Goal: Task Accomplishment & Management: Manage account settings

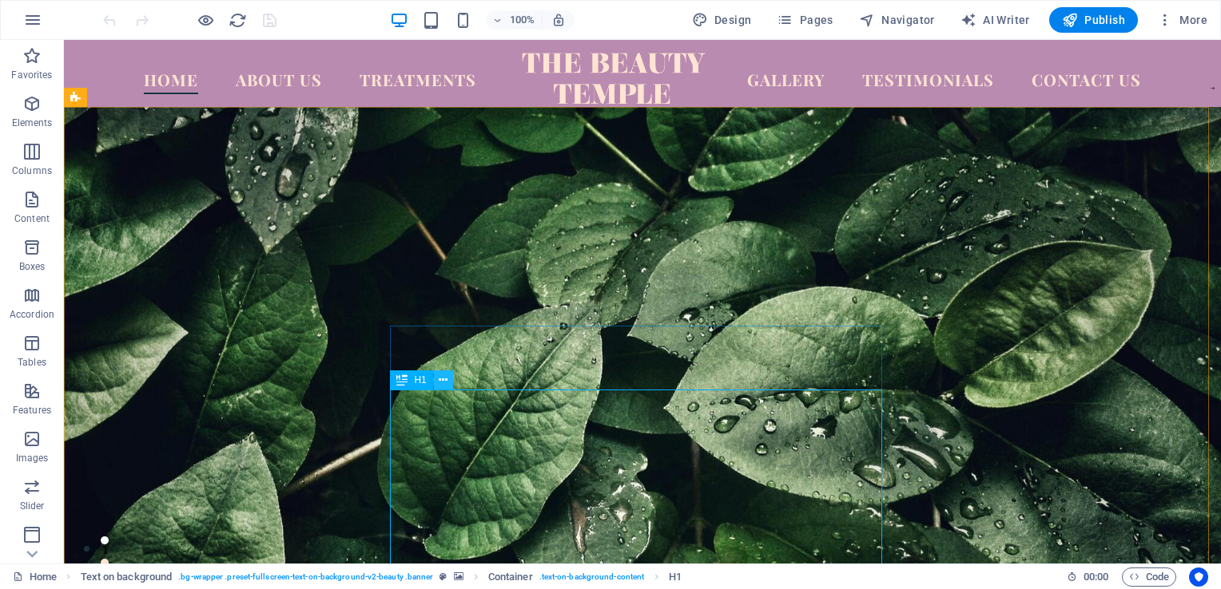
click at [441, 382] on icon at bounding box center [443, 380] width 9 height 17
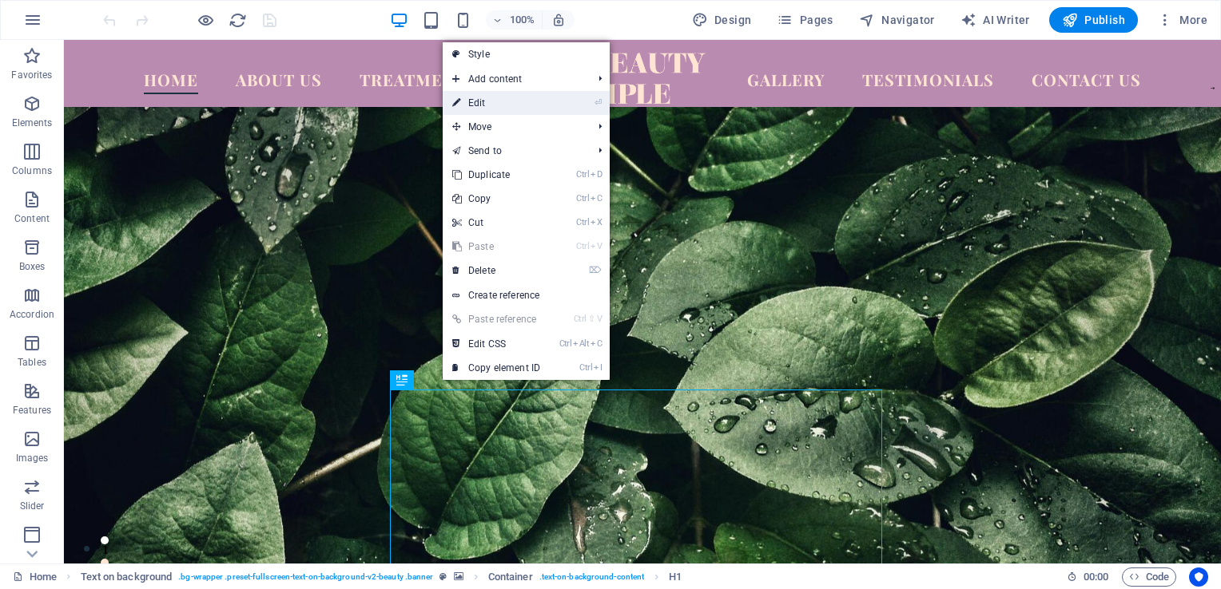
click at [486, 98] on link "⏎ Edit" at bounding box center [496, 103] width 107 height 24
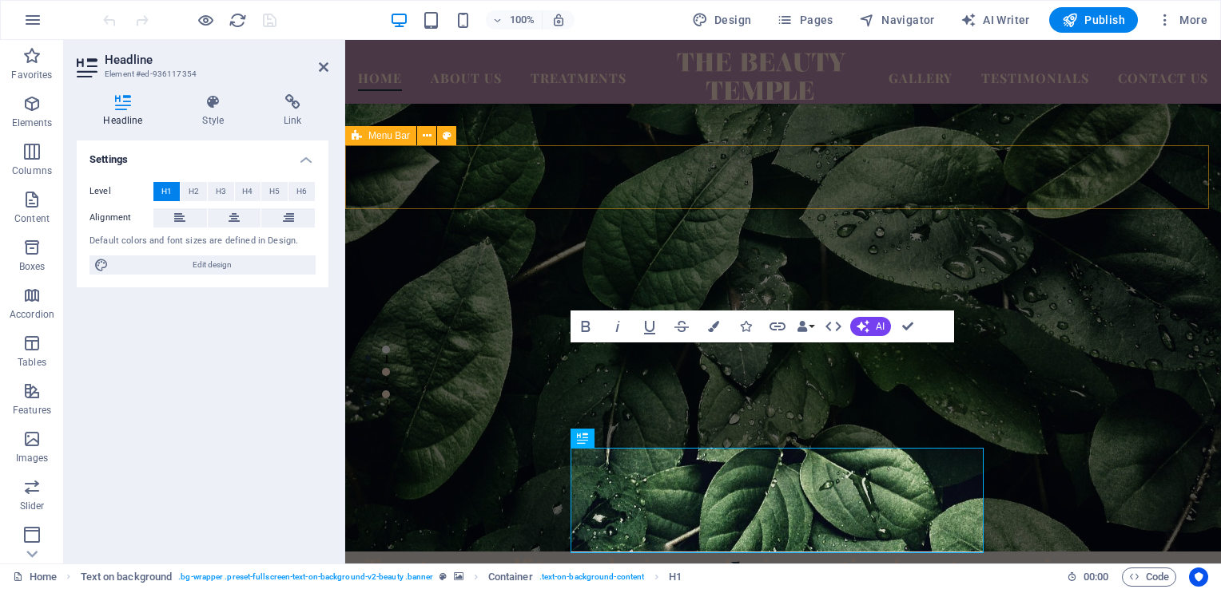
scroll to position [85, 0]
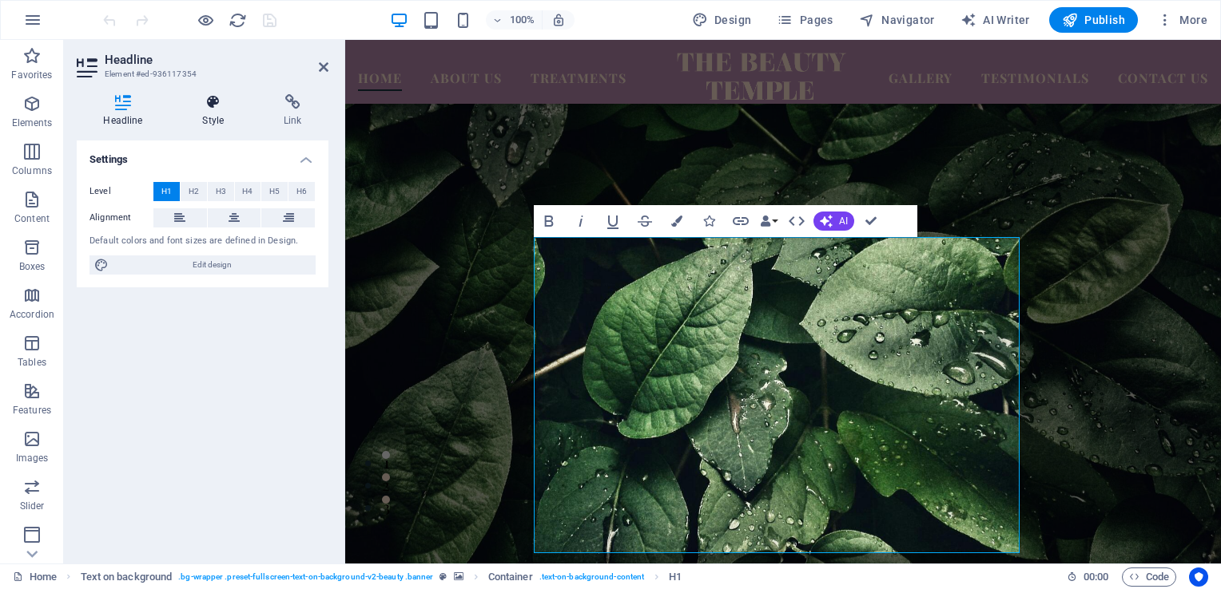
click at [208, 106] on icon at bounding box center [213, 102] width 75 height 16
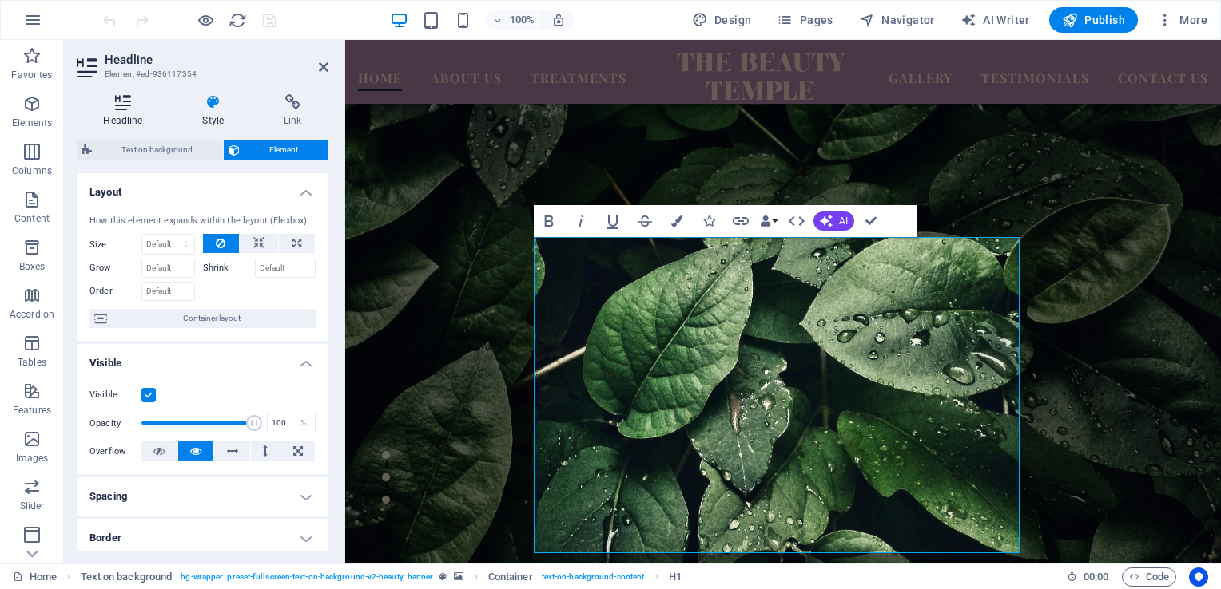
click at [136, 110] on h4 "Headline" at bounding box center [126, 111] width 99 height 34
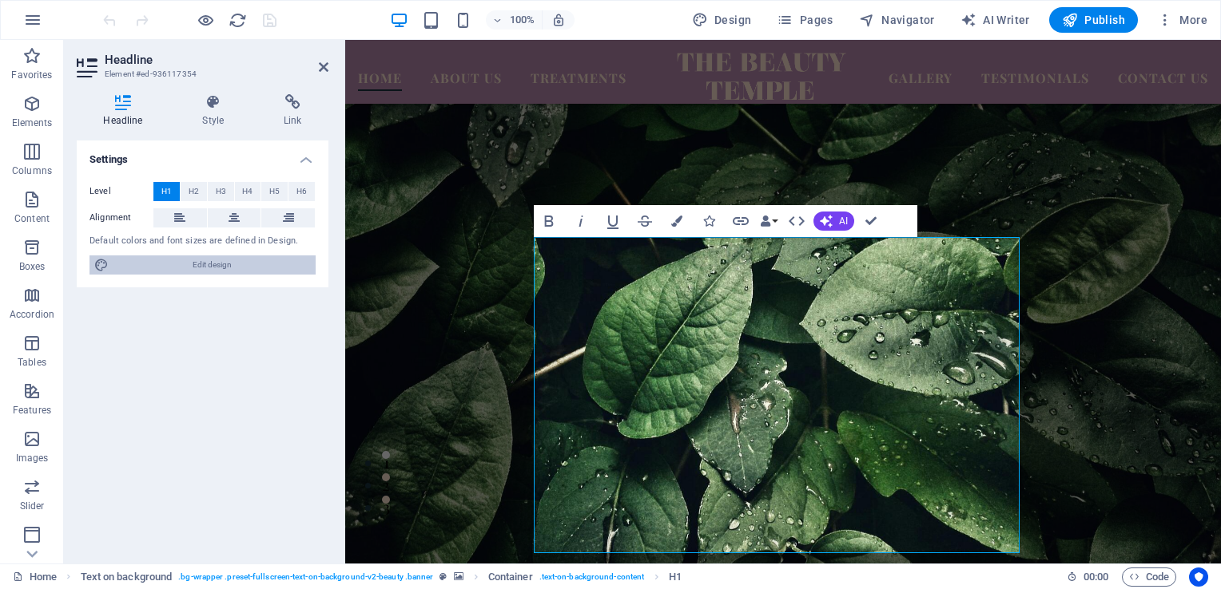
click at [195, 266] on span "Edit design" at bounding box center [211, 265] width 197 height 19
select select "px"
select select "500"
select select "px"
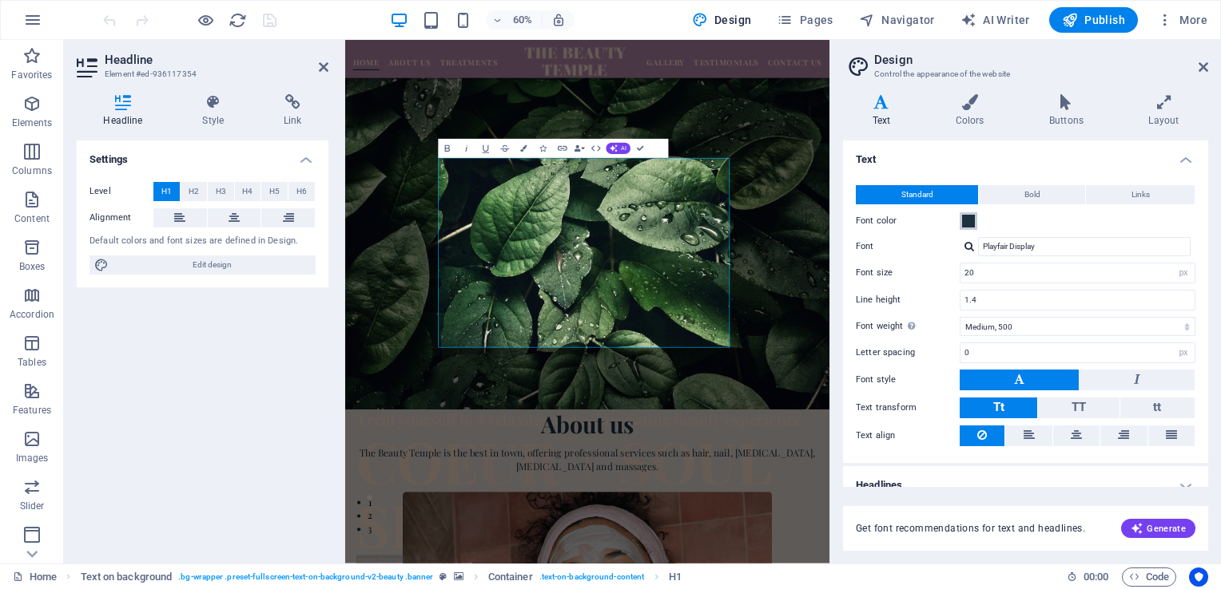
click at [973, 220] on span at bounding box center [968, 221] width 13 height 13
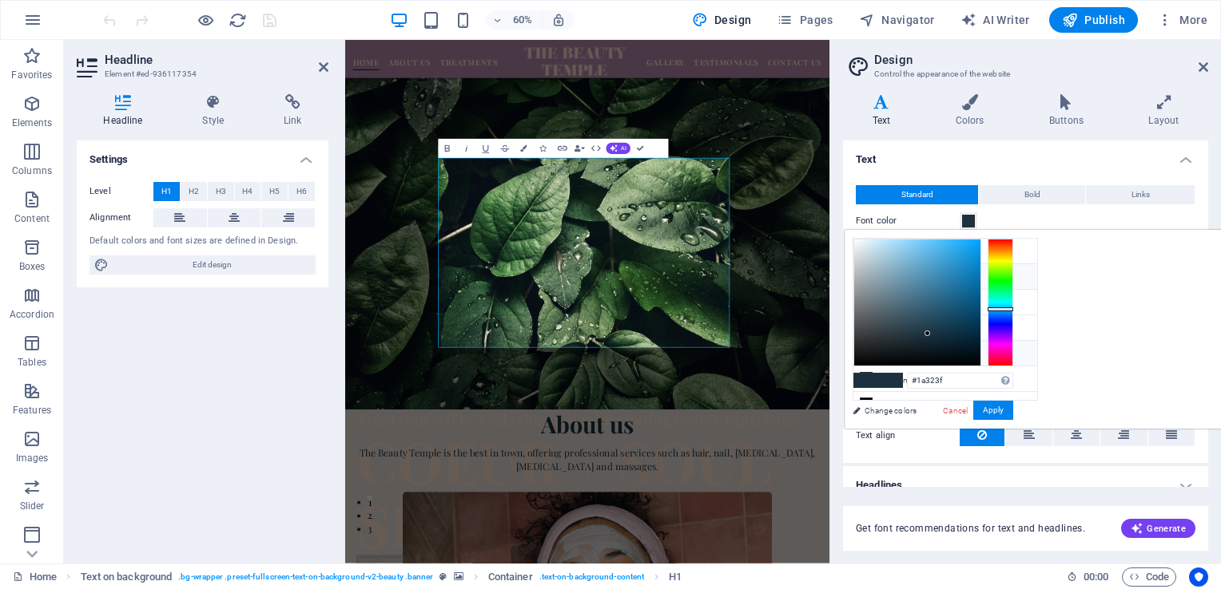
scroll to position [35, 0]
click at [910, 391] on li "Custom color 4 #ffffff" at bounding box center [945, 396] width 184 height 26
type input "#ffffff"
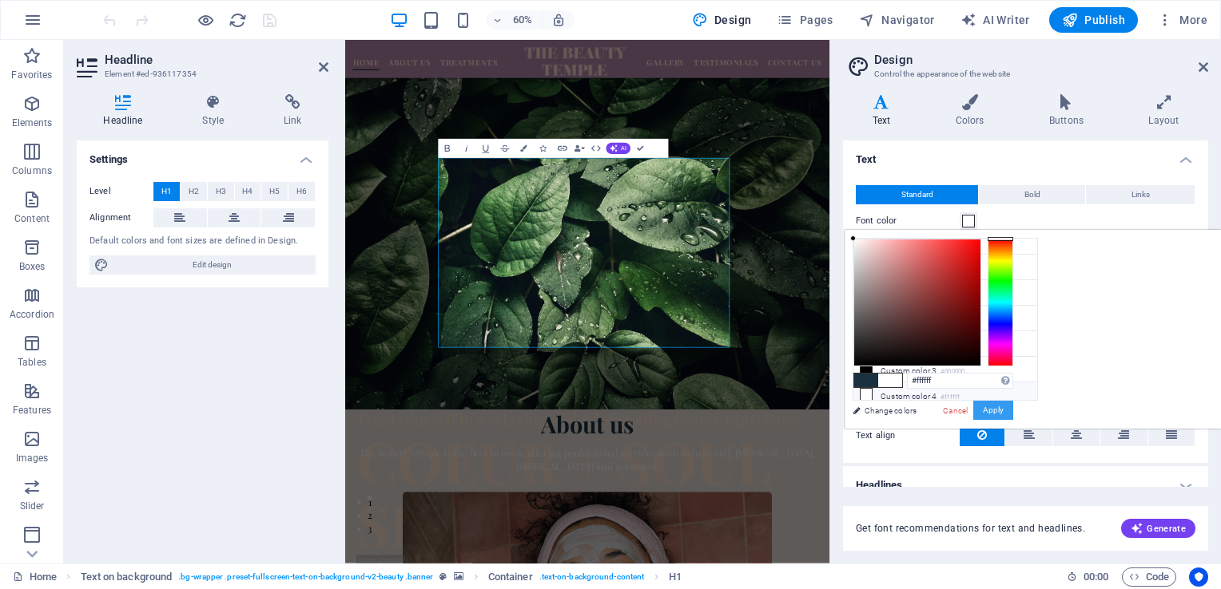
click at [1013, 403] on button "Apply" at bounding box center [993, 410] width 40 height 19
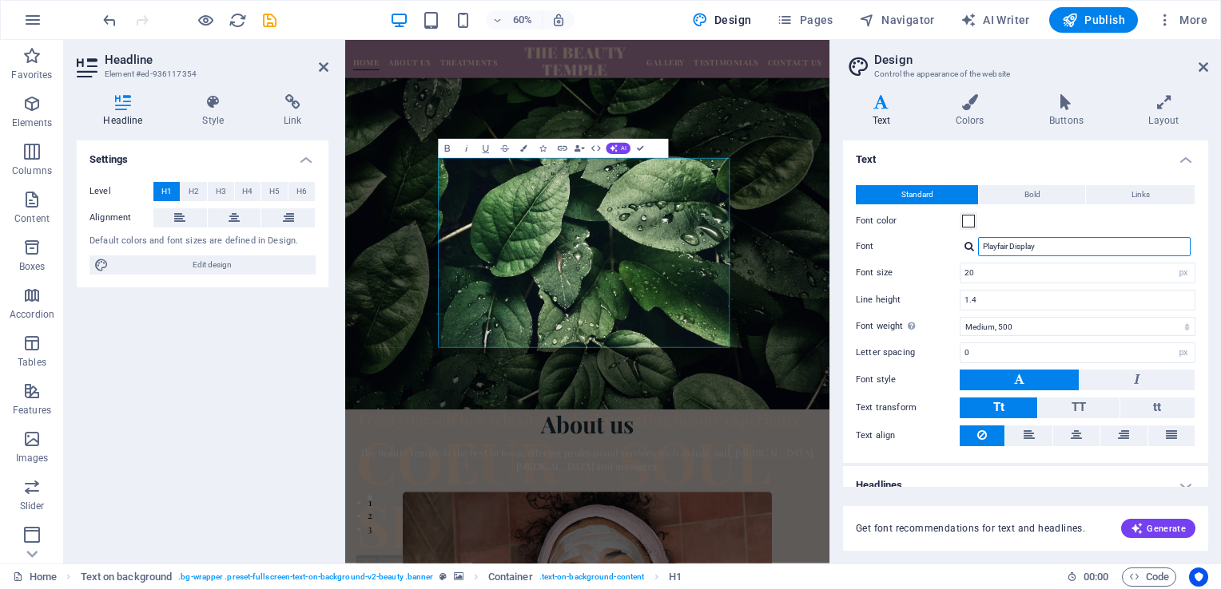
click at [1051, 244] on input "Playfair Display" at bounding box center [1084, 246] width 212 height 19
click at [969, 248] on div at bounding box center [969, 246] width 10 height 10
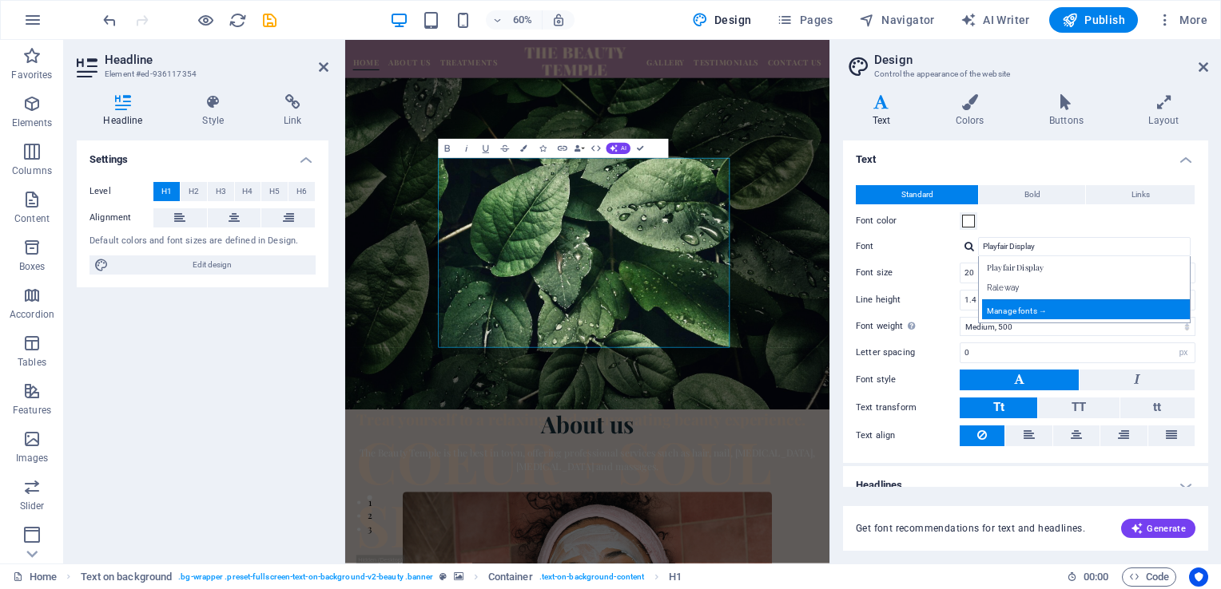
click at [1034, 305] on div "Manage fonts →" at bounding box center [1087, 310] width 211 height 20
select select "popularity"
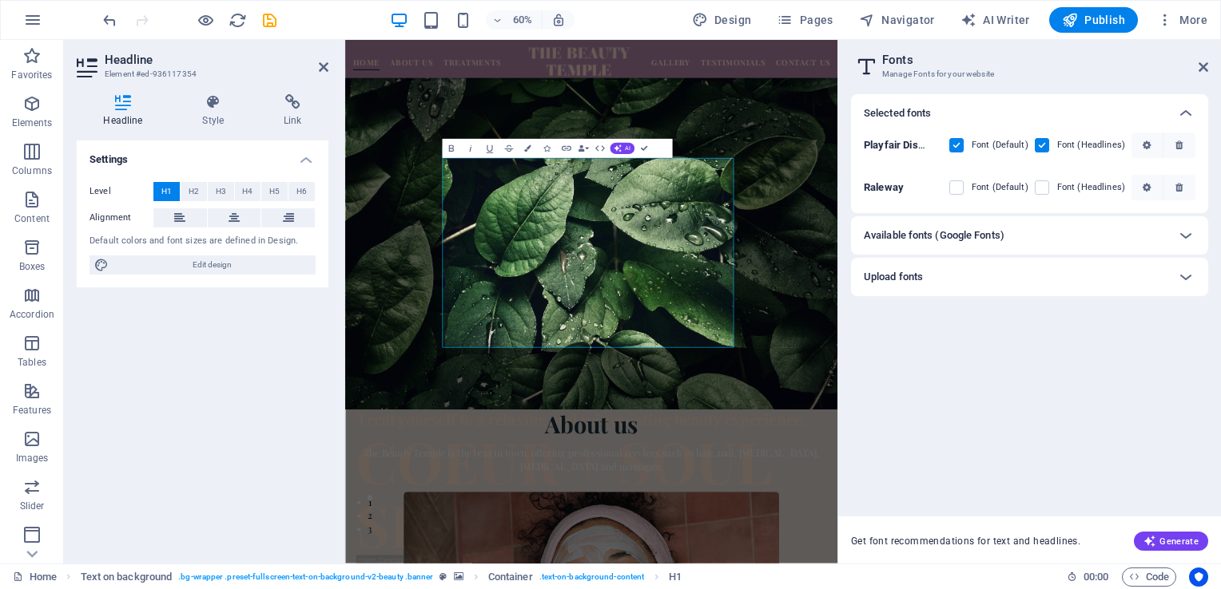
click at [1131, 232] on div "Available fonts (Google Fonts)" at bounding box center [1014, 235] width 303 height 19
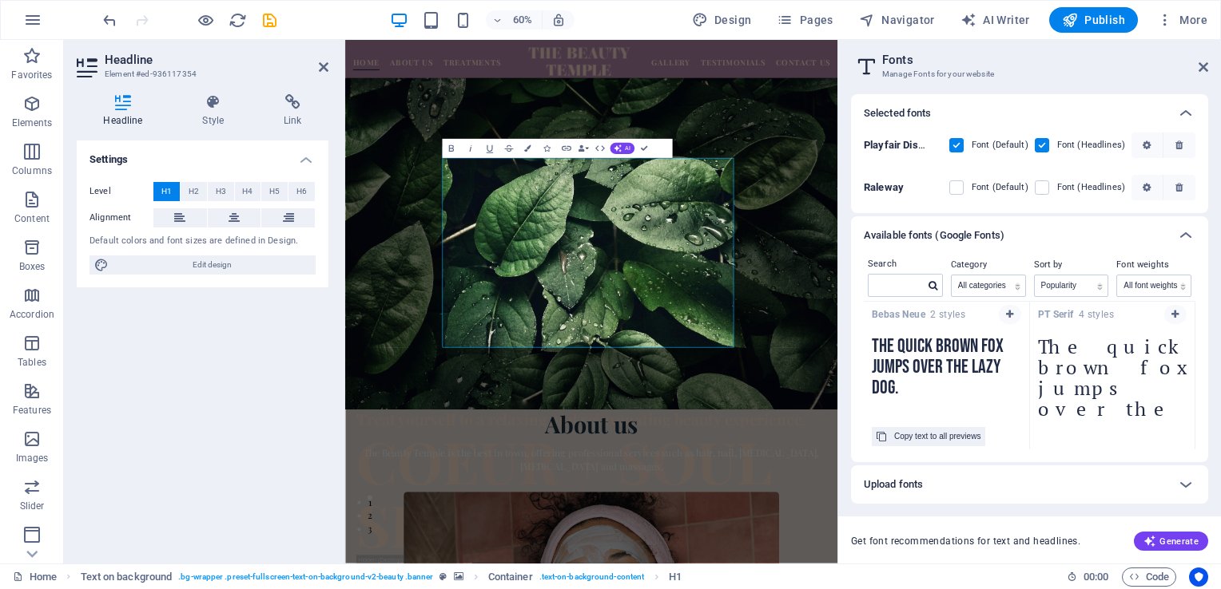
scroll to position [2307, 0]
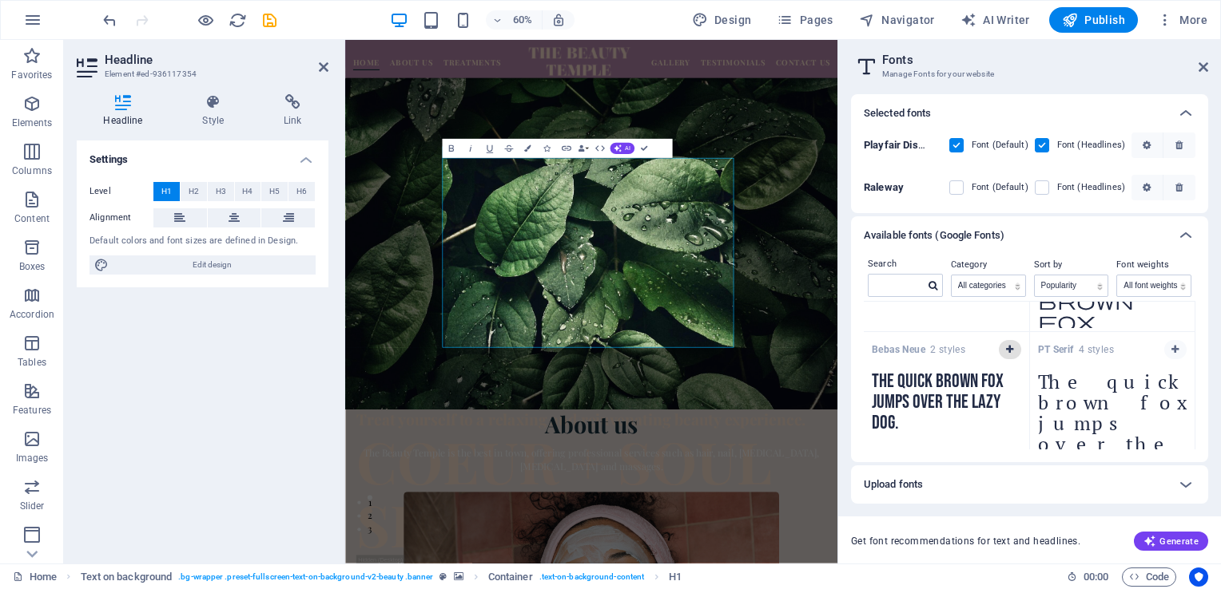
click at [1005, 351] on button "button" at bounding box center [1009, 349] width 22 height 19
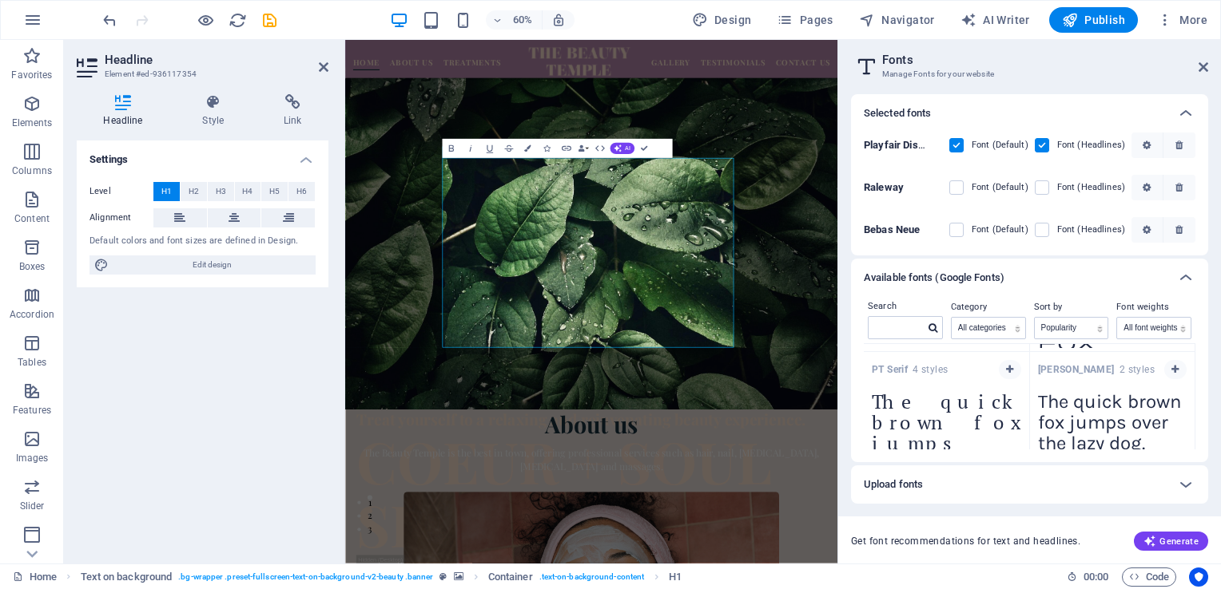
scroll to position [2328, 0]
click at [1177, 366] on button "button" at bounding box center [1175, 371] width 22 height 19
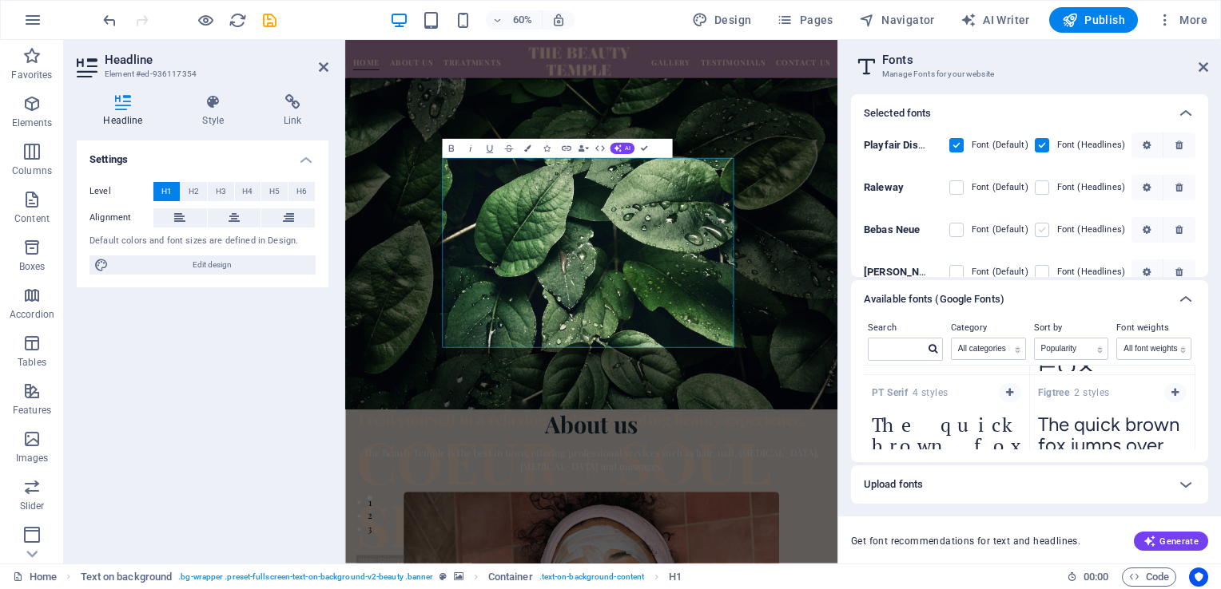
click at [1041, 228] on label at bounding box center [1041, 230] width 14 height 14
click at [0, 0] on Neue "checkbox" at bounding box center [0, 0] width 0 height 0
click at [1175, 142] on icon "button" at bounding box center [1178, 146] width 7 height 10
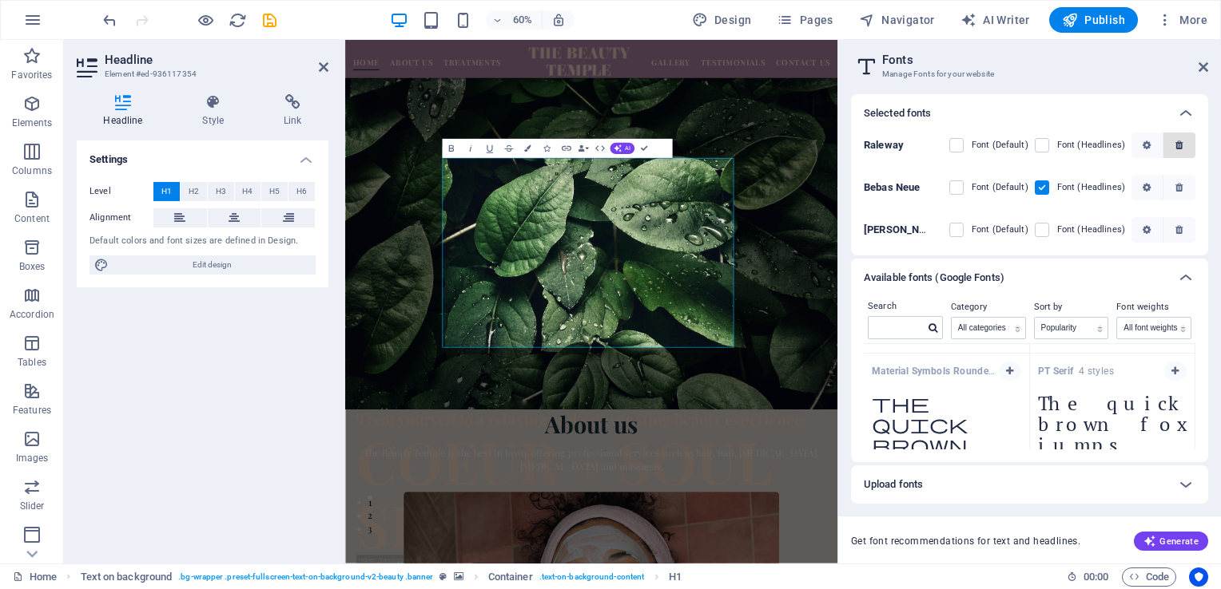
click at [1171, 146] on span "button" at bounding box center [1178, 146] width 19 height 10
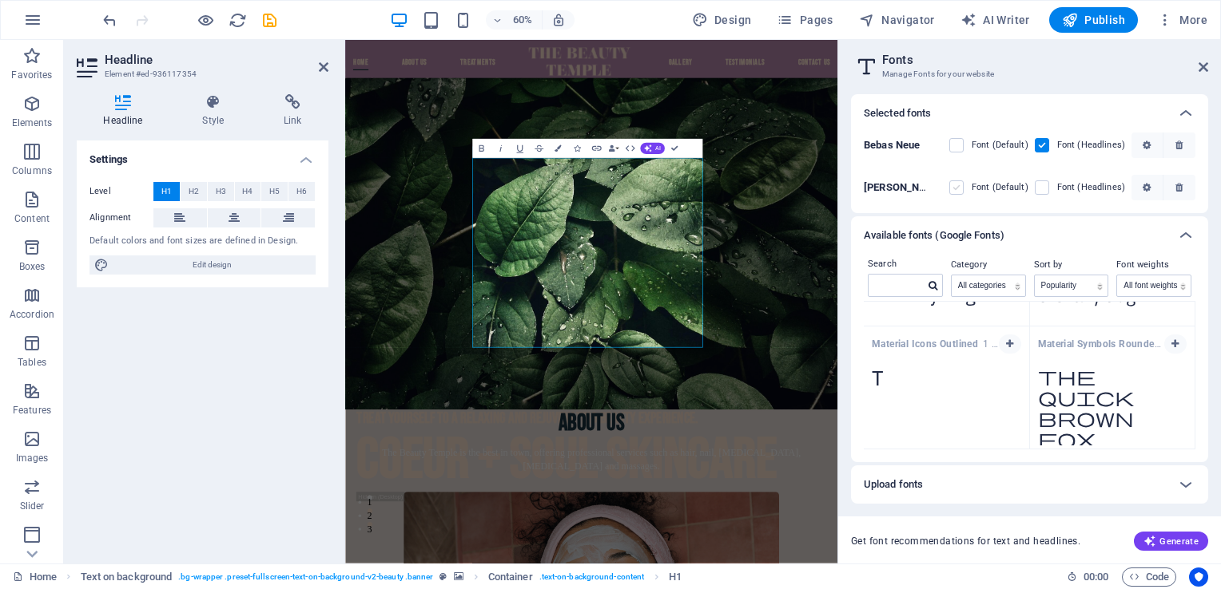
scroll to position [2307, 0]
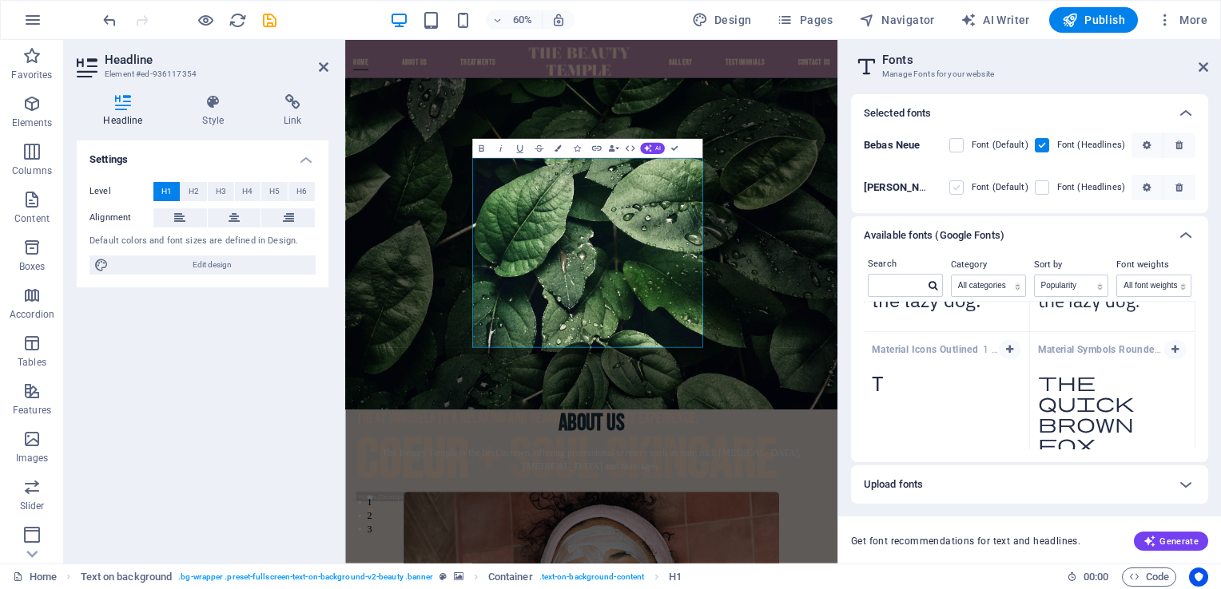
click at [955, 188] on label at bounding box center [956, 188] width 14 height 14
click at [0, 0] on input "checkbox" at bounding box center [0, 0] width 0 height 0
click at [1171, 348] on icon "button" at bounding box center [1174, 350] width 7 height 10
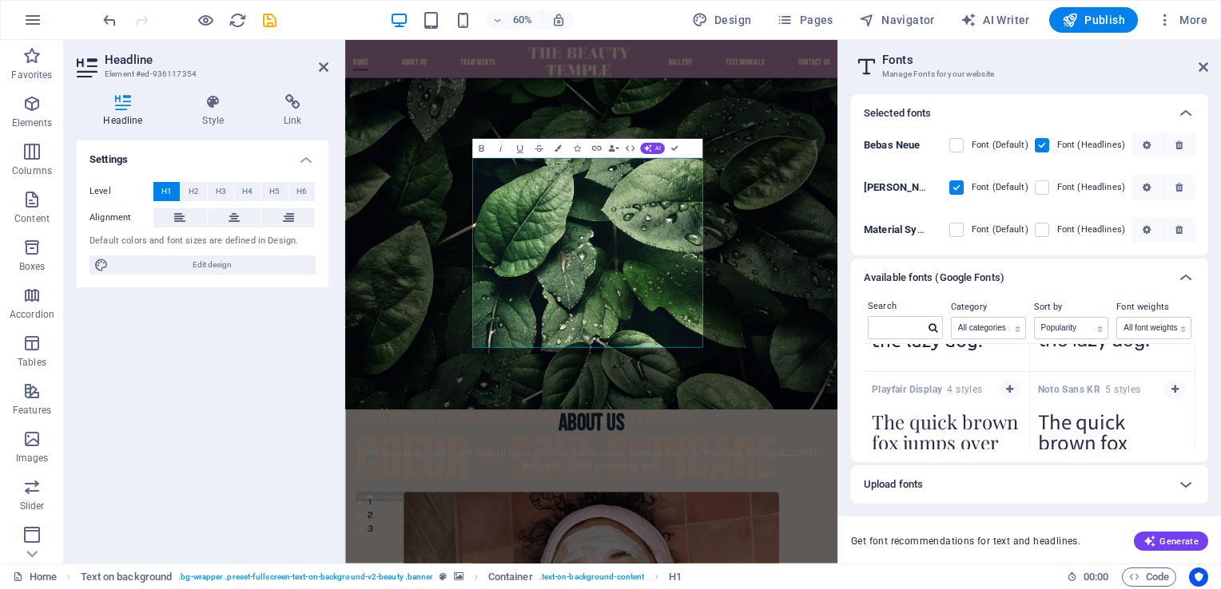
scroll to position [1078, 0]
click at [1173, 387] on icon "button" at bounding box center [1174, 391] width 7 height 10
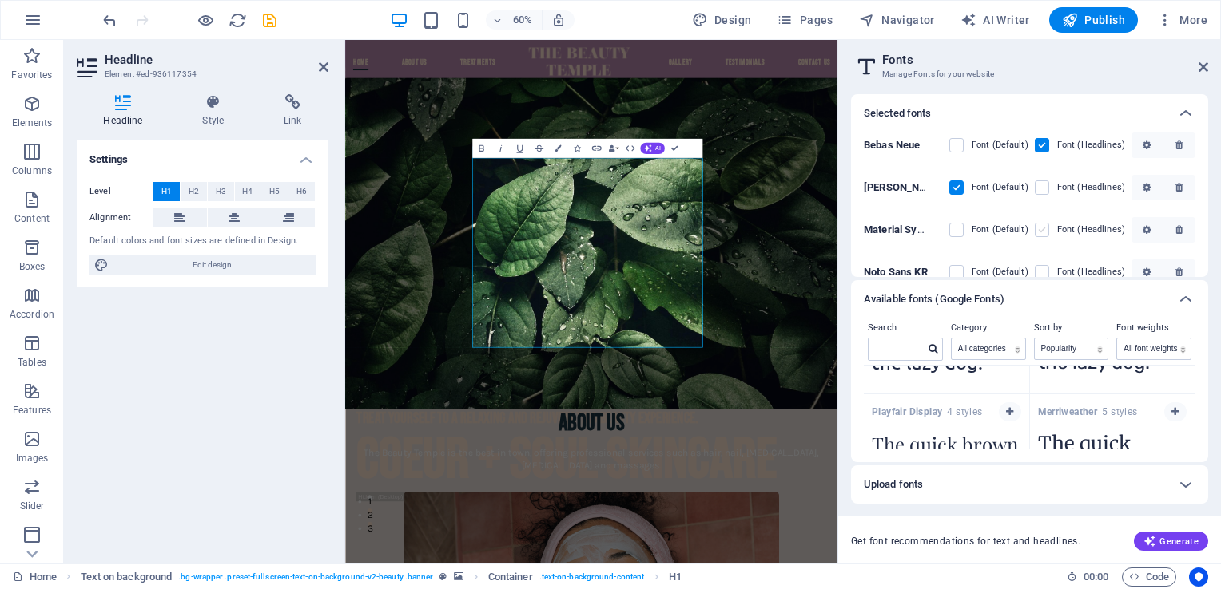
click at [1036, 228] on label at bounding box center [1041, 230] width 14 height 14
click at [0, 0] on Rounded "checkbox" at bounding box center [0, 0] width 0 height 0
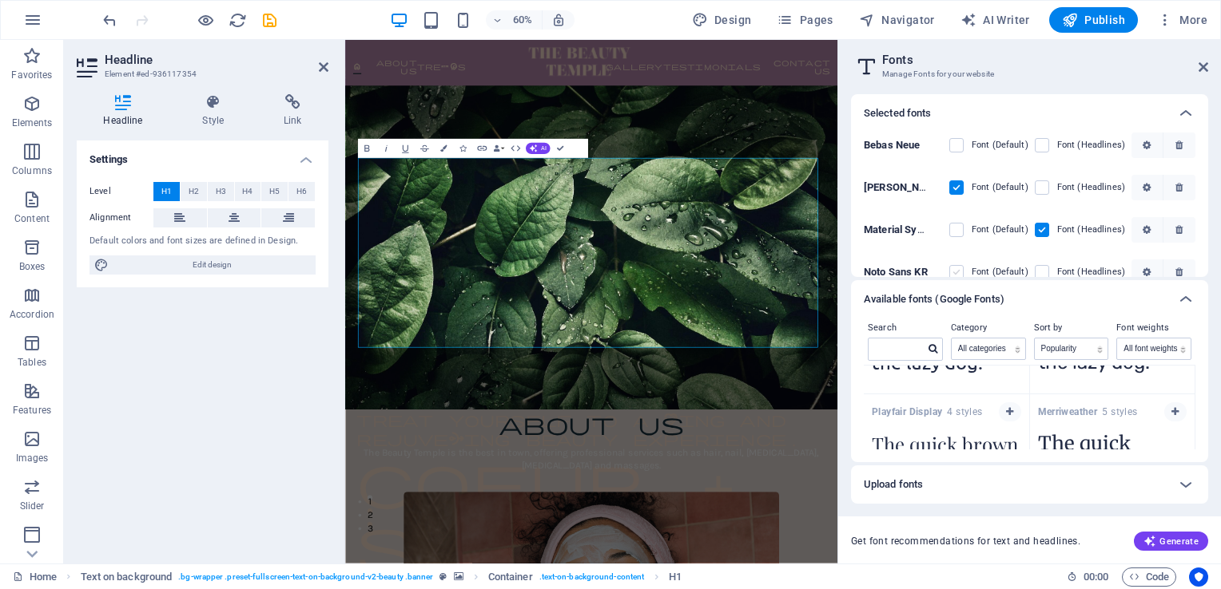
click at [955, 270] on label at bounding box center [956, 272] width 14 height 14
click at [0, 0] on KR "checkbox" at bounding box center [0, 0] width 0 height 0
click at [949, 181] on label at bounding box center [956, 188] width 14 height 14
click at [0, 0] on input "checkbox" at bounding box center [0, 0] width 0 height 0
click at [271, 11] on icon "save" at bounding box center [269, 20] width 18 height 18
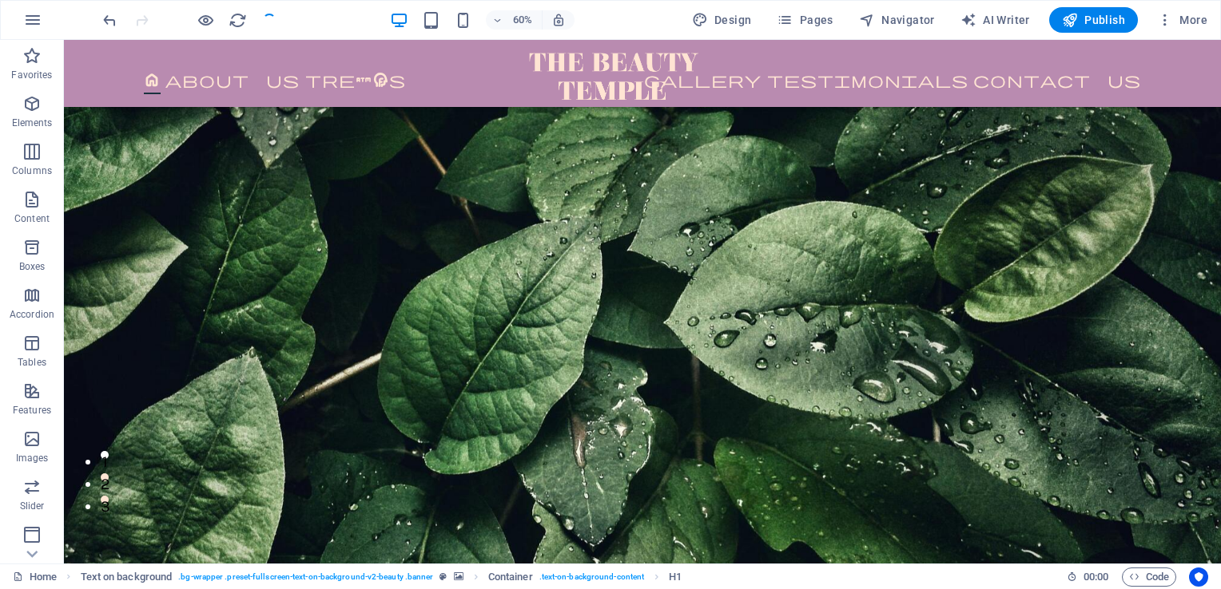
checkbox input "false"
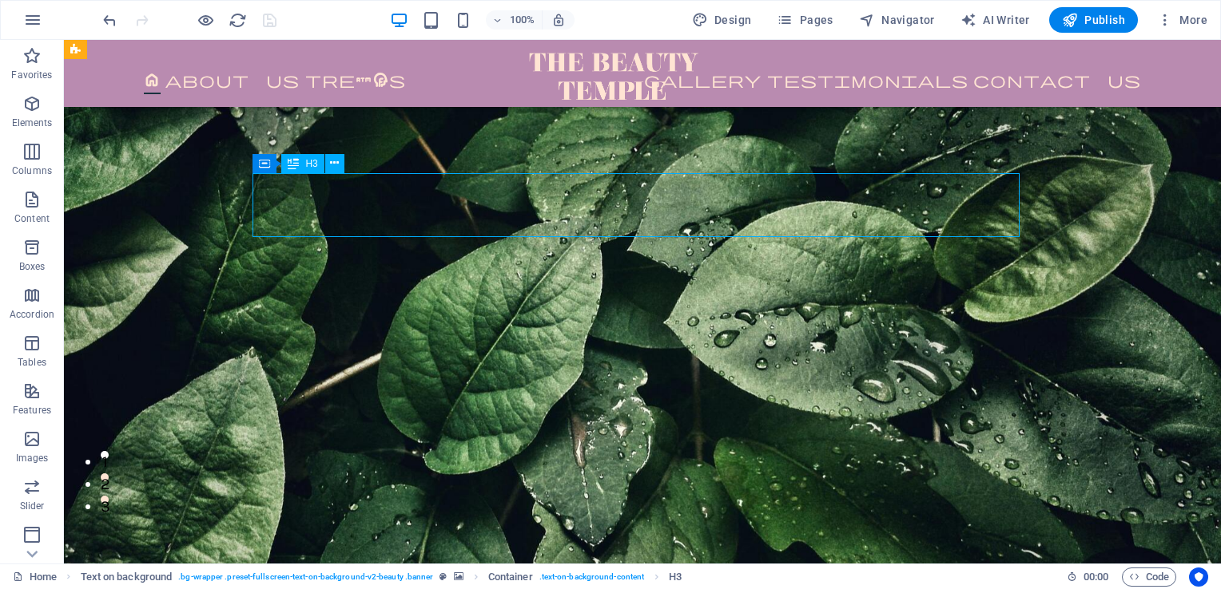
click at [260, 187] on div "Treat yourself to a relaxing and rejuvenating beauty experience. Coeur + Soul s…" at bounding box center [642, 273] width 1157 height 639
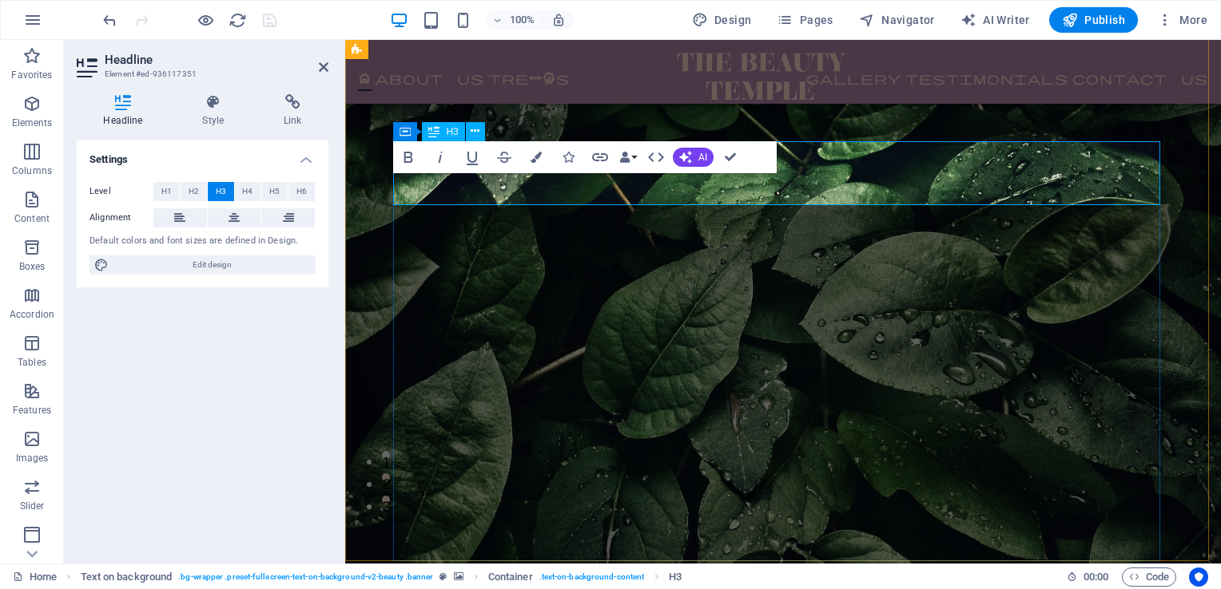
scroll to position [117, 0]
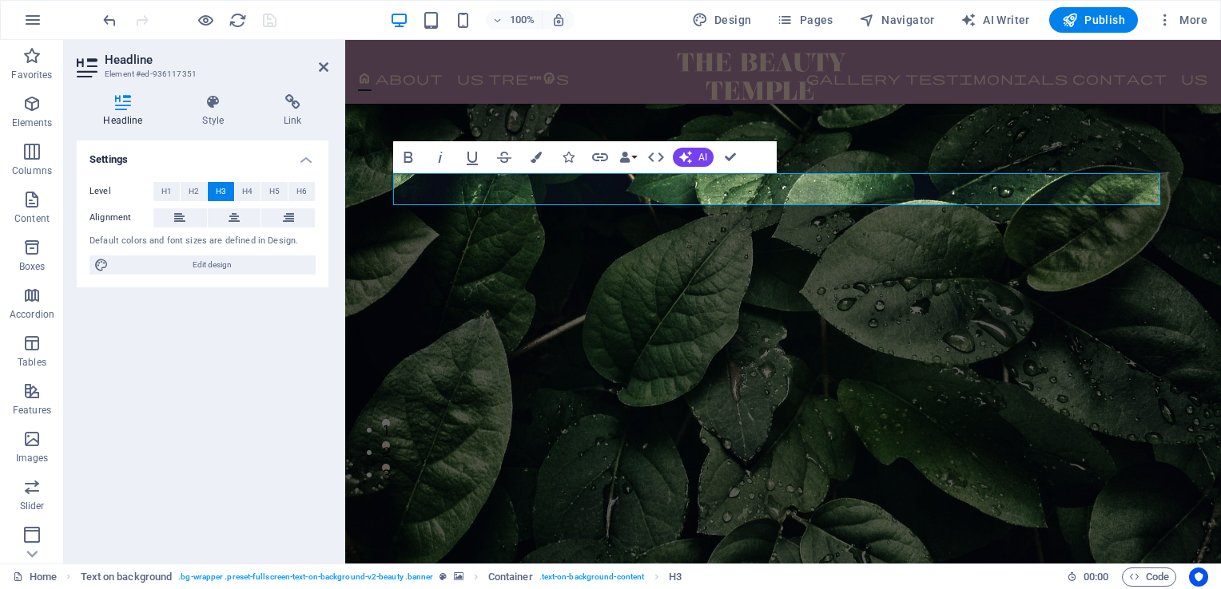
click at [982, 152] on figure at bounding box center [782, 305] width 875 height 639
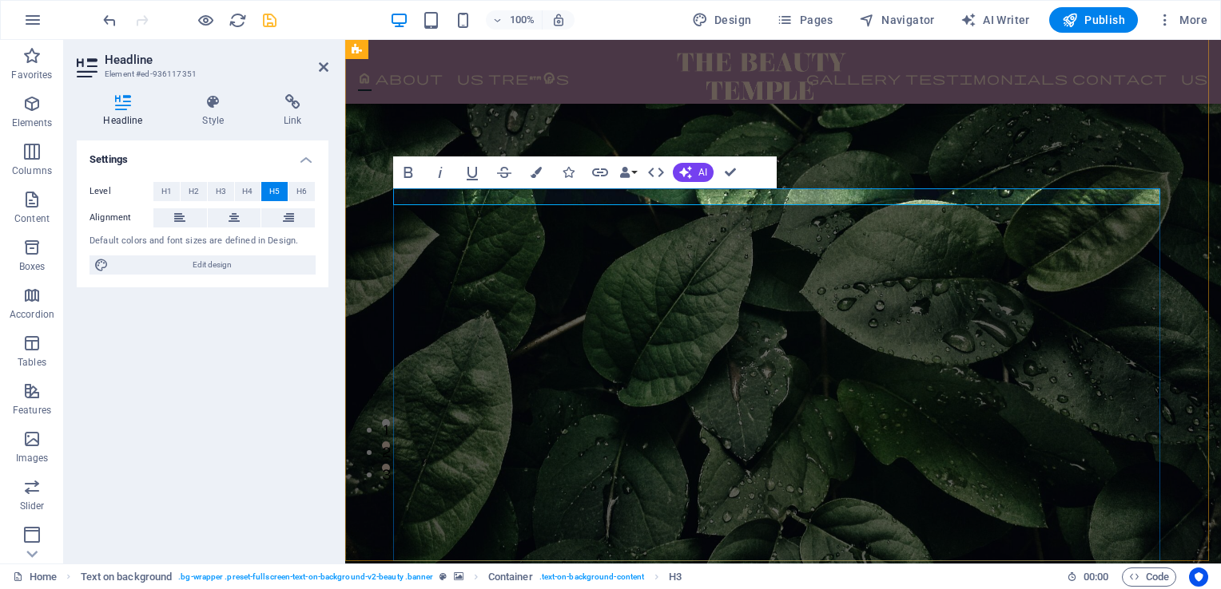
click at [863, 133] on figure at bounding box center [782, 305] width 875 height 639
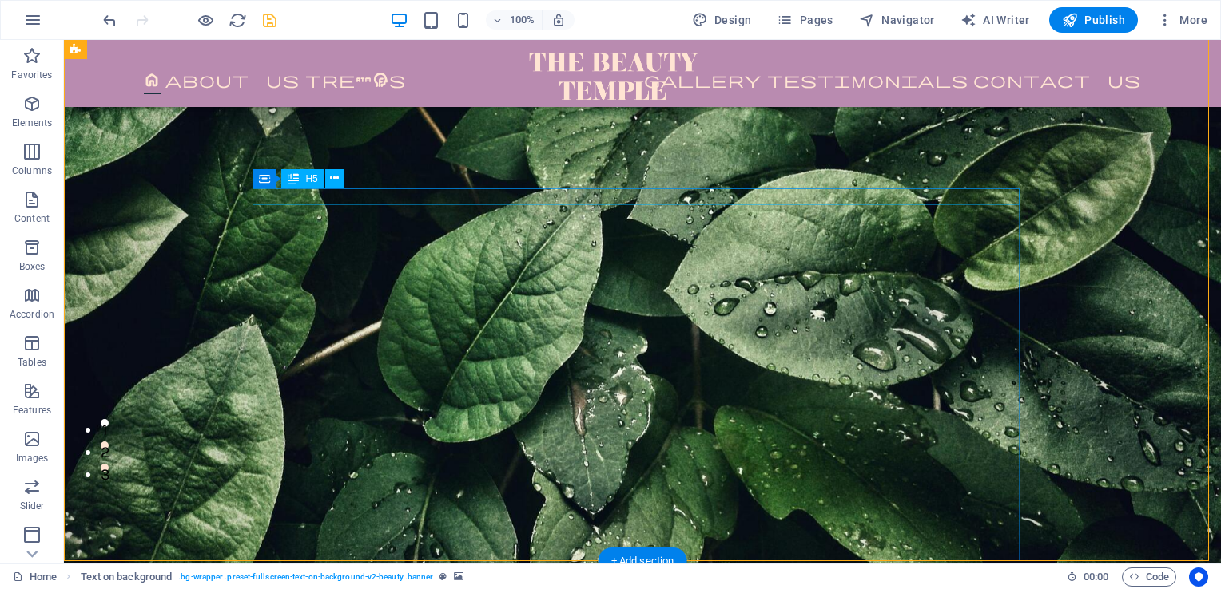
click at [330, 179] on icon at bounding box center [334, 178] width 9 height 17
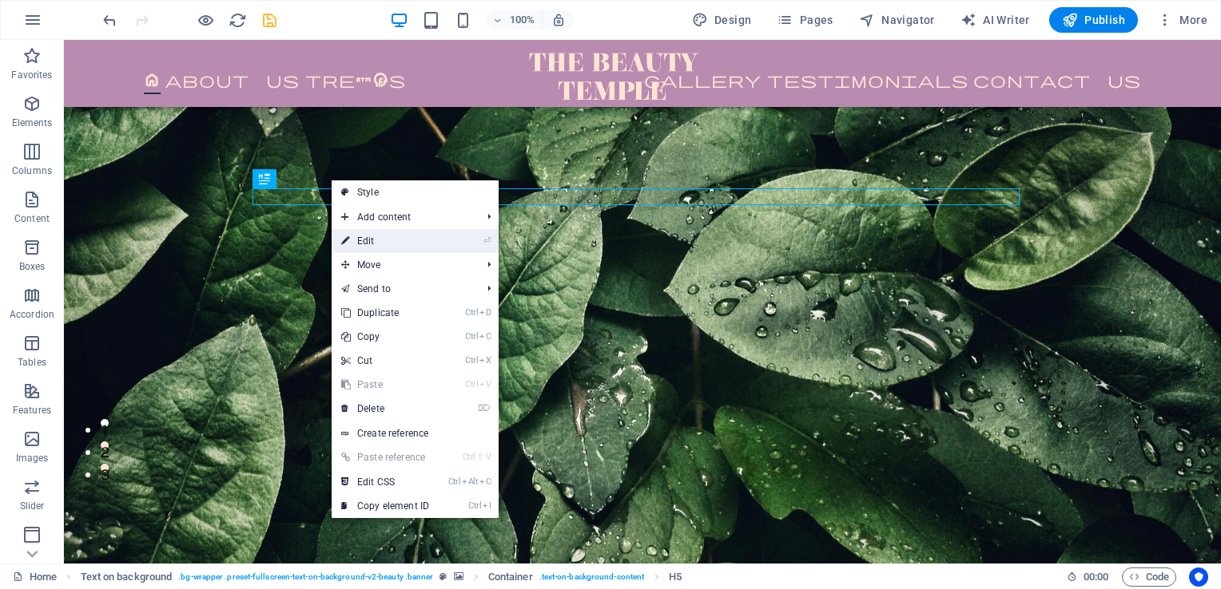
click at [380, 235] on link "⏎ Edit" at bounding box center [384, 241] width 107 height 24
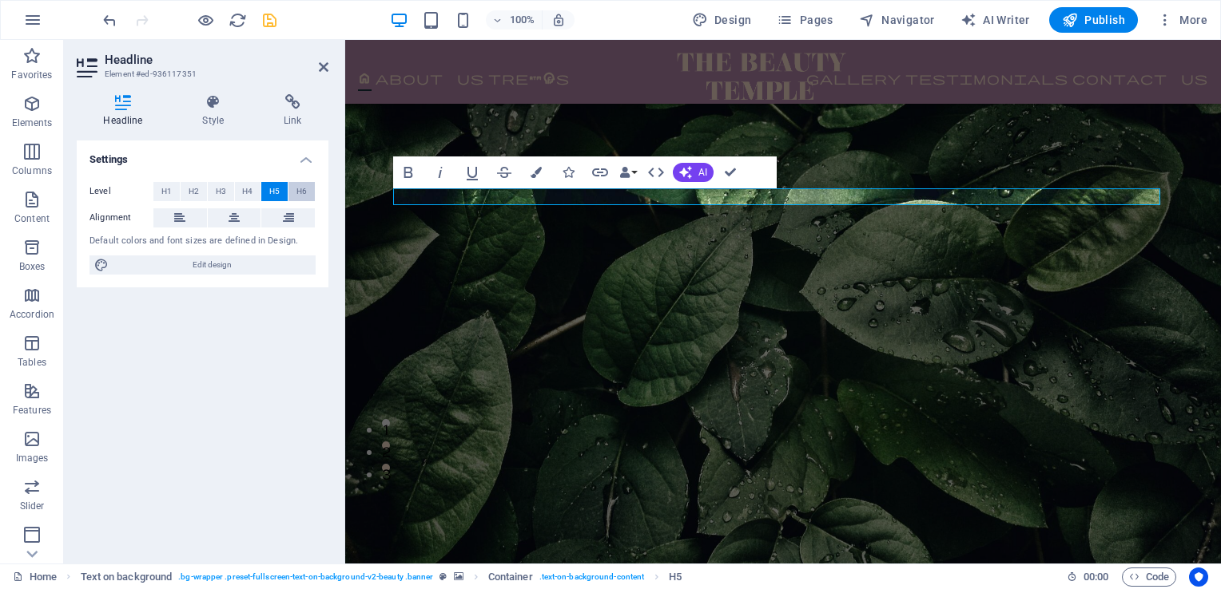
click at [303, 187] on span "H6" at bounding box center [301, 191] width 10 height 19
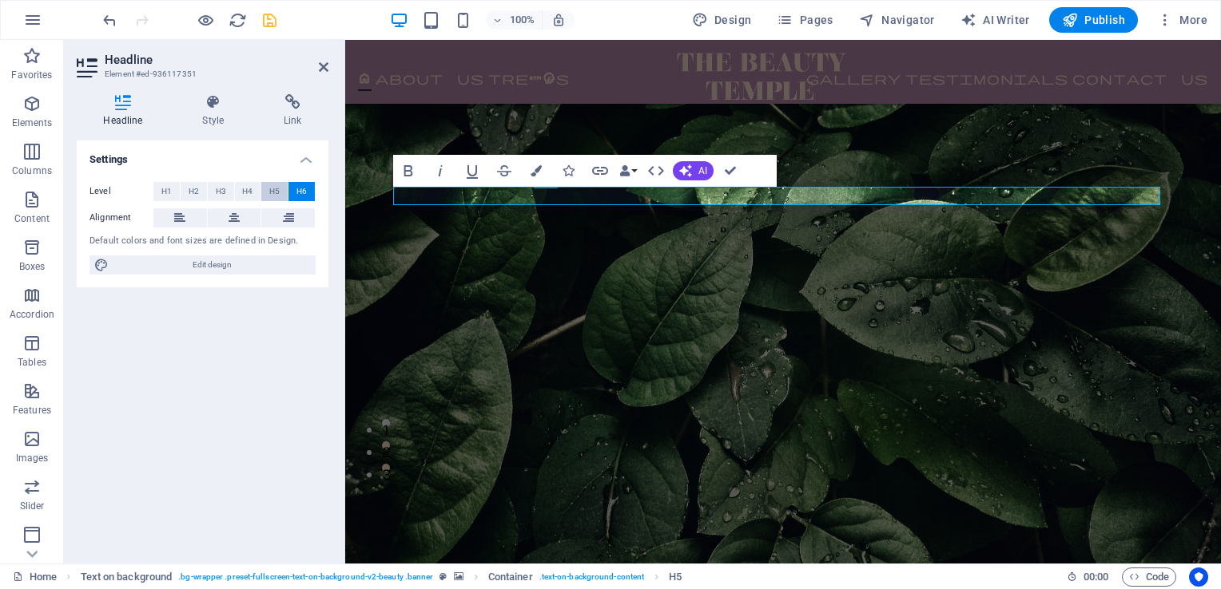
click at [268, 187] on button "H5" at bounding box center [274, 191] width 26 height 19
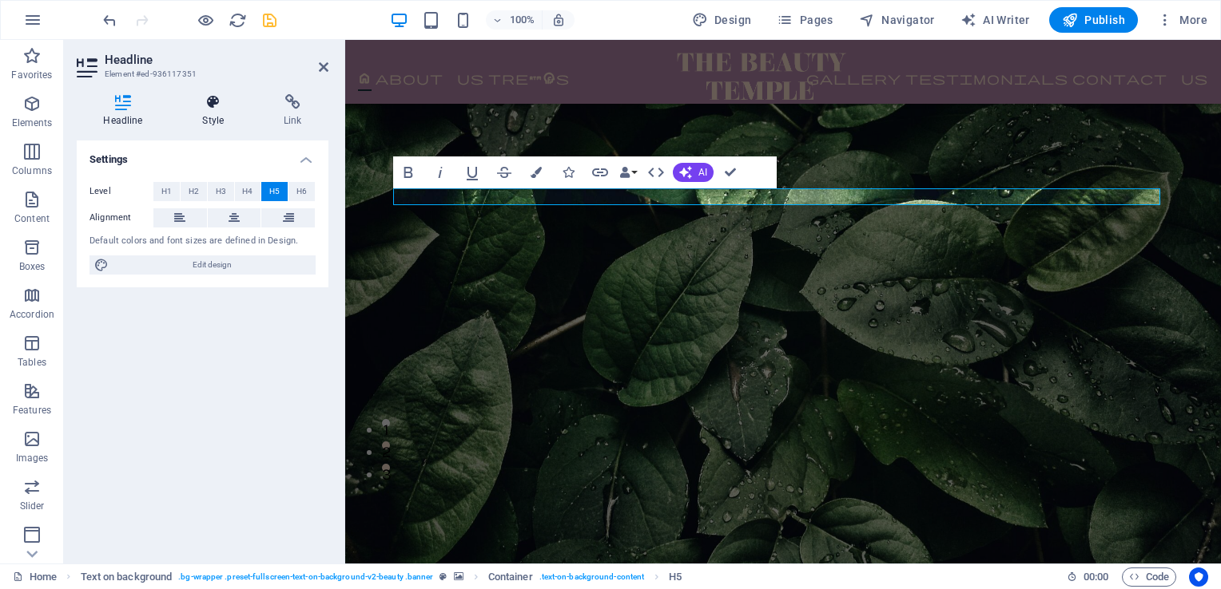
click at [201, 116] on h4 "Style" at bounding box center [216, 111] width 81 height 34
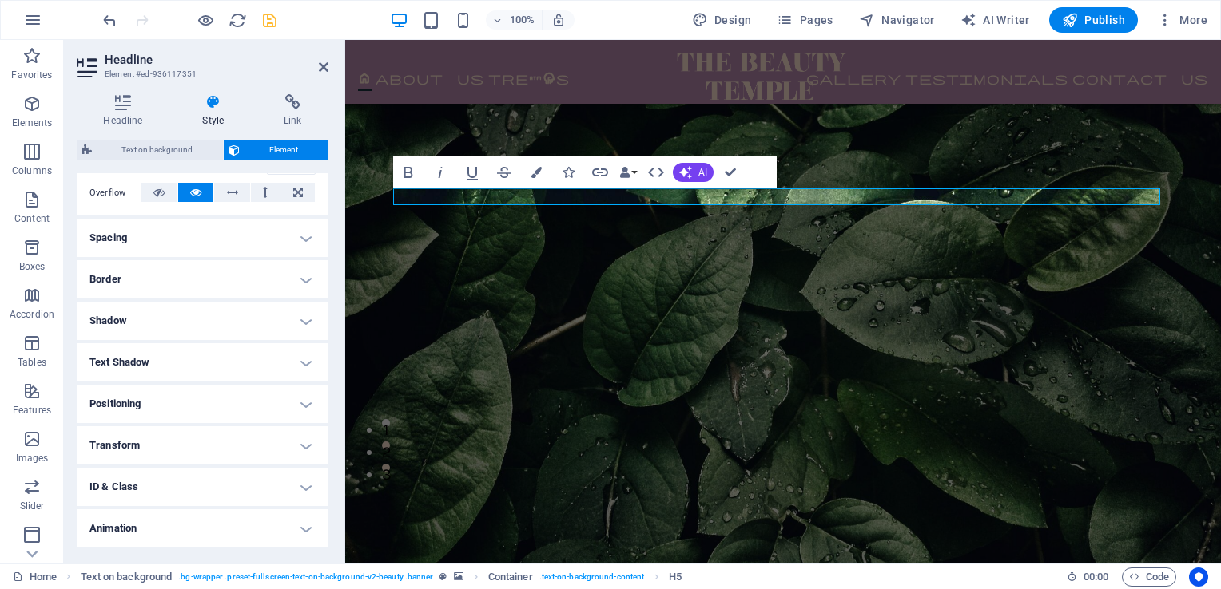
scroll to position [296, 0]
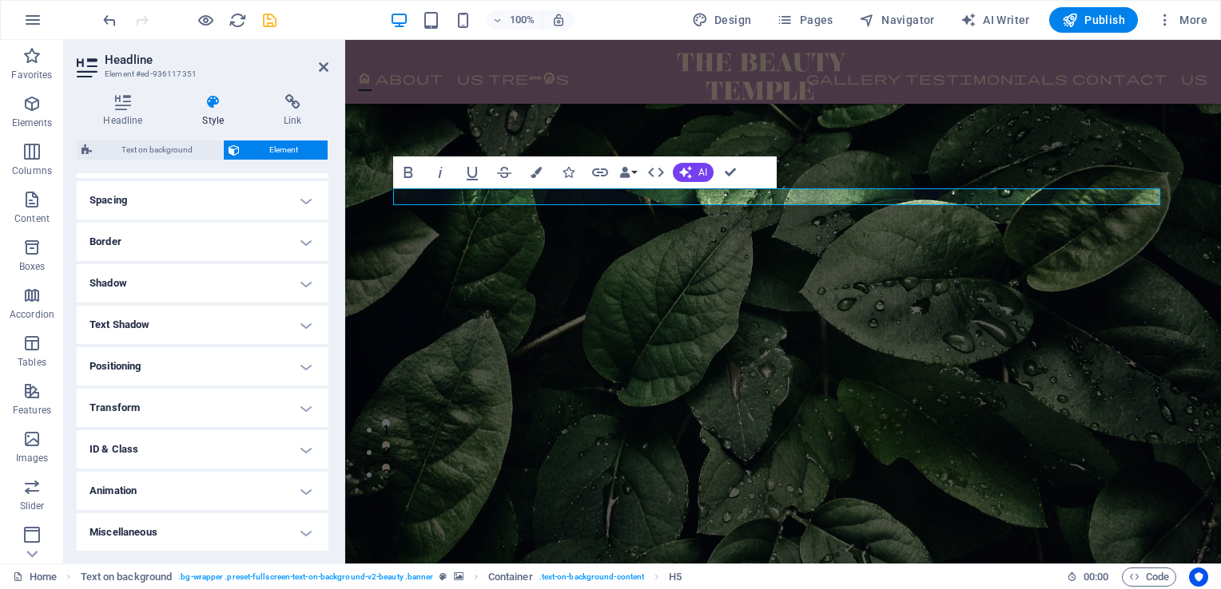
click at [205, 490] on h4 "Animation" at bounding box center [203, 491] width 252 height 38
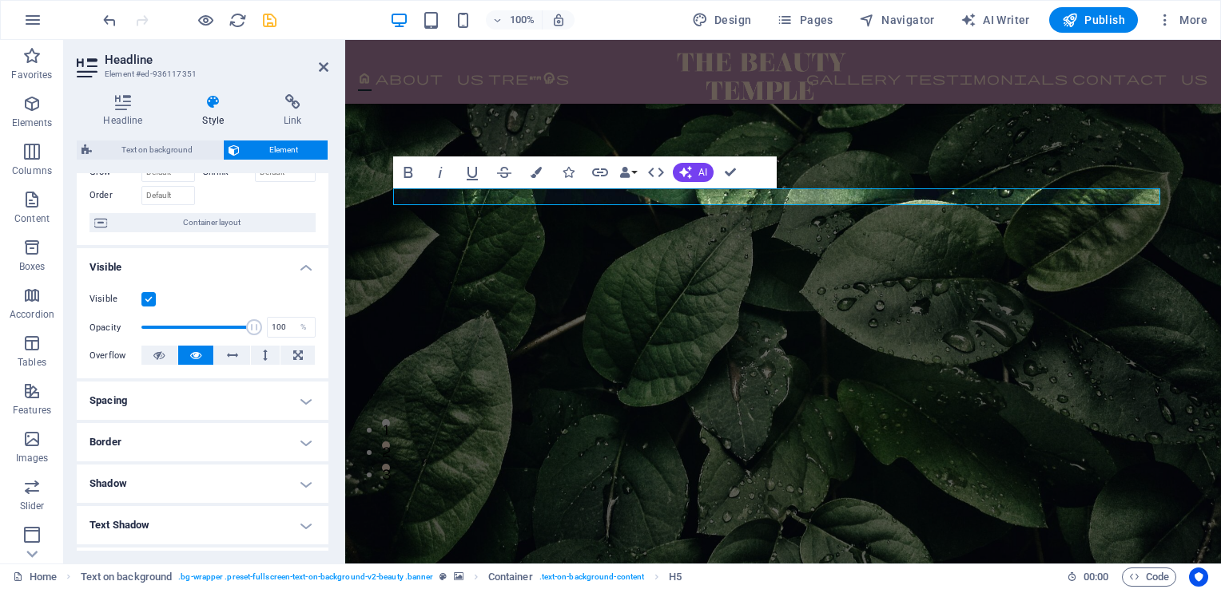
scroll to position [0, 0]
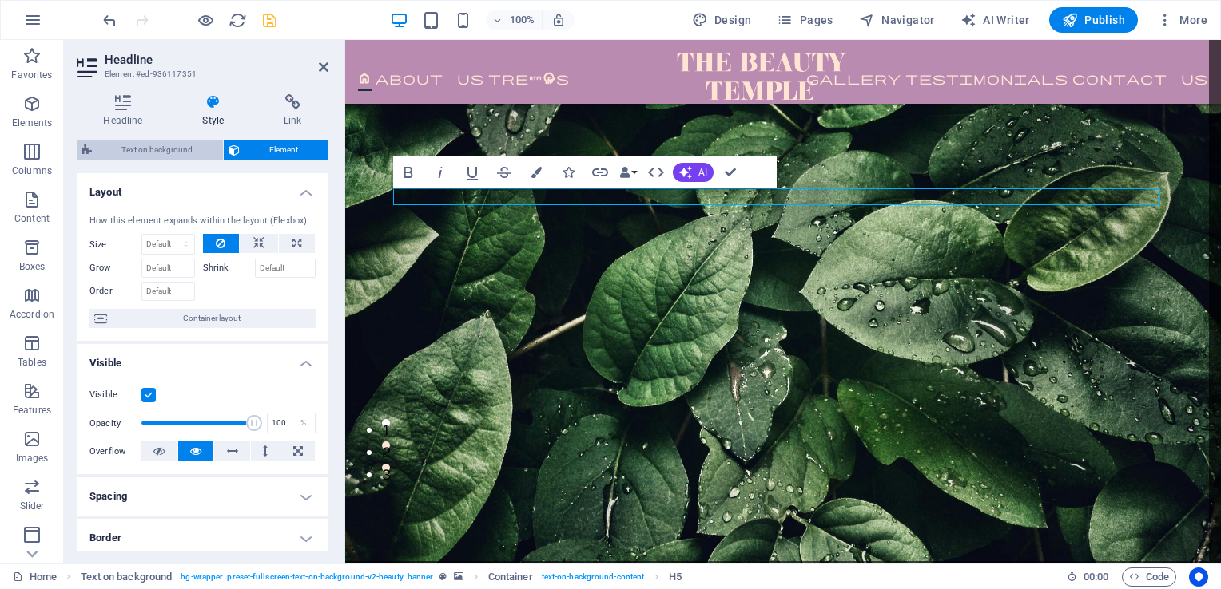
click at [187, 145] on span "Text on background" at bounding box center [157, 150] width 121 height 19
select select "%"
select select "rem"
select select "px"
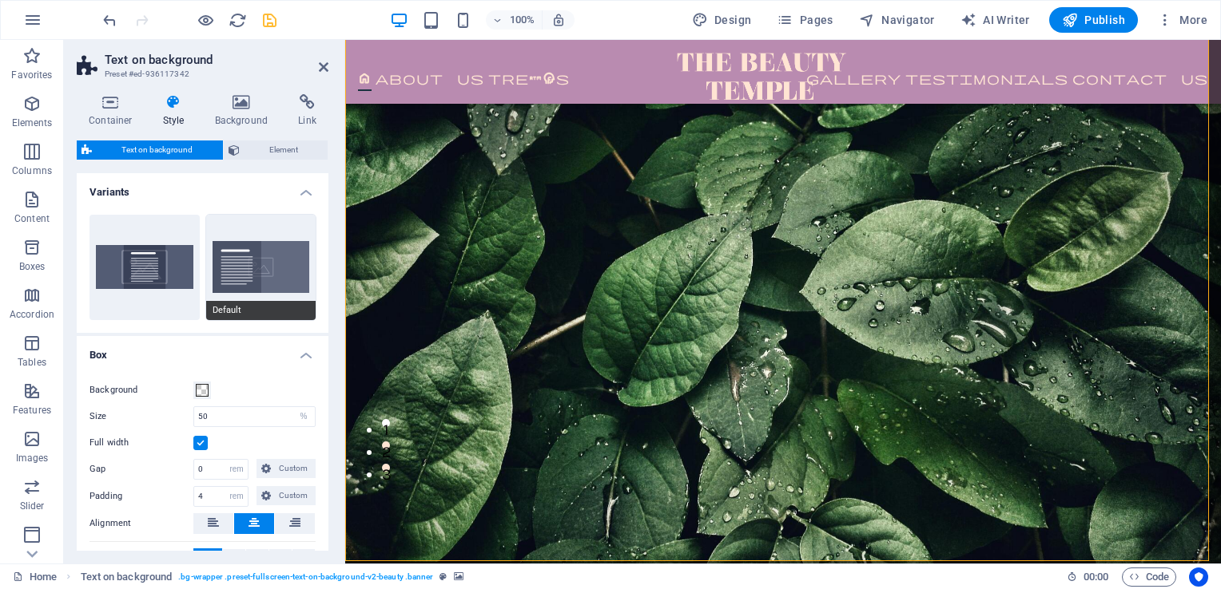
scroll to position [150, 0]
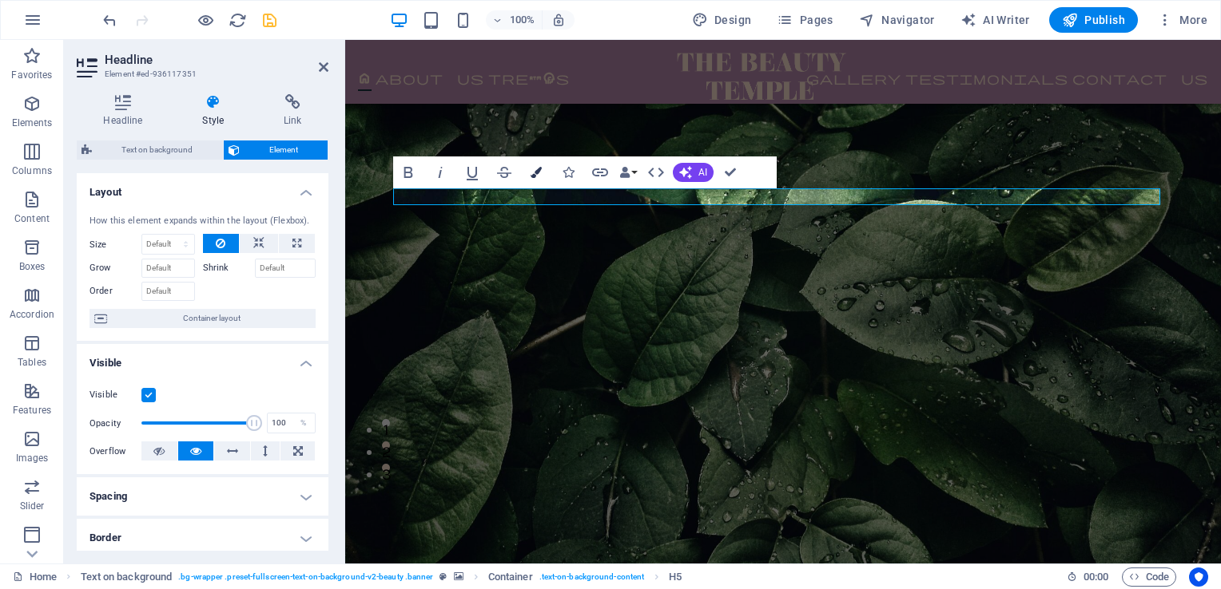
click at [538, 168] on icon "button" at bounding box center [535, 172] width 11 height 11
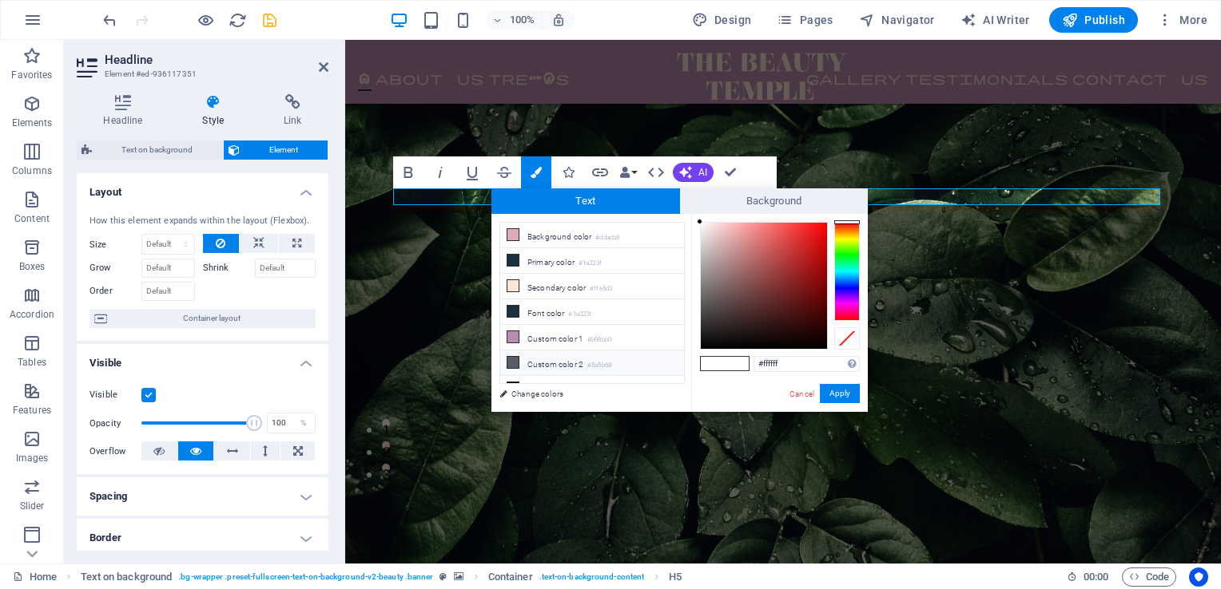
scroll to position [35, 0]
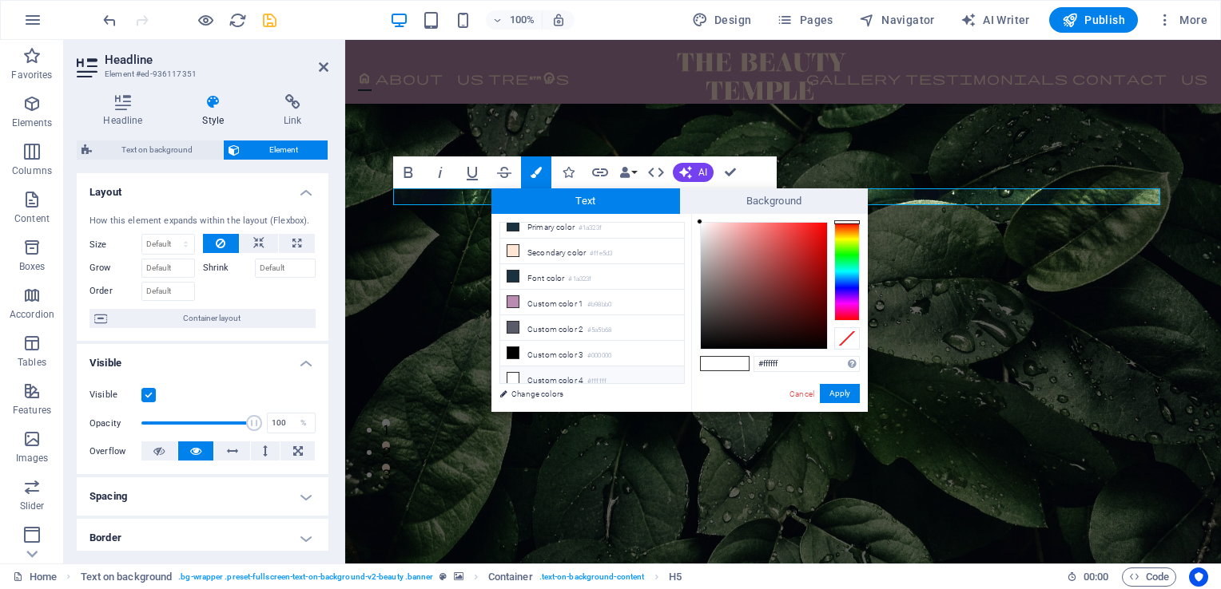
click at [545, 377] on li "Custom color 4 #ffffff" at bounding box center [592, 380] width 184 height 26
click at [843, 385] on button "Apply" at bounding box center [840, 393] width 40 height 19
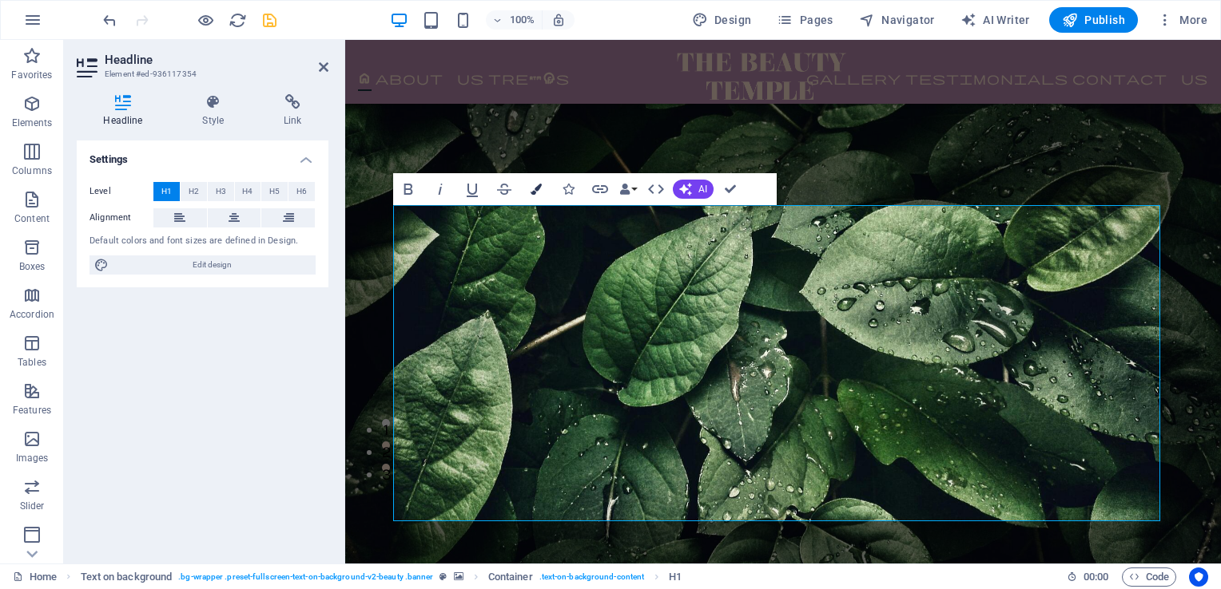
click at [538, 189] on icon "button" at bounding box center [535, 189] width 11 height 11
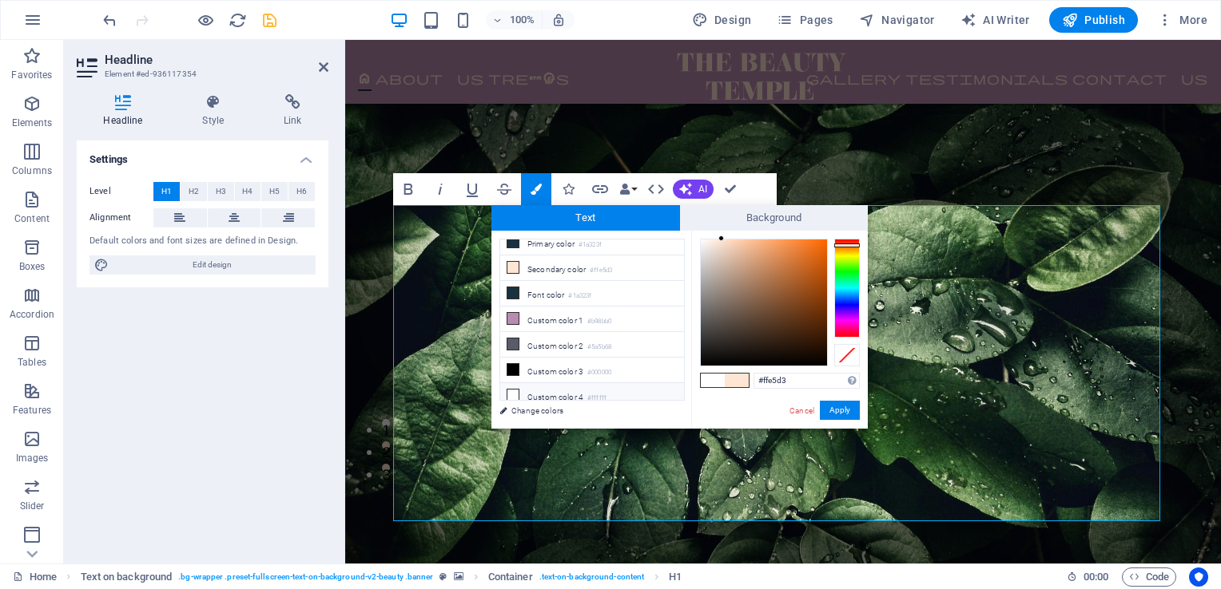
click at [596, 393] on small "#ffffff" at bounding box center [596, 398] width 19 height 11
type input "#ffffff"
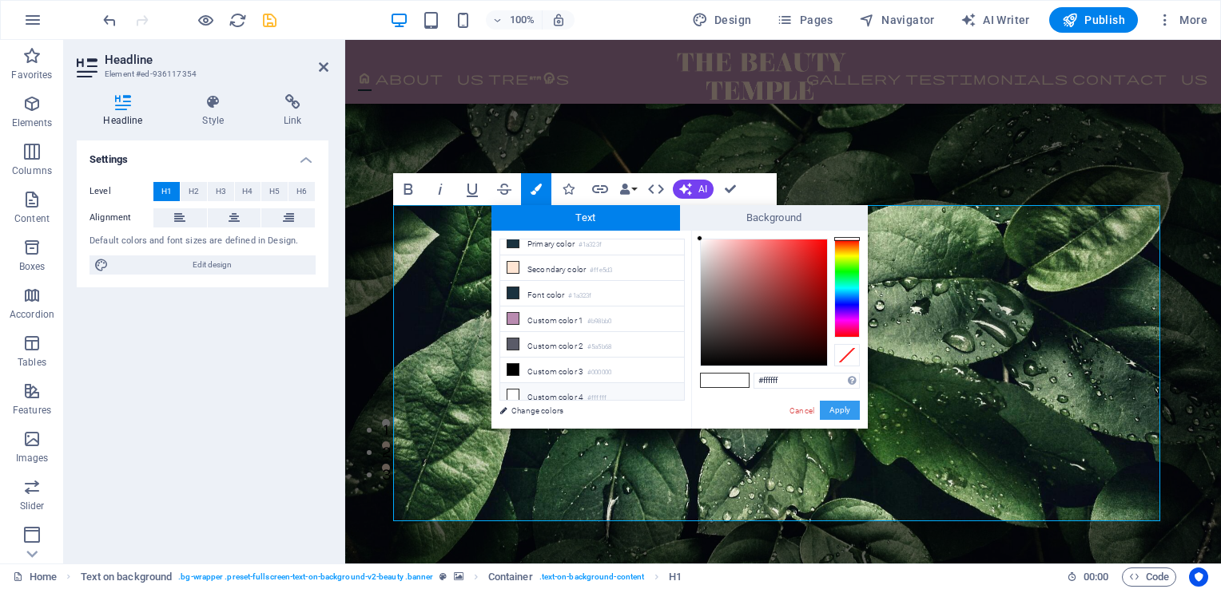
click at [843, 414] on button "Apply" at bounding box center [840, 410] width 40 height 19
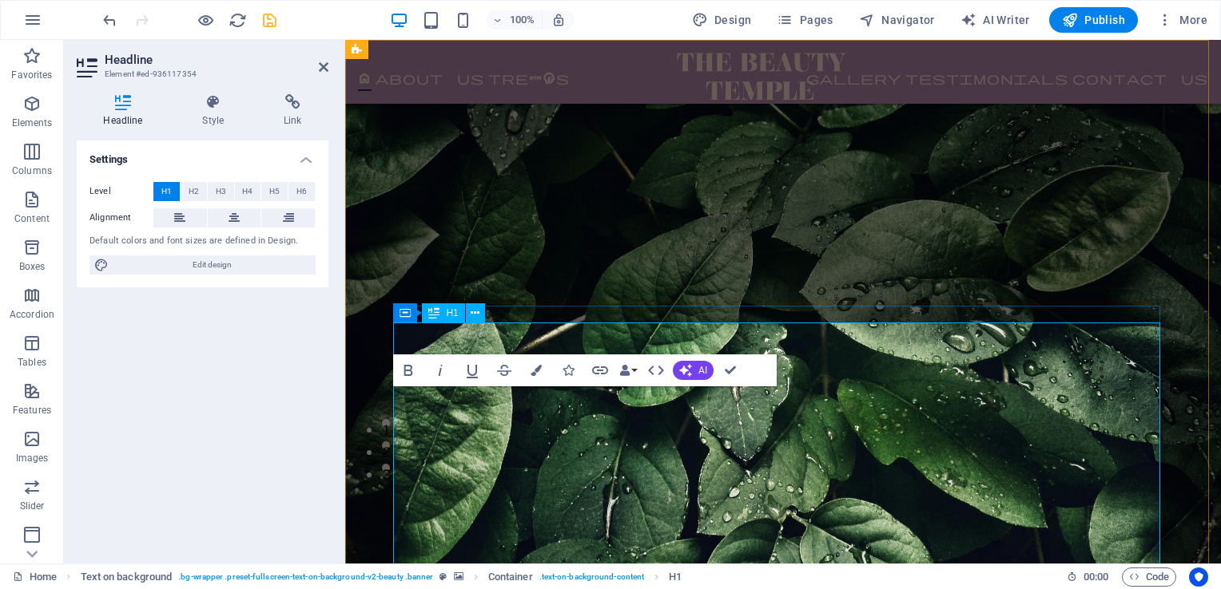
scroll to position [0, 0]
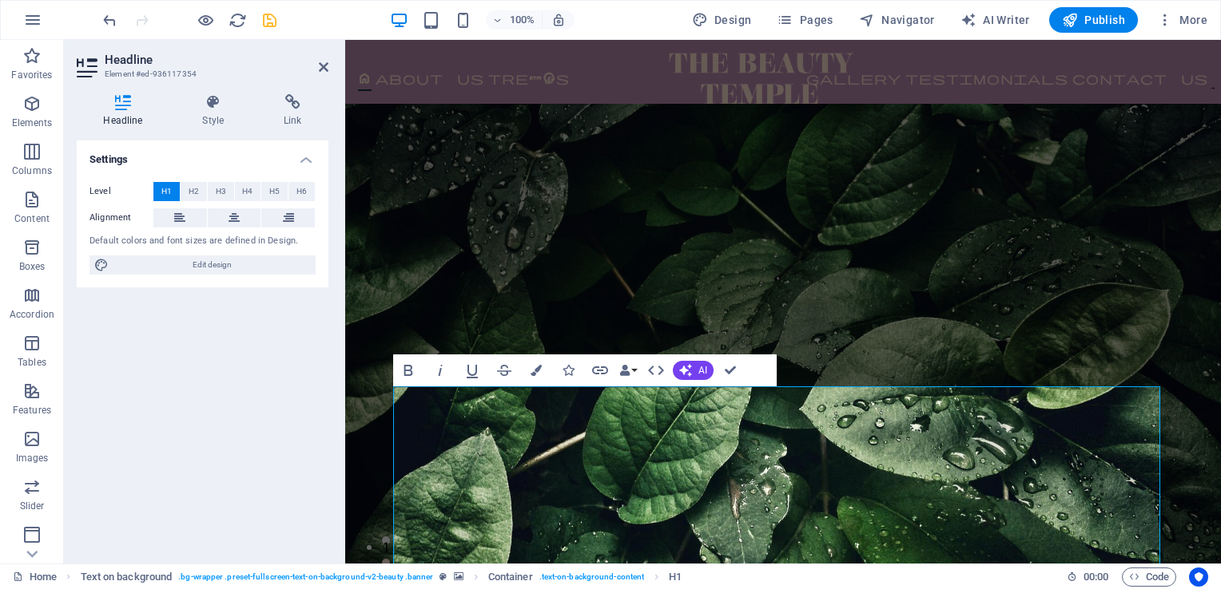
click at [754, 285] on figure at bounding box center [782, 423] width 875 height 639
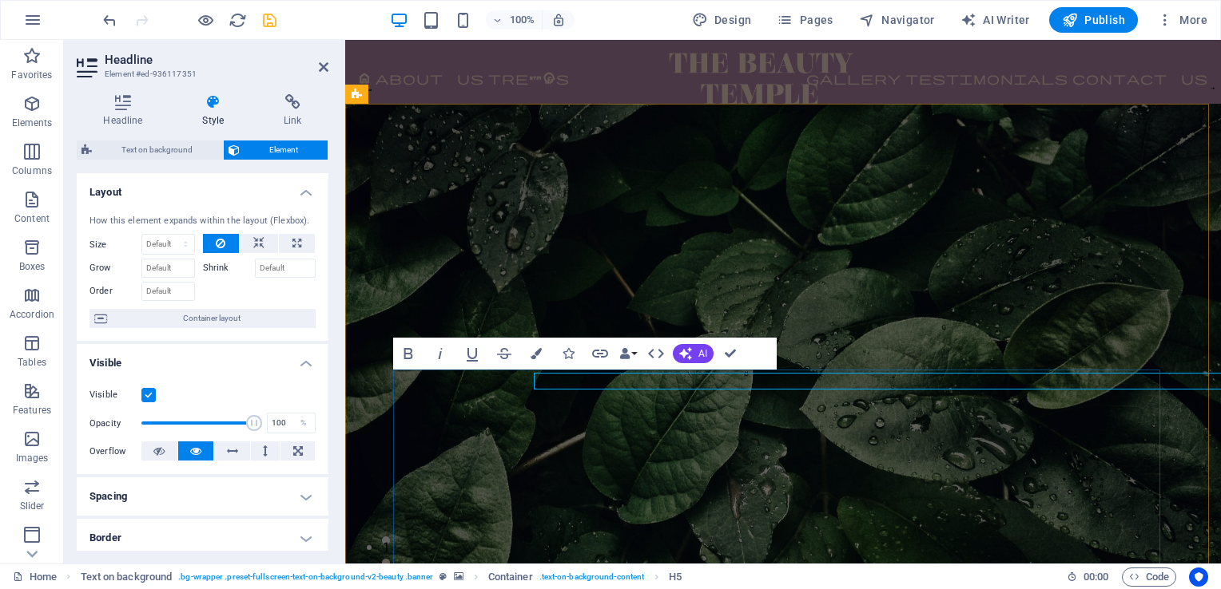
click at [559, 380] on div "start your skincare journey [DATE]... Coeur + Soul skincare" at bounding box center [782, 423] width 875 height 639
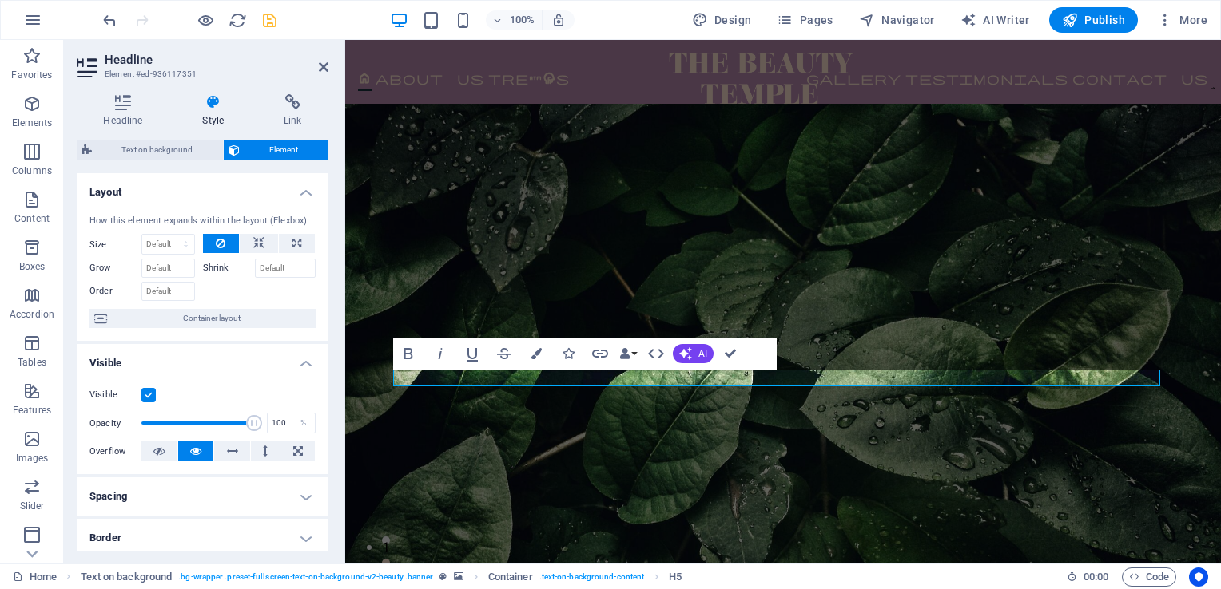
click at [812, 331] on figure at bounding box center [782, 423] width 875 height 639
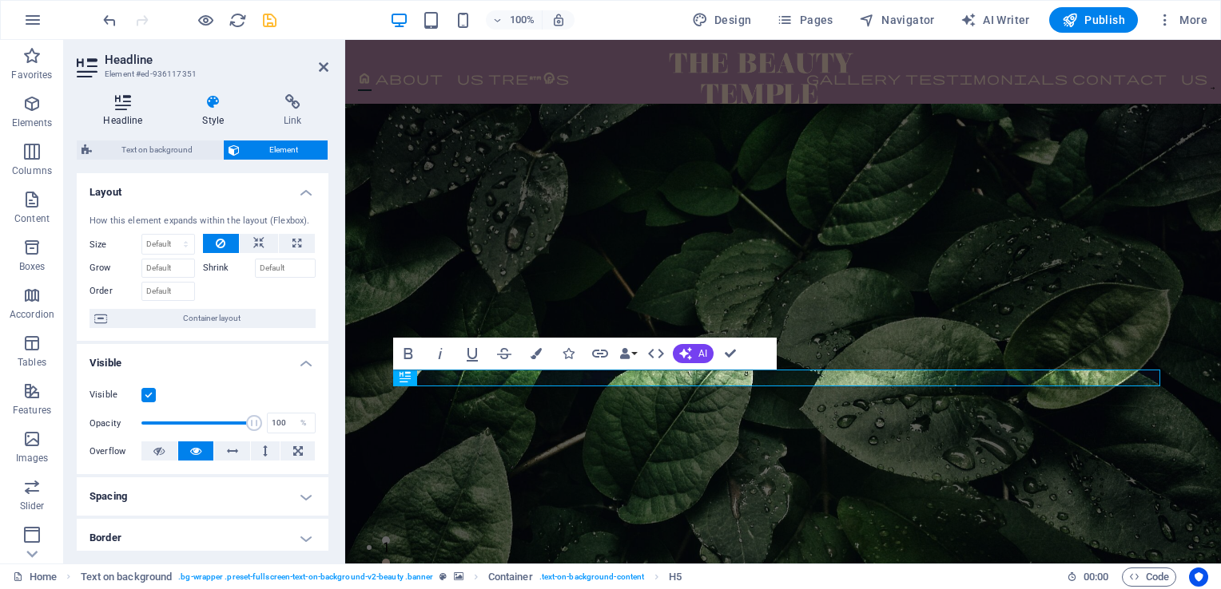
click at [118, 109] on icon at bounding box center [123, 102] width 93 height 16
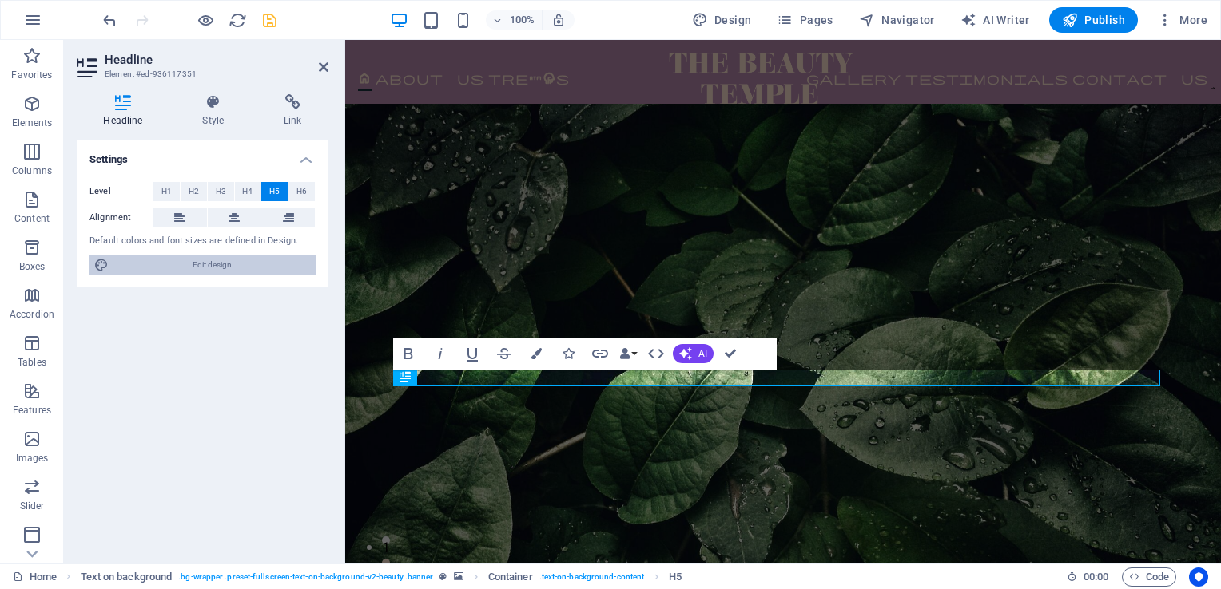
click at [257, 267] on span "Edit design" at bounding box center [211, 265] width 197 height 19
select select "px"
select select "500"
select select "px"
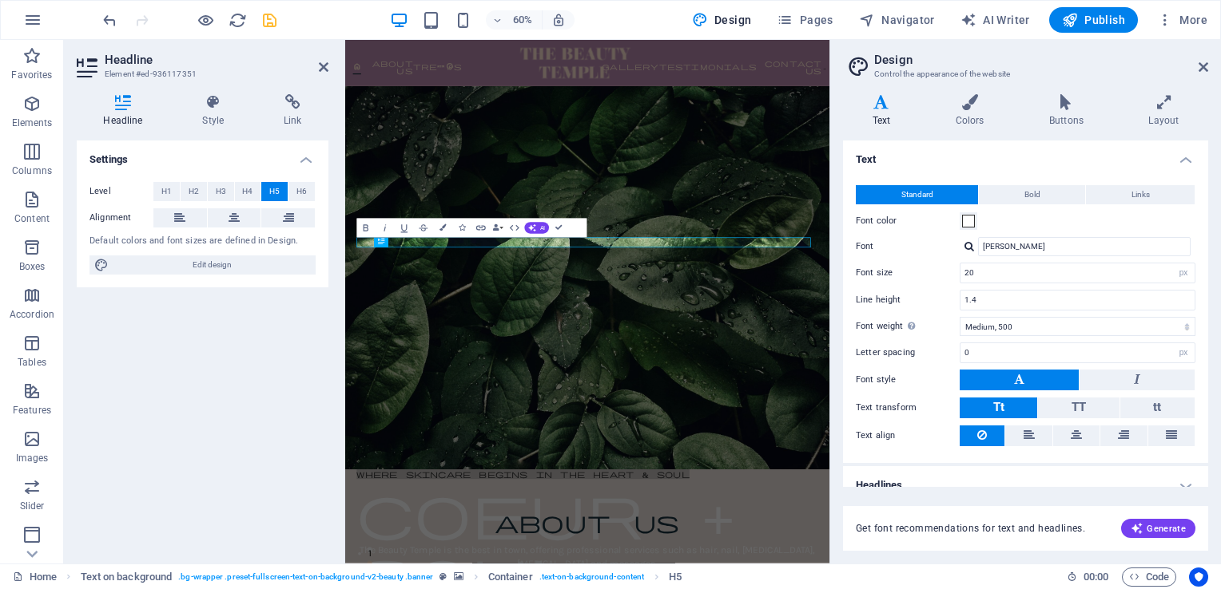
click at [967, 249] on div at bounding box center [969, 246] width 10 height 10
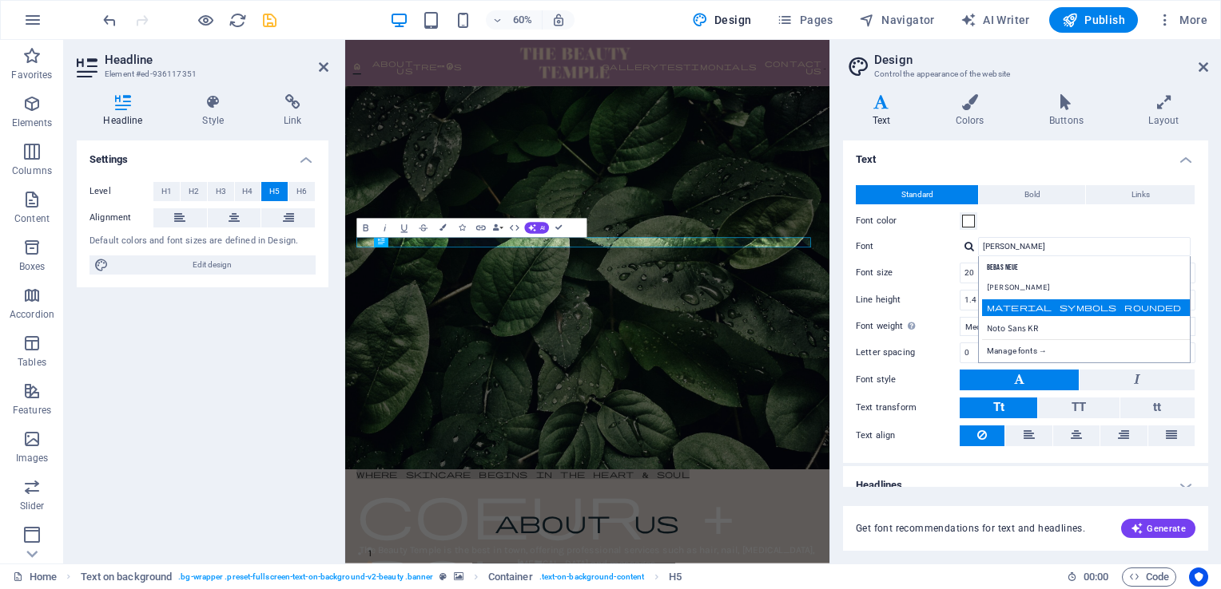
click at [1026, 308] on div "Material Symbols Rounded" at bounding box center [1087, 308] width 211 height 17
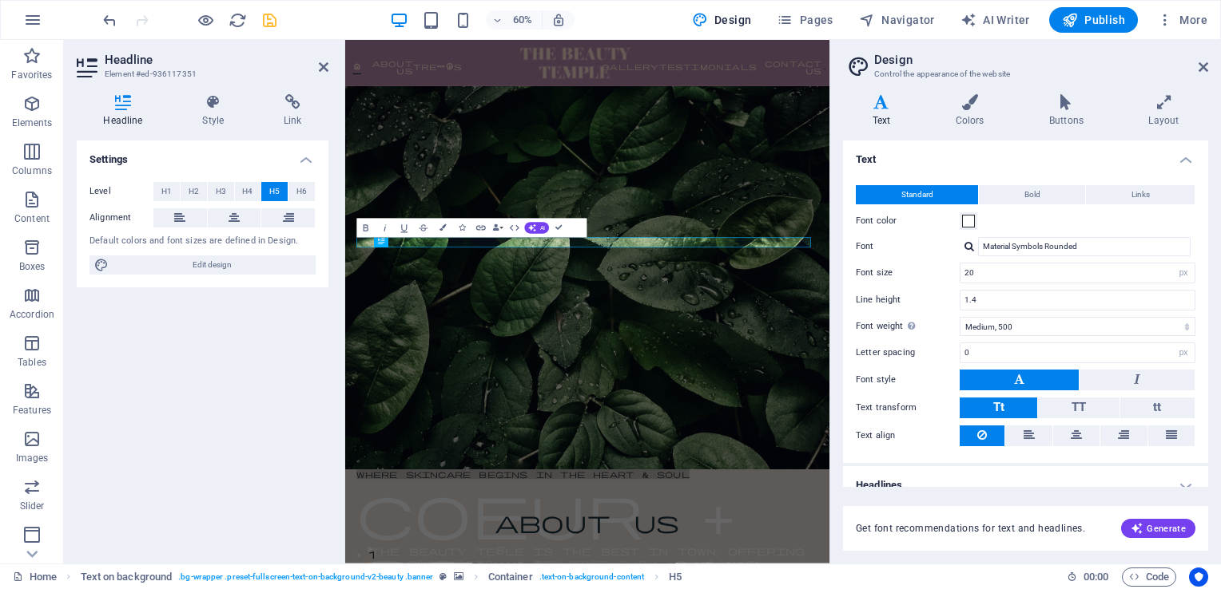
click at [970, 246] on div at bounding box center [969, 246] width 10 height 10
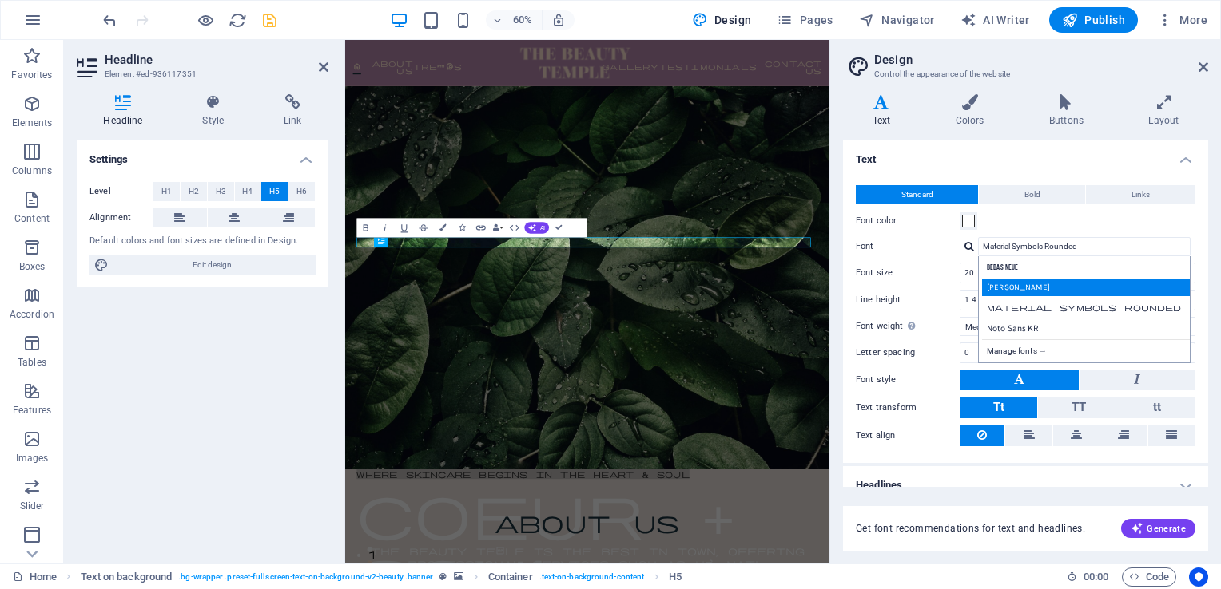
scroll to position [14, 0]
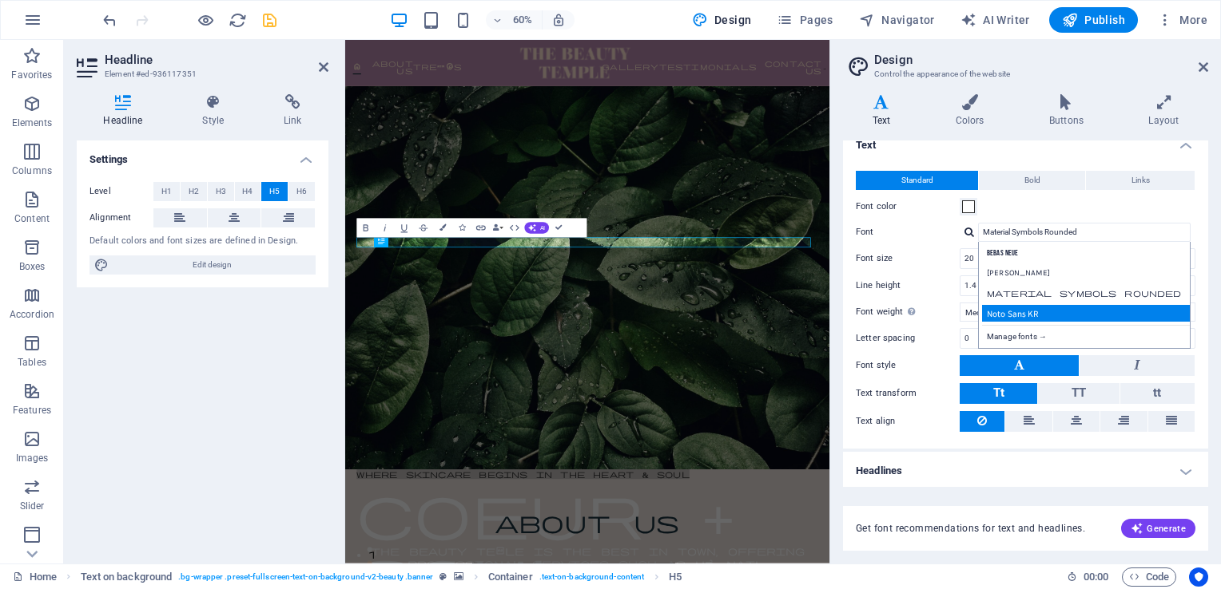
click at [1021, 314] on div "Noto Sans KR" at bounding box center [1087, 313] width 211 height 17
type input "Noto Sans KR"
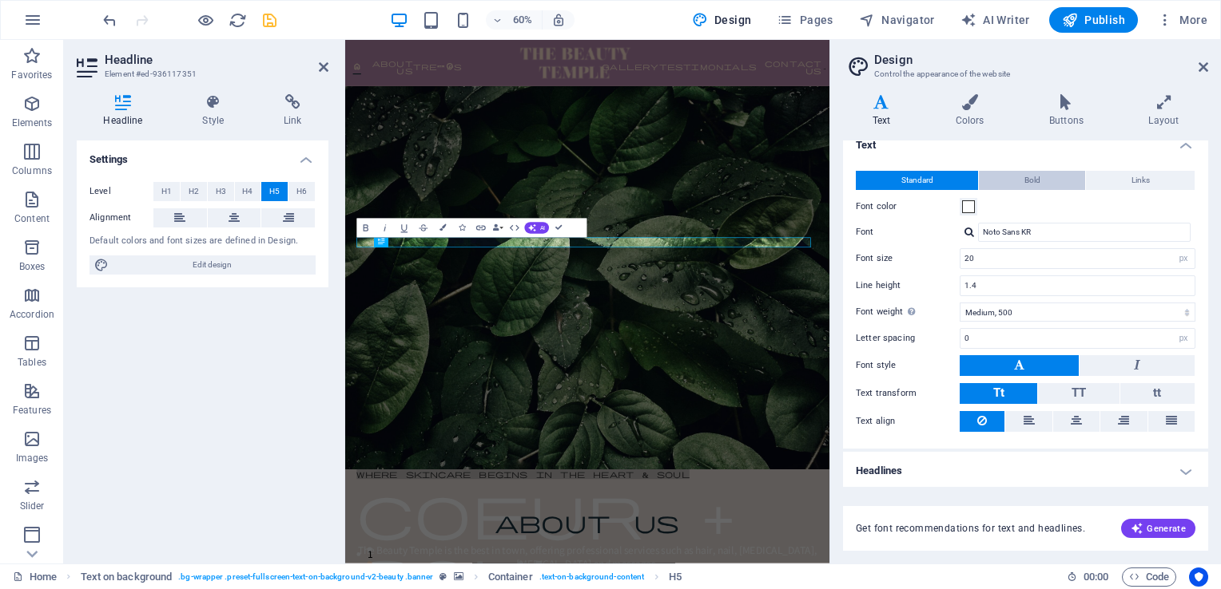
drag, startPoint x: 988, startPoint y: 187, endPoint x: 767, endPoint y: 444, distance: 339.3
click at [988, 187] on button "Bold" at bounding box center [1031, 180] width 106 height 19
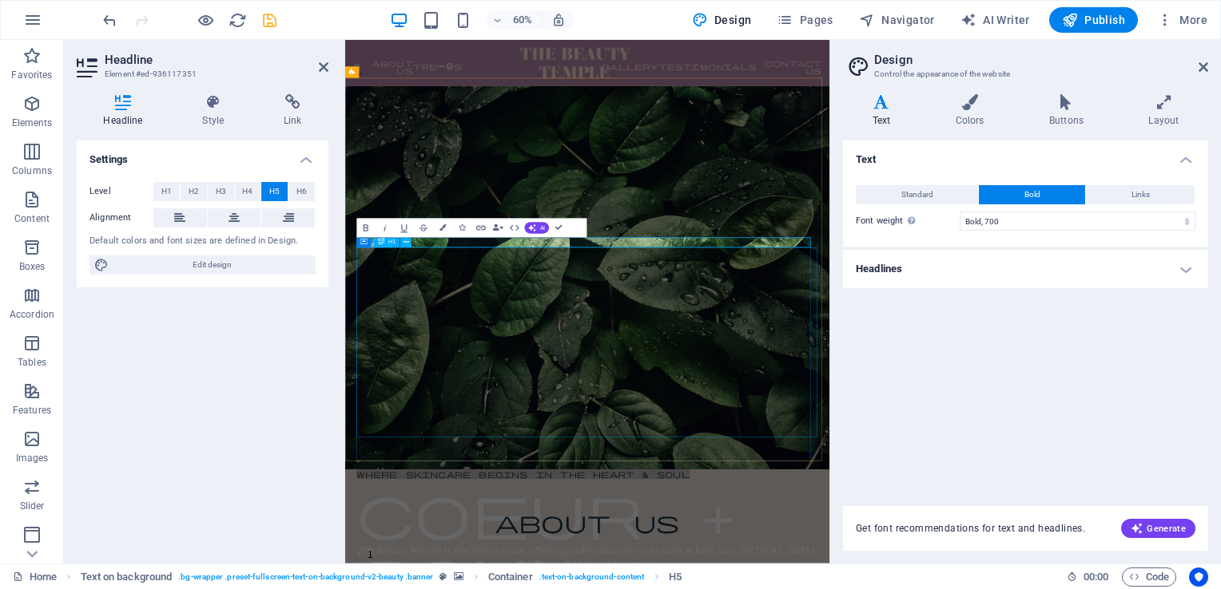
scroll to position [0, 0]
click at [1005, 304] on figure at bounding box center [748, 436] width 807 height 639
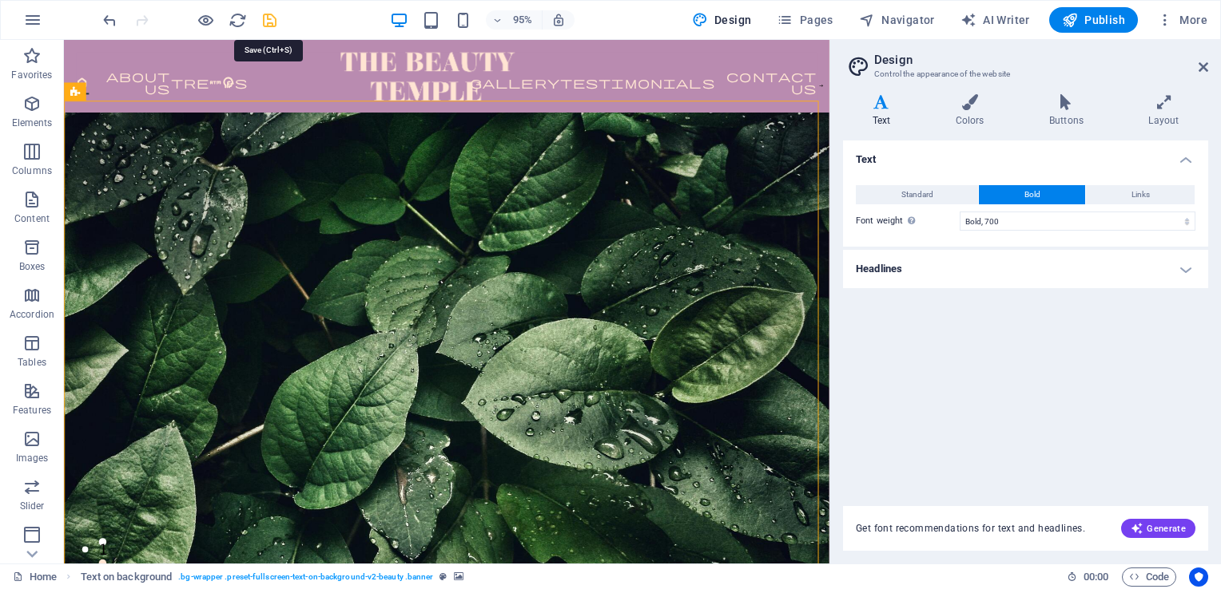
click at [271, 18] on icon "save" at bounding box center [269, 20] width 18 height 18
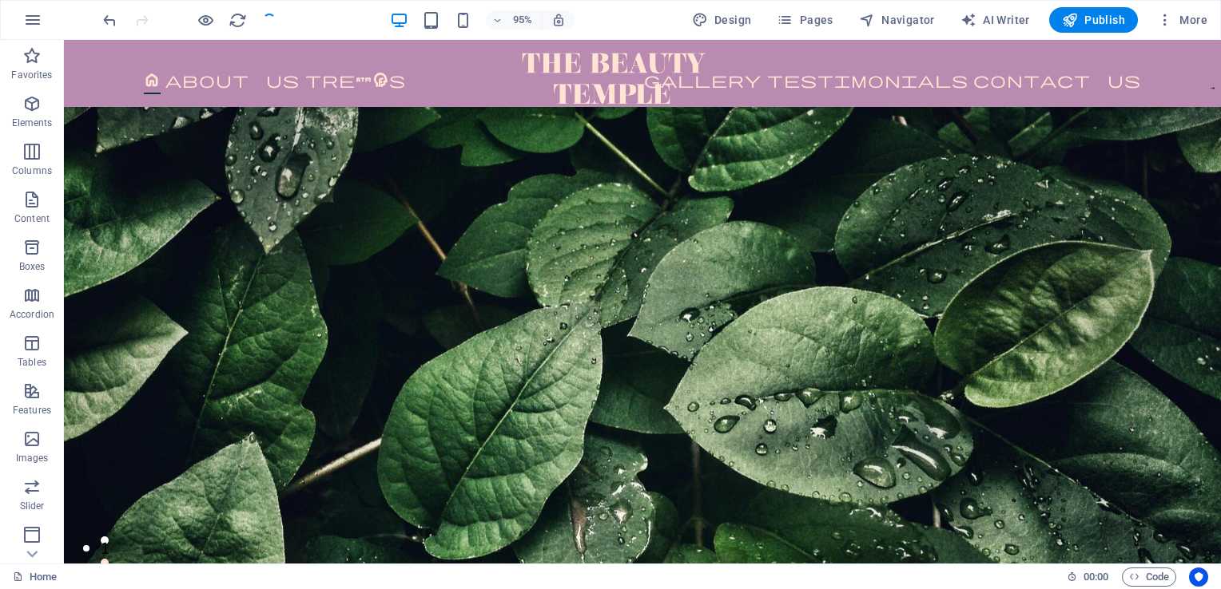
checkbox input "false"
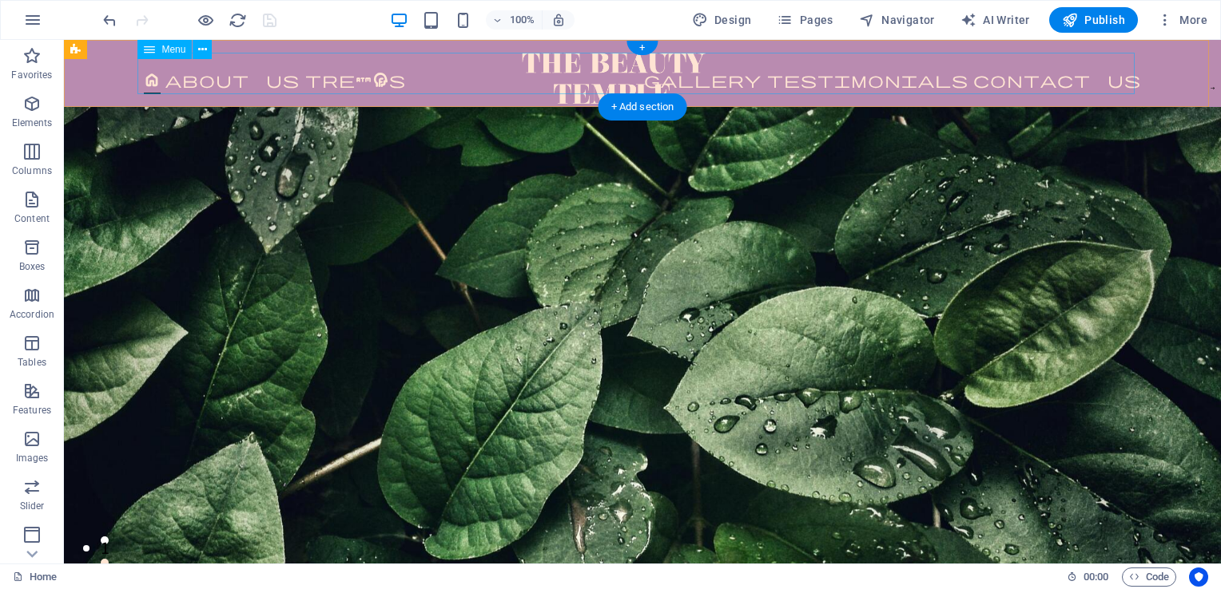
click at [300, 65] on nav "Home About Us Treatments Gallery Testimonials Contact Us" at bounding box center [642, 74] width 997 height 42
click at [273, 87] on nav "Home About Us Treatments Gallery Testimonials Contact Us" at bounding box center [642, 74] width 997 height 42
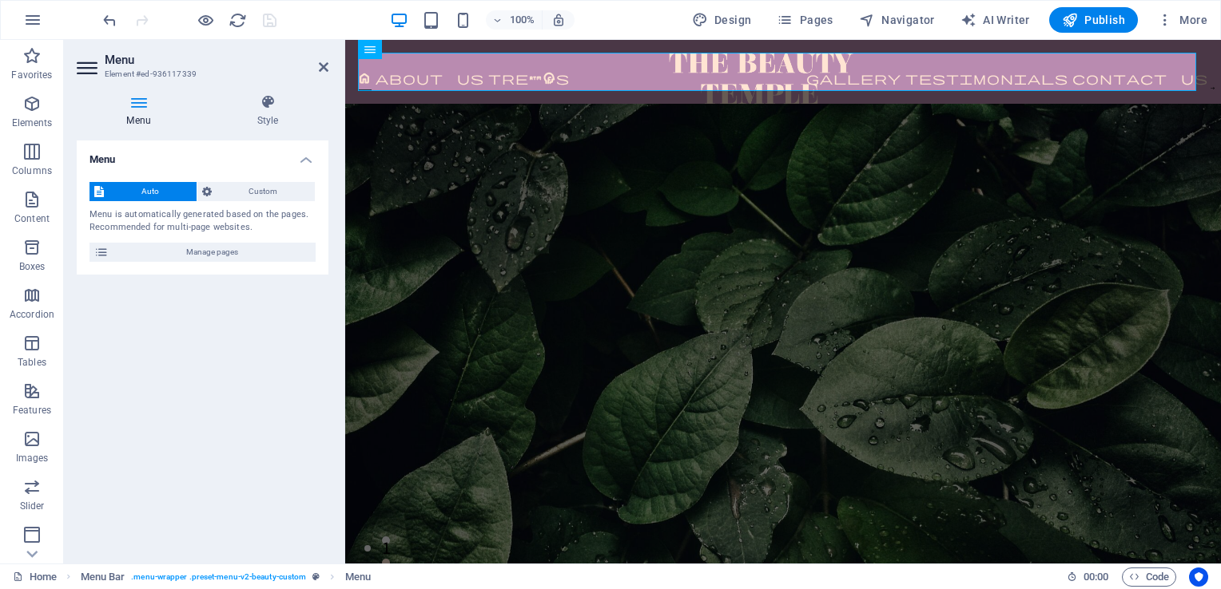
click at [607, 236] on figure at bounding box center [782, 423] width 875 height 639
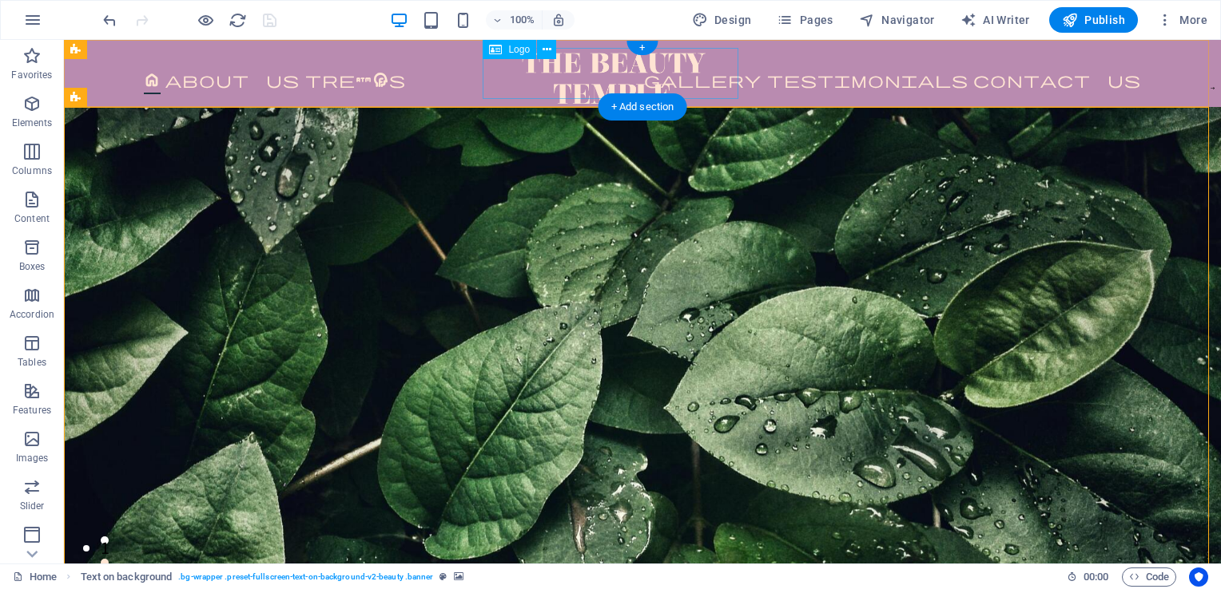
click at [597, 72] on div at bounding box center [613, 78] width 289 height 51
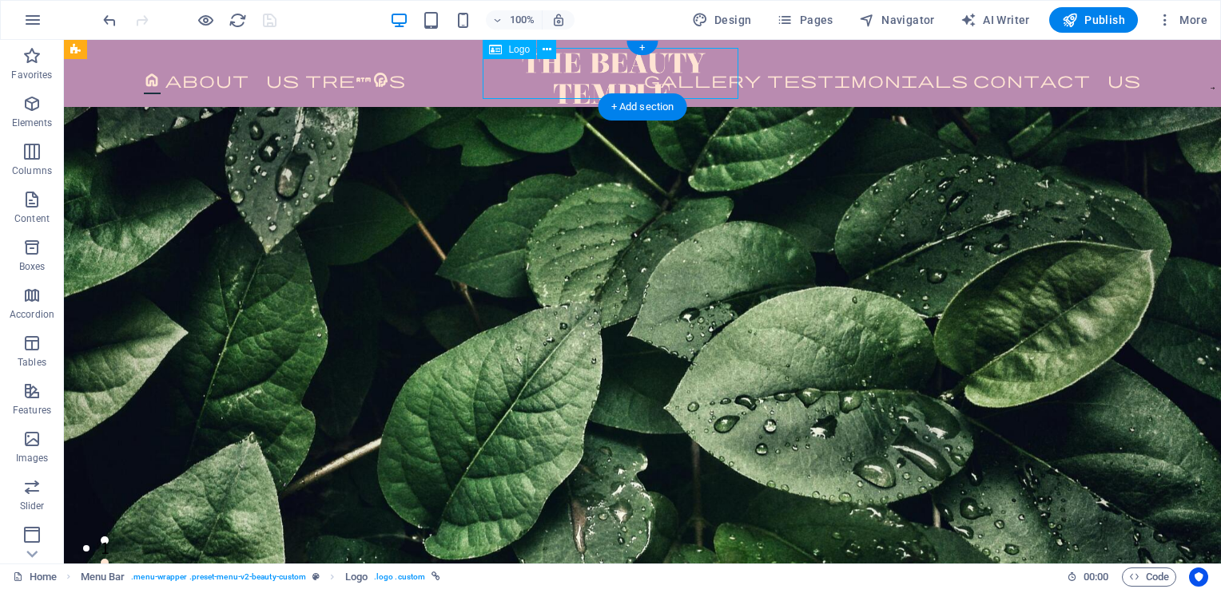
click at [597, 72] on div at bounding box center [613, 78] width 289 height 51
click at [316, 72] on nav "Home About Us Treatments Gallery Testimonials Contact Us" at bounding box center [642, 74] width 997 height 42
select select "px"
click at [597, 72] on div at bounding box center [613, 78] width 289 height 51
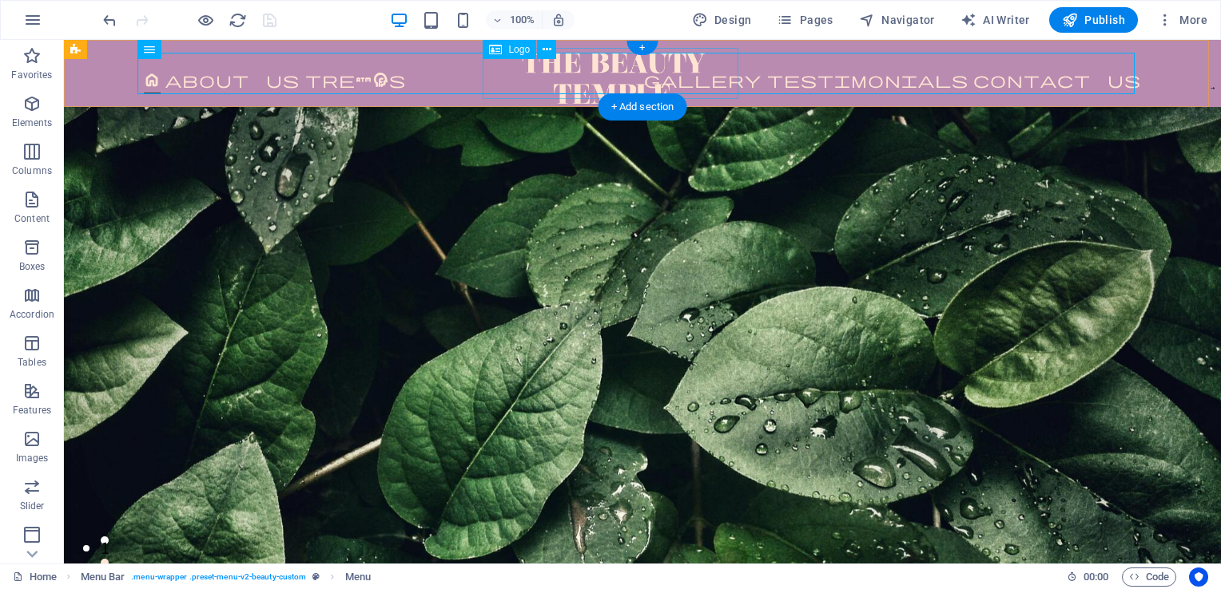
select select "px"
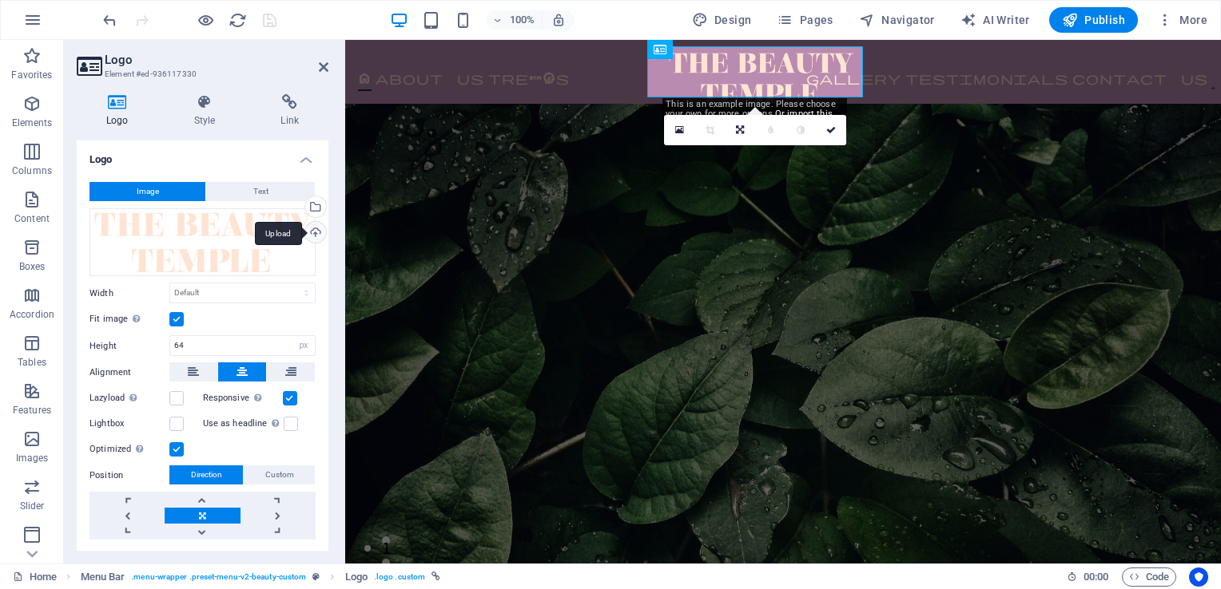
click at [307, 230] on div "Upload" at bounding box center [314, 234] width 24 height 24
click at [832, 189] on figure at bounding box center [782, 423] width 875 height 639
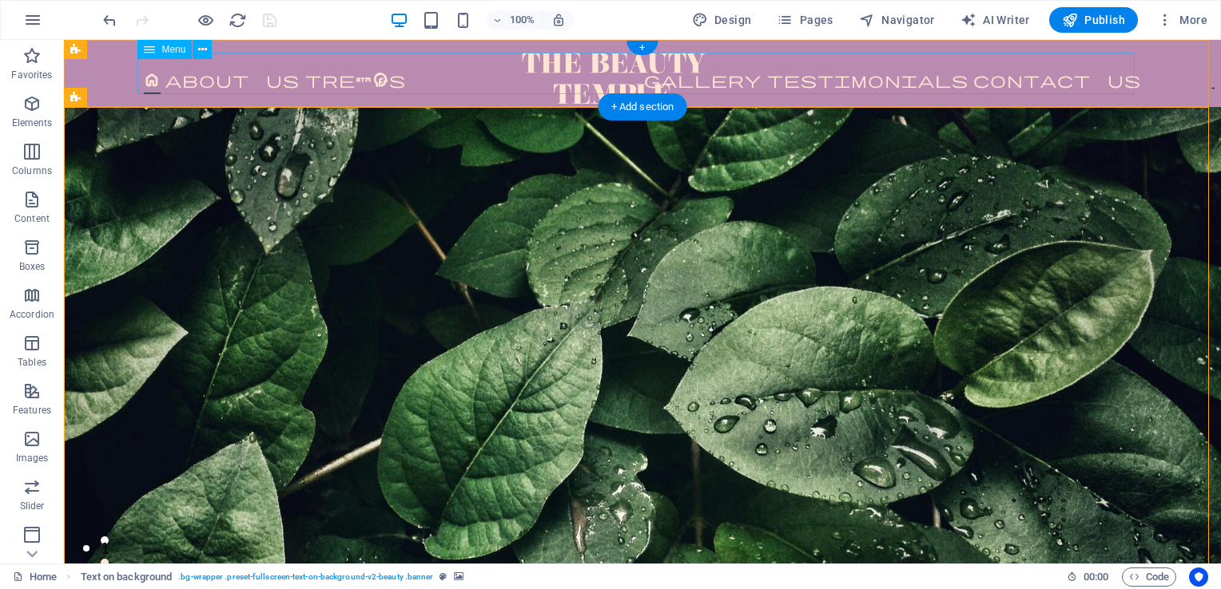
click at [193, 81] on nav "Home About Us Treatments Gallery Testimonials Contact Us" at bounding box center [642, 74] width 997 height 42
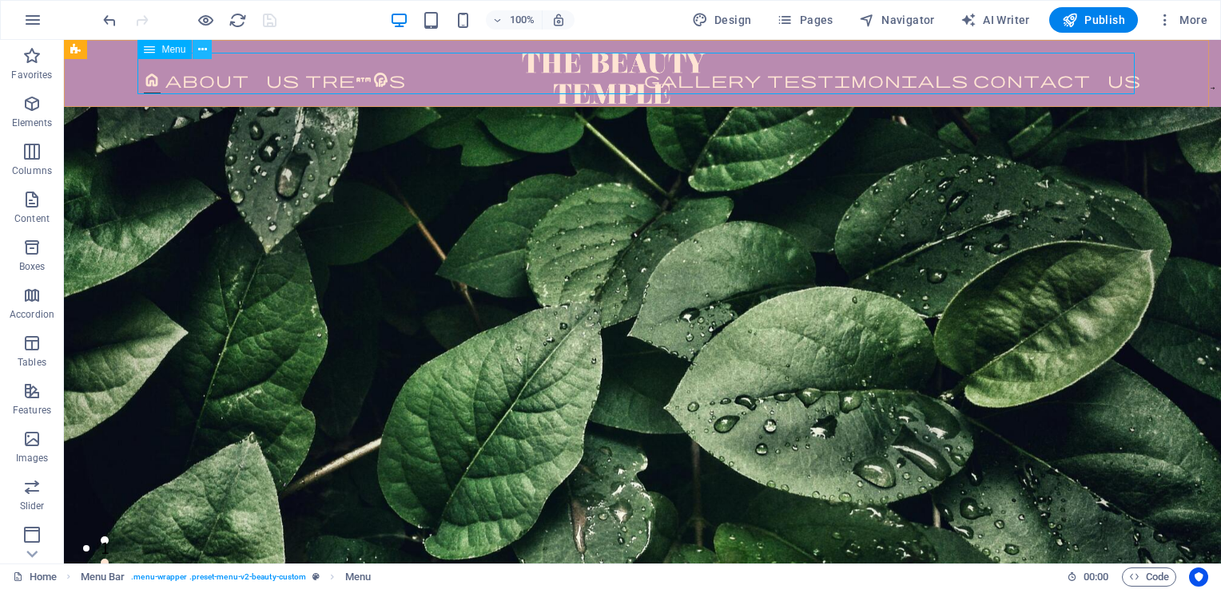
click at [200, 49] on icon at bounding box center [202, 50] width 9 height 17
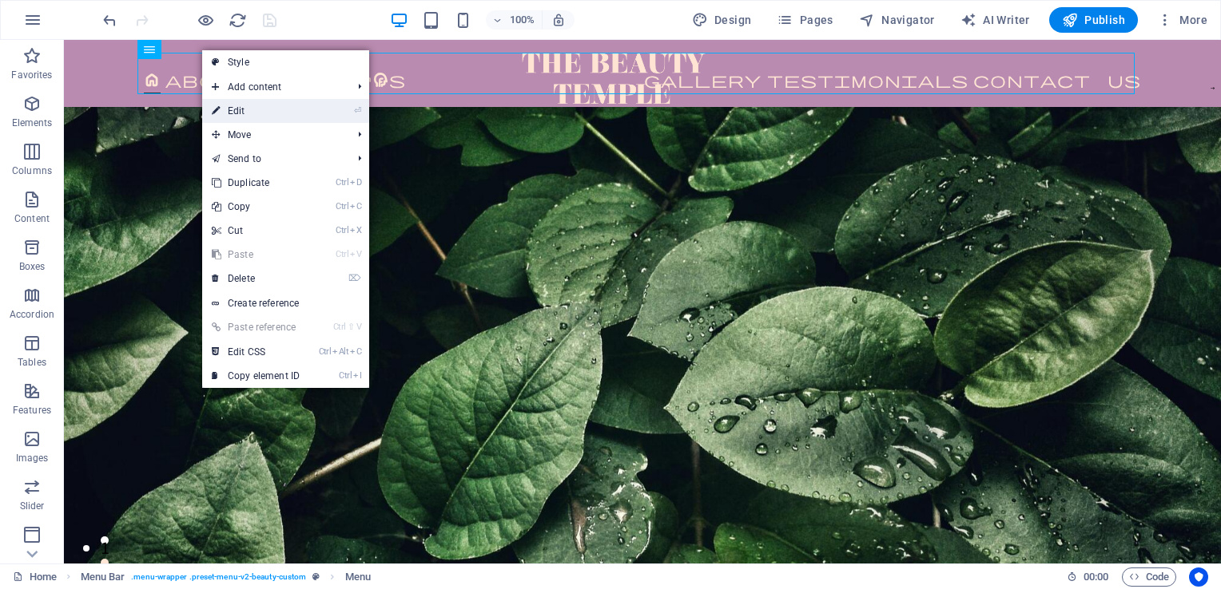
click at [239, 115] on link "⏎ Edit" at bounding box center [255, 111] width 107 height 24
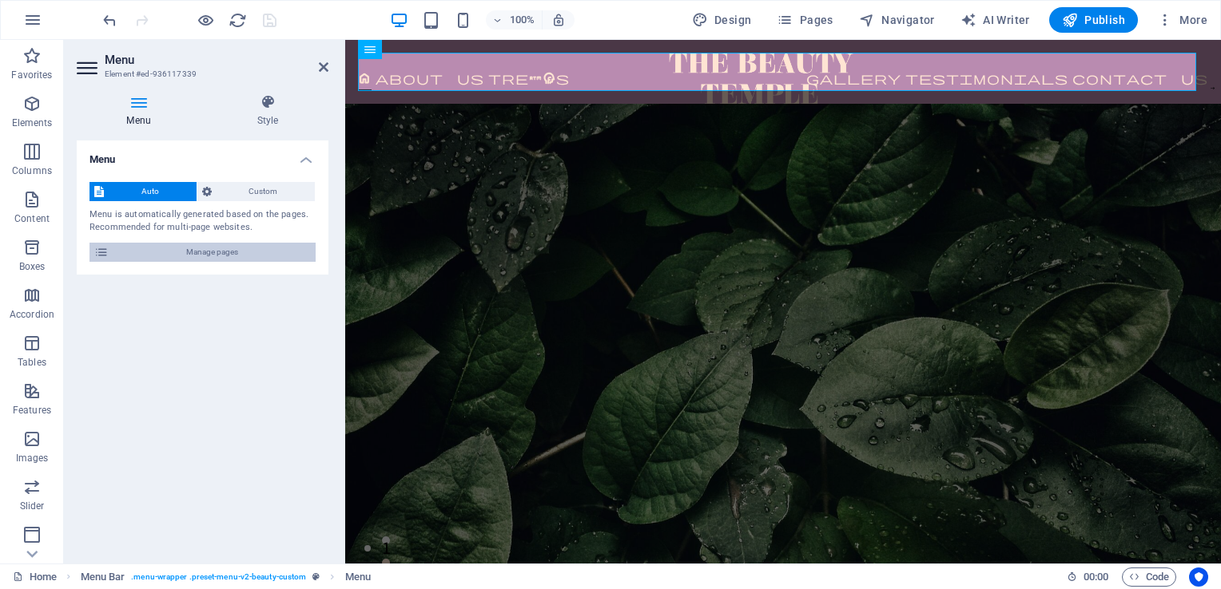
click at [201, 252] on span "Manage pages" at bounding box center [211, 252] width 197 height 19
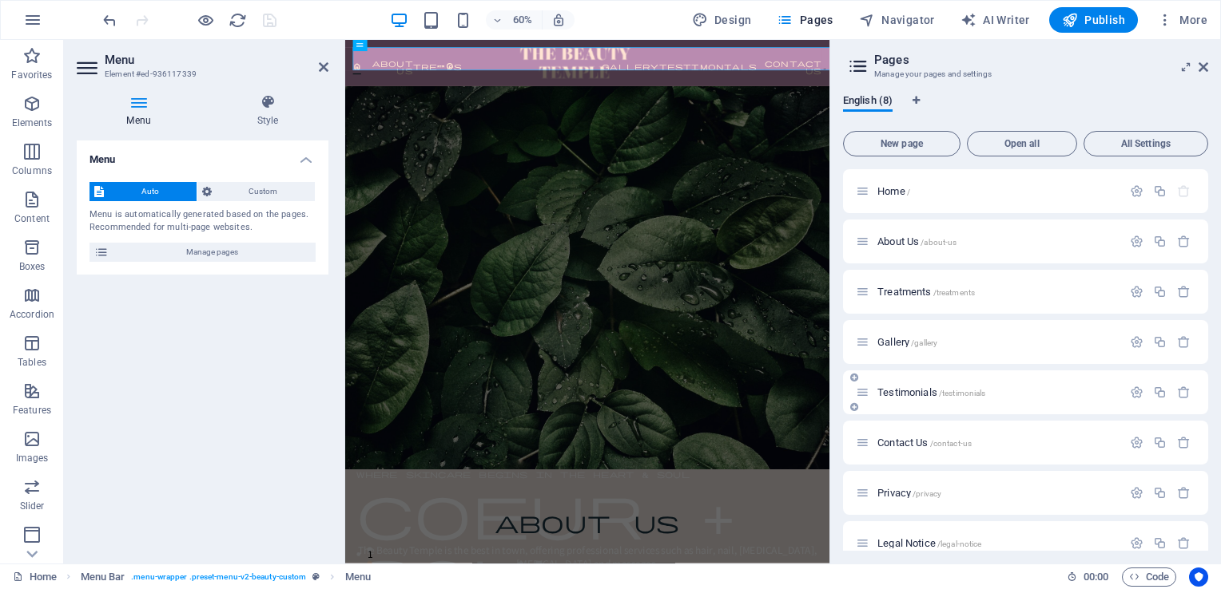
scroll to position [20, 0]
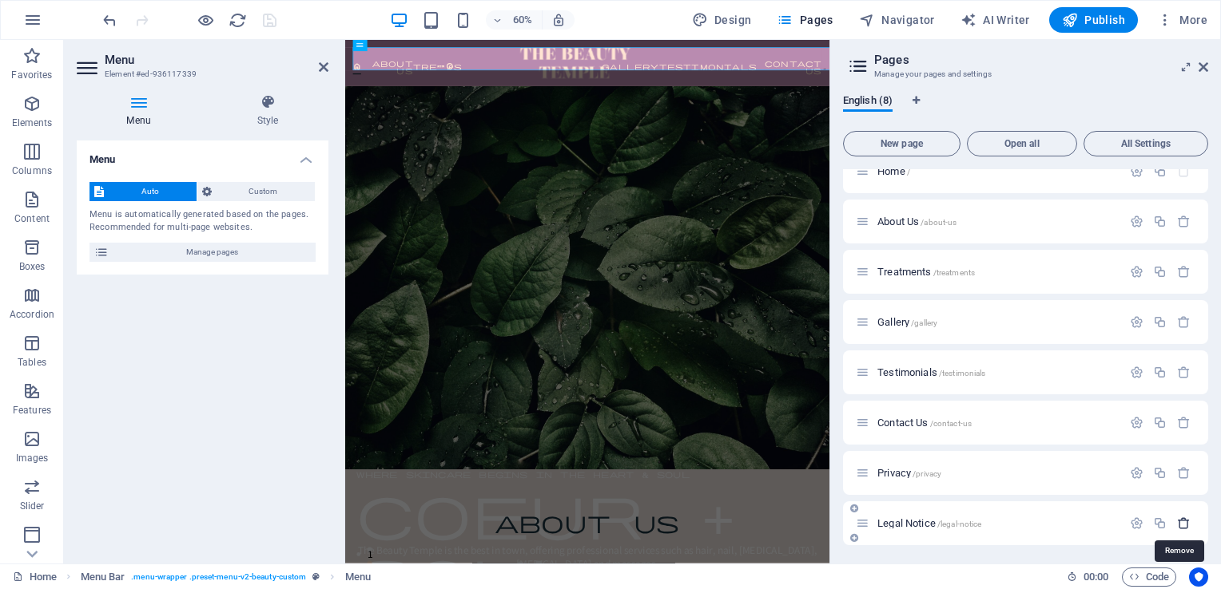
click at [1179, 526] on icon "button" at bounding box center [1184, 524] width 14 height 14
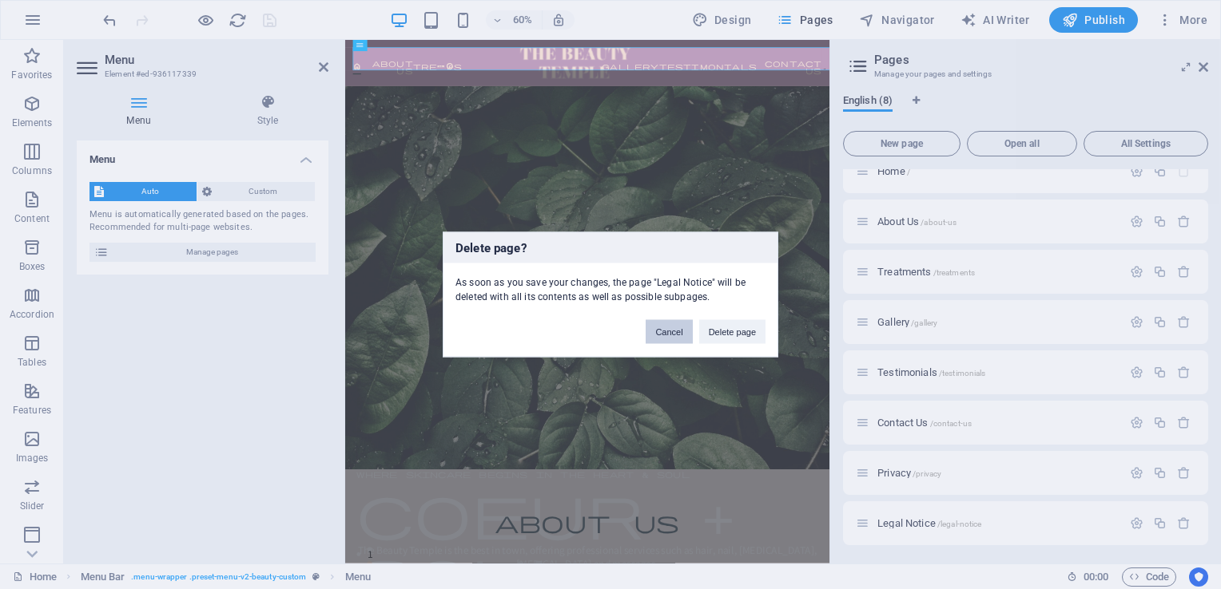
click at [649, 327] on button "Cancel" at bounding box center [668, 332] width 46 height 24
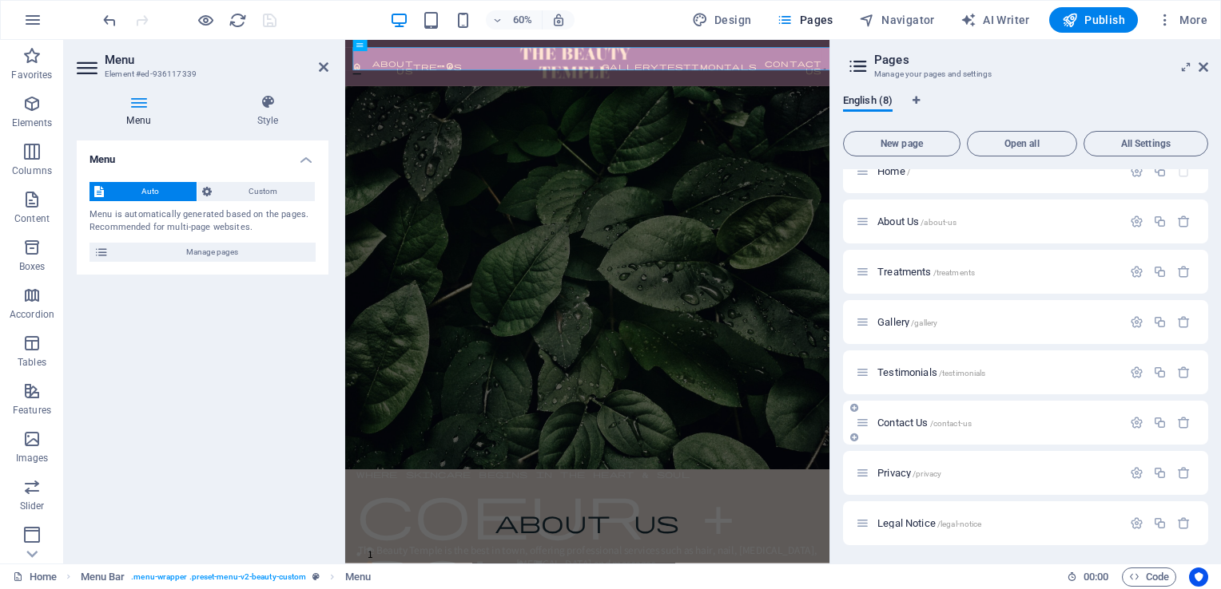
click at [895, 424] on span "Contact Us /contact-us" at bounding box center [924, 423] width 94 height 12
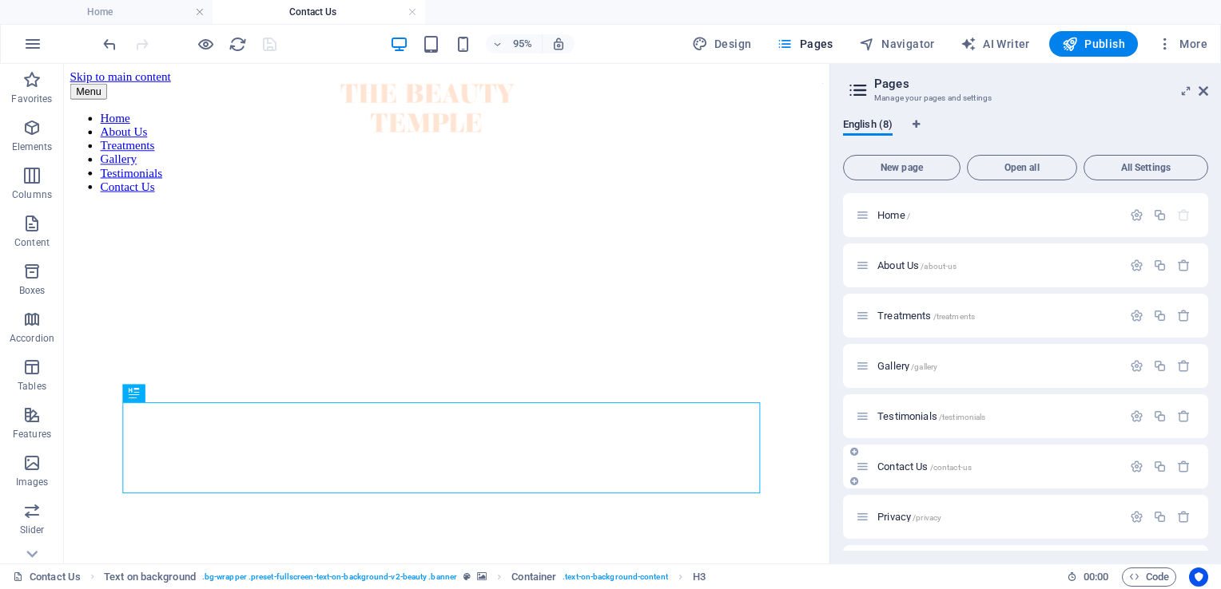
scroll to position [0, 0]
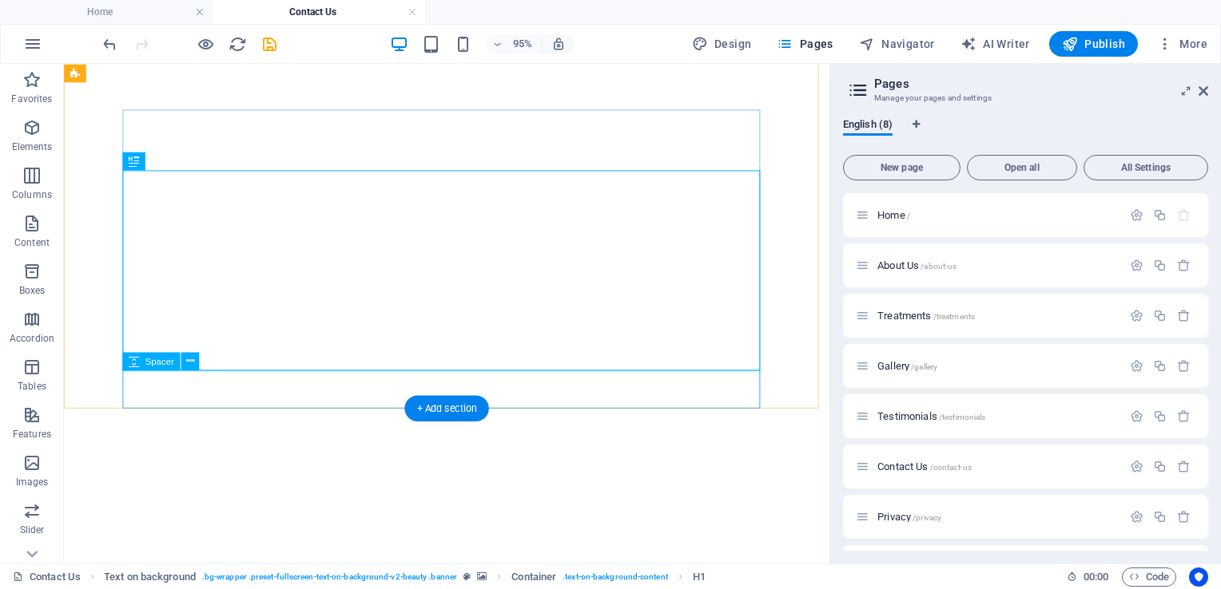
scroll to position [277, 0]
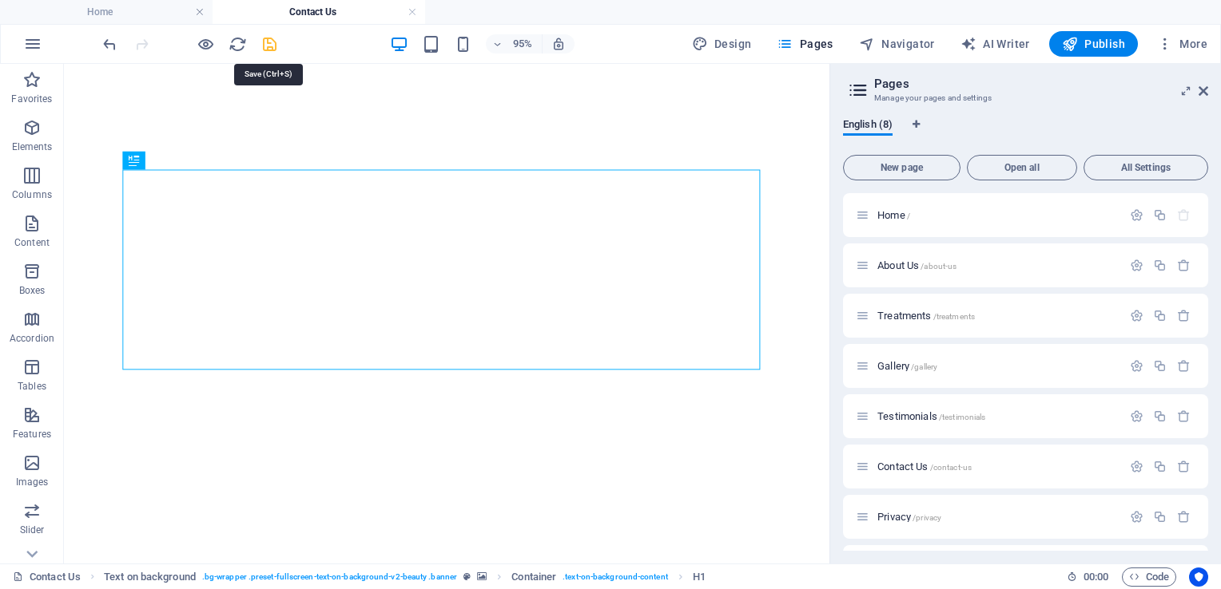
click at [270, 38] on icon "save" at bounding box center [269, 44] width 18 height 18
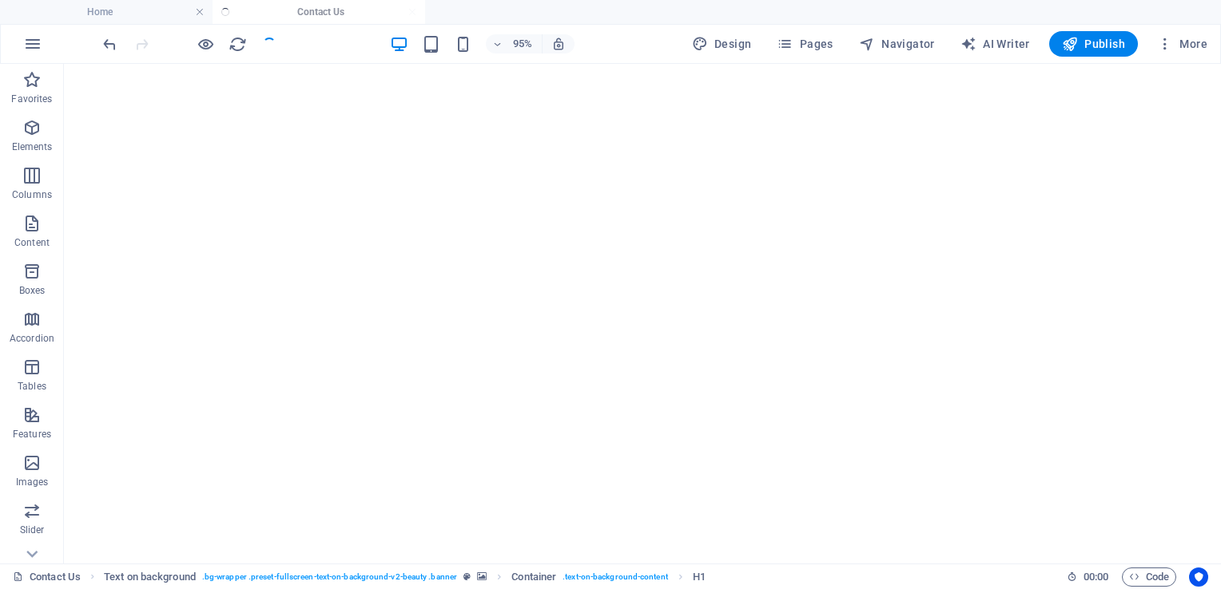
checkbox input "false"
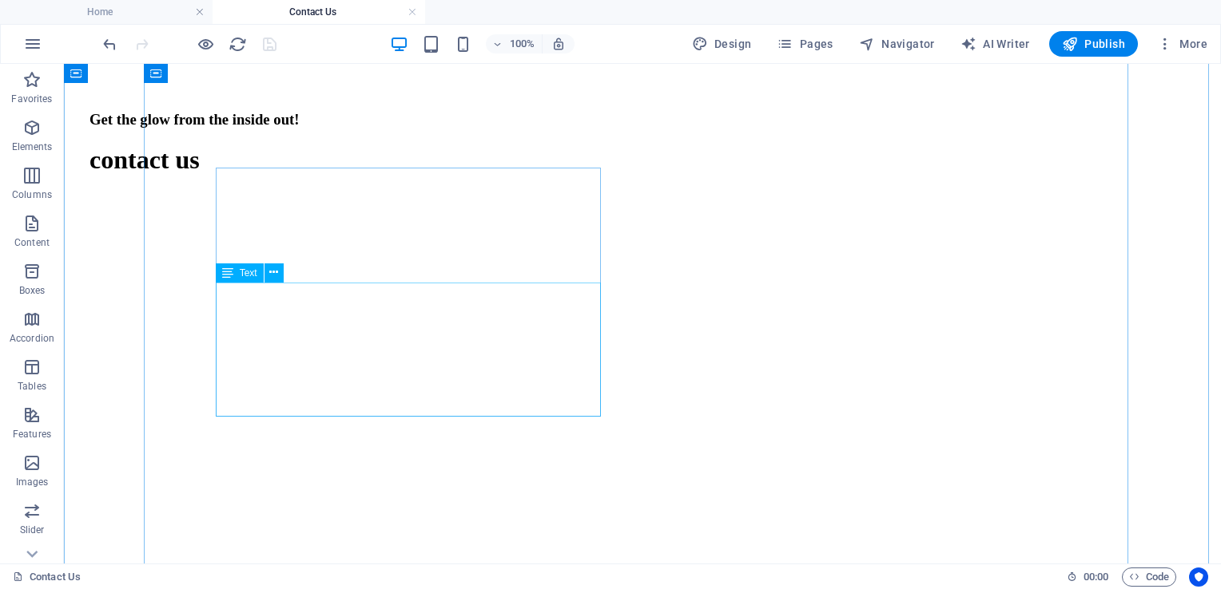
scroll to position [715, 0]
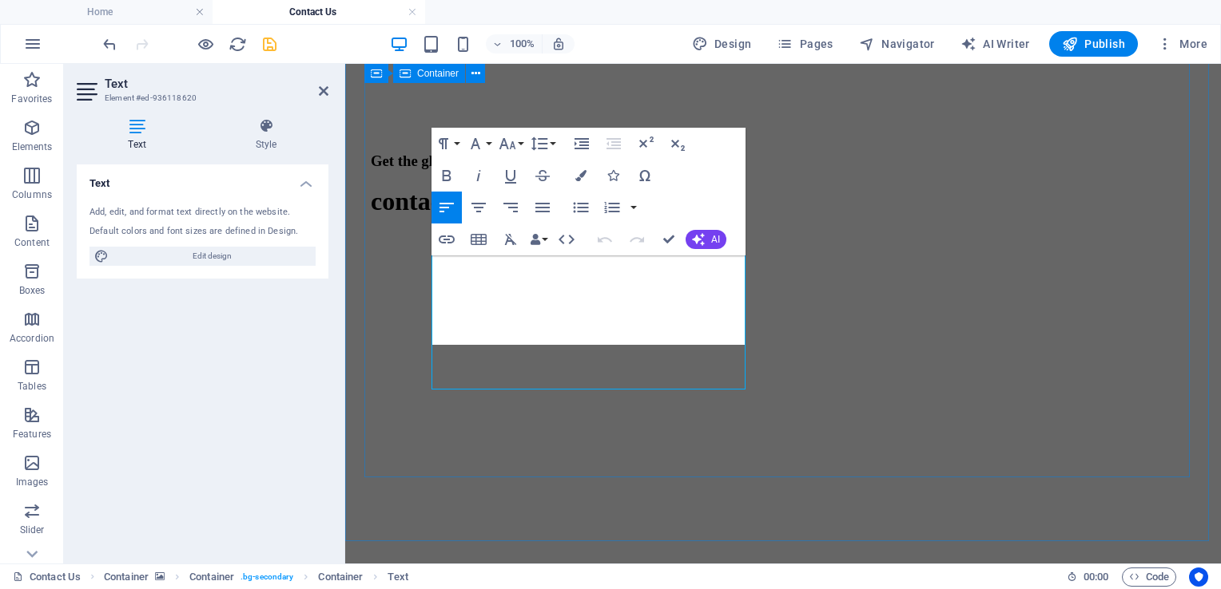
scroll to position [760, 0]
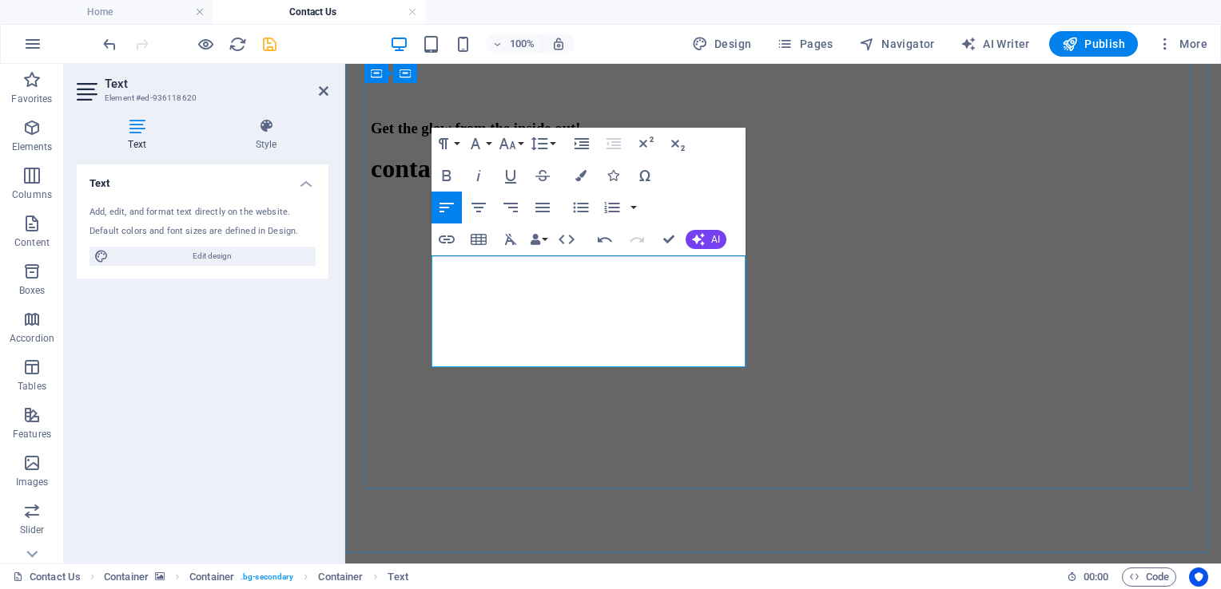
scroll to position [737, 0]
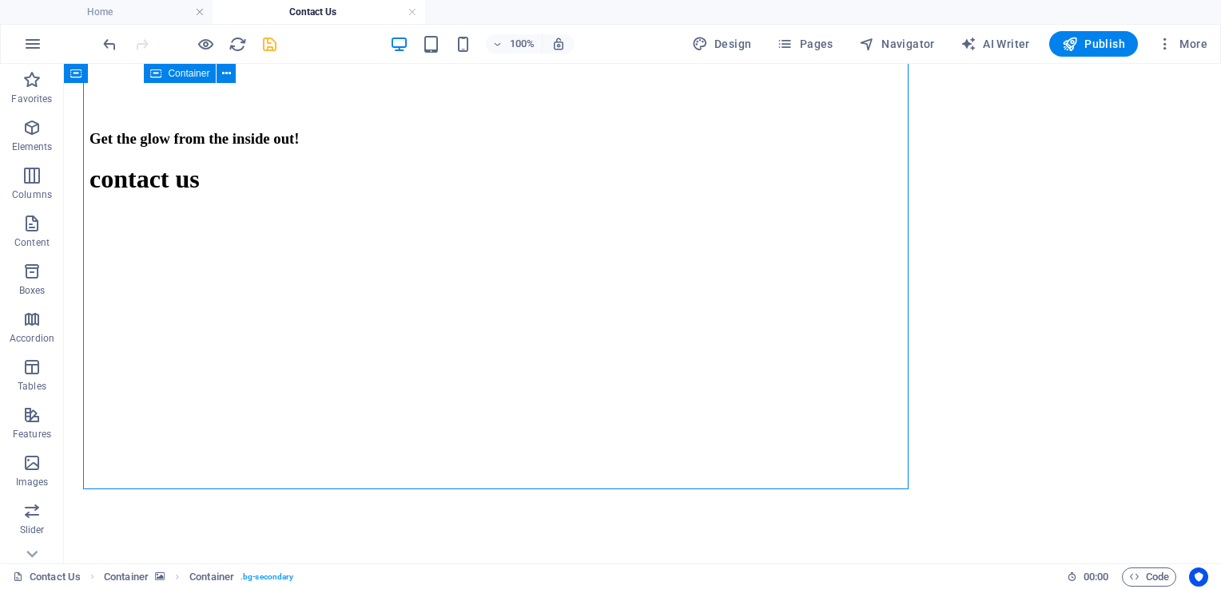
scroll to position [748, 0]
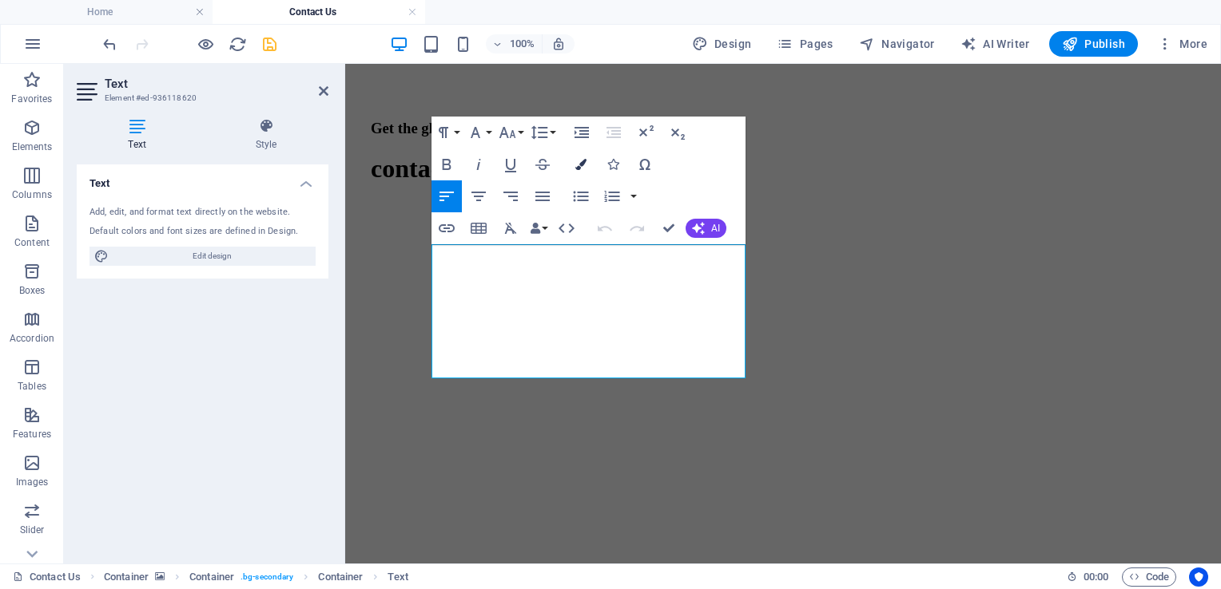
click at [575, 174] on button "Colors" at bounding box center [581, 165] width 30 height 32
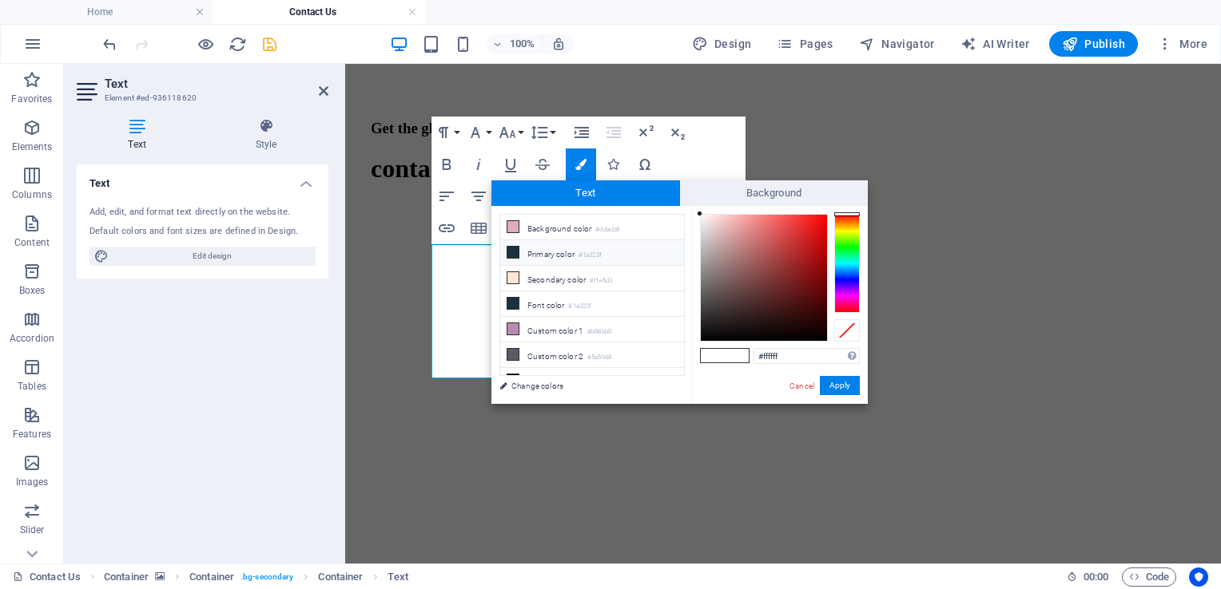
click at [578, 252] on li "Primary color #1a323f" at bounding box center [592, 253] width 184 height 26
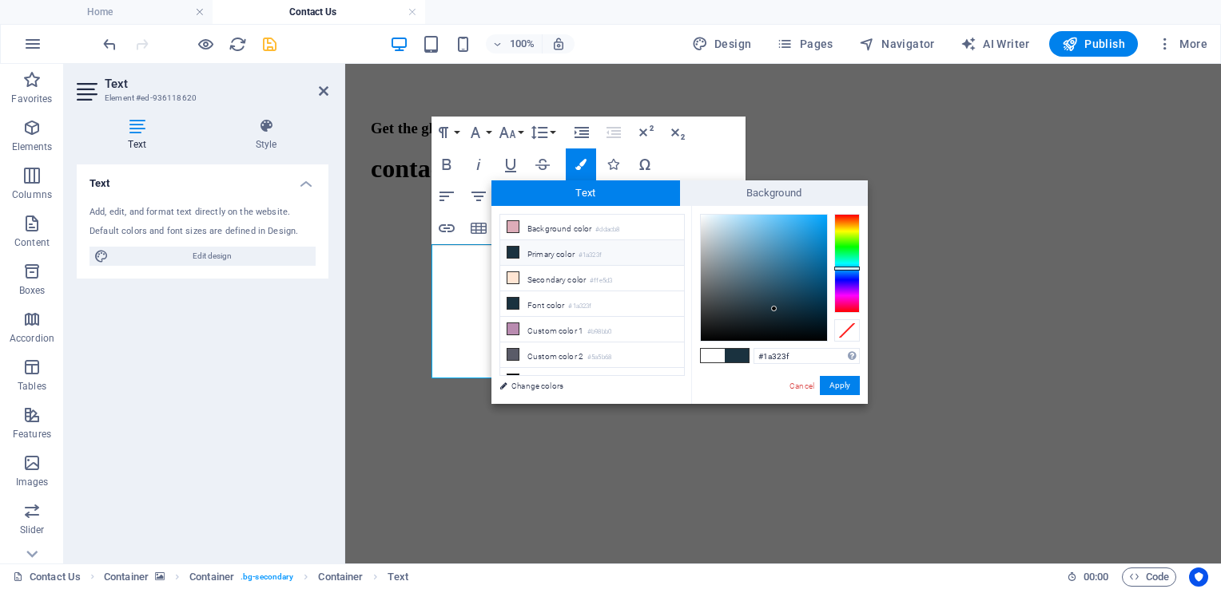
type input "#0e0f0f"
click at [706, 333] on div at bounding box center [764, 278] width 126 height 126
click at [843, 384] on button "Apply" at bounding box center [840, 385] width 40 height 19
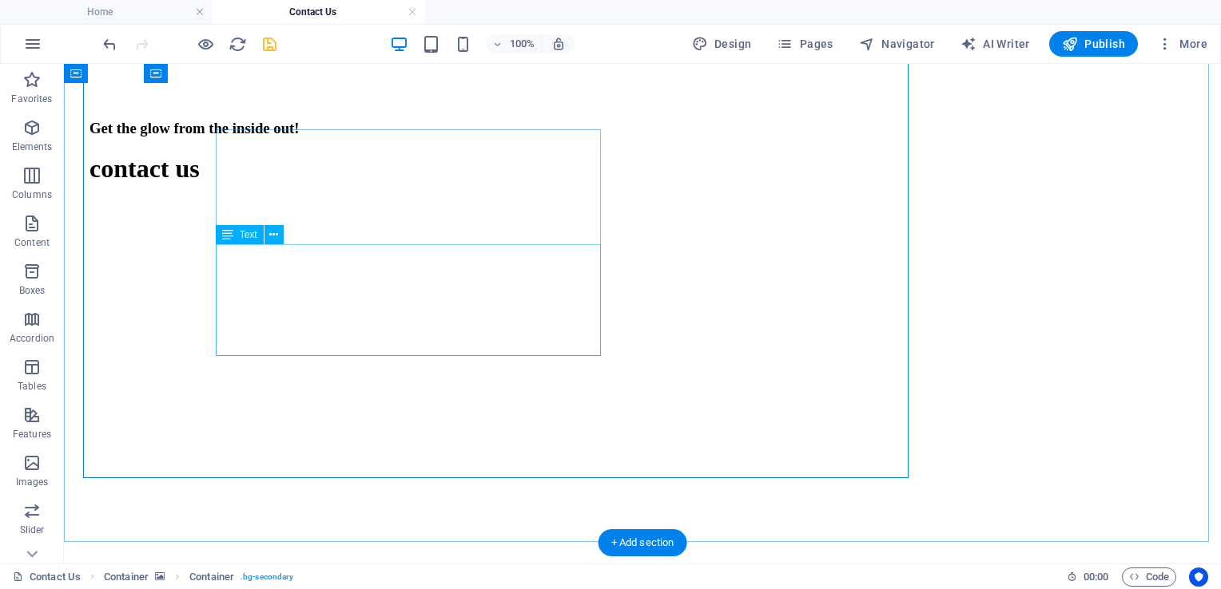
scroll to position [759, 0]
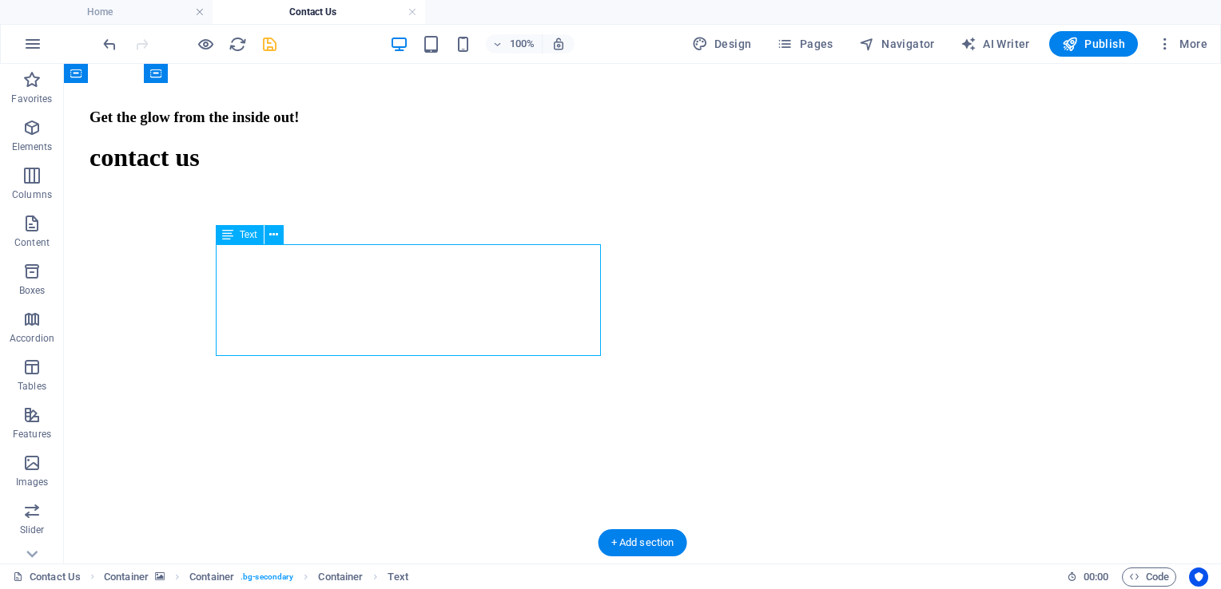
click at [233, 244] on icon at bounding box center [227, 234] width 11 height 19
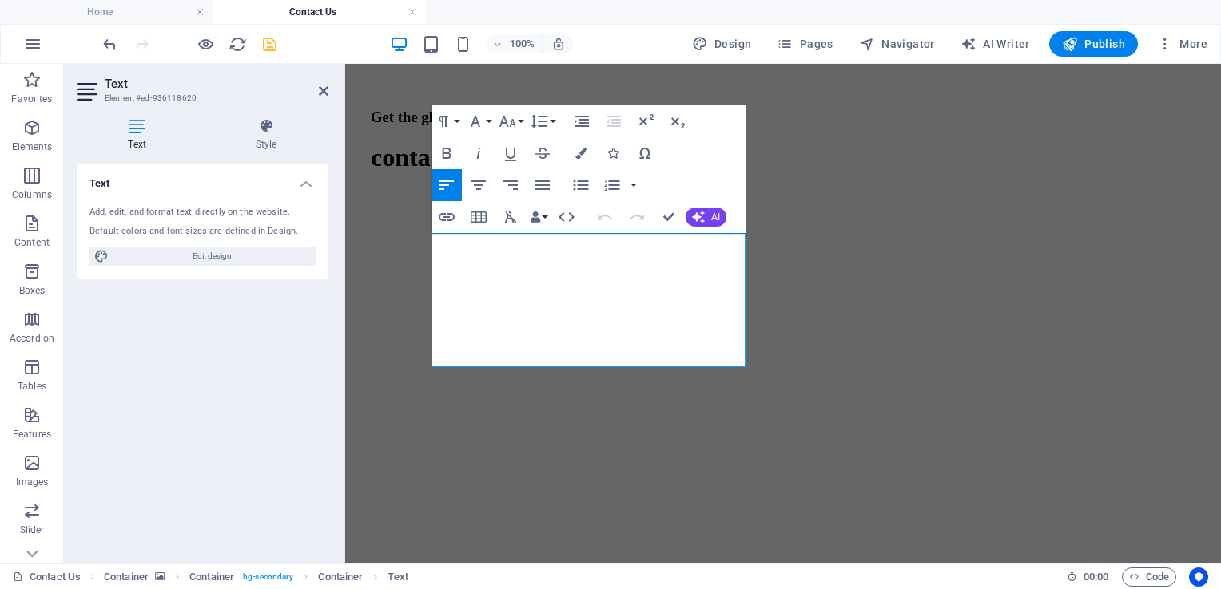
click at [581, 155] on icon "button" at bounding box center [580, 153] width 11 height 11
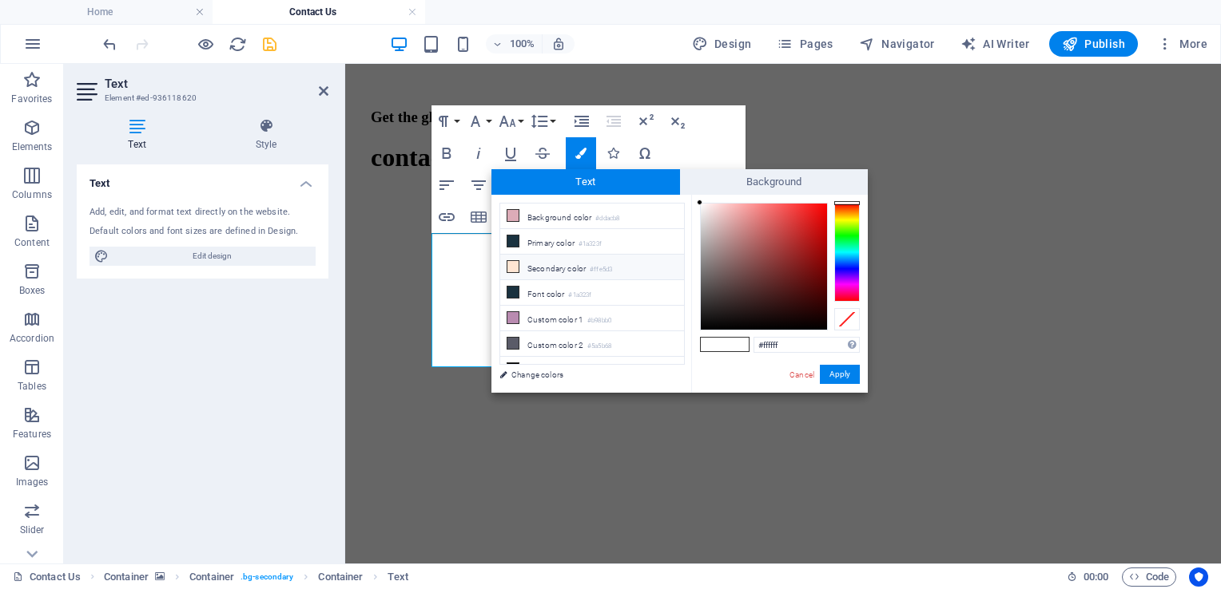
scroll to position [35, 0]
click at [549, 330] on li "Custom color 3 #000000" at bounding box center [592, 335] width 184 height 26
type input "#000000"
click at [836, 381] on button "Apply" at bounding box center [840, 374] width 40 height 19
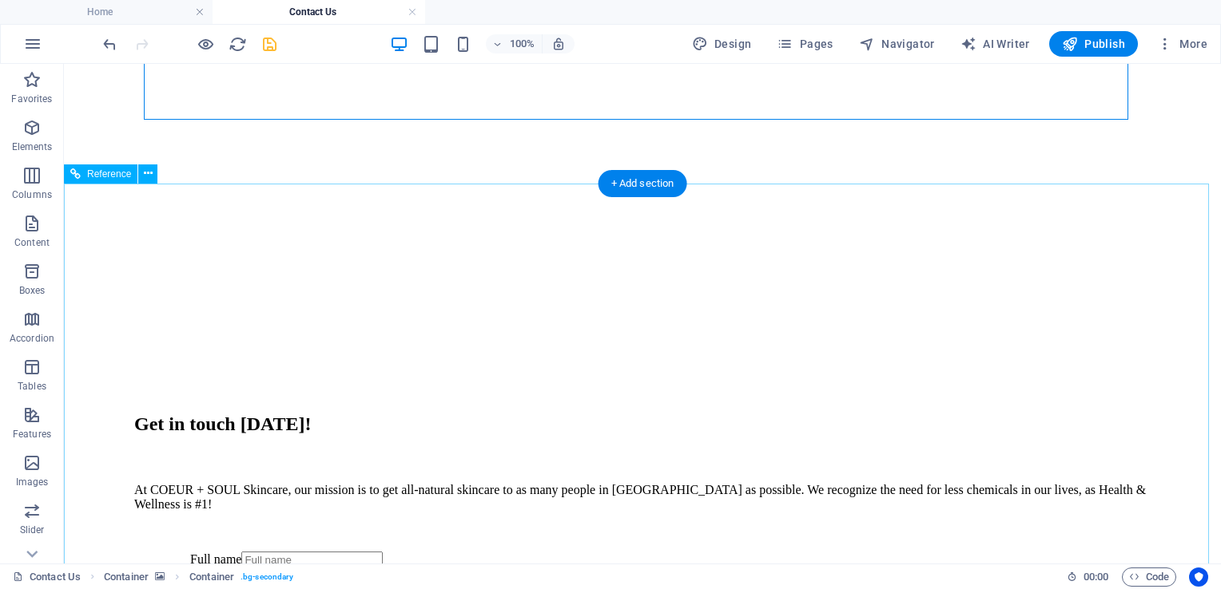
scroll to position [1118, 0]
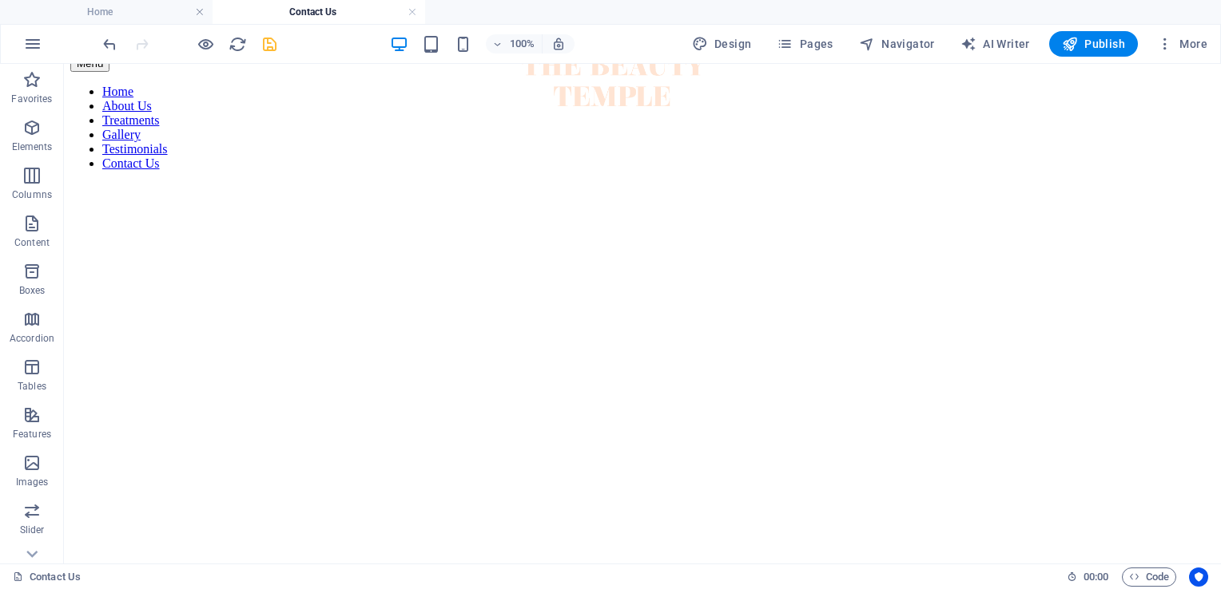
scroll to position [29, 0]
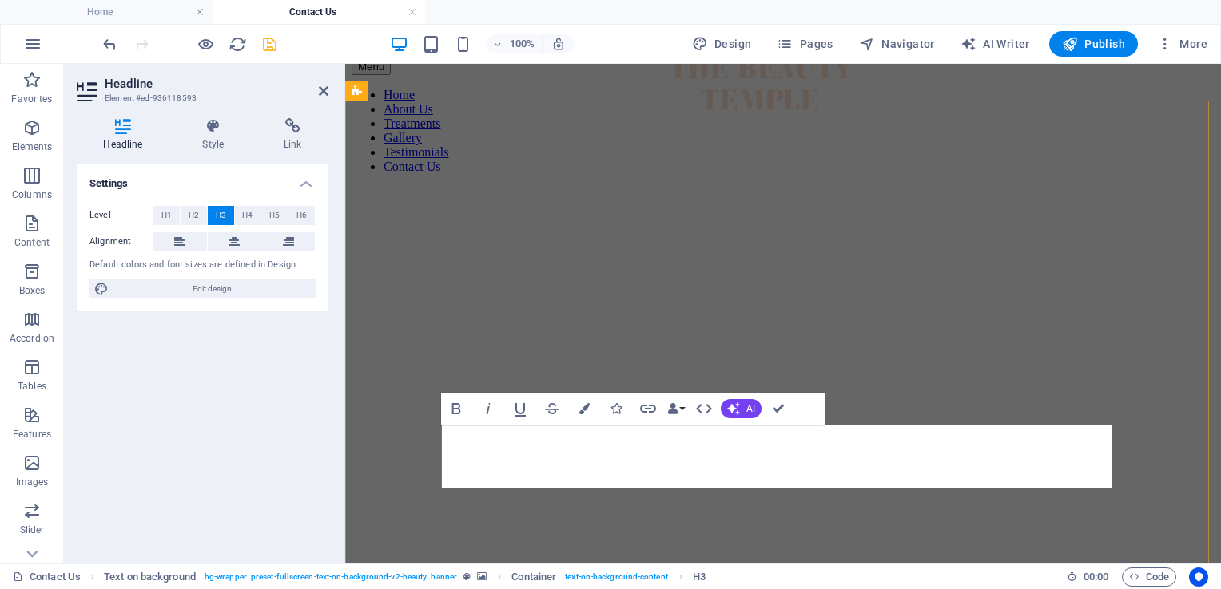
click at [878, 187] on figure at bounding box center [782, 187] width 863 height 0
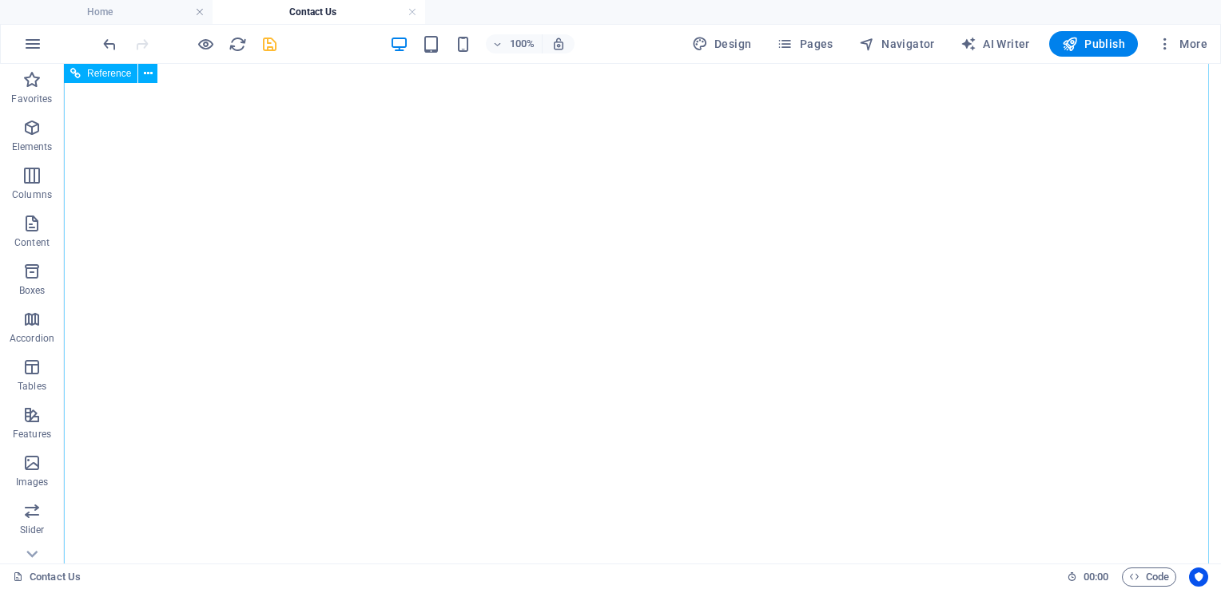
scroll to position [2013, 0]
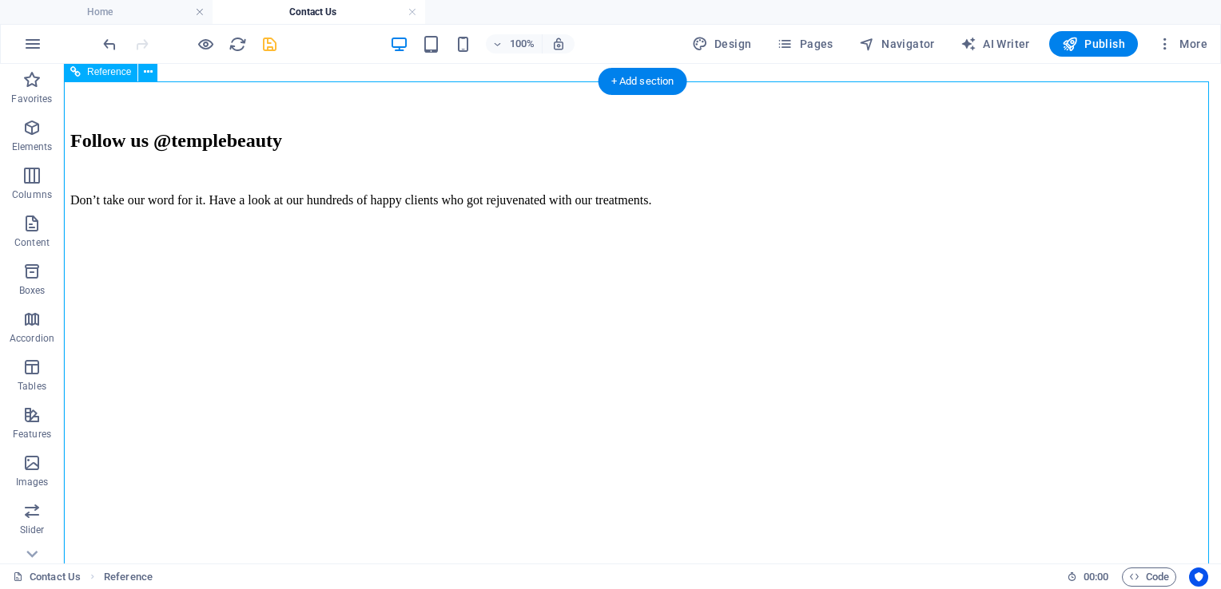
scroll to position [1799, 0]
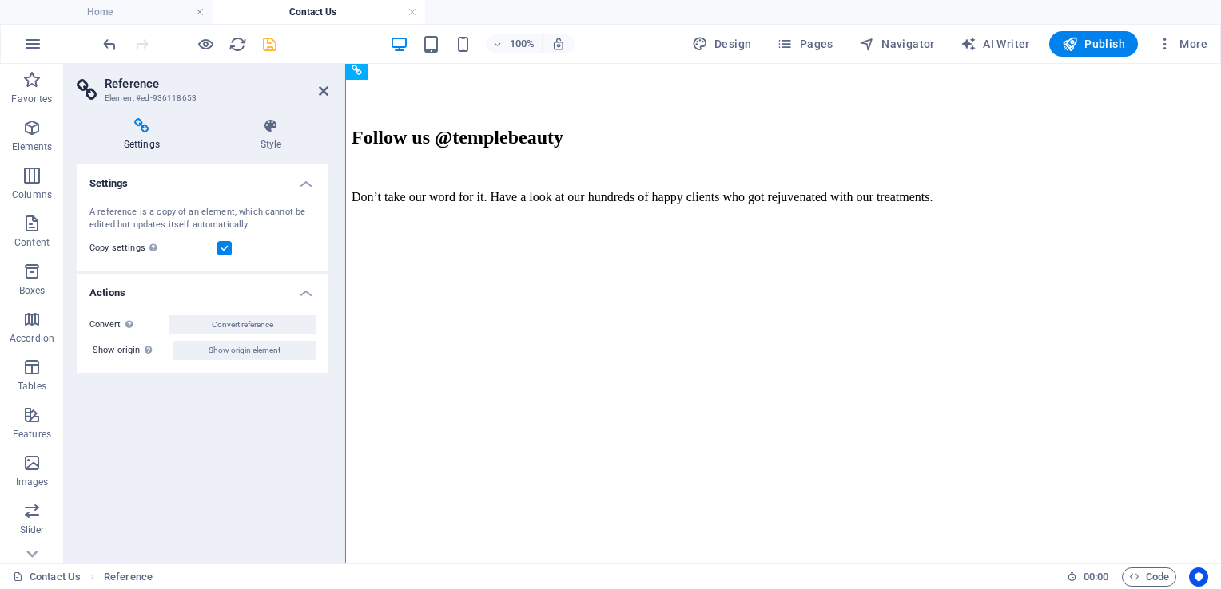
scroll to position [1847, 0]
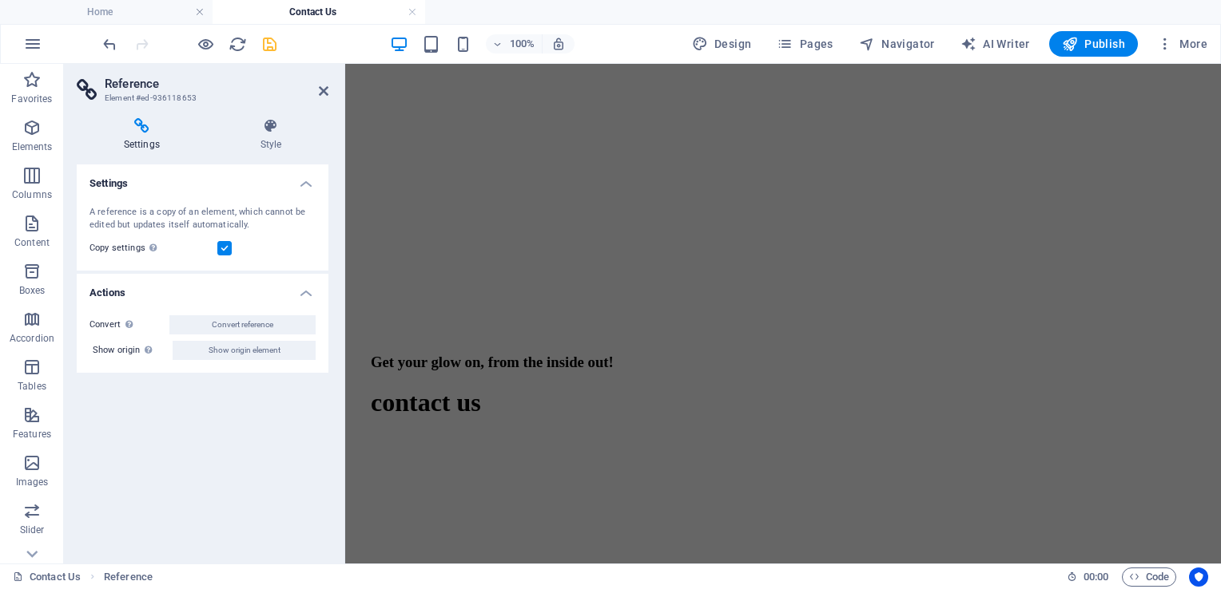
scroll to position [513, 0]
click at [321, 90] on icon at bounding box center [324, 91] width 10 height 13
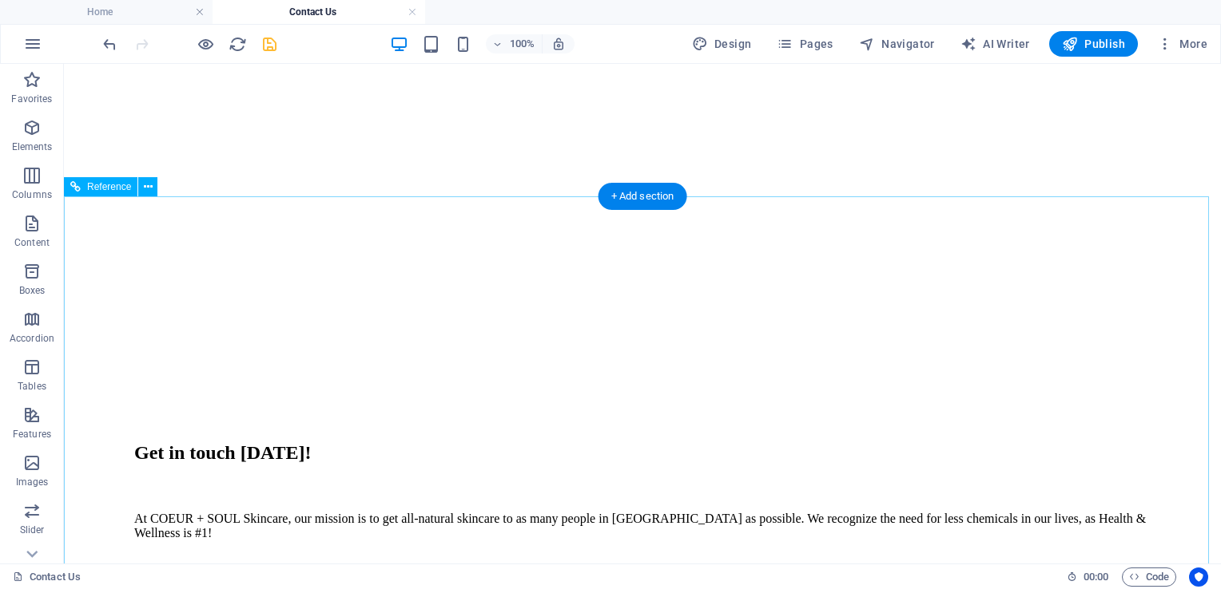
scroll to position [1105, 0]
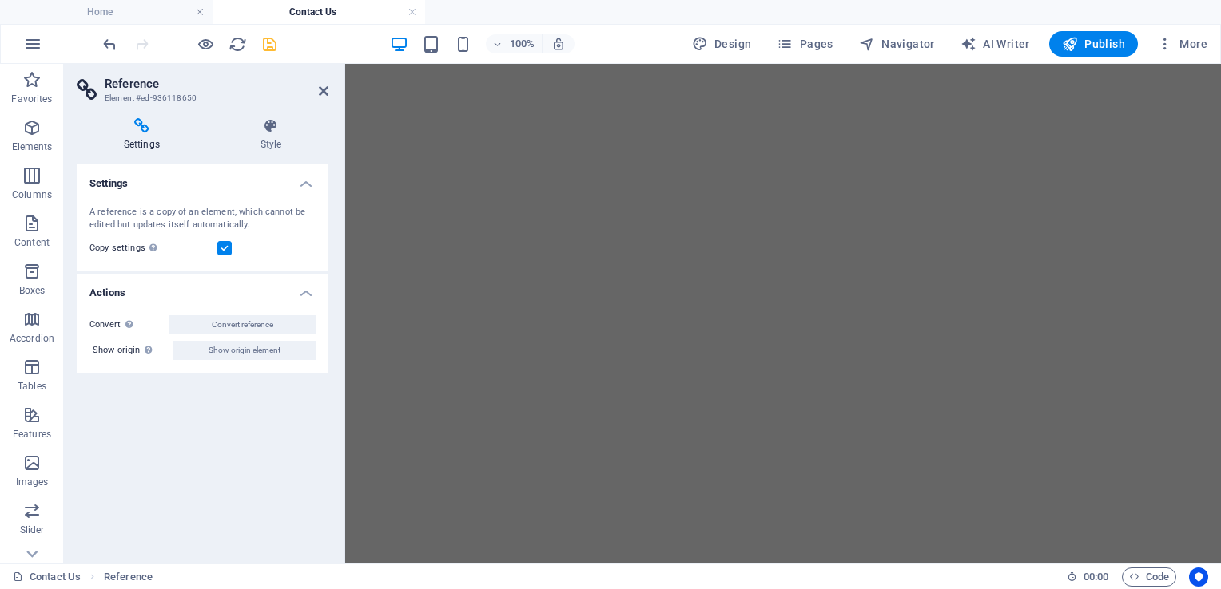
scroll to position [0, 0]
click at [320, 85] on icon at bounding box center [324, 91] width 10 height 13
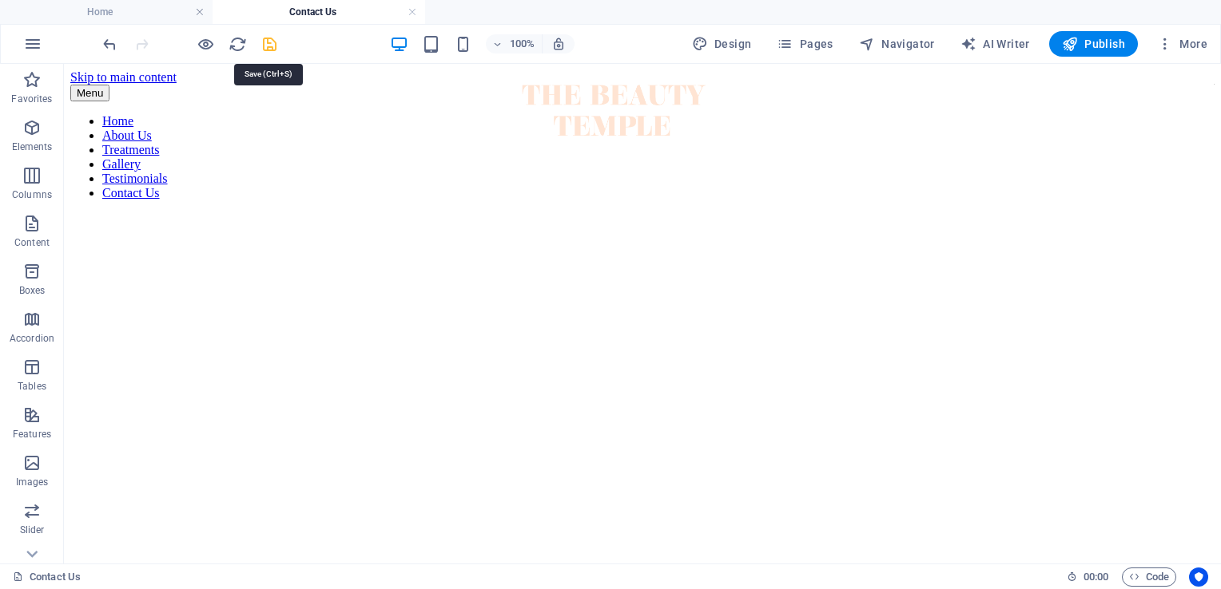
click at [274, 42] on icon "save" at bounding box center [269, 44] width 18 height 18
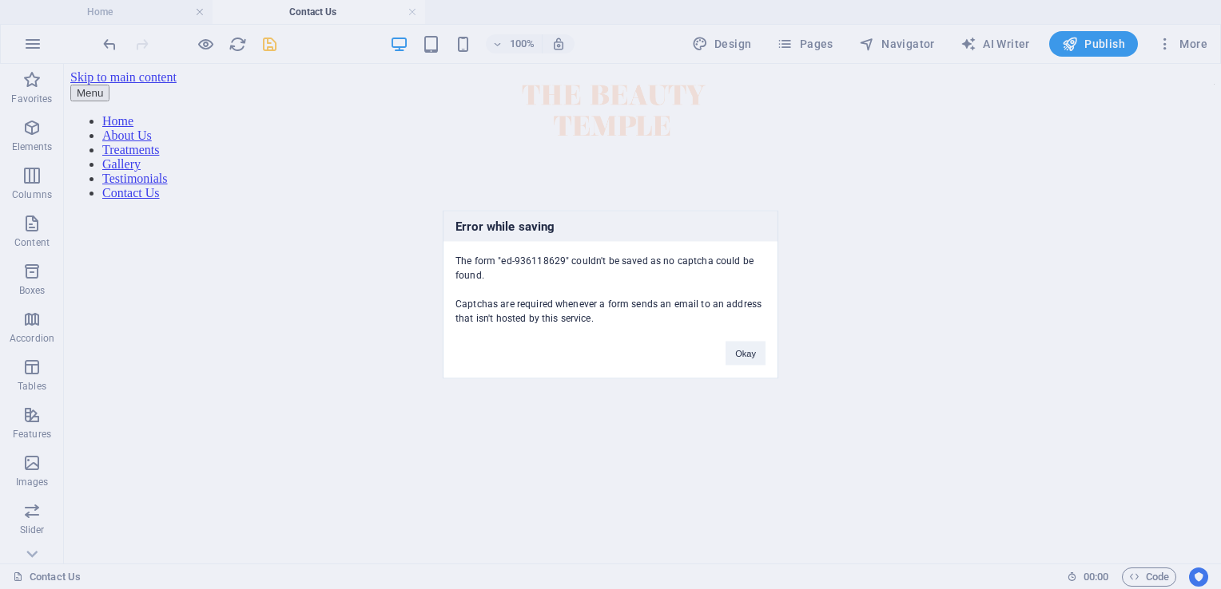
scroll to position [828, 0]
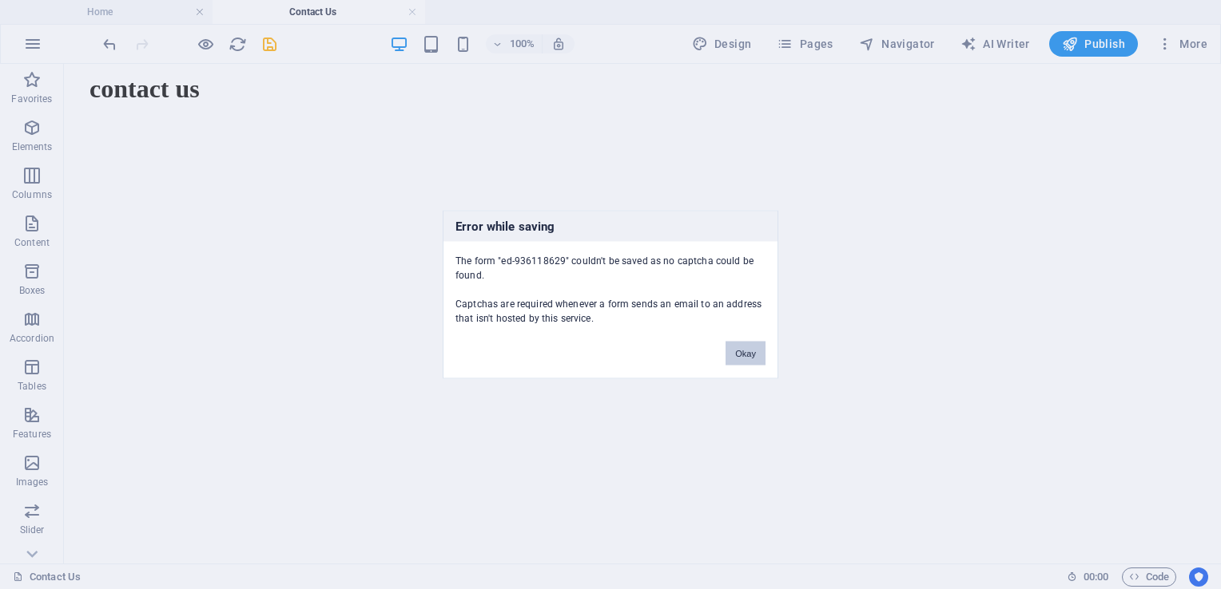
click at [744, 343] on button "Okay" at bounding box center [745, 354] width 40 height 24
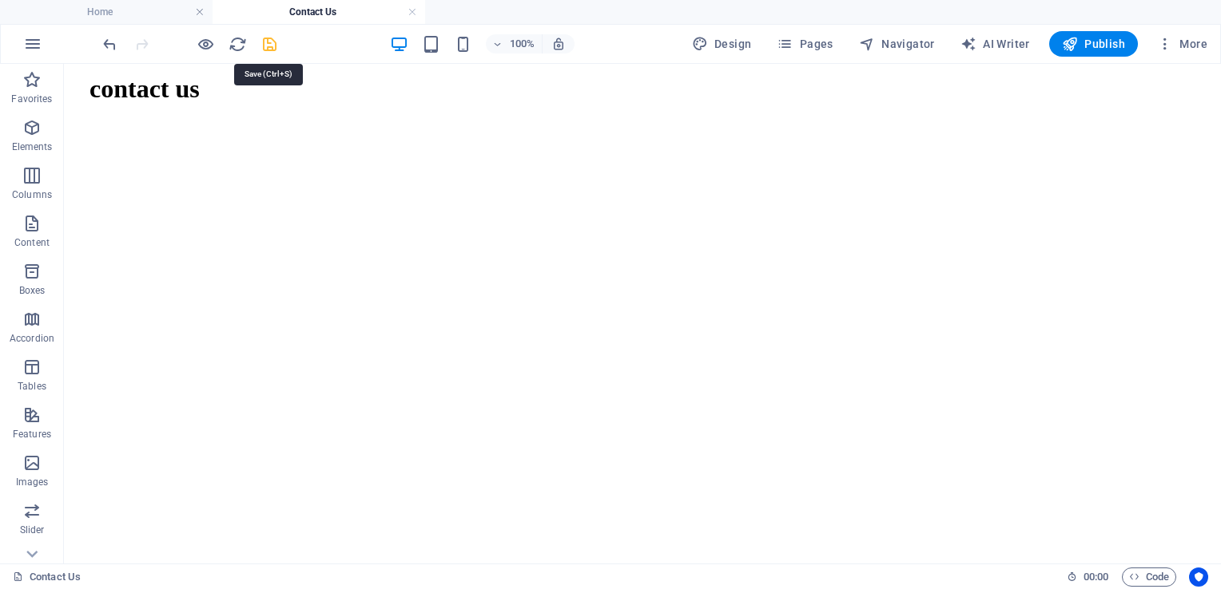
click at [268, 43] on icon "save" at bounding box center [269, 44] width 18 height 18
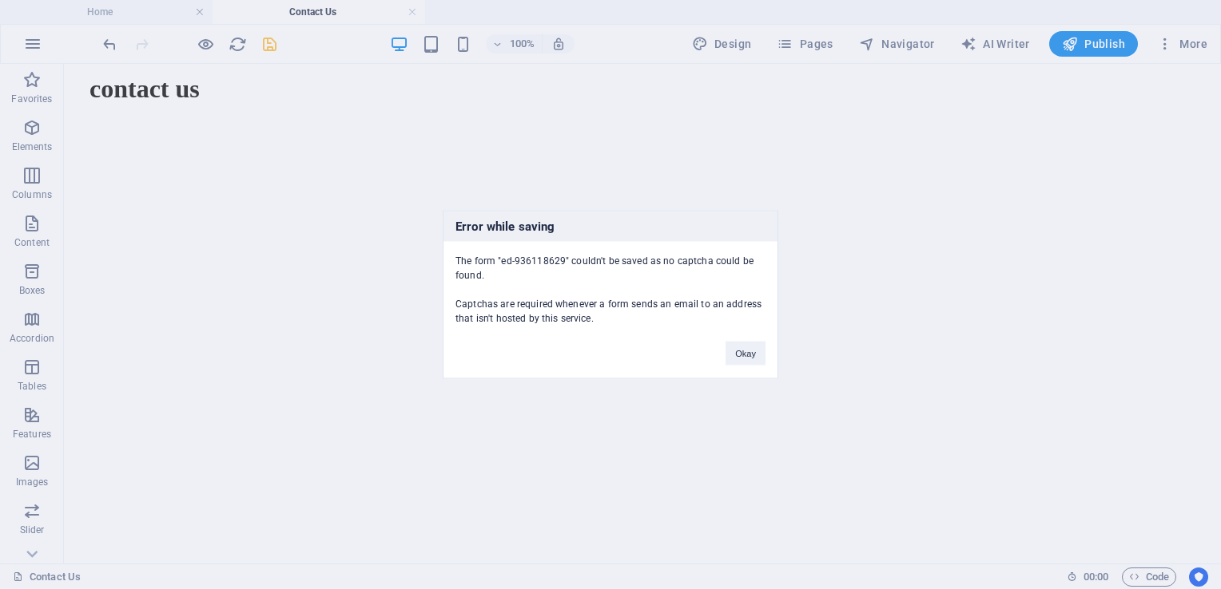
scroll to position [760, 0]
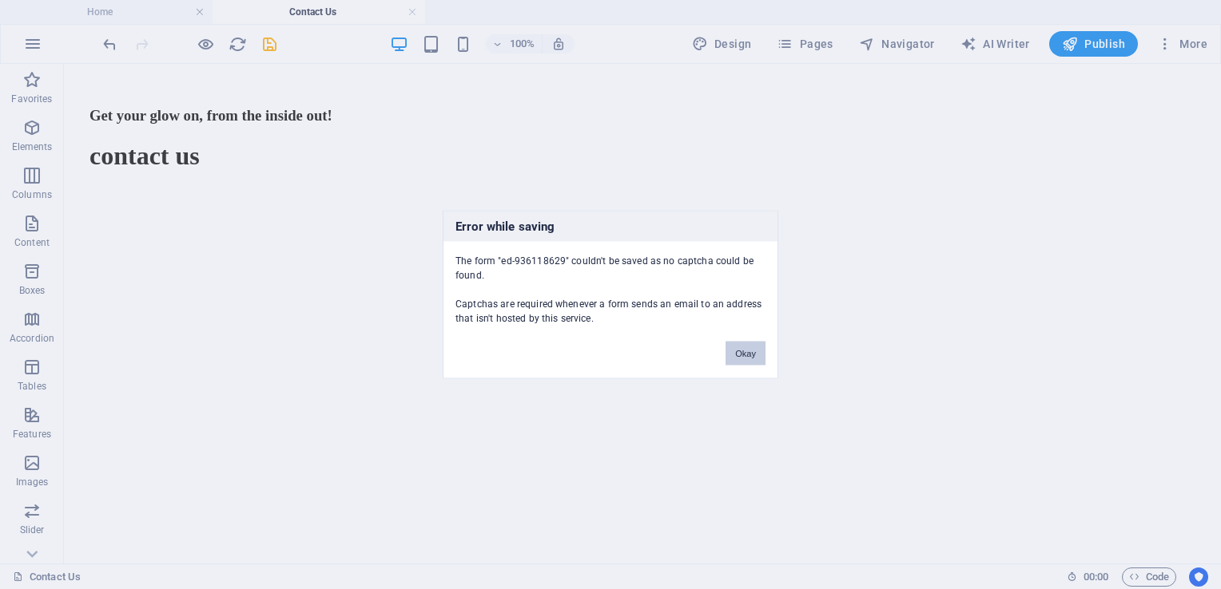
click at [745, 359] on button "Okay" at bounding box center [745, 354] width 40 height 24
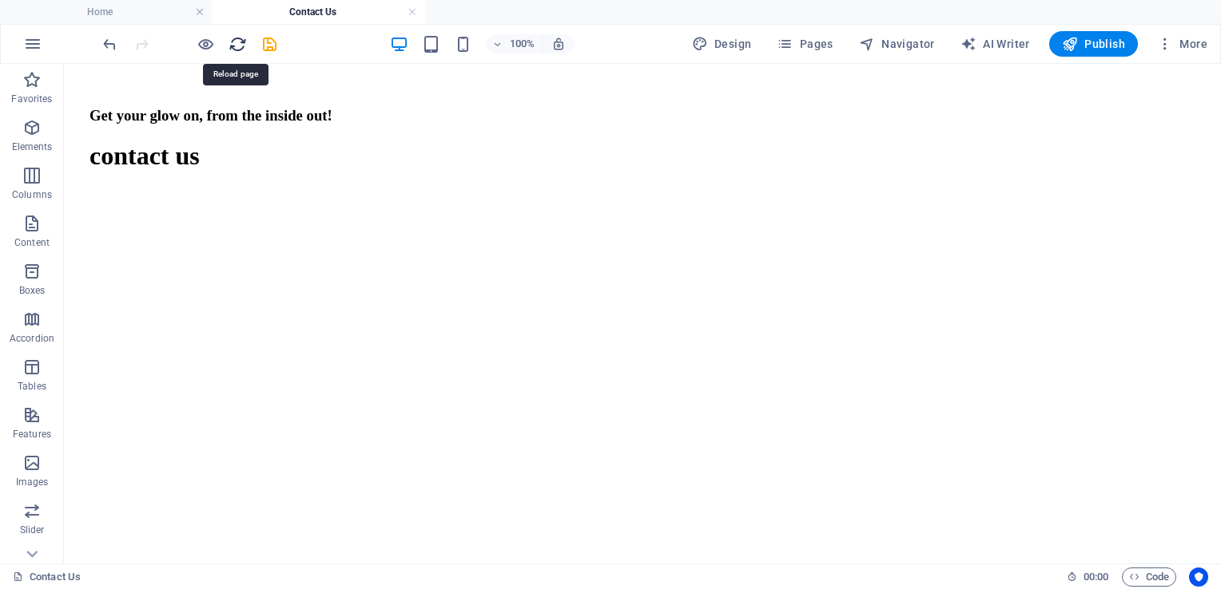
click at [236, 35] on icon "reload" at bounding box center [237, 44] width 18 height 18
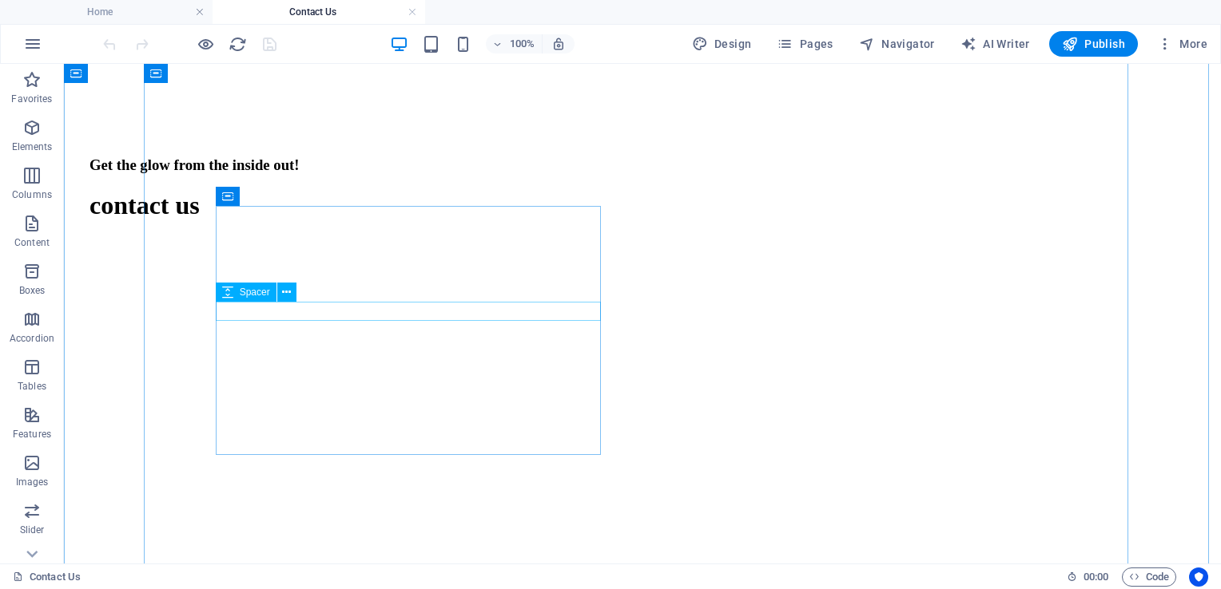
scroll to position [710, 0]
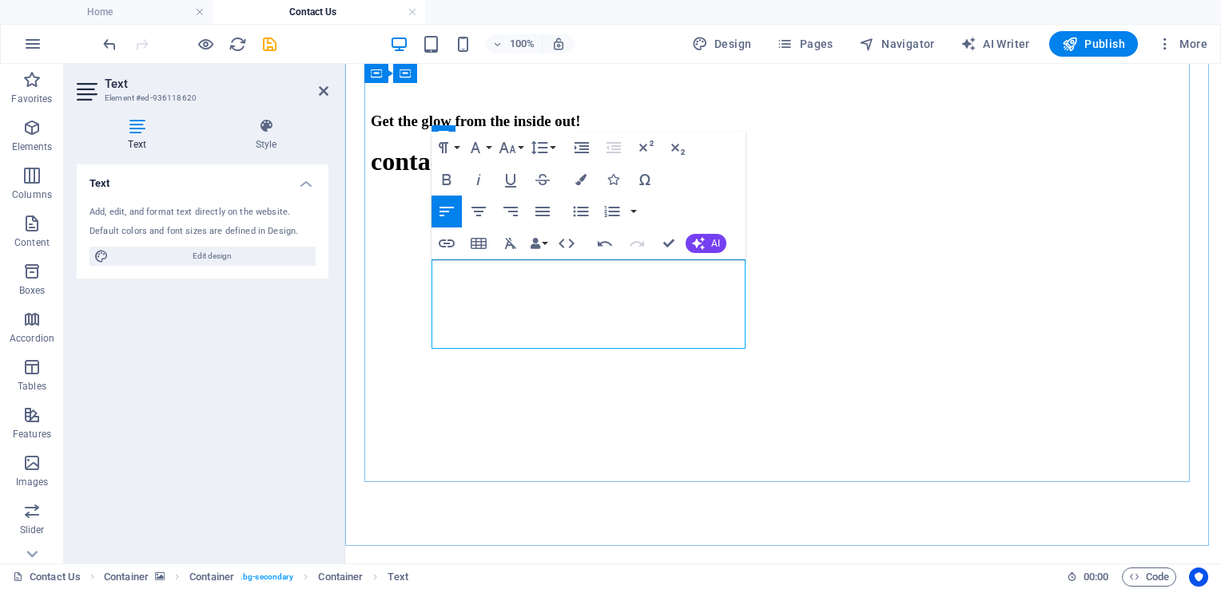
scroll to position [744, 0]
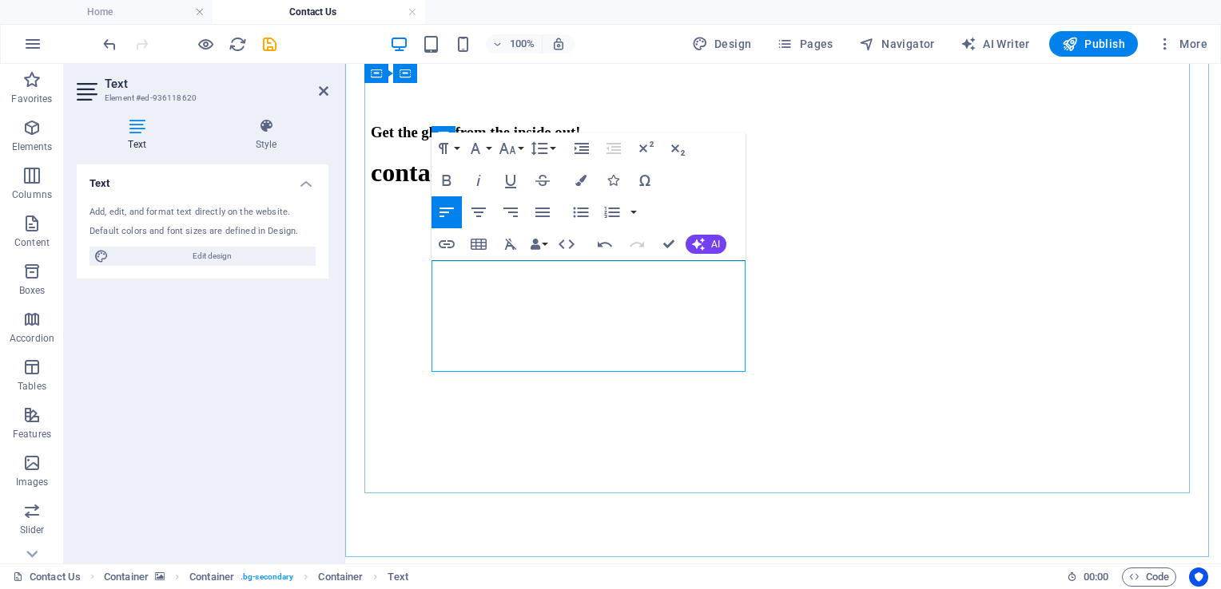
click at [588, 174] on button "Colors" at bounding box center [581, 181] width 30 height 32
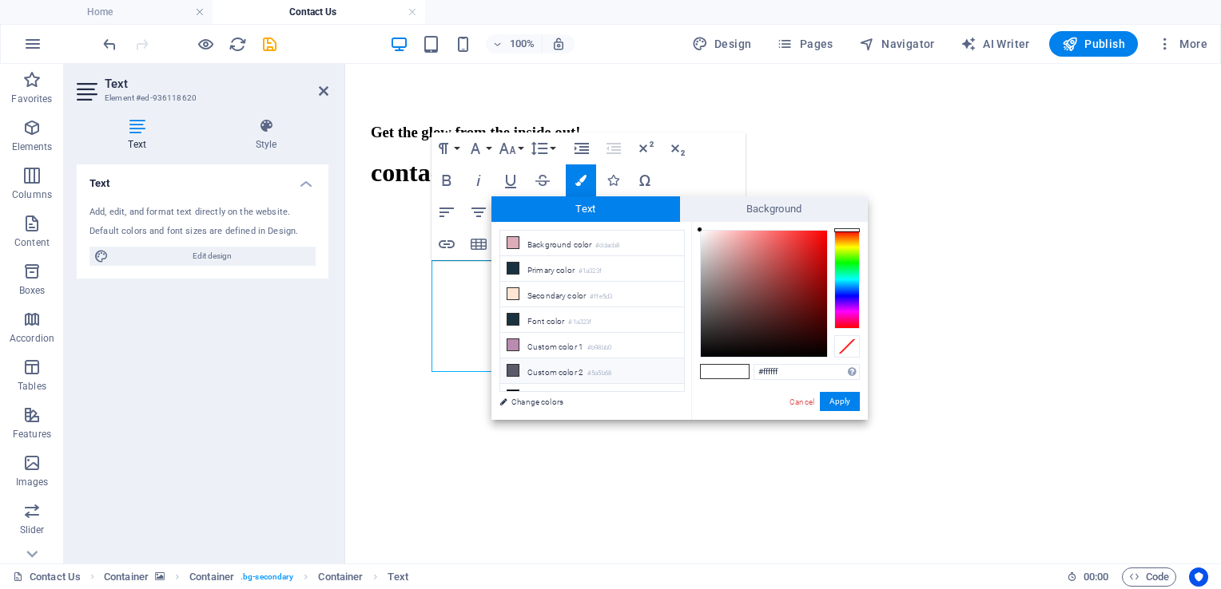
scroll to position [35, 0]
click at [585, 363] on li "Custom color 3 #000000" at bounding box center [592, 362] width 184 height 26
type input "#000000"
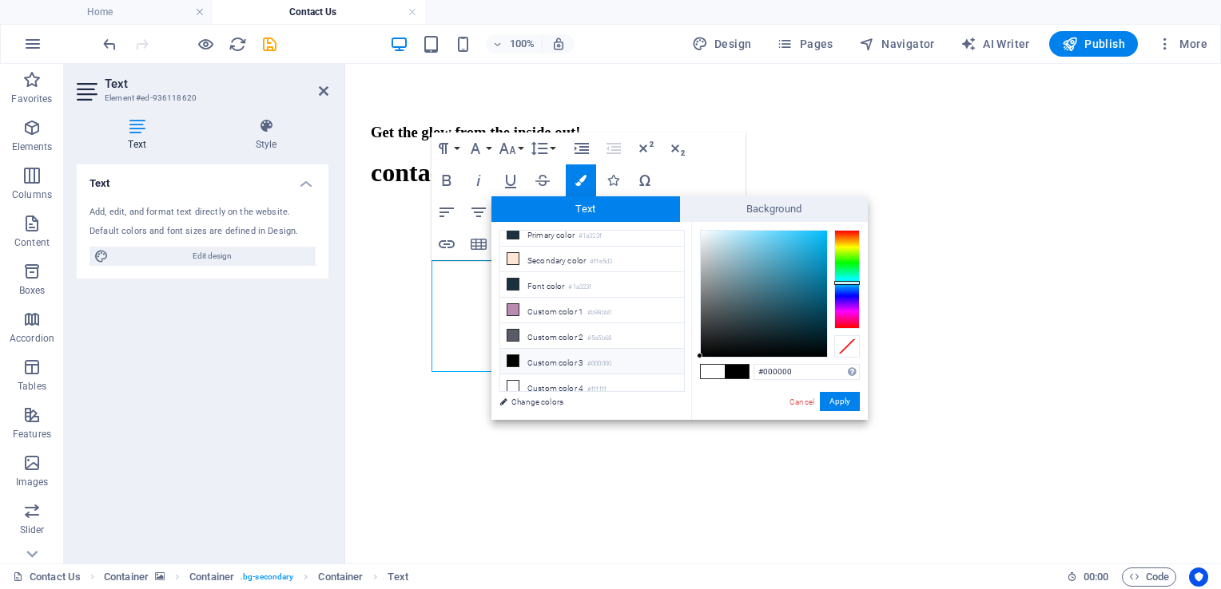
click at [844, 283] on div at bounding box center [847, 279] width 26 height 99
click at [836, 398] on button "Apply" at bounding box center [840, 401] width 40 height 19
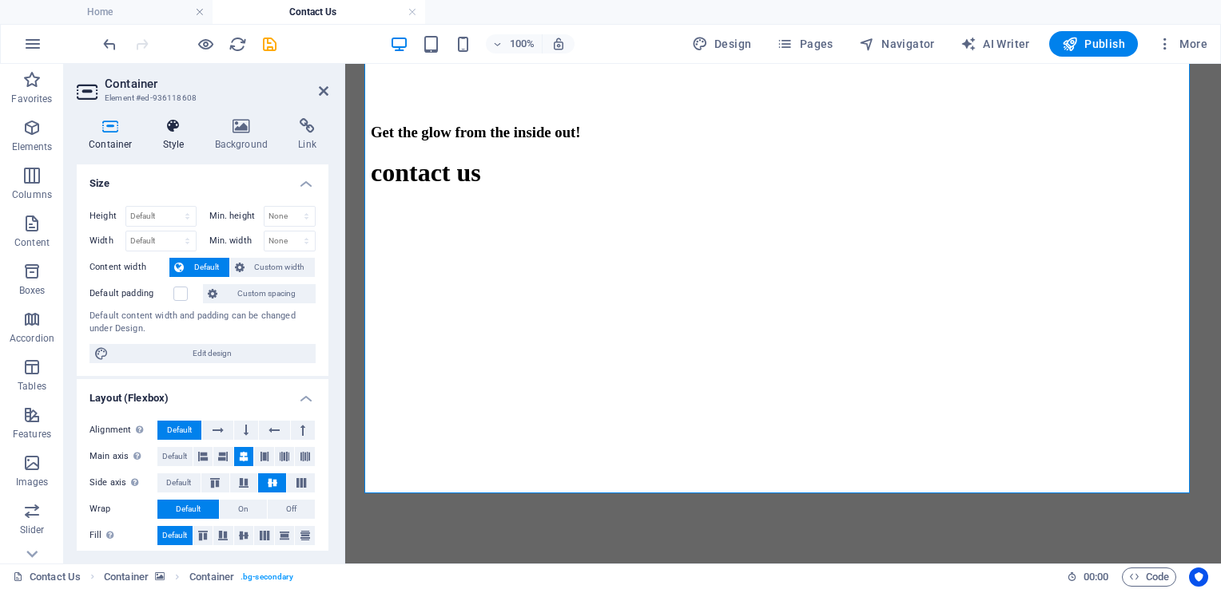
click at [169, 128] on icon at bounding box center [174, 126] width 46 height 16
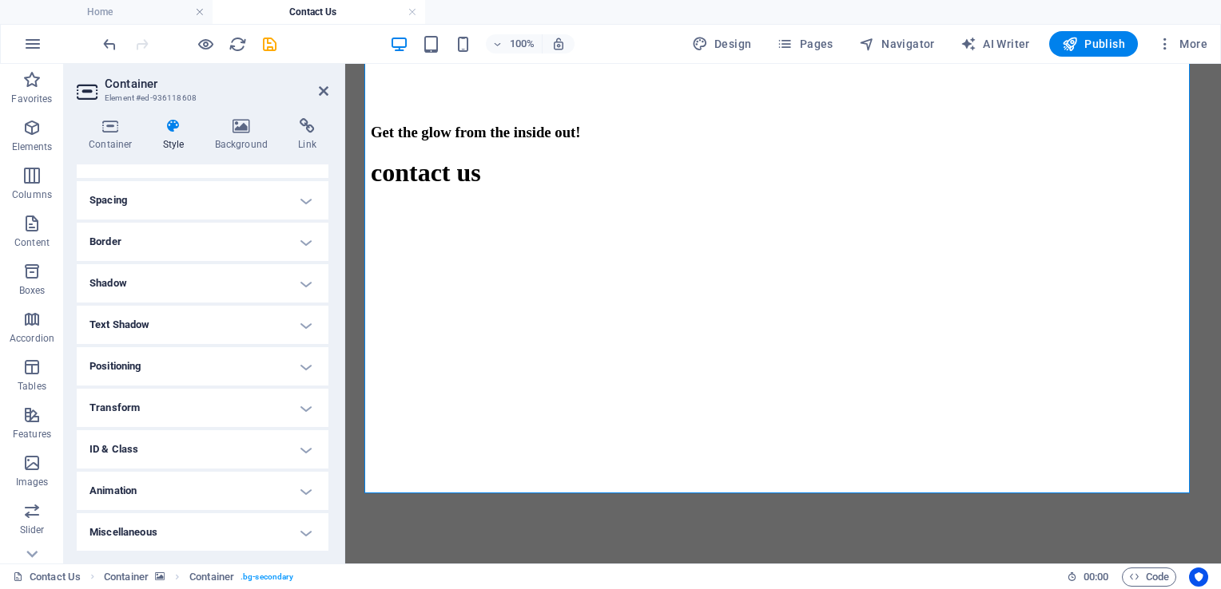
scroll to position [0, 0]
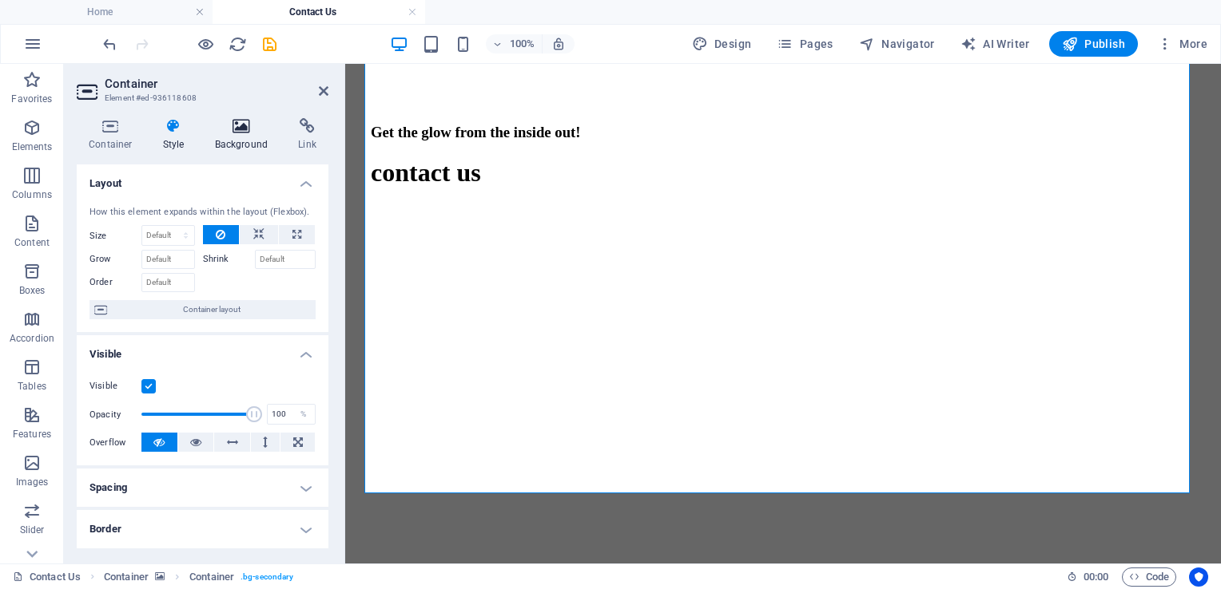
click at [241, 143] on h4 "Background" at bounding box center [245, 135] width 84 height 34
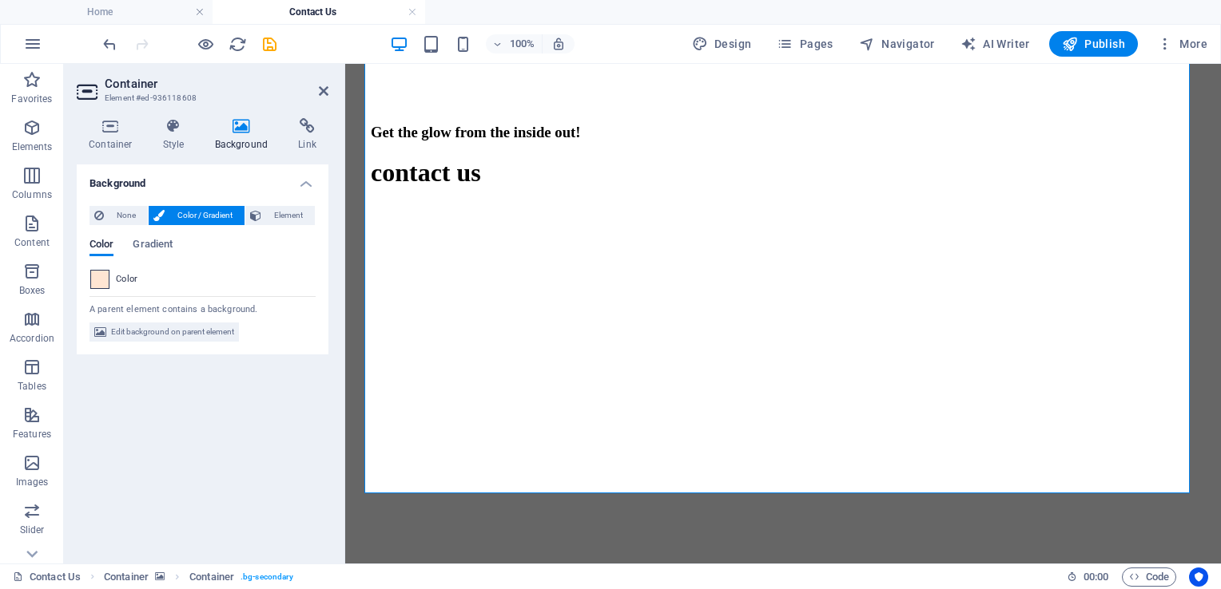
click at [93, 278] on span at bounding box center [100, 280] width 18 height 18
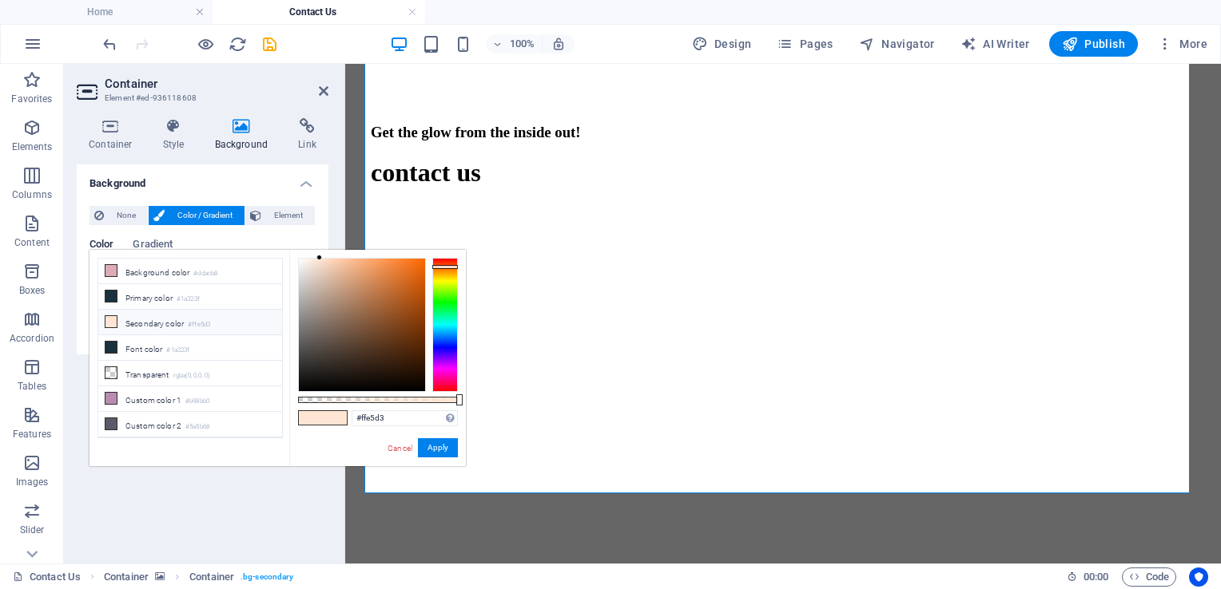
scroll to position [42, 0]
click at [343, 265] on div at bounding box center [362, 325] width 126 height 133
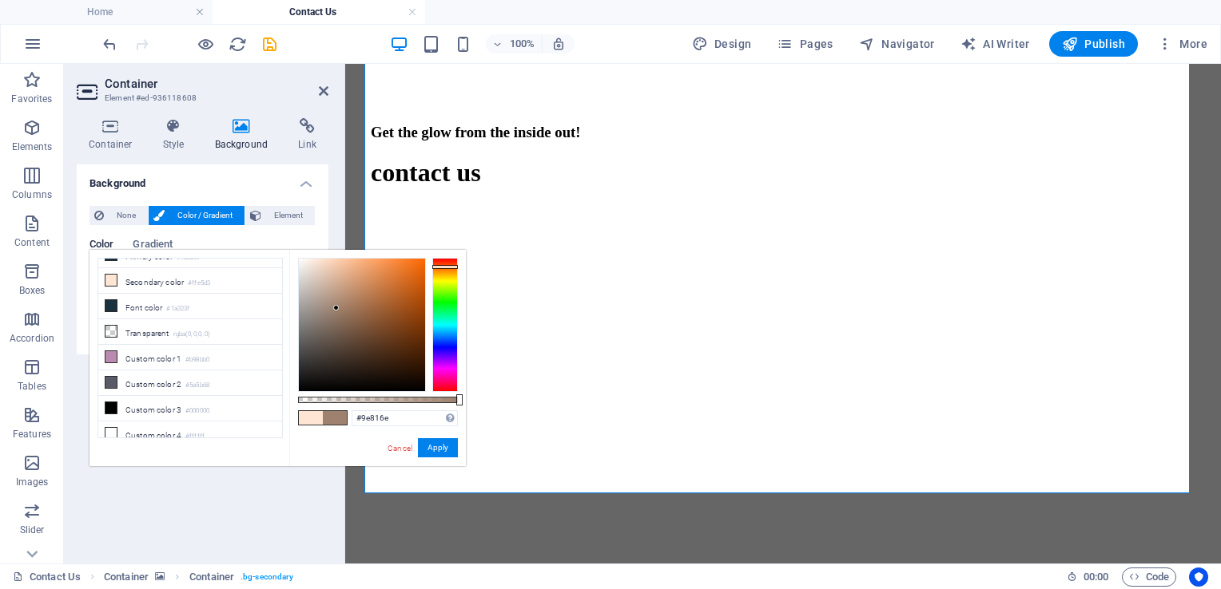
click at [336, 308] on div at bounding box center [362, 325] width 126 height 133
click at [316, 289] on div at bounding box center [362, 325] width 126 height 133
click at [305, 278] on div at bounding box center [362, 325] width 126 height 133
type input "#e9e8e7"
click at [299, 269] on div at bounding box center [362, 325] width 126 height 133
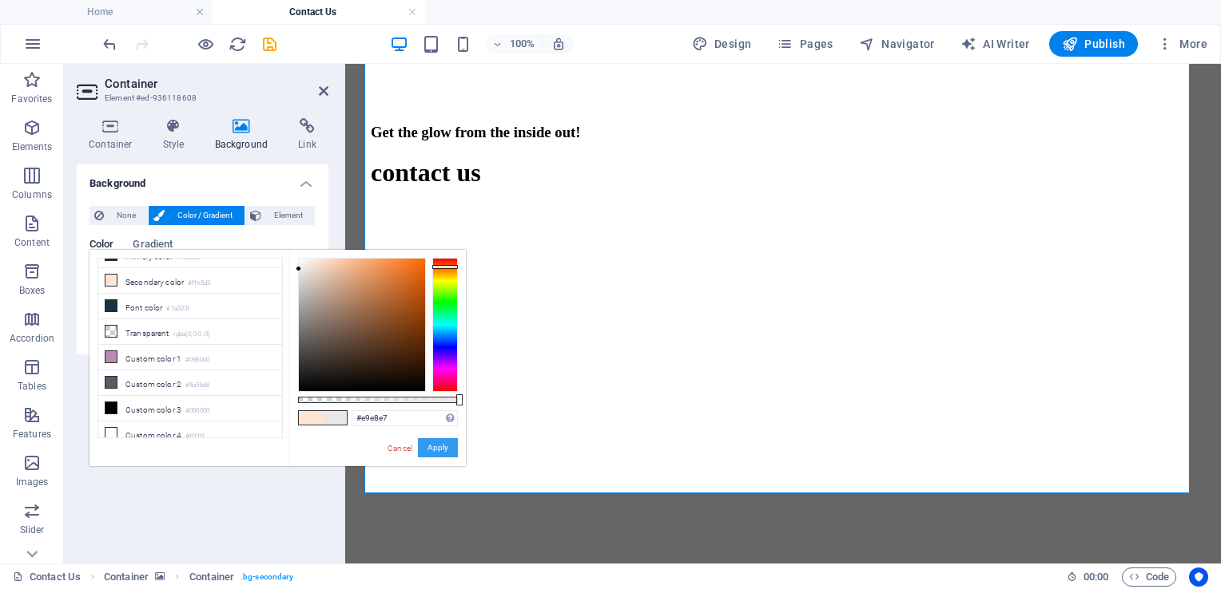
click at [439, 449] on button "Apply" at bounding box center [438, 448] width 40 height 19
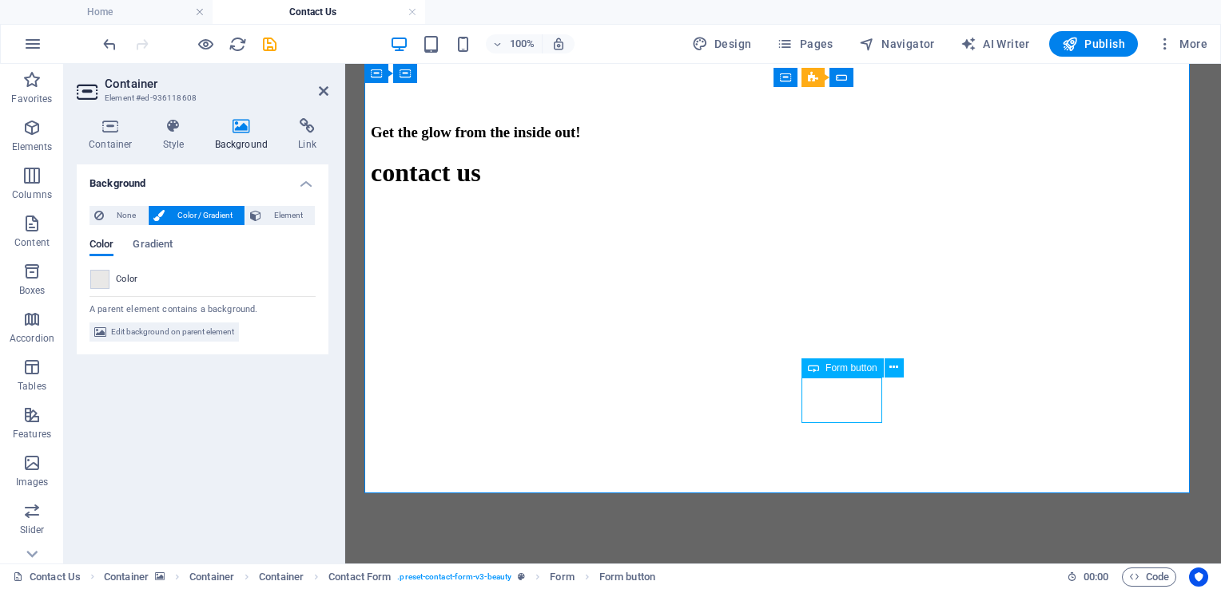
click at [895, 369] on icon at bounding box center [893, 367] width 9 height 17
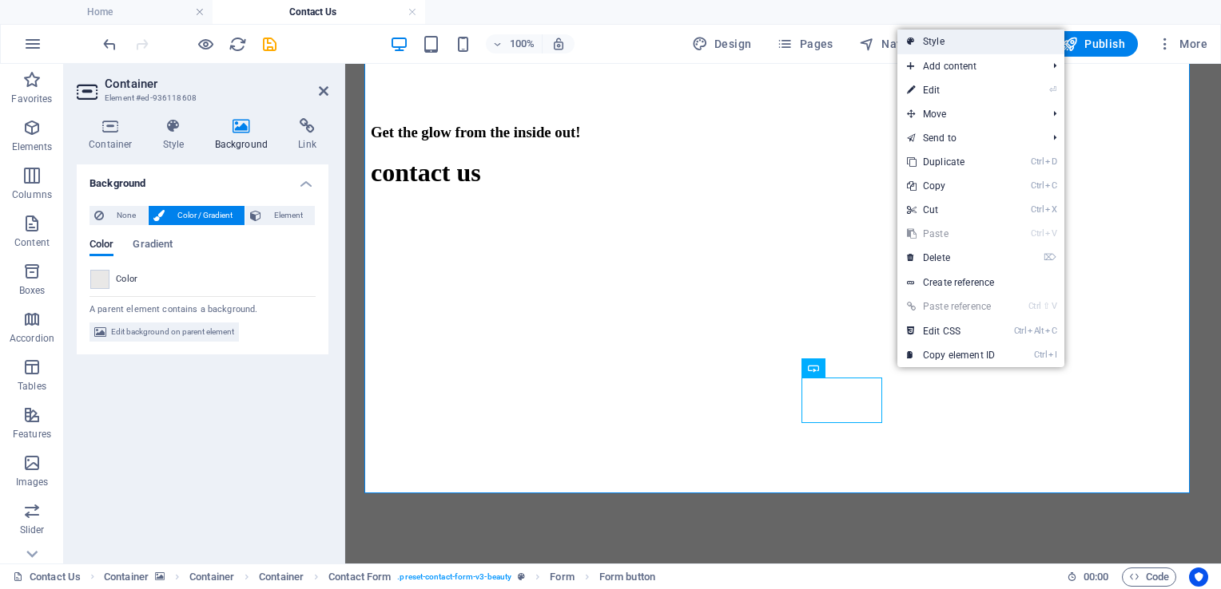
click at [923, 37] on link "Style" at bounding box center [980, 42] width 167 height 24
select select "rem"
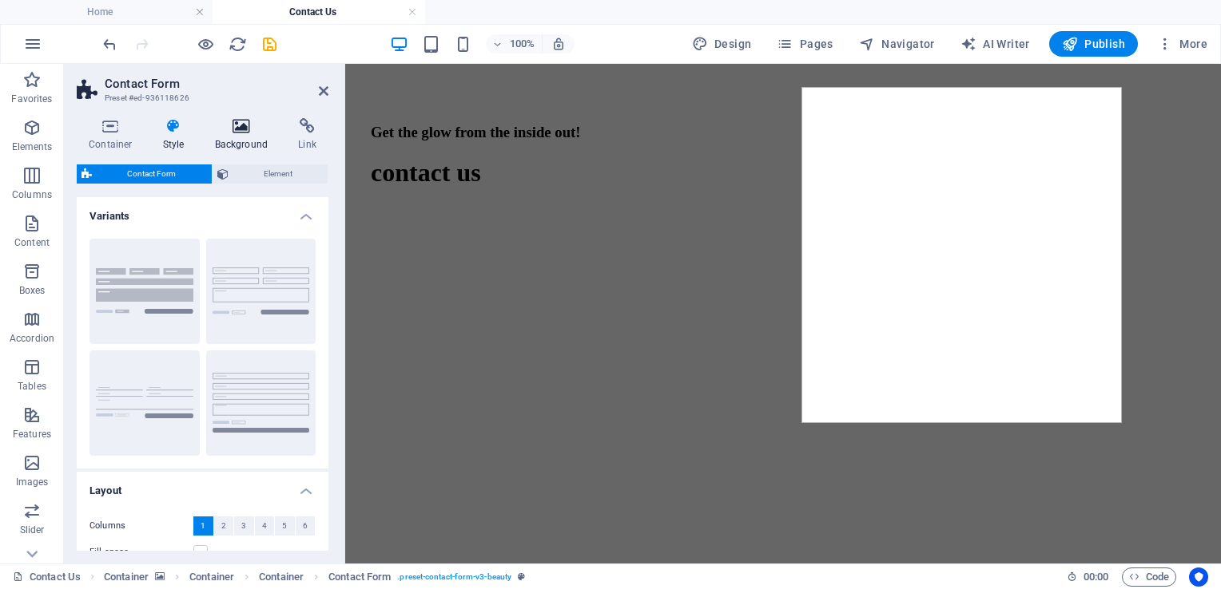
click at [240, 137] on h4 "Background" at bounding box center [245, 135] width 84 height 34
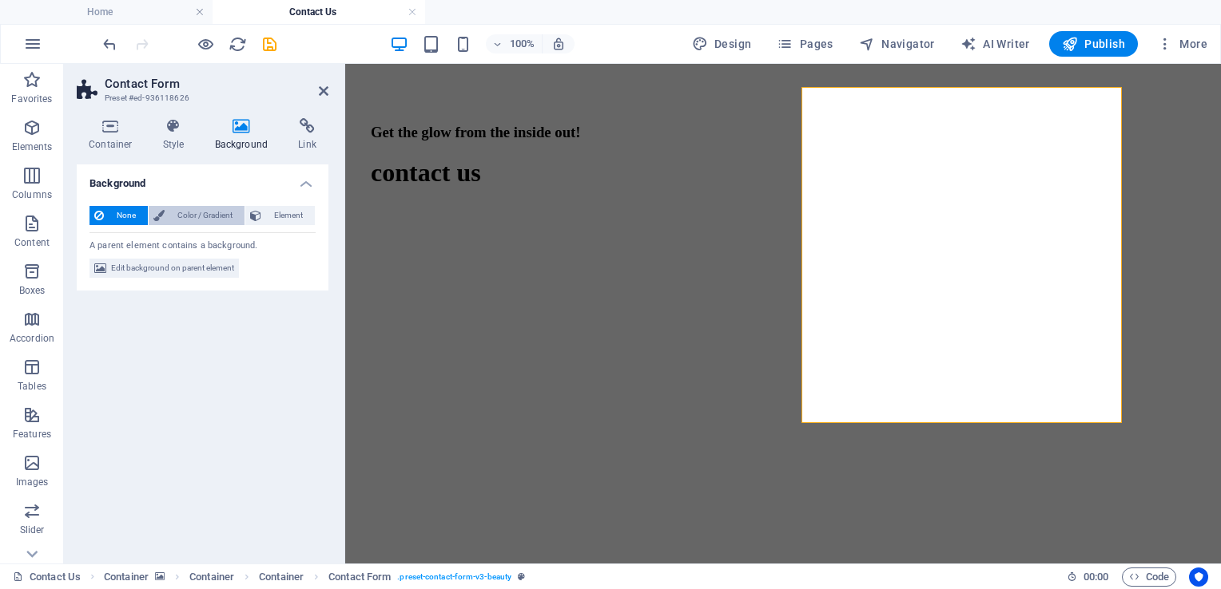
click at [214, 212] on span "Color / Gradient" at bounding box center [204, 215] width 70 height 19
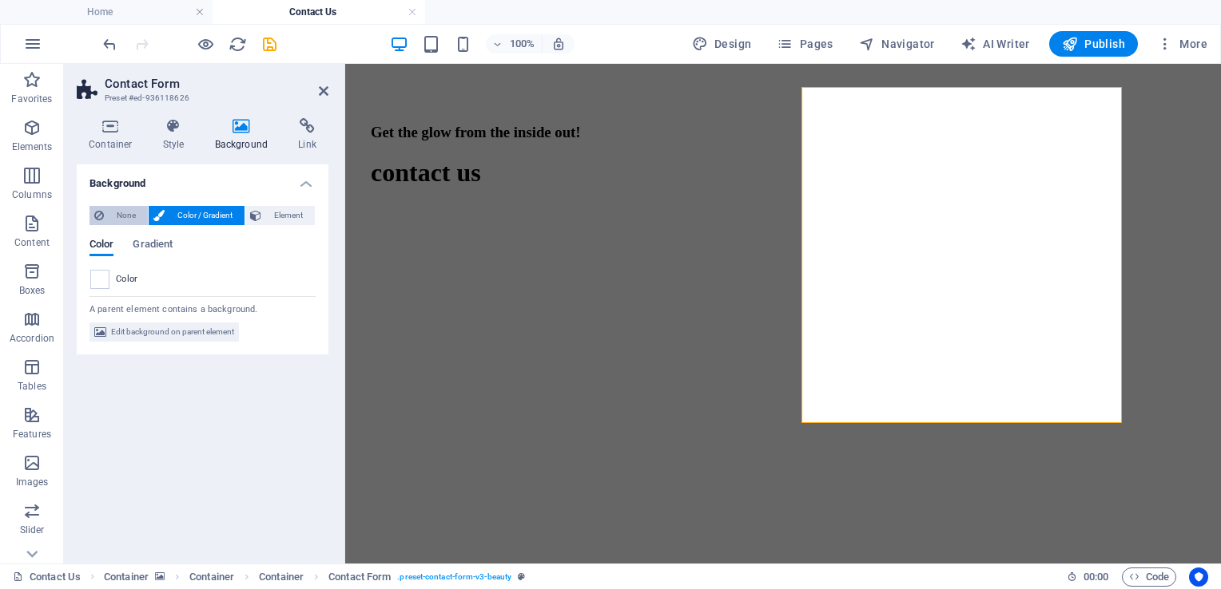
click at [127, 213] on span "None" at bounding box center [126, 215] width 34 height 19
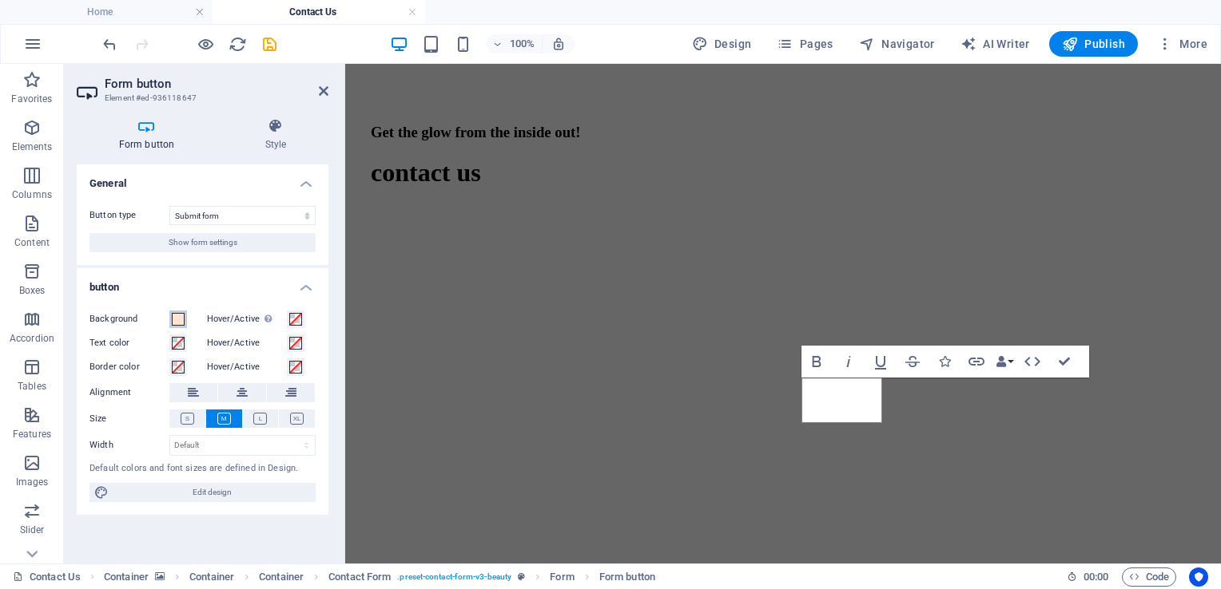
click at [177, 324] on span at bounding box center [178, 319] width 13 height 13
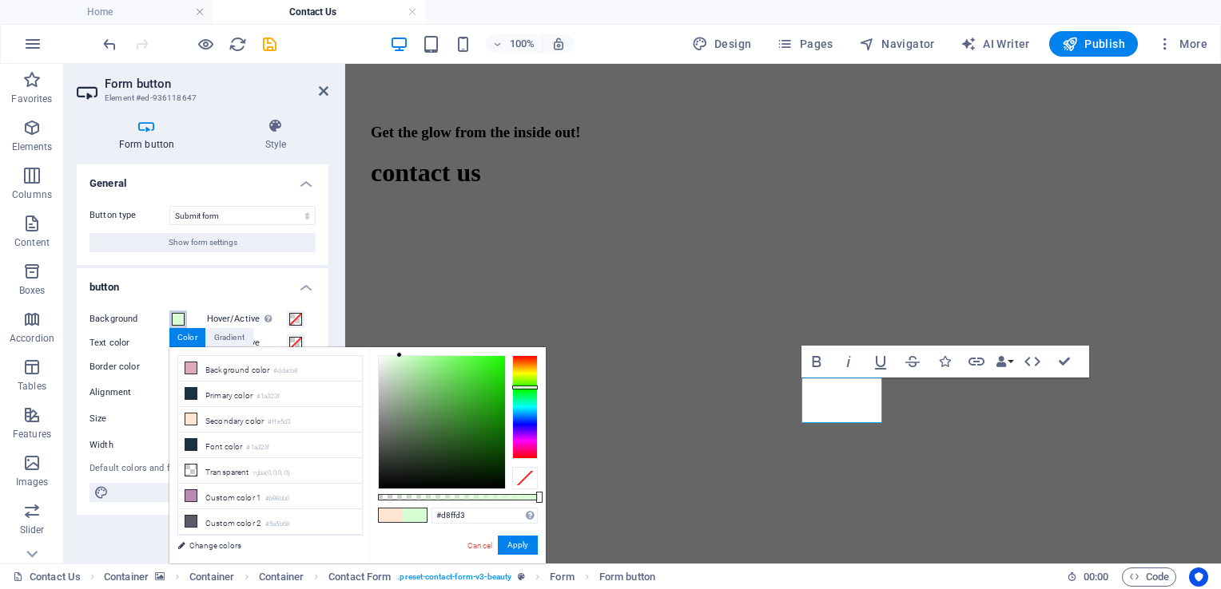
click at [518, 387] on div at bounding box center [525, 407] width 26 height 104
click at [518, 387] on div at bounding box center [525, 388] width 26 height 4
click at [474, 434] on div at bounding box center [442, 422] width 126 height 133
type input "#367e2d"
click at [459, 423] on div at bounding box center [442, 422] width 126 height 133
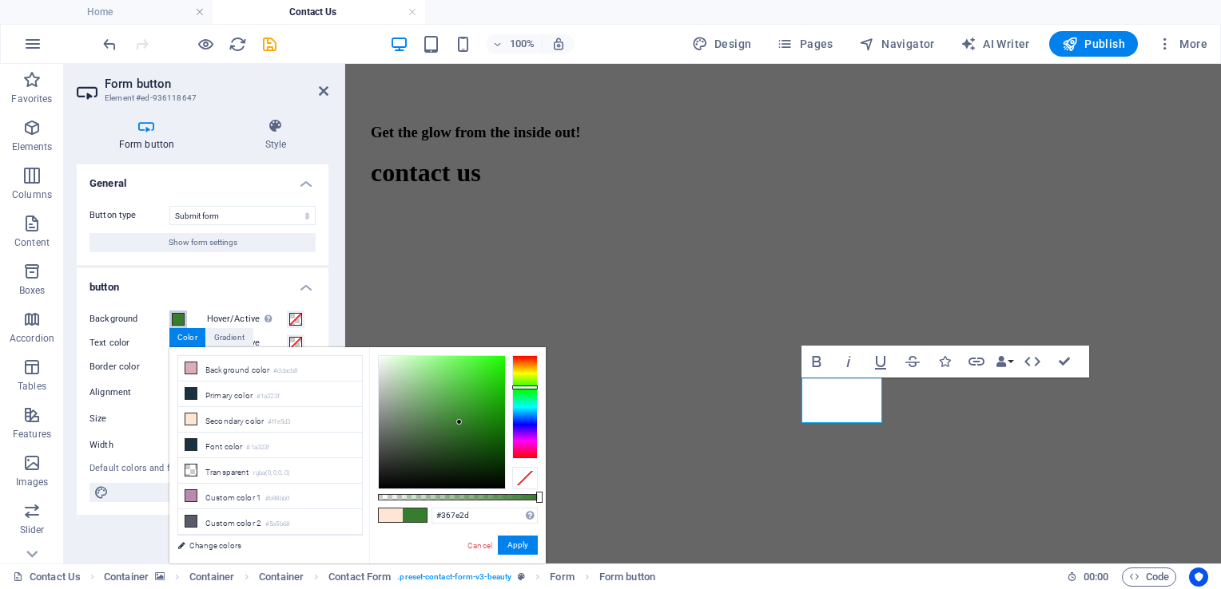
click at [459, 423] on div at bounding box center [459, 422] width 6 height 6
click at [516, 536] on button "Apply" at bounding box center [518, 545] width 40 height 19
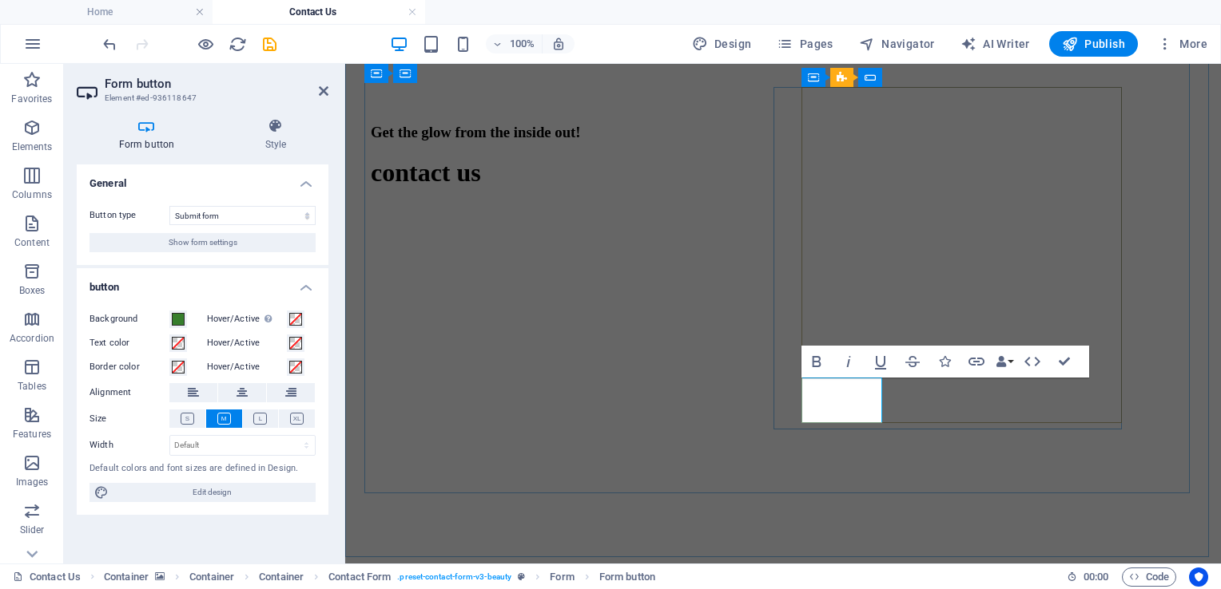
click at [262, 136] on h4 "Style" at bounding box center [275, 135] width 105 height 34
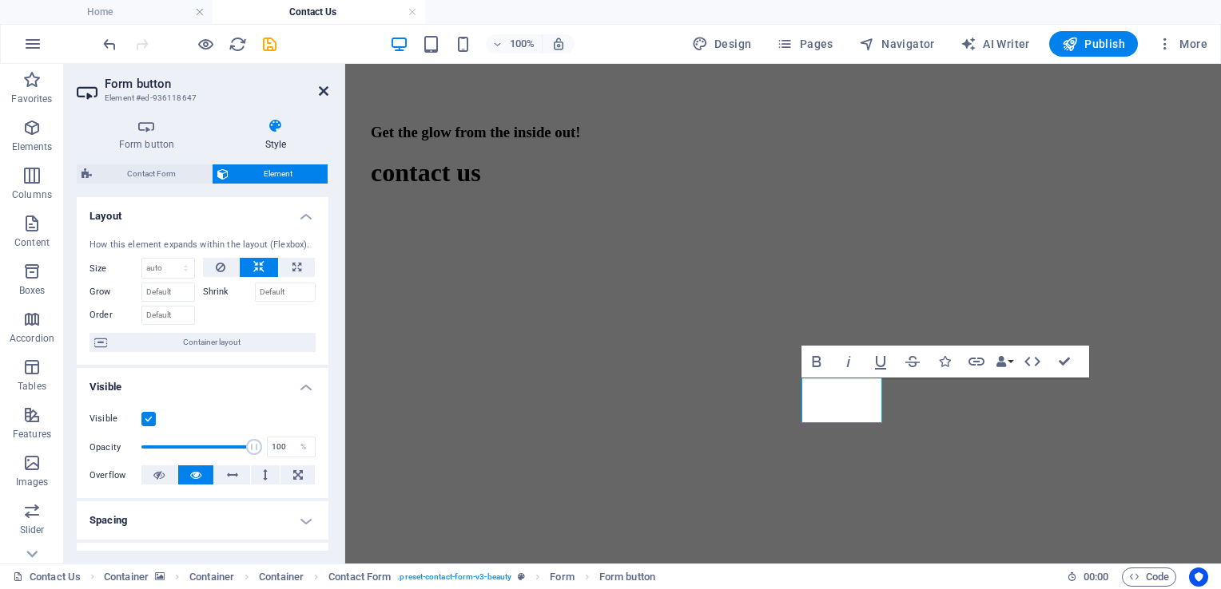
click at [323, 89] on icon at bounding box center [324, 91] width 10 height 13
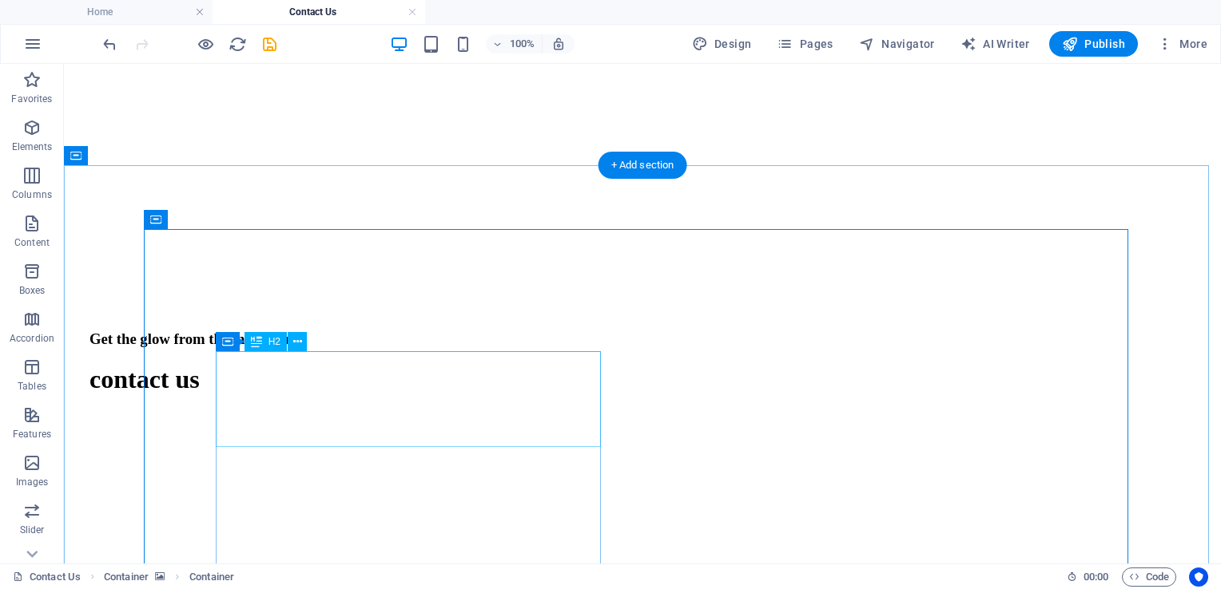
scroll to position [538, 0]
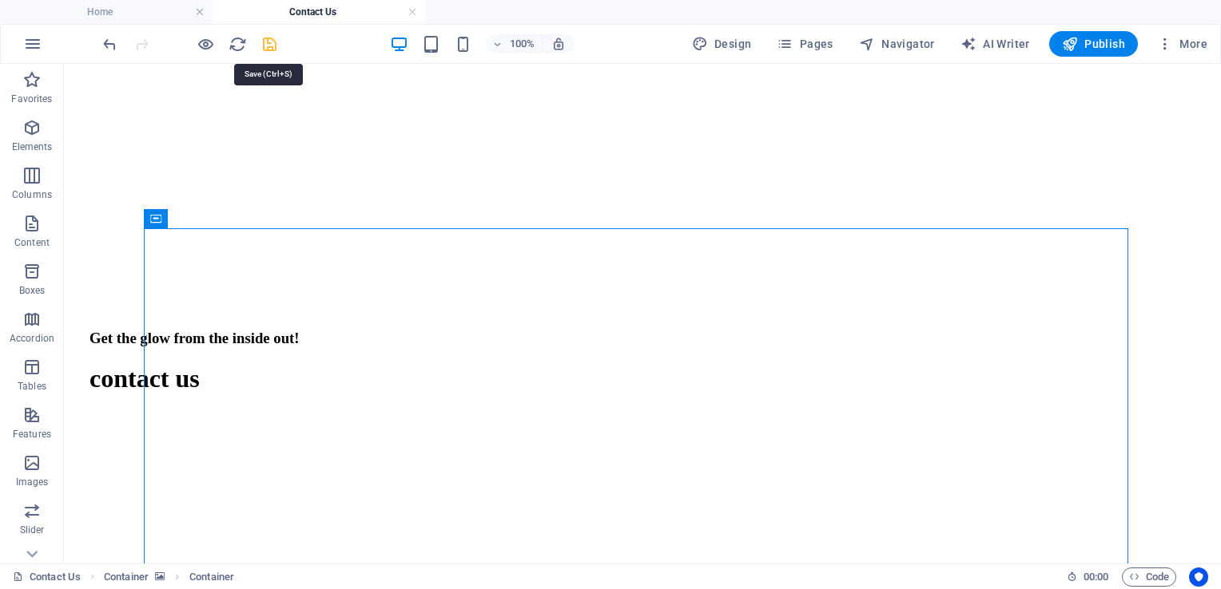
click at [268, 46] on icon "save" at bounding box center [269, 44] width 18 height 18
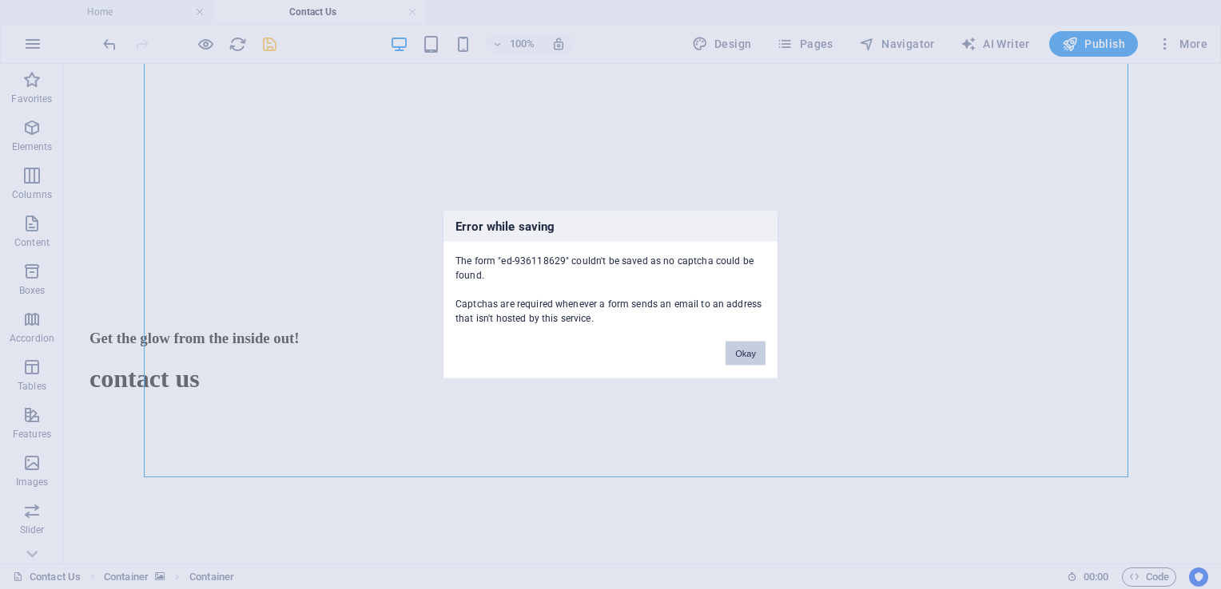
scroll to position [760, 0]
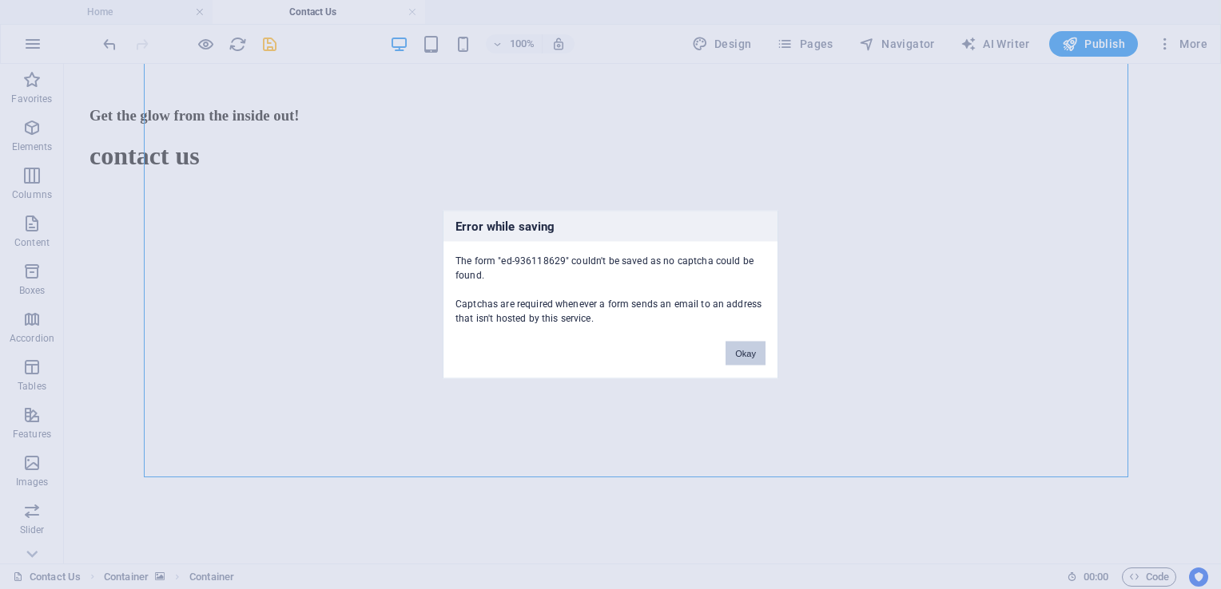
click at [756, 352] on button "Okay" at bounding box center [745, 354] width 40 height 24
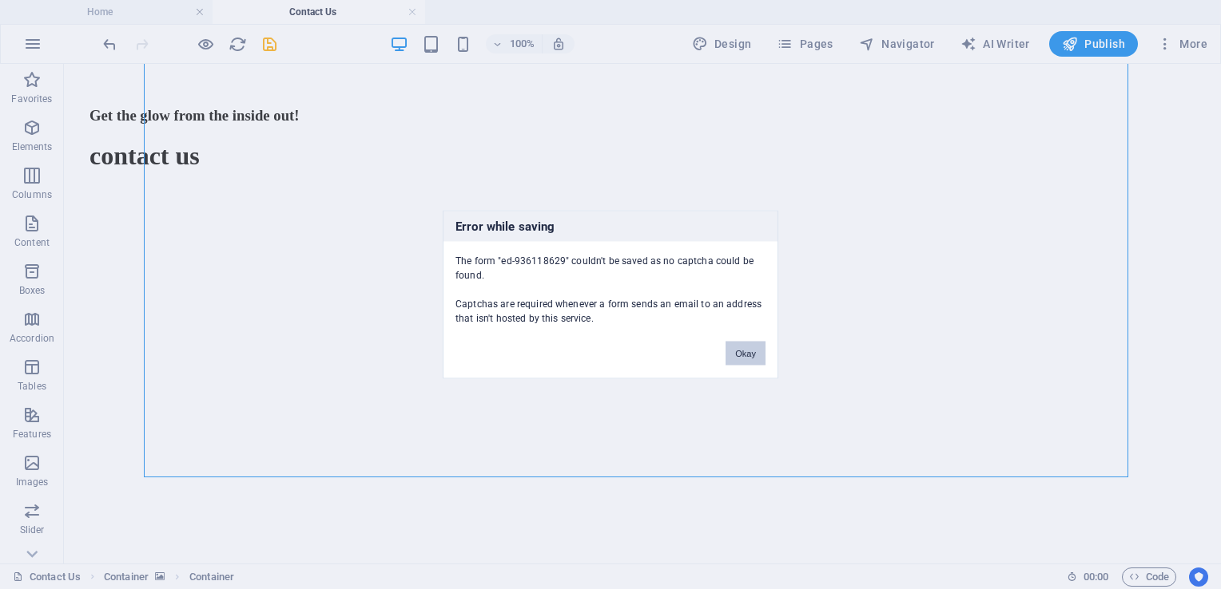
click at [756, 352] on button "Okay" at bounding box center [745, 354] width 40 height 24
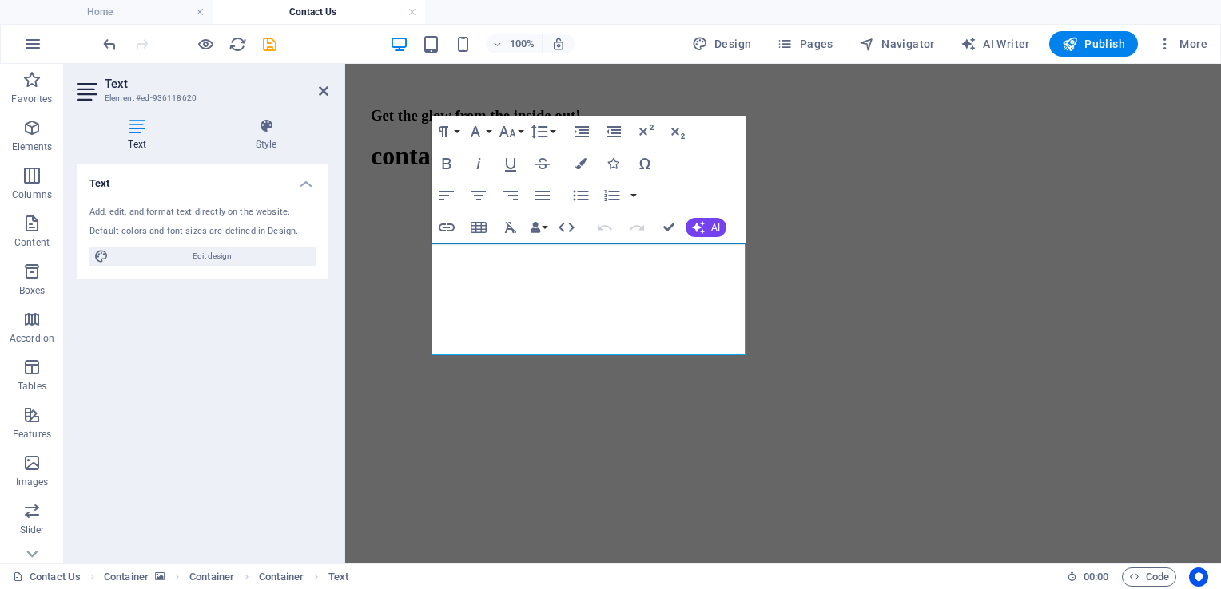
click at [313, 258] on button "Edit design" at bounding box center [202, 256] width 226 height 19
select select "700"
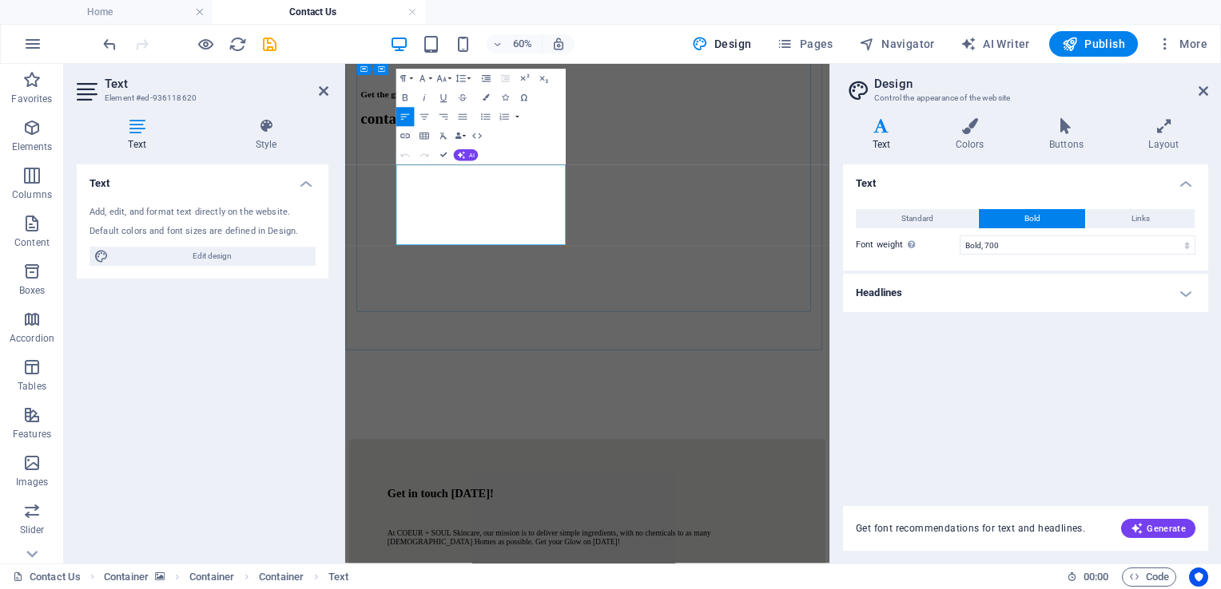
copy span "At COEUR + SOUL Skincare, our mission is to deliver simple ingredients, with no…"
click at [506, 92] on figure at bounding box center [748, 92] width 794 height 0
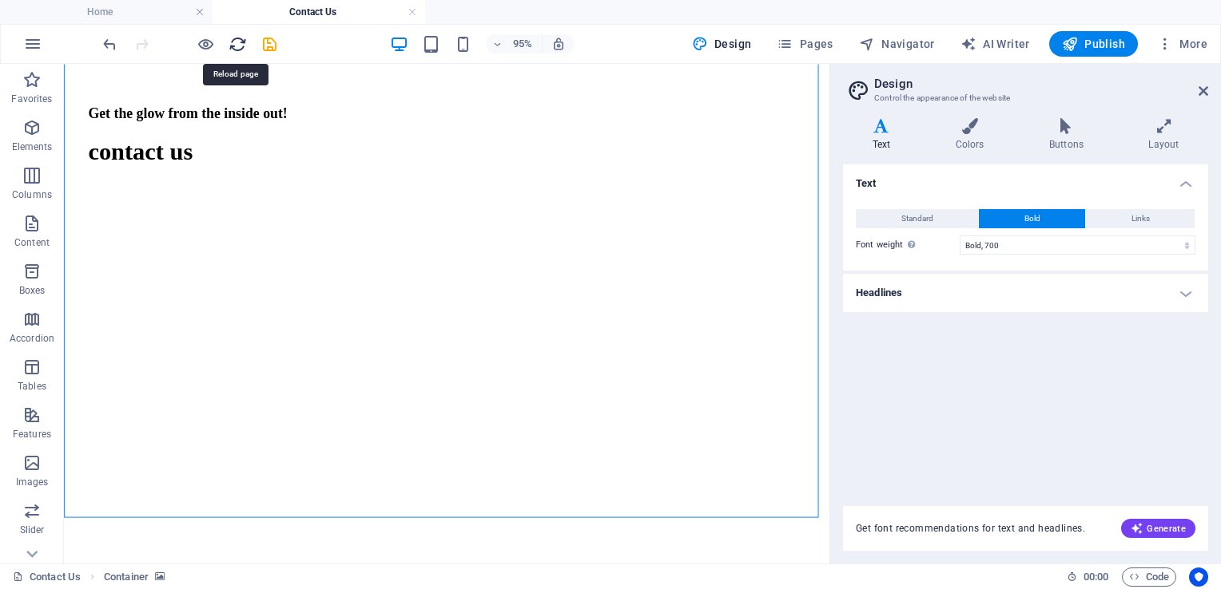
click at [232, 44] on icon "reload" at bounding box center [237, 44] width 18 height 18
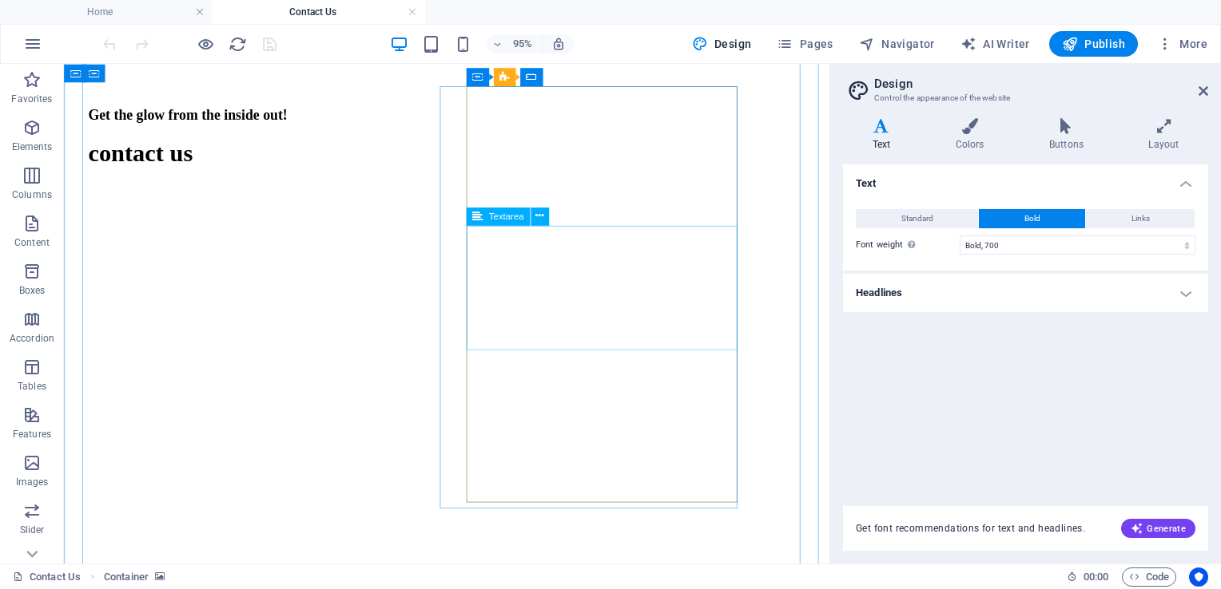
scroll to position [760, 0]
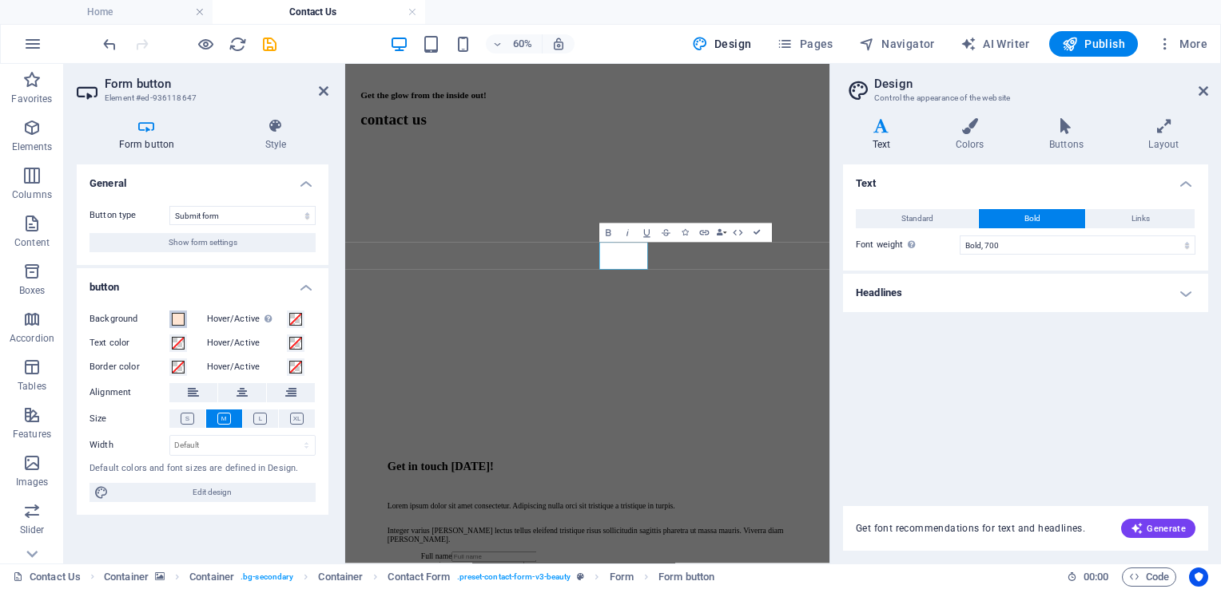
click at [183, 316] on span at bounding box center [178, 319] width 13 height 13
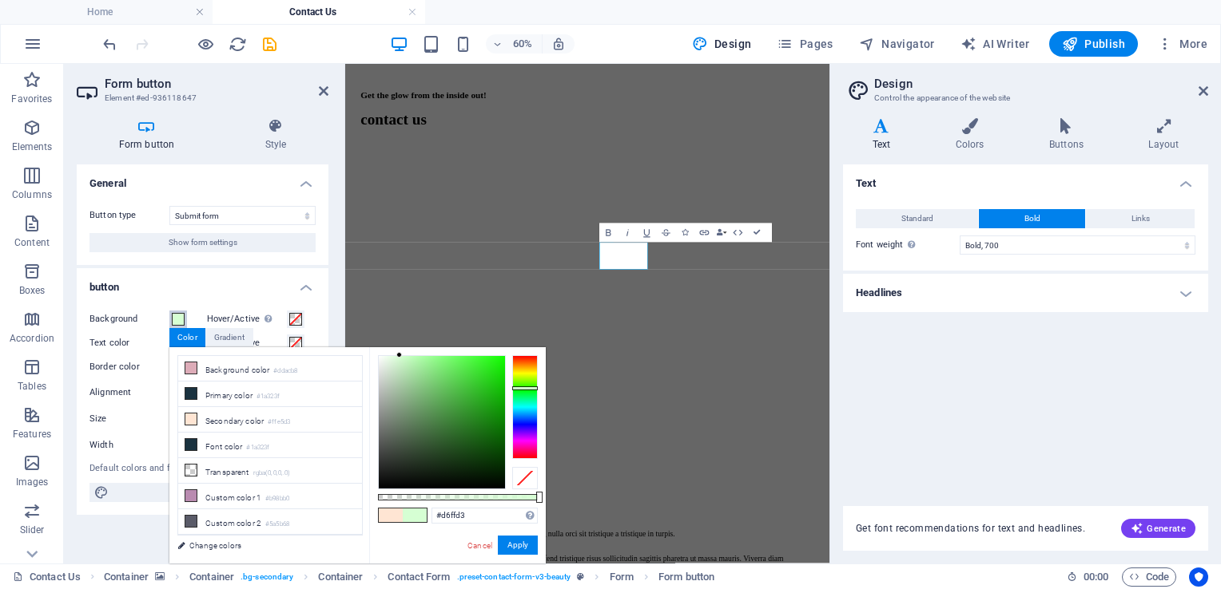
click at [522, 388] on div at bounding box center [525, 407] width 26 height 104
click at [456, 452] on div at bounding box center [442, 422] width 126 height 133
click at [448, 433] on div at bounding box center [442, 422] width 126 height 133
type input "#4e9349"
click at [442, 411] on div at bounding box center [442, 422] width 126 height 133
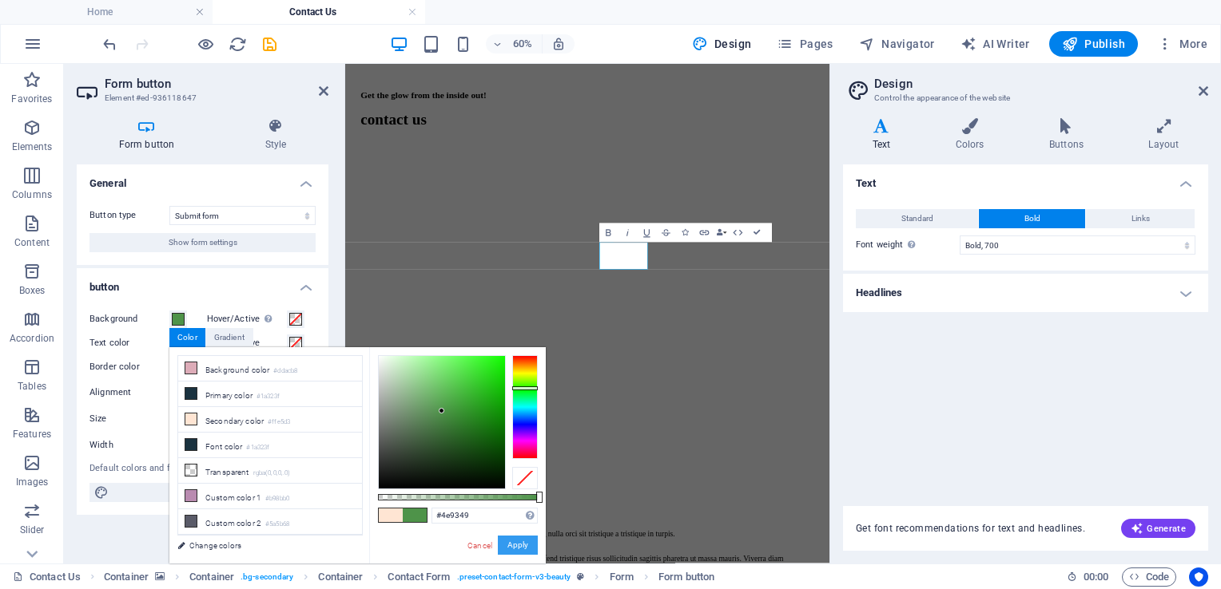
click at [519, 548] on button "Apply" at bounding box center [518, 545] width 40 height 19
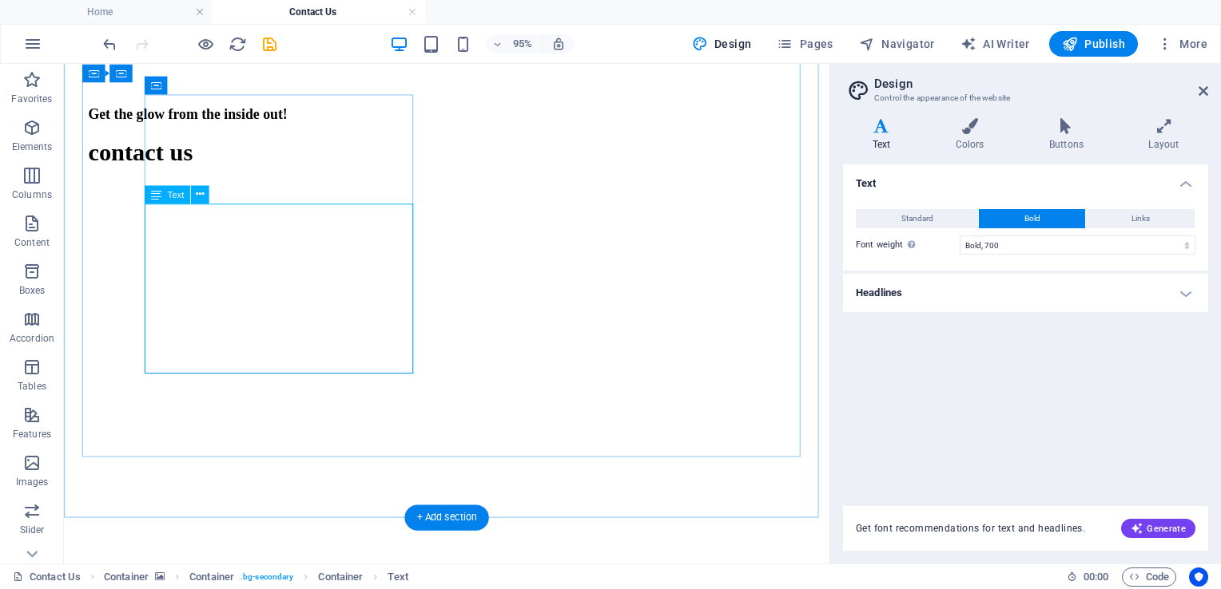
click at [249, 263] on div "Container H3 Text on background Container H1 Spacer Container Container Contain…" at bounding box center [446, 314] width 765 height 500
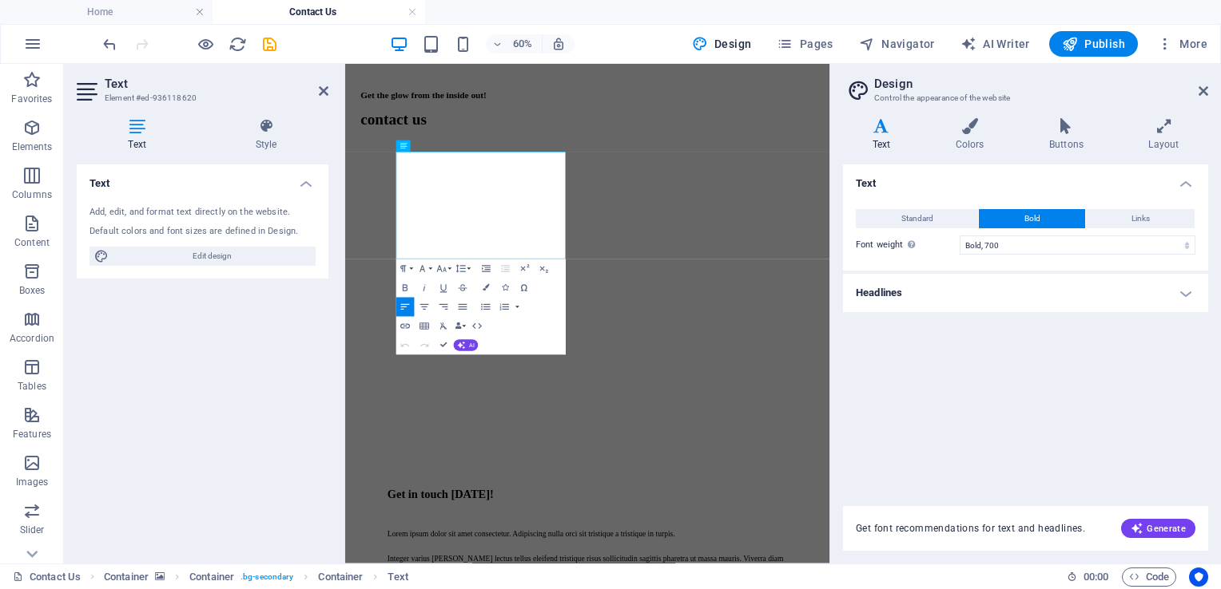
drag, startPoint x: 541, startPoint y: 273, endPoint x: 544, endPoint y: 284, distance: 10.9
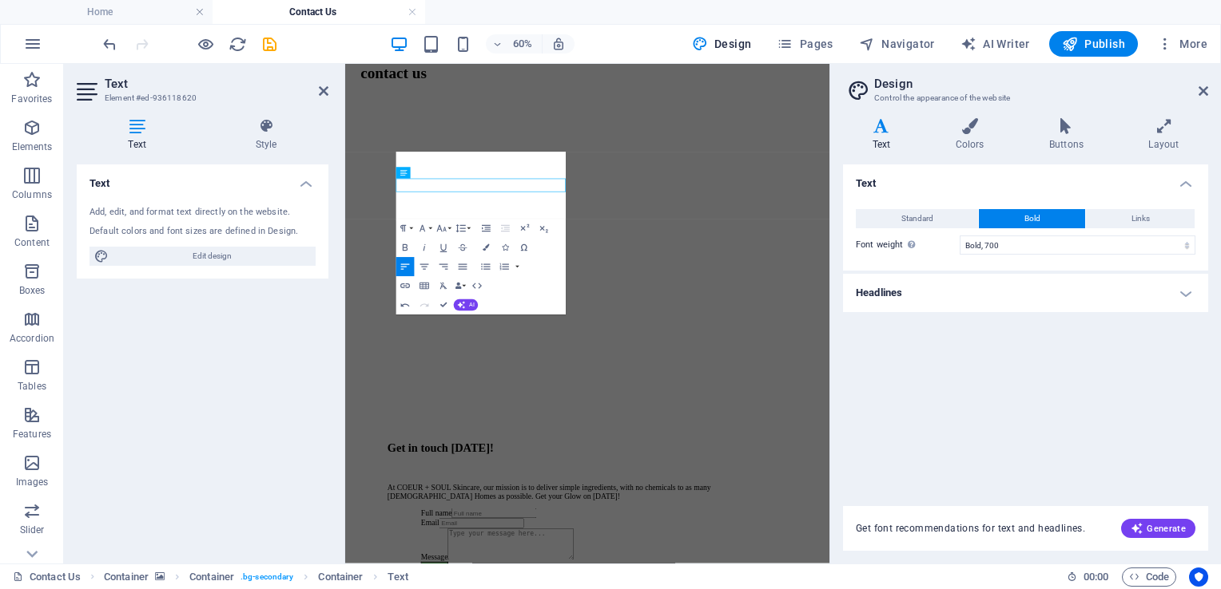
scroll to position [792, 0]
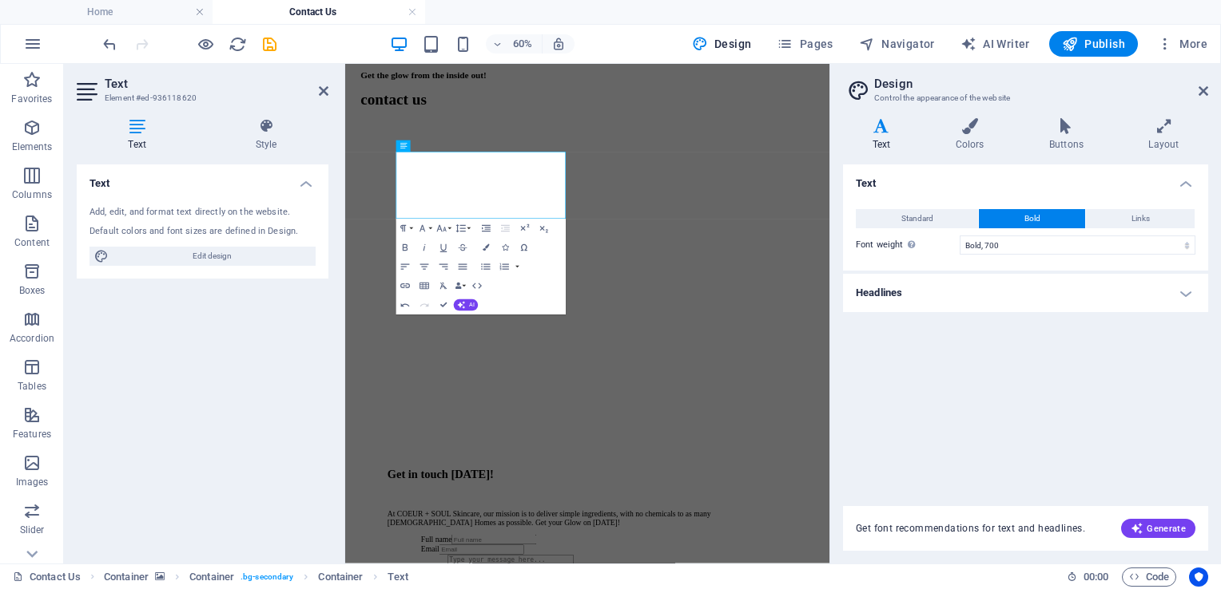
click at [821, 60] on figure at bounding box center [748, 60] width 794 height 0
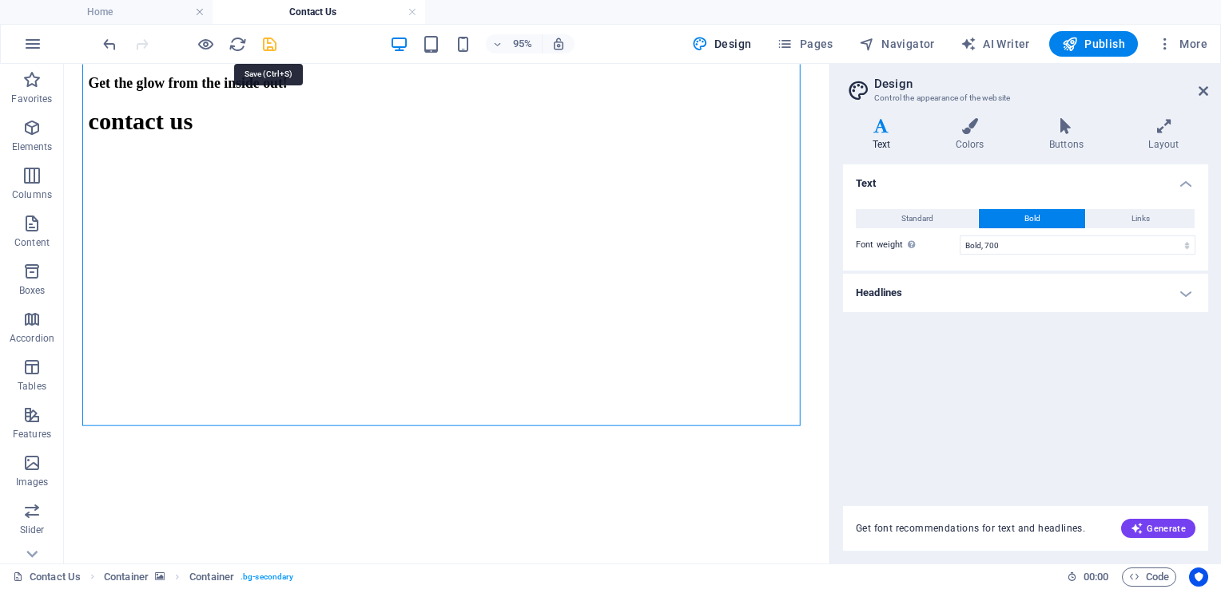
click at [265, 36] on icon "save" at bounding box center [269, 44] width 18 height 18
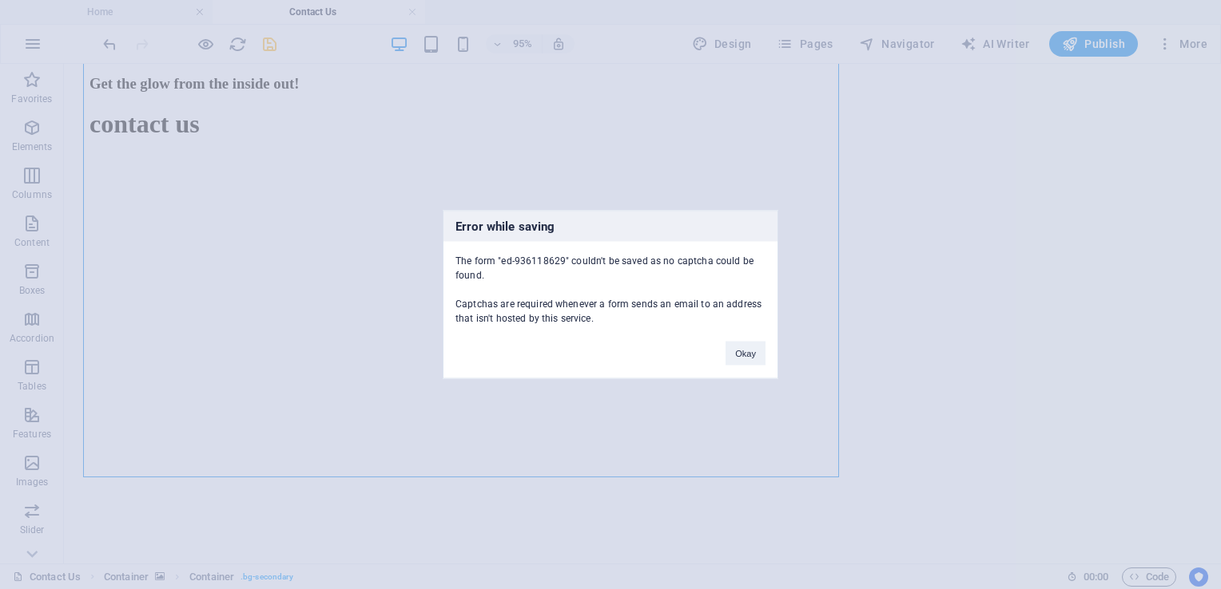
scroll to position [760, 0]
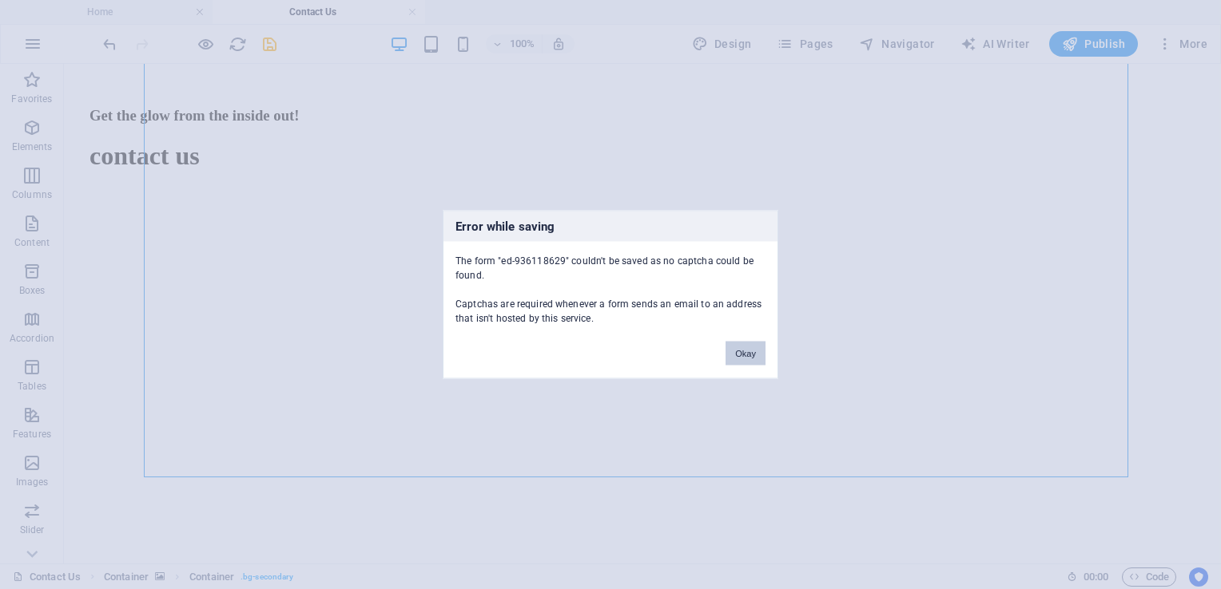
click at [746, 353] on button "Okay" at bounding box center [745, 354] width 40 height 24
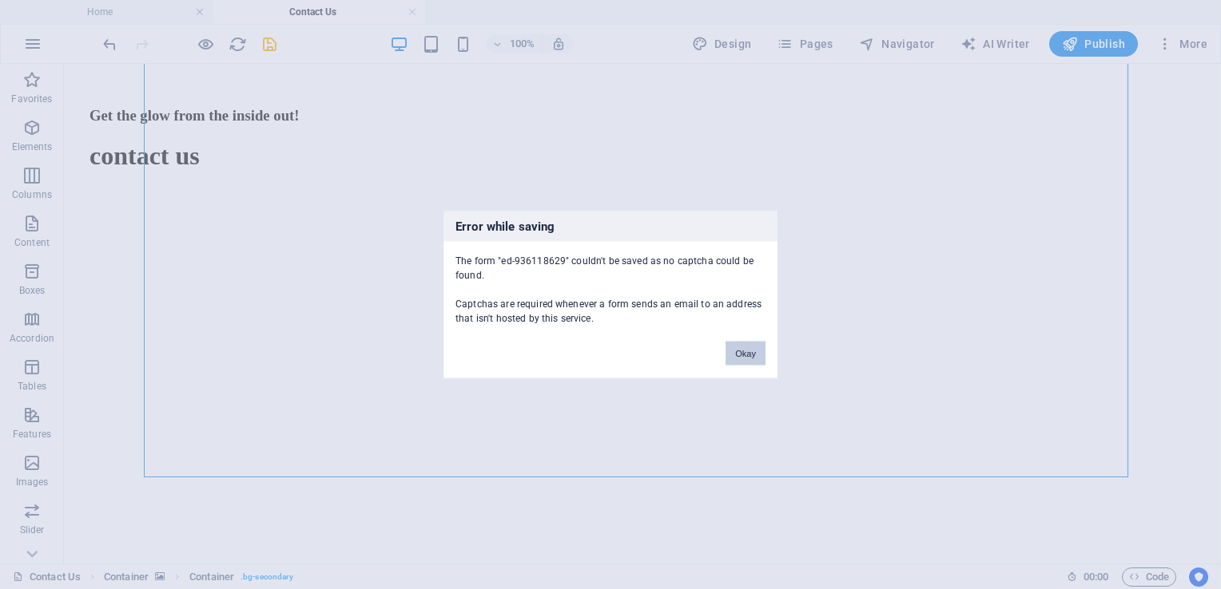
click at [746, 353] on button "Okay" at bounding box center [745, 354] width 40 height 24
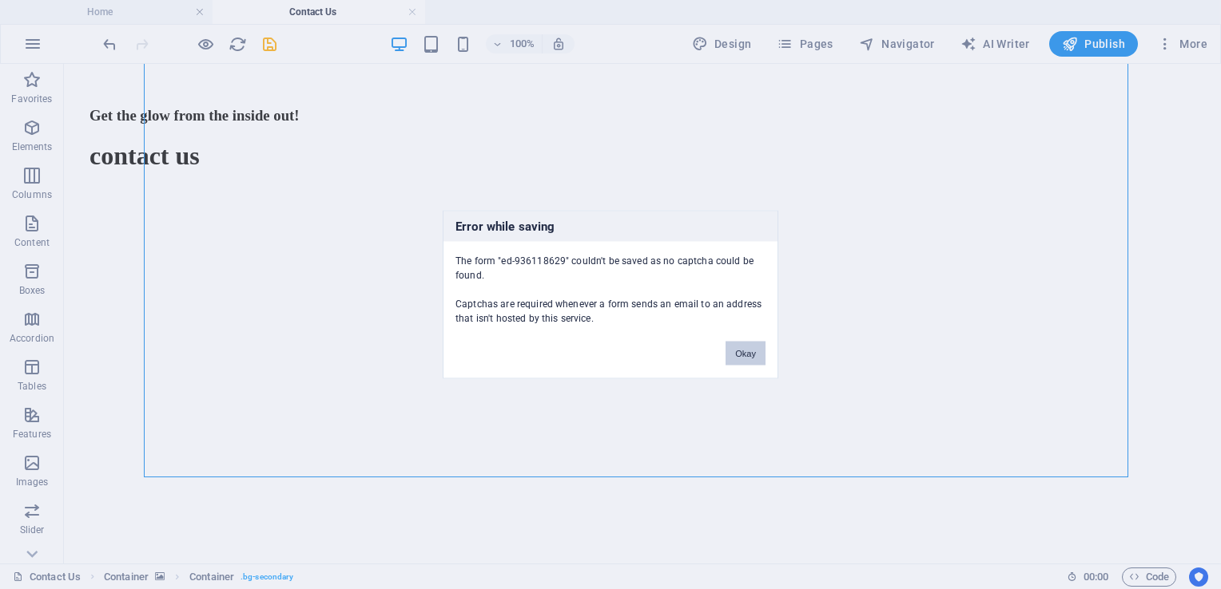
click at [746, 353] on button "Okay" at bounding box center [745, 354] width 40 height 24
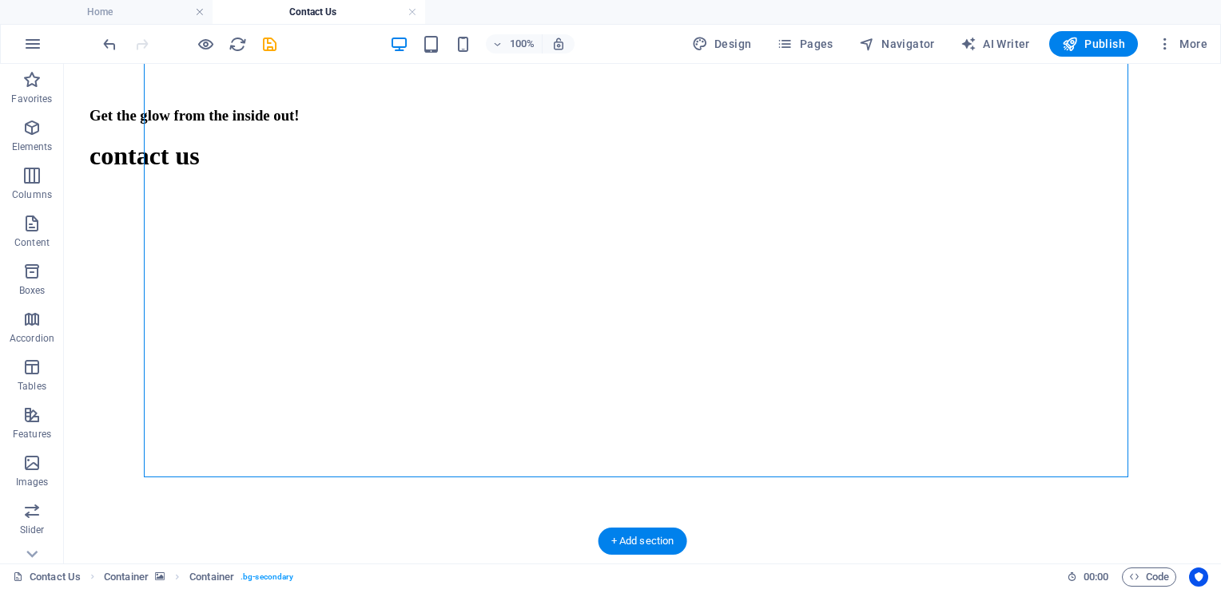
click at [566, 92] on figure at bounding box center [642, 92] width 1144 height 0
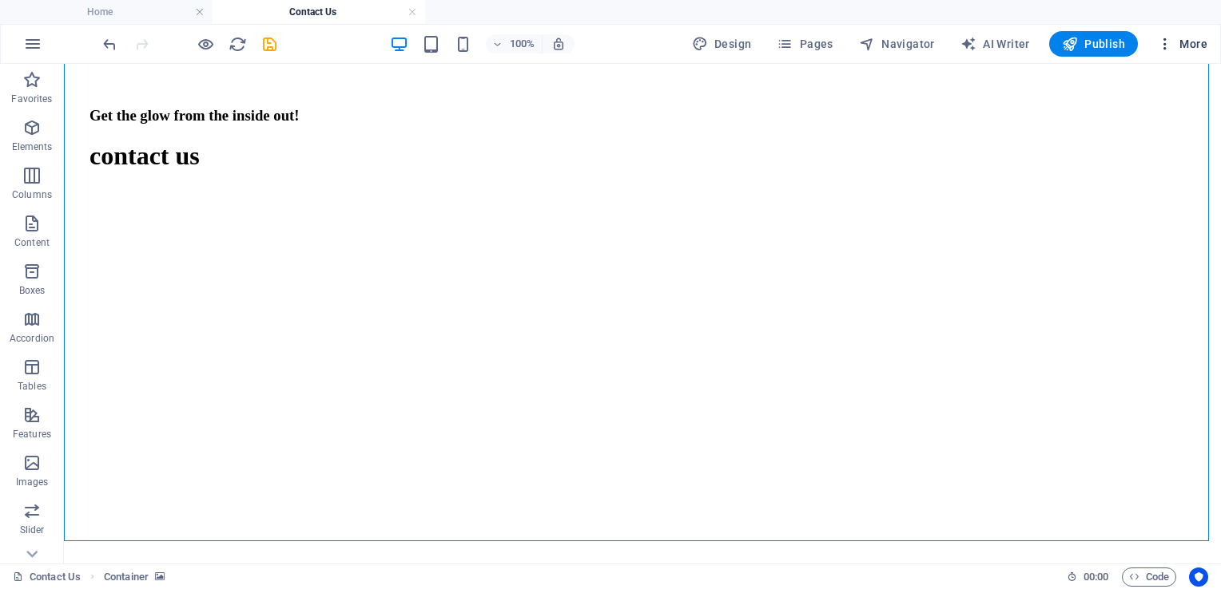
click at [1165, 40] on icon "button" at bounding box center [1165, 44] width 16 height 16
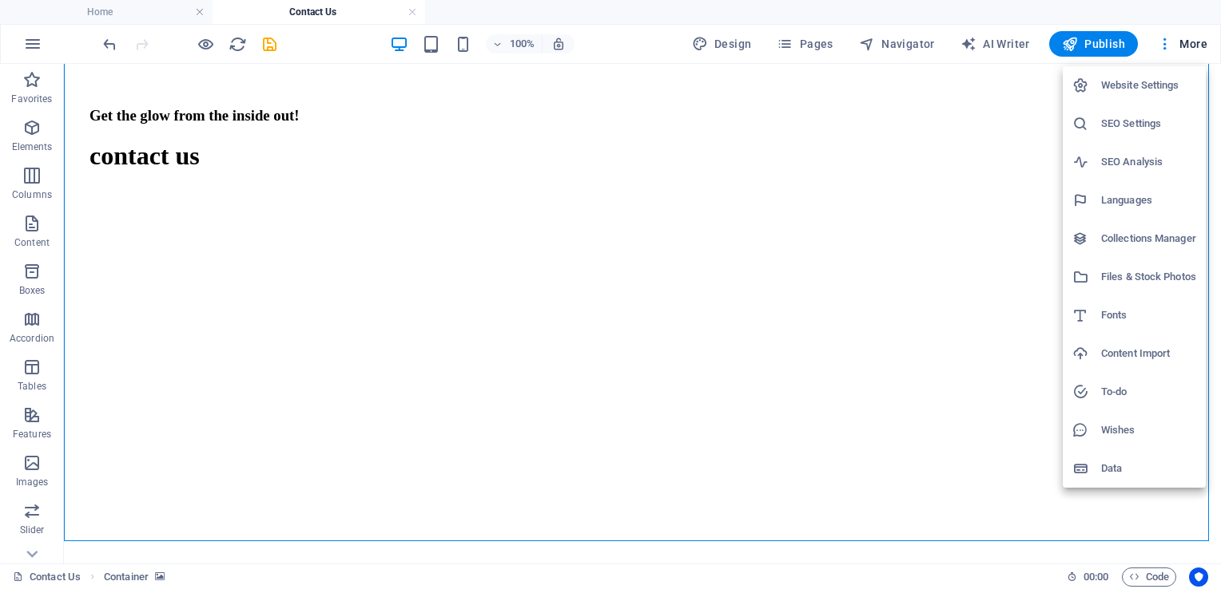
click at [473, 335] on div at bounding box center [610, 294] width 1221 height 589
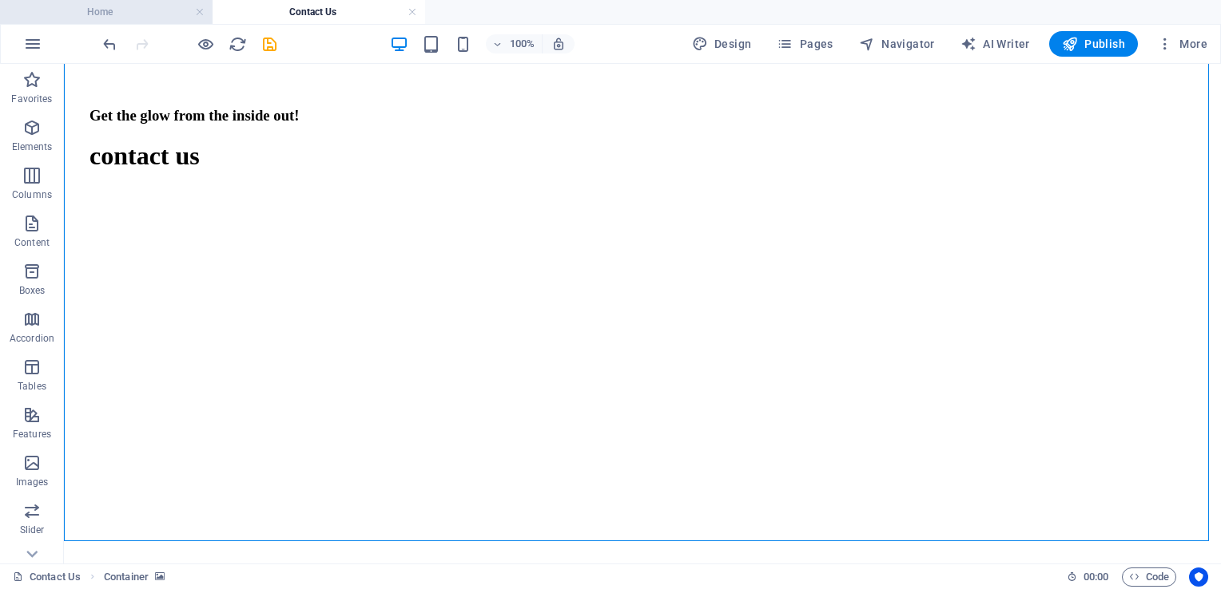
click at [148, 14] on h4 "Home" at bounding box center [106, 12] width 212 height 18
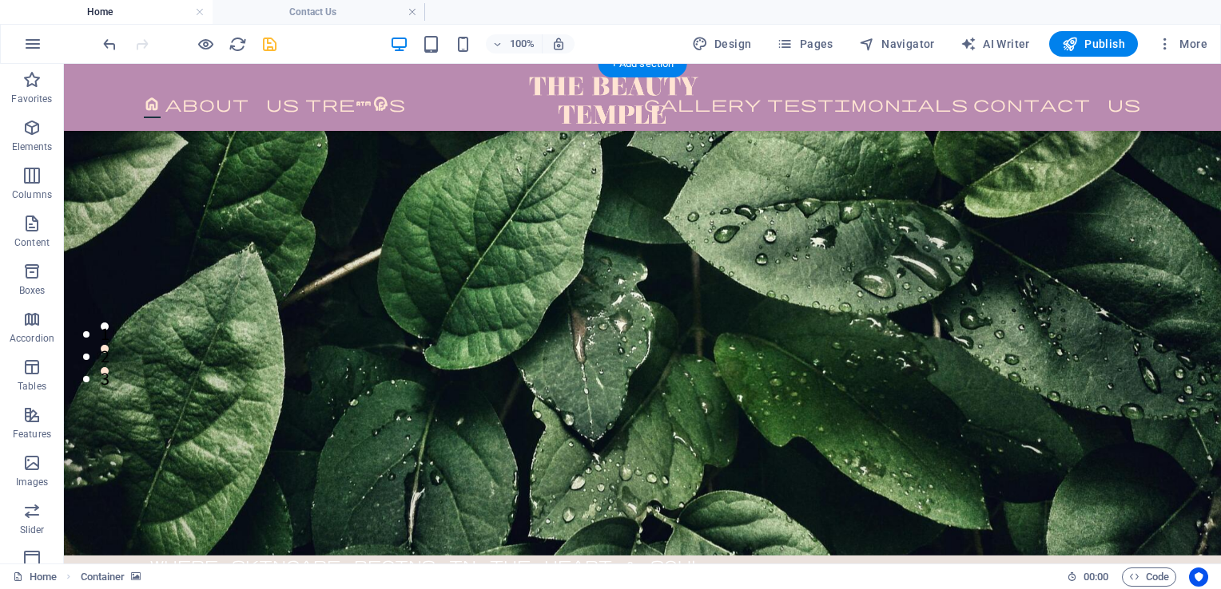
scroll to position [0, 0]
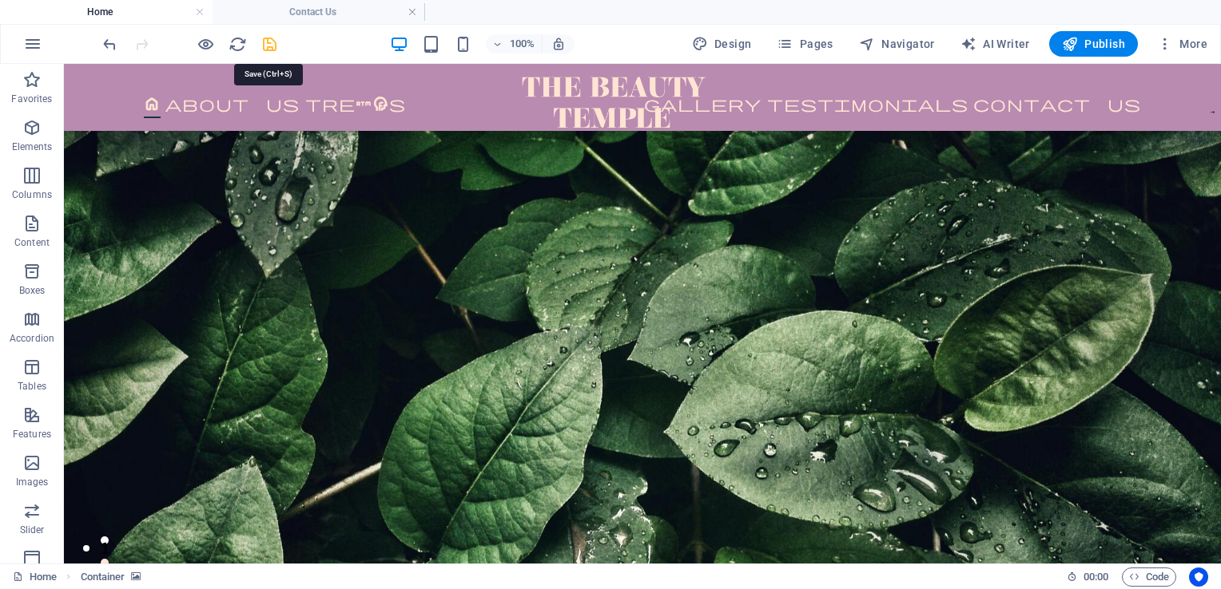
click at [269, 47] on icon "save" at bounding box center [269, 44] width 18 height 18
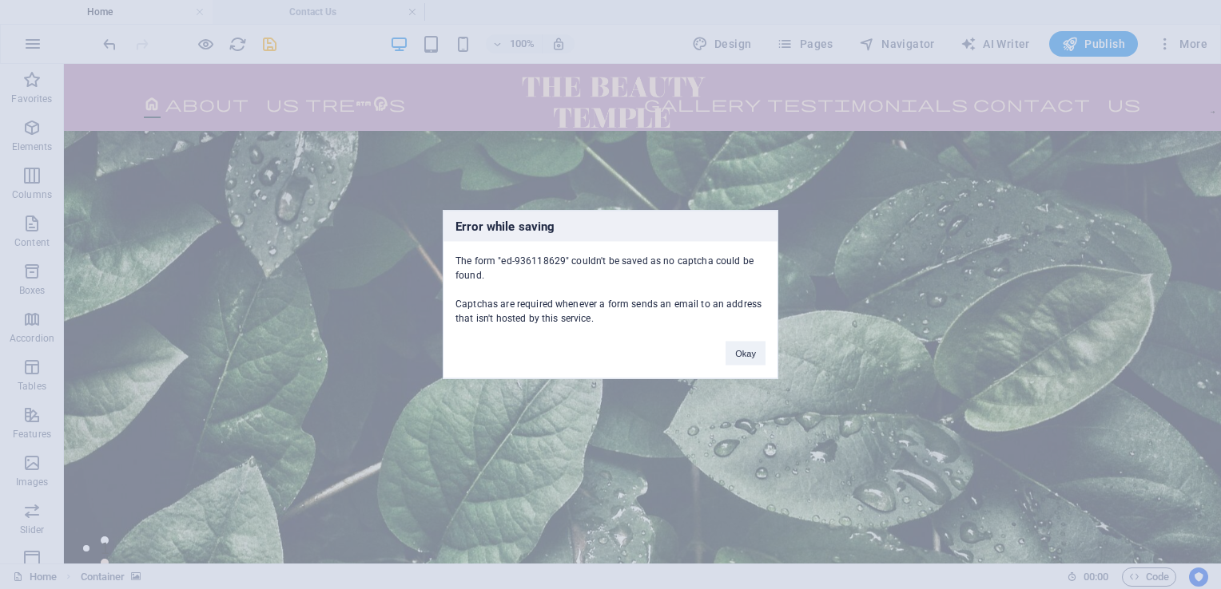
click at [538, 259] on div "The form "ed-936118629" couldn't be saved as no captcha could be found. Captcha…" at bounding box center [610, 284] width 334 height 84
click at [739, 353] on button "Okay" at bounding box center [745, 354] width 40 height 24
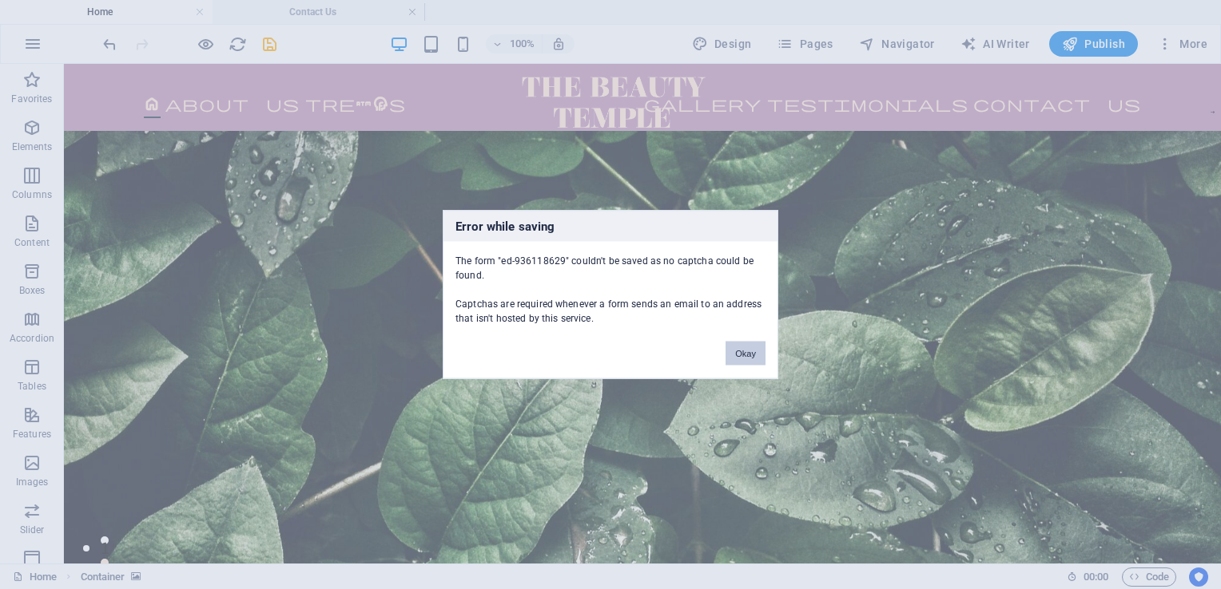
click at [739, 353] on button "Okay" at bounding box center [745, 354] width 40 height 24
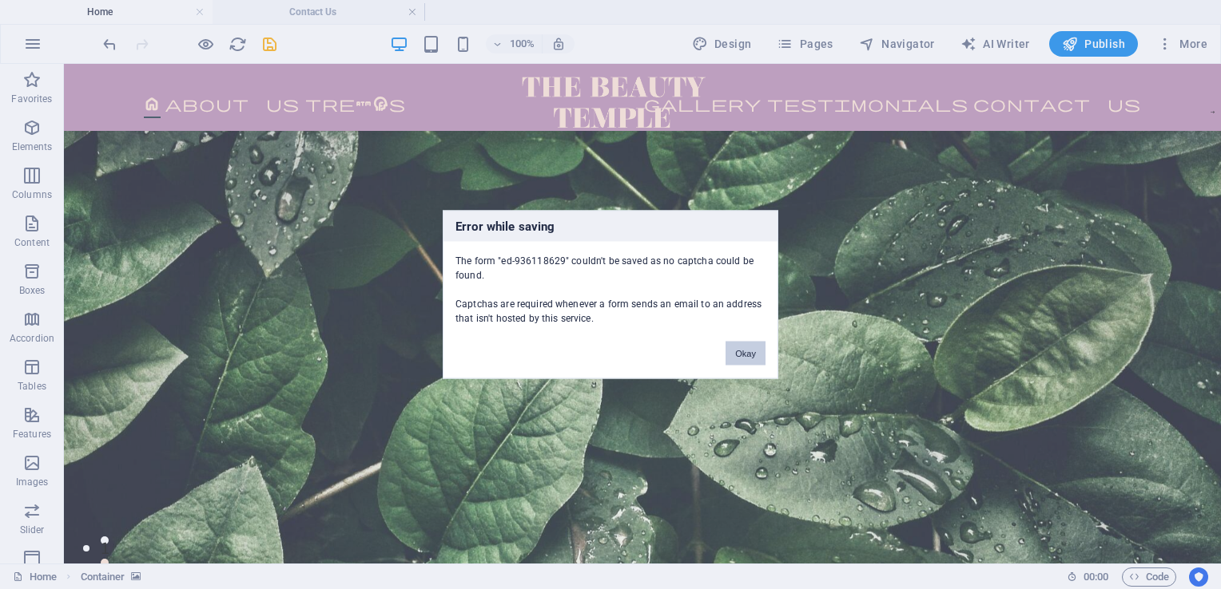
click at [739, 353] on button "Okay" at bounding box center [745, 354] width 40 height 24
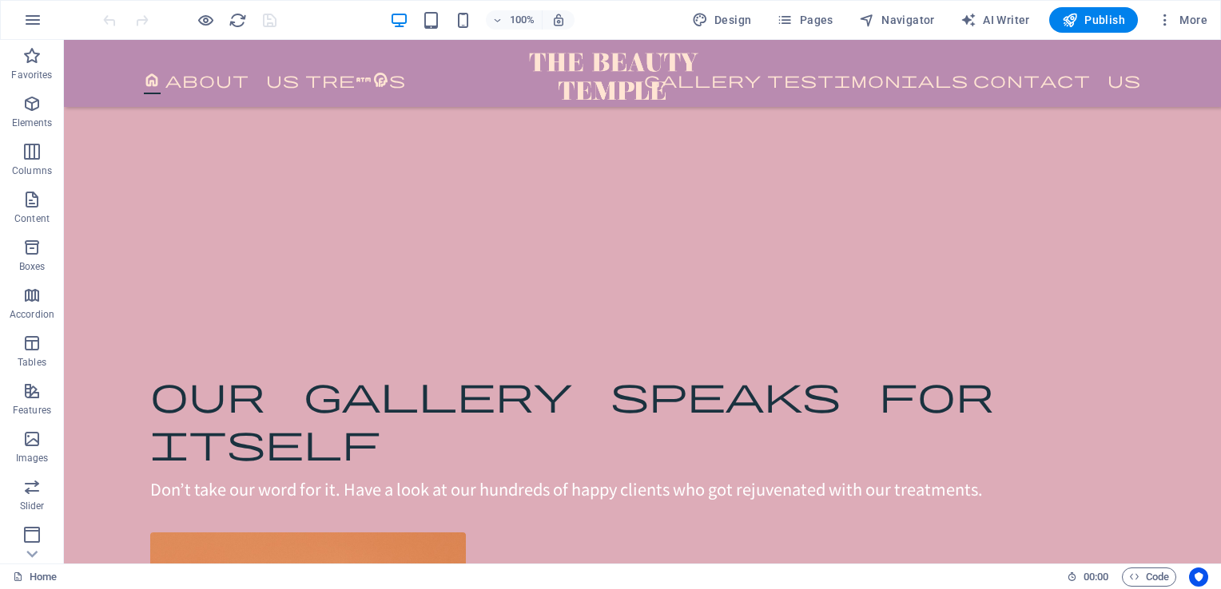
scroll to position [5893, 0]
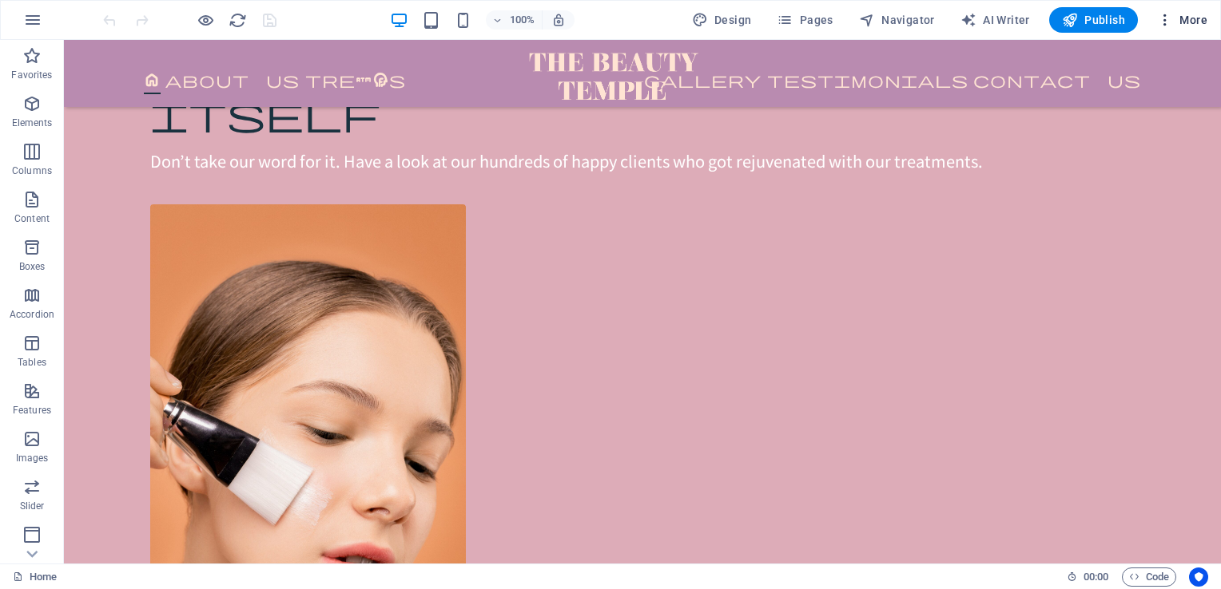
click at [1189, 21] on span "More" at bounding box center [1182, 20] width 50 height 16
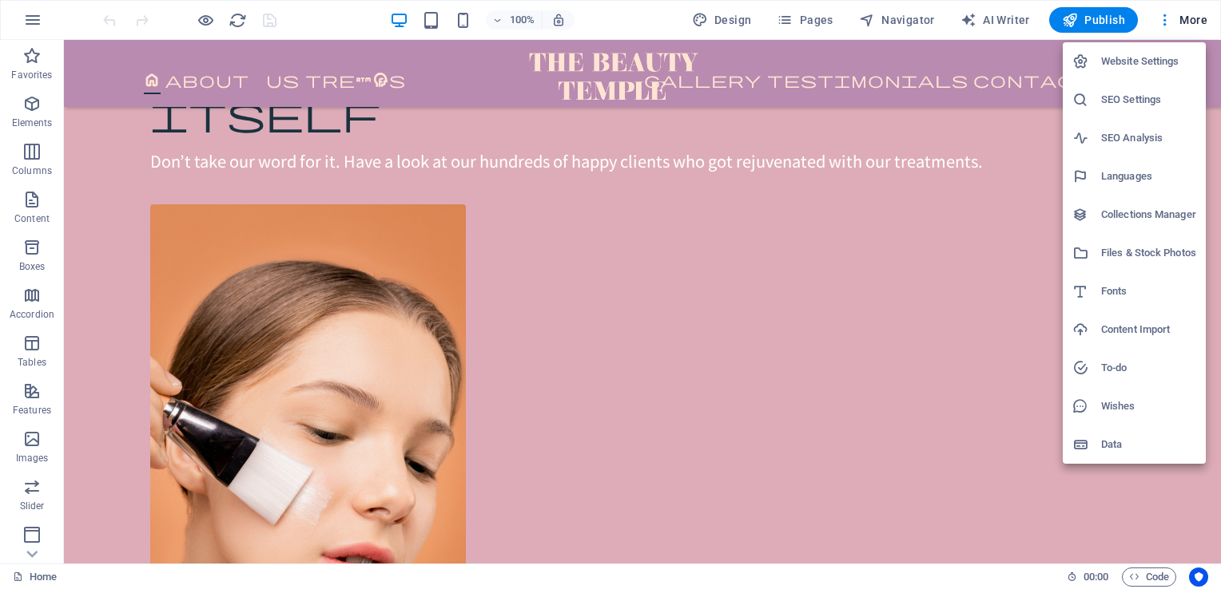
click at [1130, 65] on h6 "Website Settings" at bounding box center [1148, 61] width 95 height 19
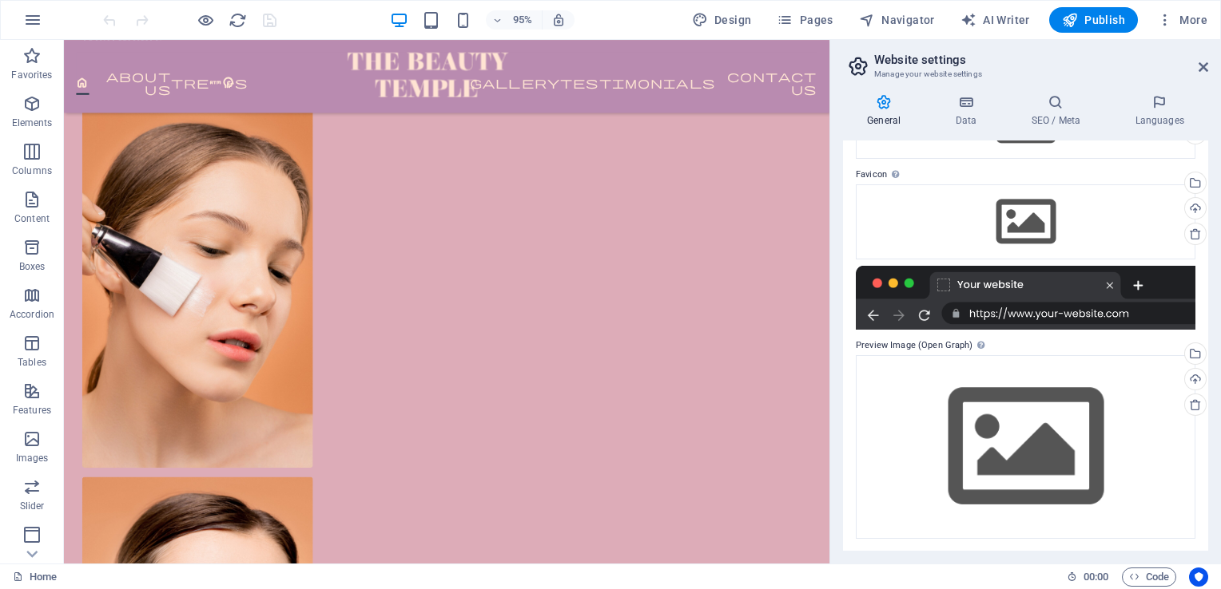
scroll to position [0, 0]
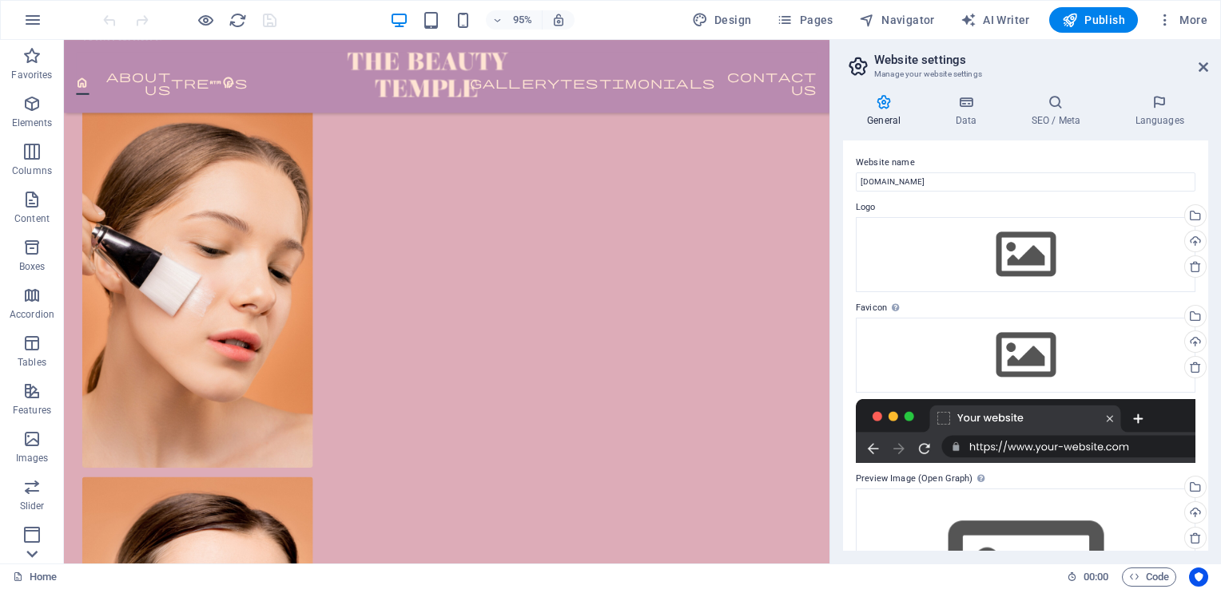
click at [27, 558] on icon at bounding box center [32, 554] width 22 height 22
click at [1208, 64] on aside "Website settings Manage your website settings General Data SEO / Meta Languages…" at bounding box center [1024, 302] width 391 height 524
click at [1205, 64] on icon at bounding box center [1203, 67] width 10 height 13
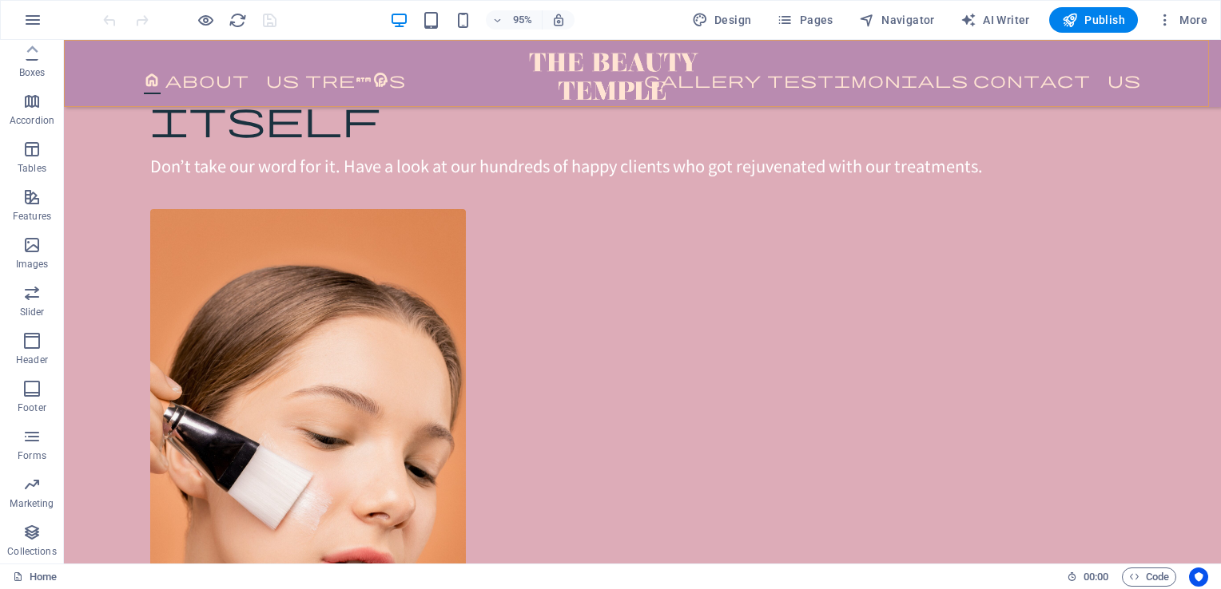
scroll to position [5893, 0]
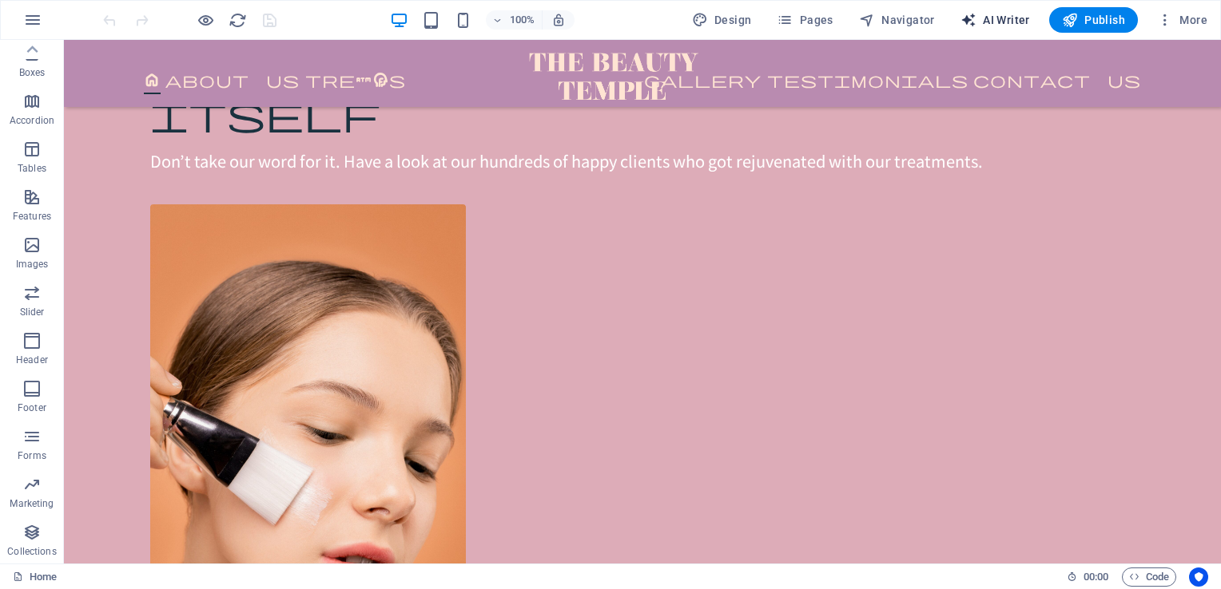
click at [985, 18] on span "AI Writer" at bounding box center [994, 20] width 69 height 16
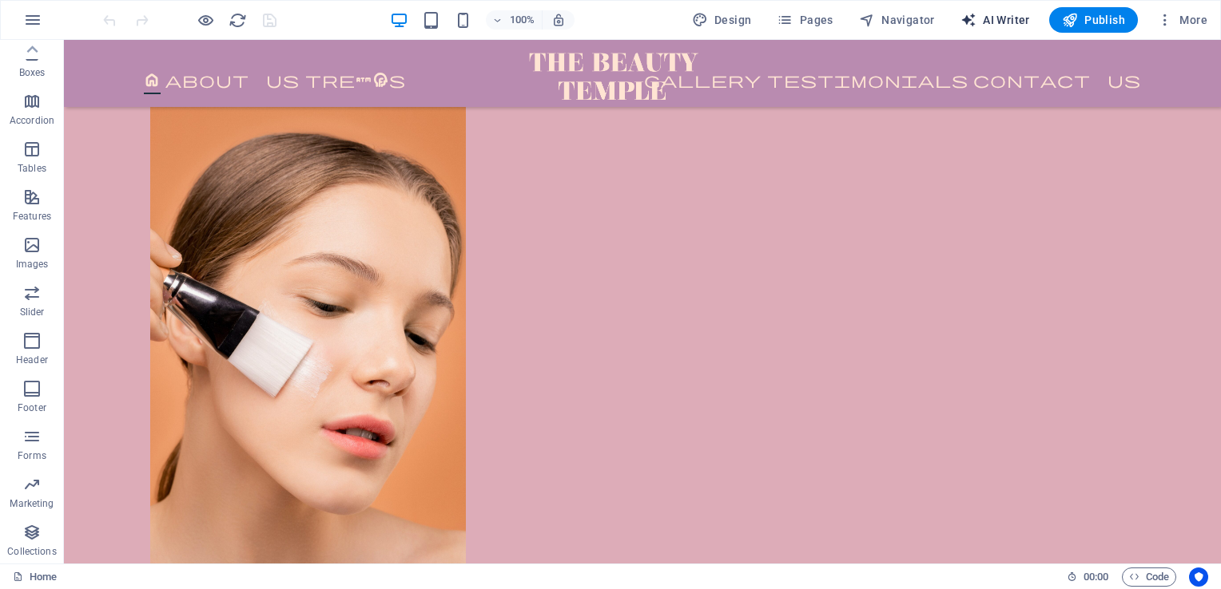
scroll to position [5618, 0]
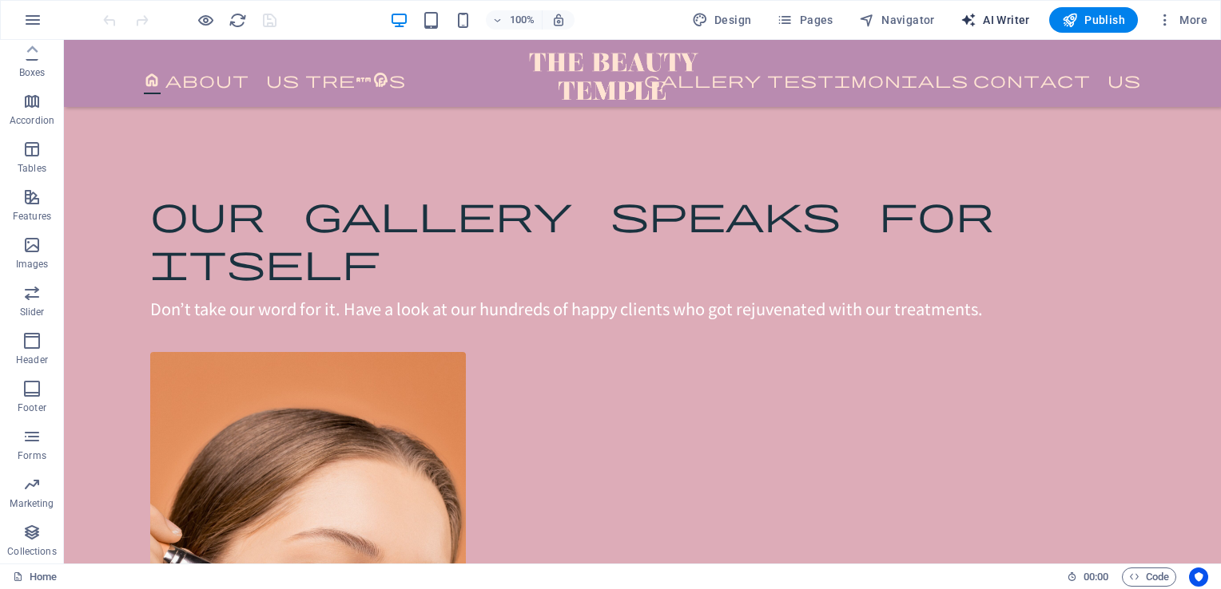
select select "English"
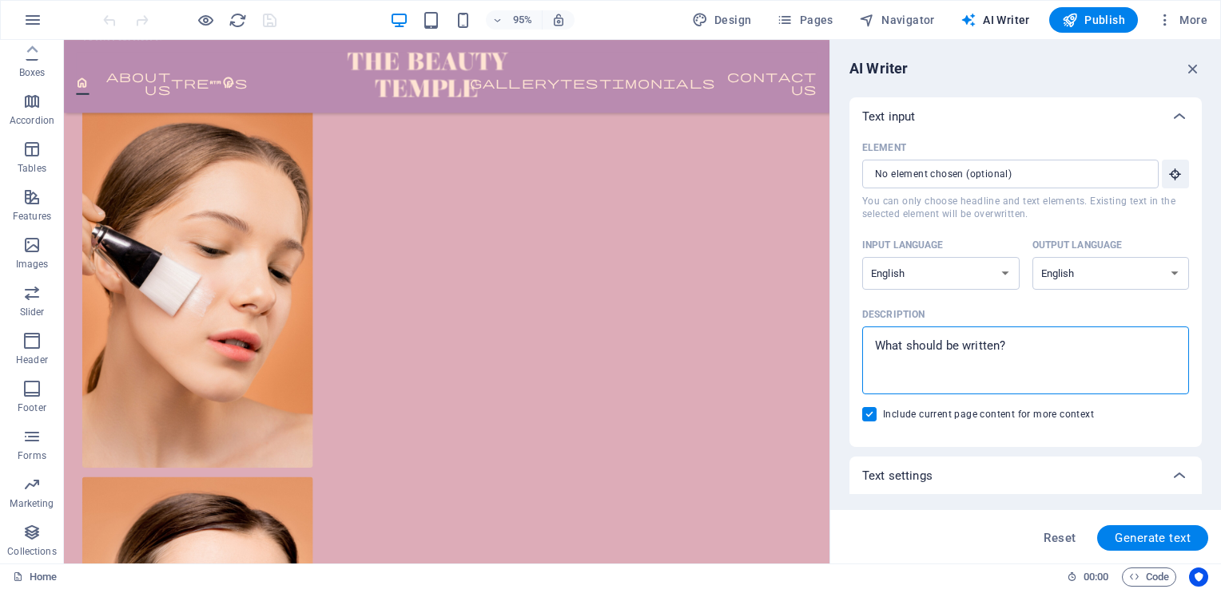
click at [922, 374] on textarea "Description x ​" at bounding box center [1025, 361] width 311 height 52
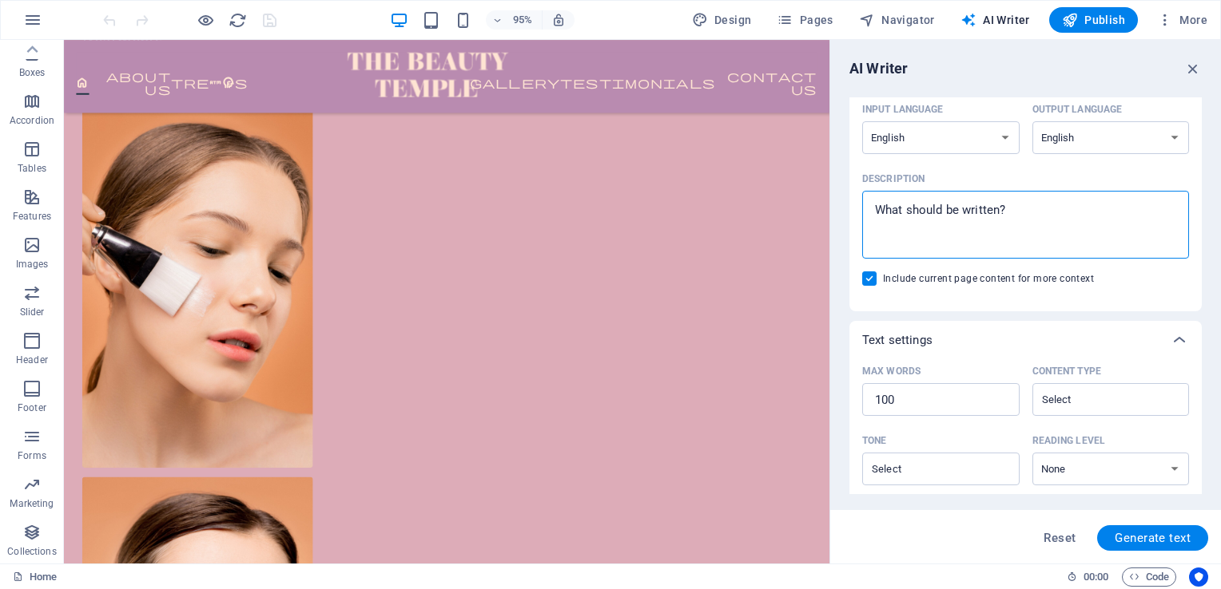
scroll to position [0, 0]
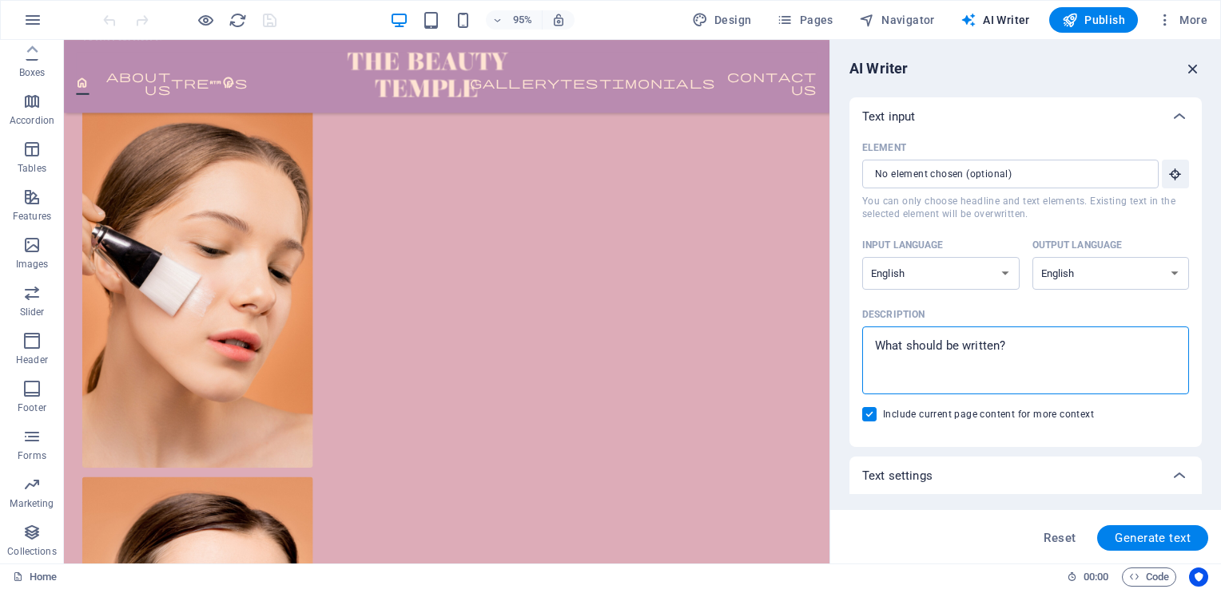
type textarea "x"
click at [1195, 71] on icon "button" at bounding box center [1193, 69] width 18 height 18
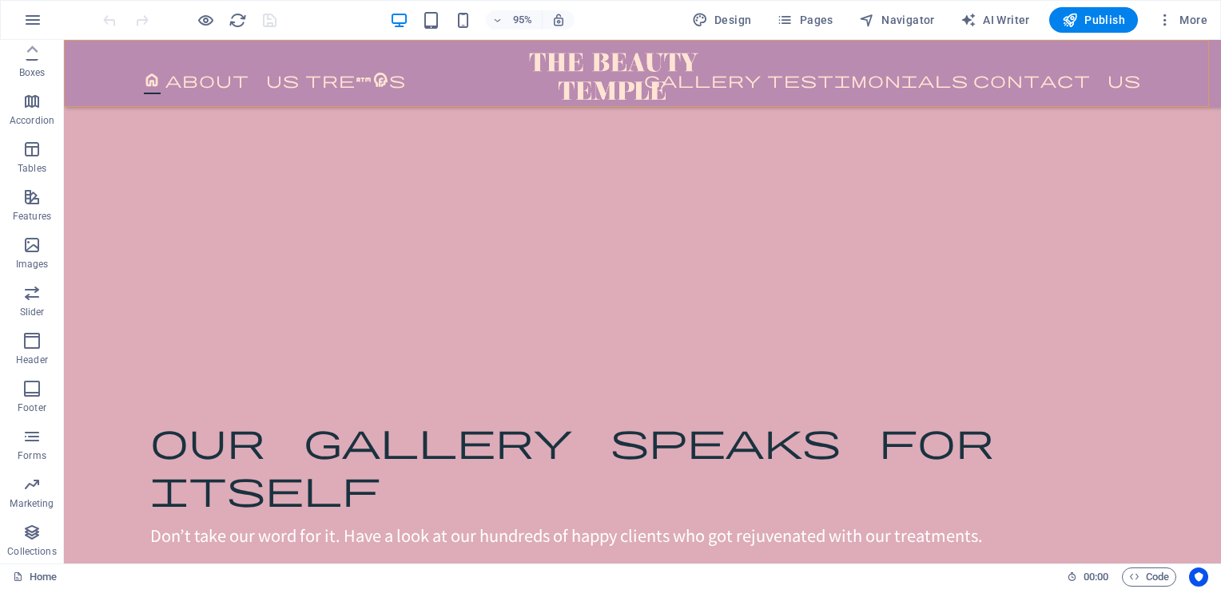
scroll to position [5893, 0]
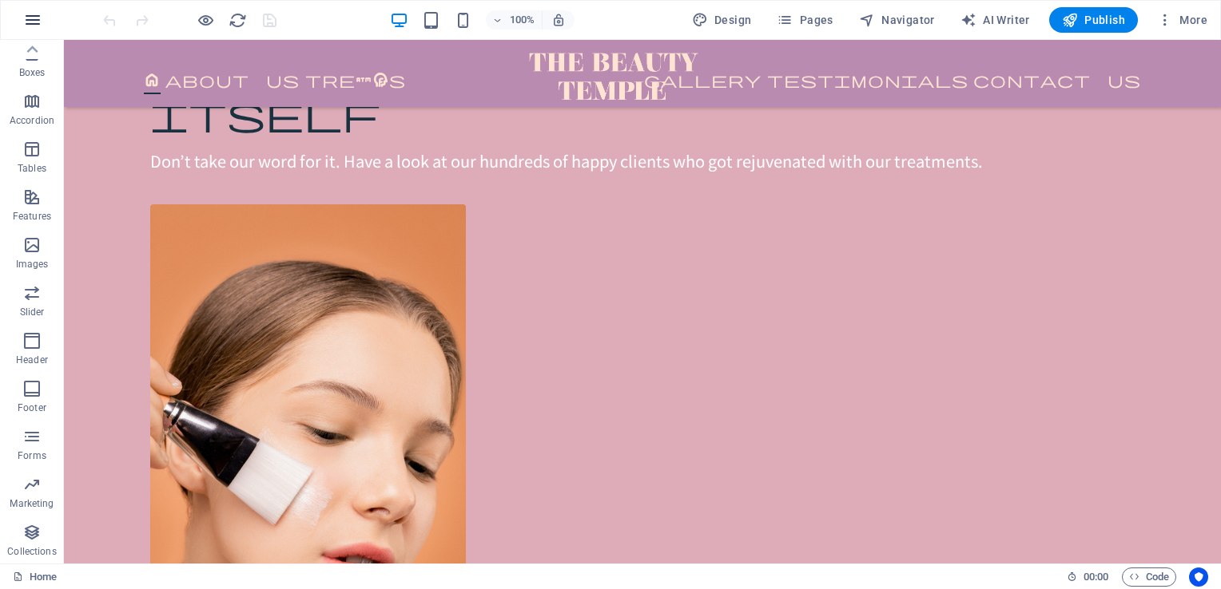
click at [42, 15] on button "button" at bounding box center [33, 20] width 38 height 38
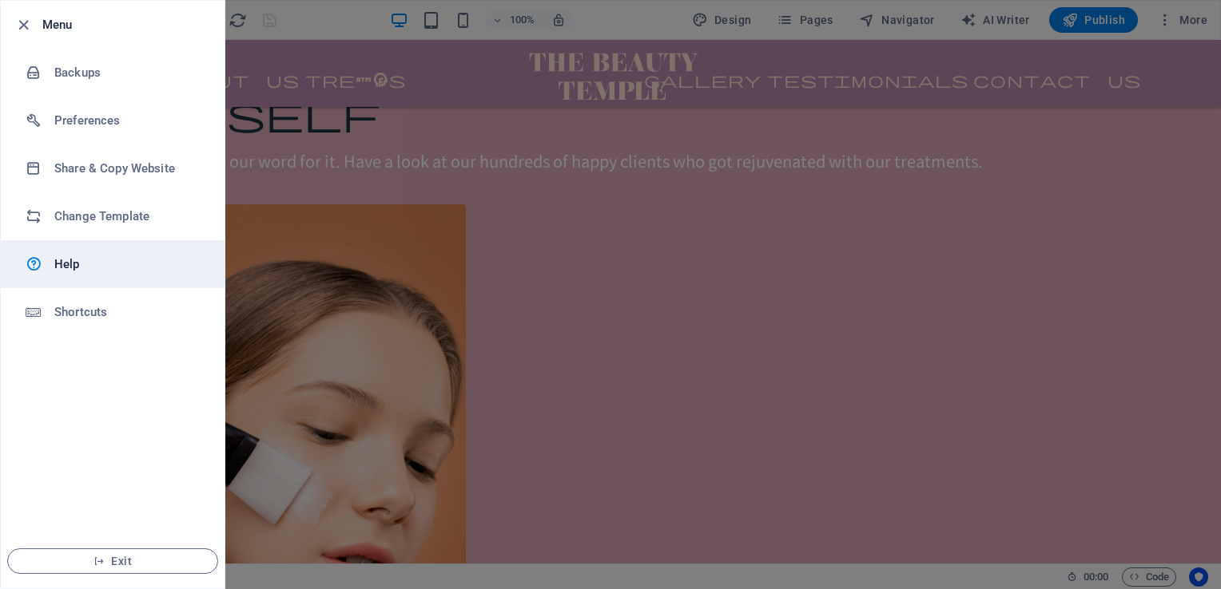
click at [59, 264] on h6 "Help" at bounding box center [128, 264] width 148 height 19
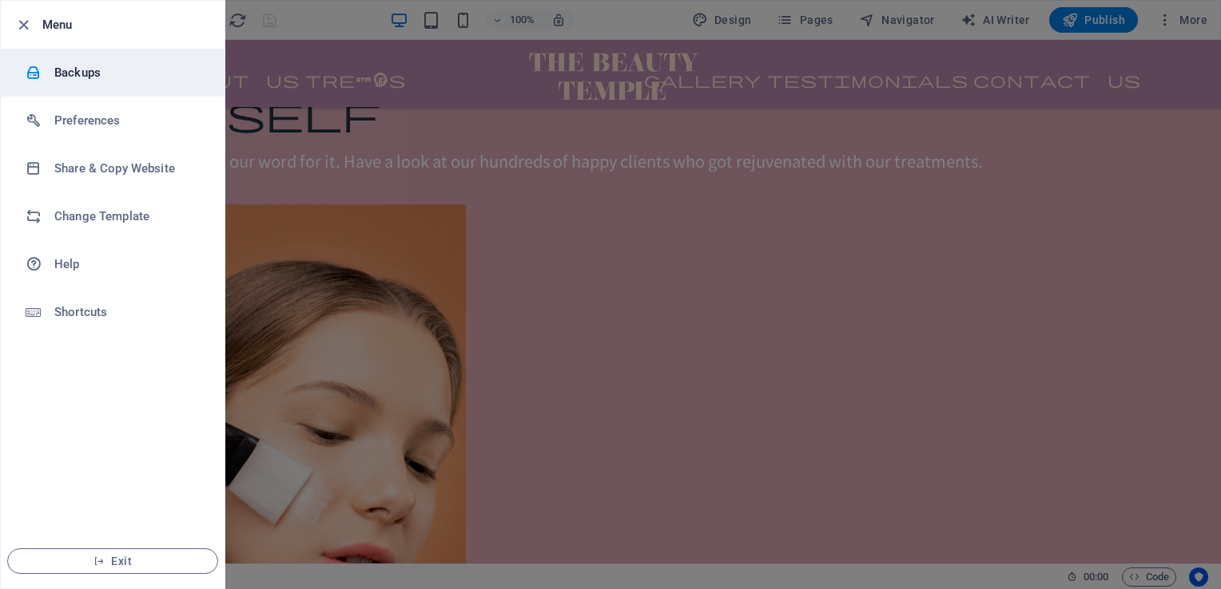
click at [125, 79] on h6 "Backups" at bounding box center [128, 72] width 148 height 19
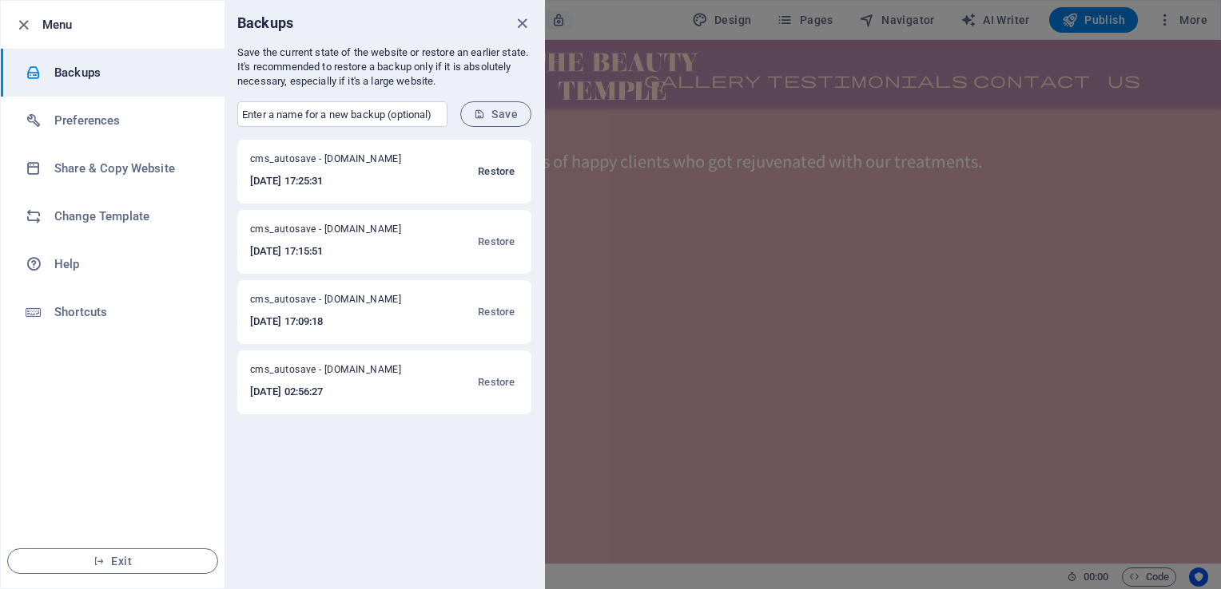
click at [495, 172] on span "Restore" at bounding box center [496, 171] width 37 height 19
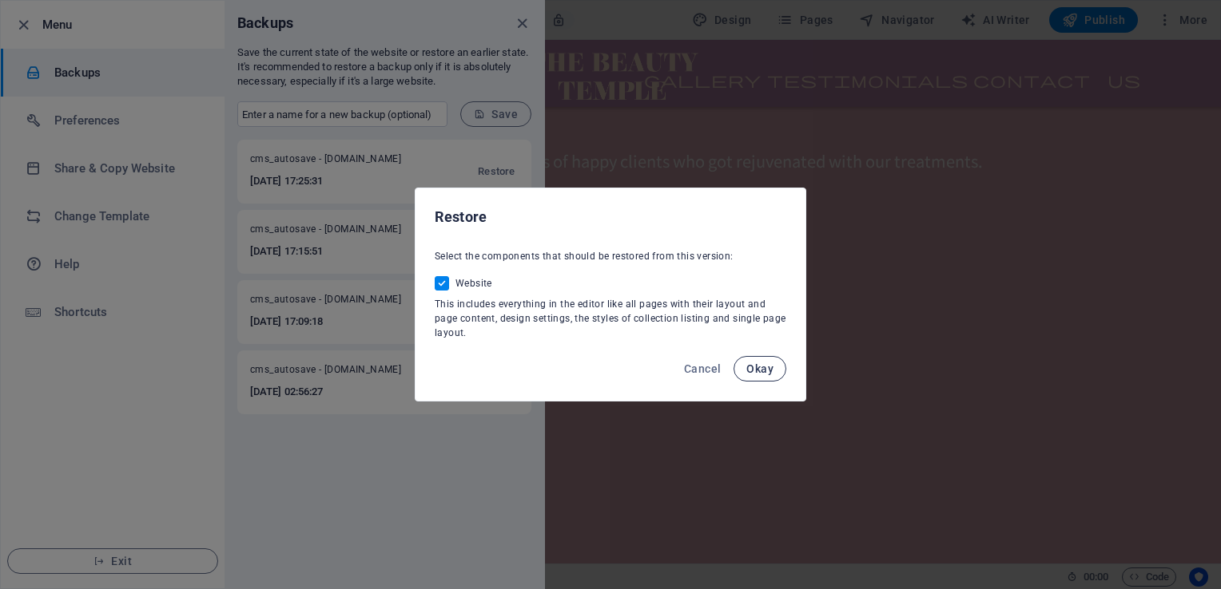
click at [752, 363] on span "Okay" at bounding box center [759, 369] width 27 height 13
checkbox input "false"
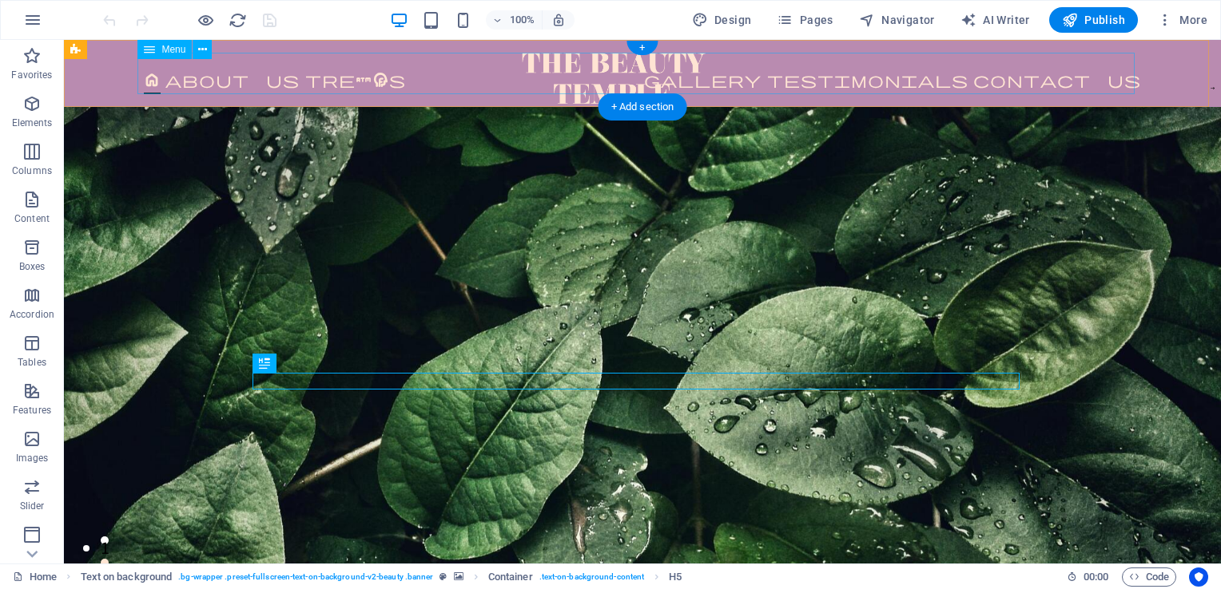
click at [1040, 92] on nav "Home About Us Treatments Gallery Testimonials Contact Us" at bounding box center [642, 74] width 997 height 42
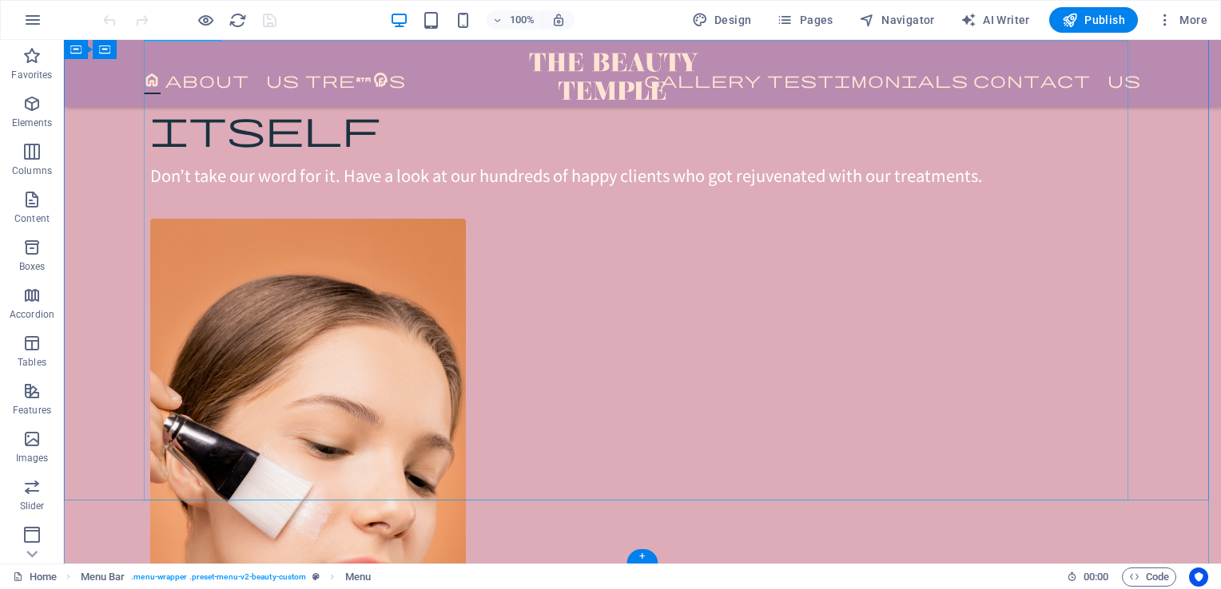
scroll to position [5893, 0]
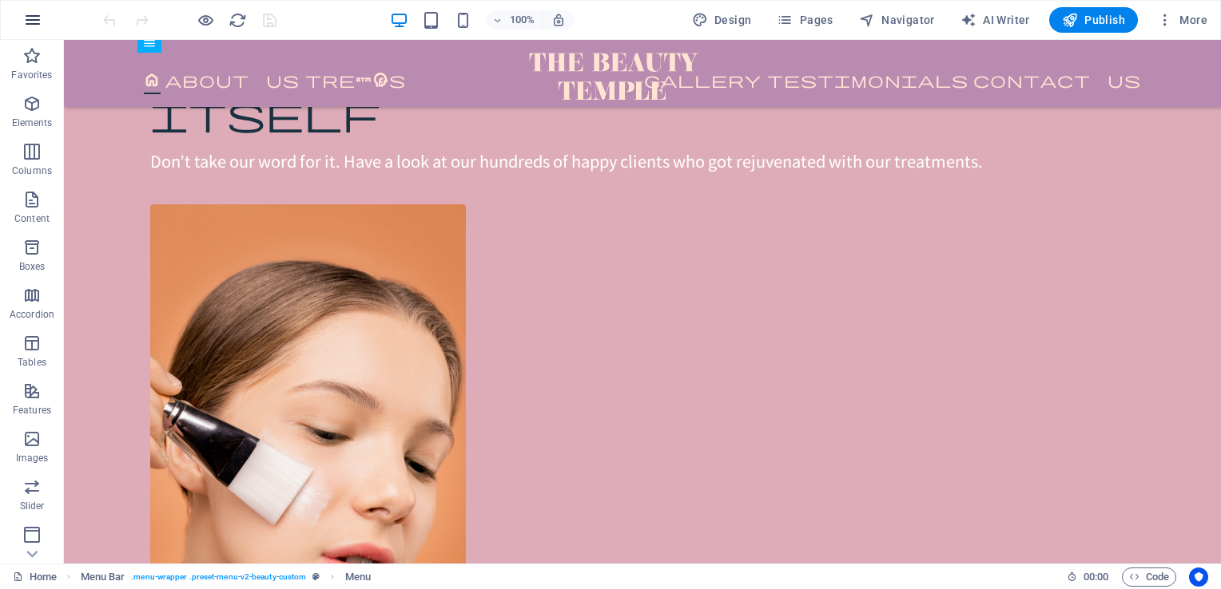
click at [22, 21] on button "button" at bounding box center [33, 20] width 38 height 38
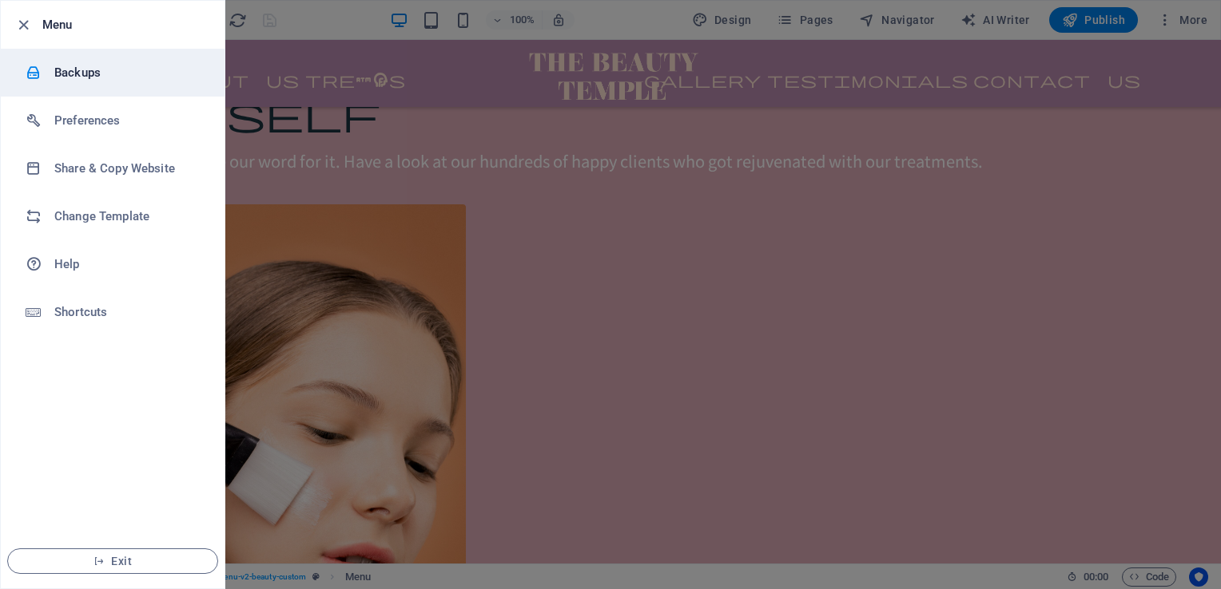
click at [117, 81] on h6 "Backups" at bounding box center [128, 72] width 148 height 19
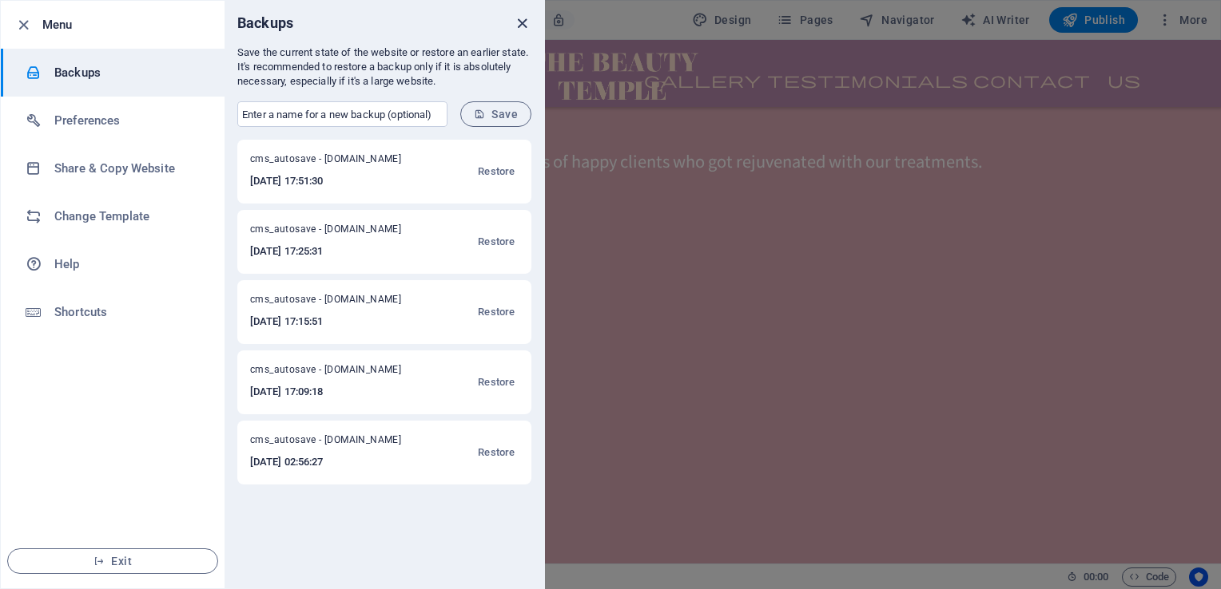
click at [525, 26] on icon "close" at bounding box center [522, 23] width 18 height 18
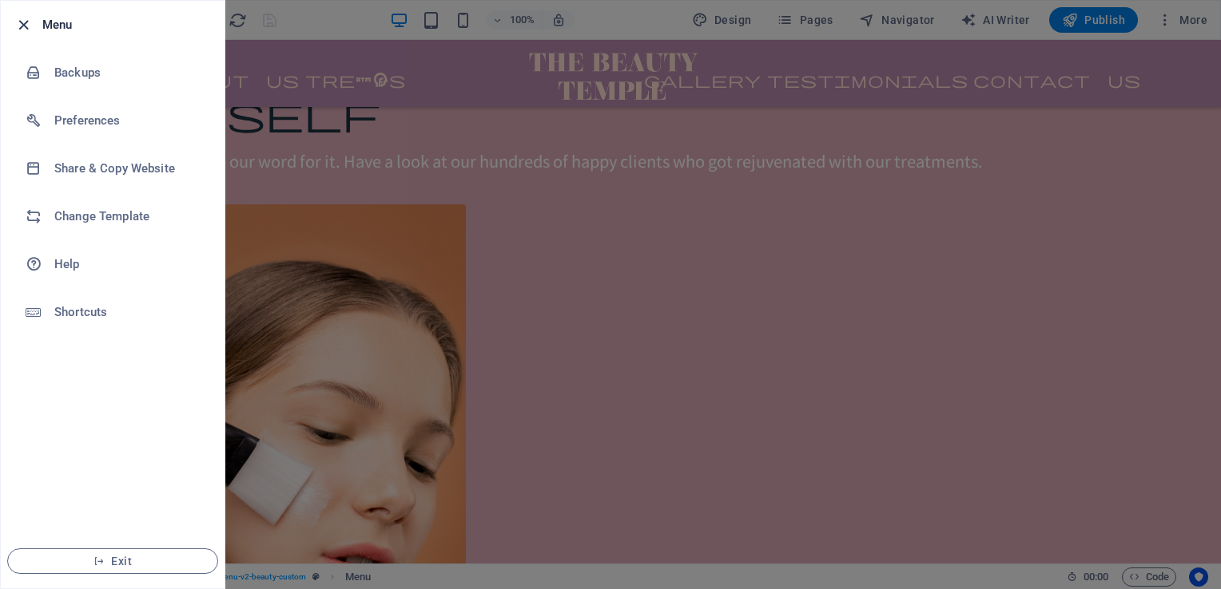
click at [18, 25] on icon "button" at bounding box center [23, 25] width 18 height 18
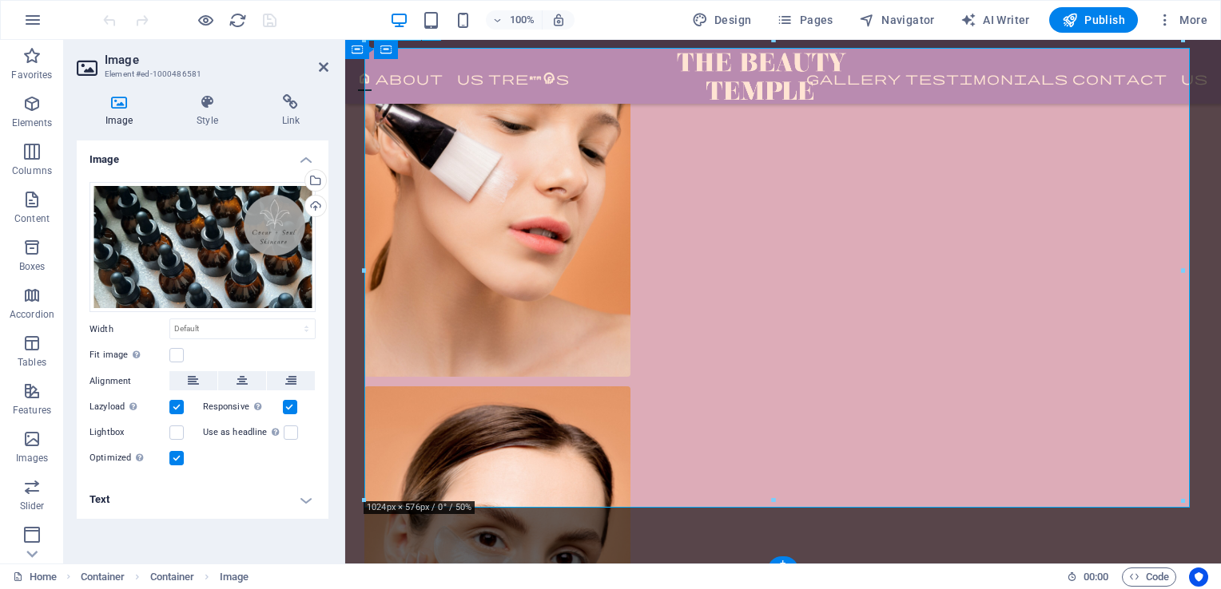
scroll to position [5757, 0]
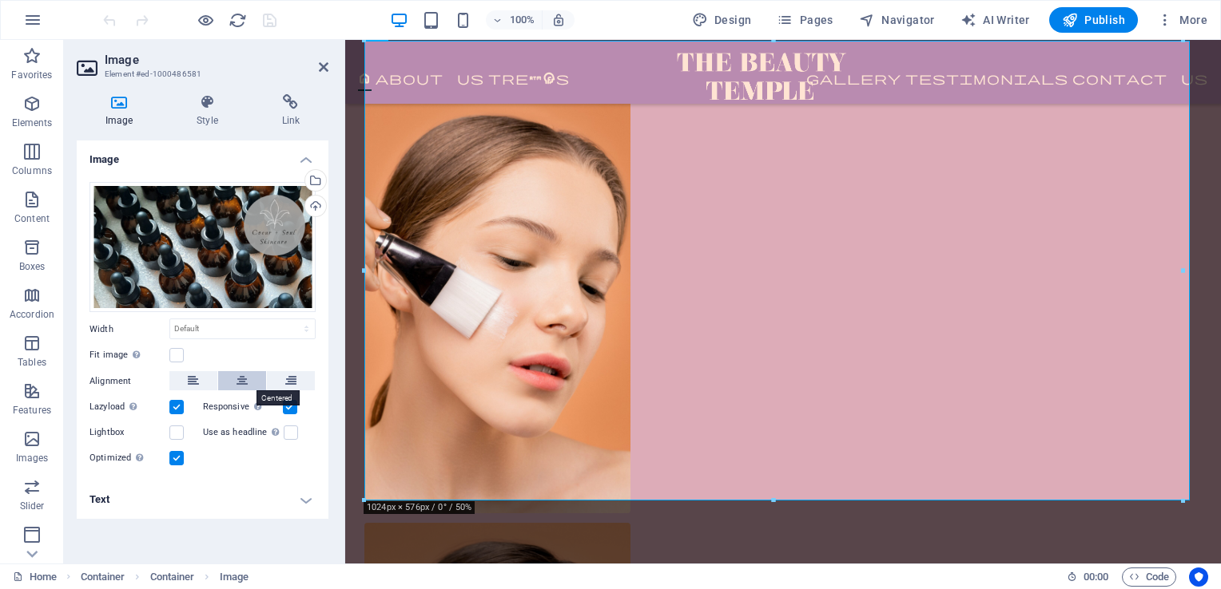
click at [242, 382] on icon at bounding box center [241, 380] width 11 height 19
click at [204, 105] on icon at bounding box center [207, 102] width 78 height 16
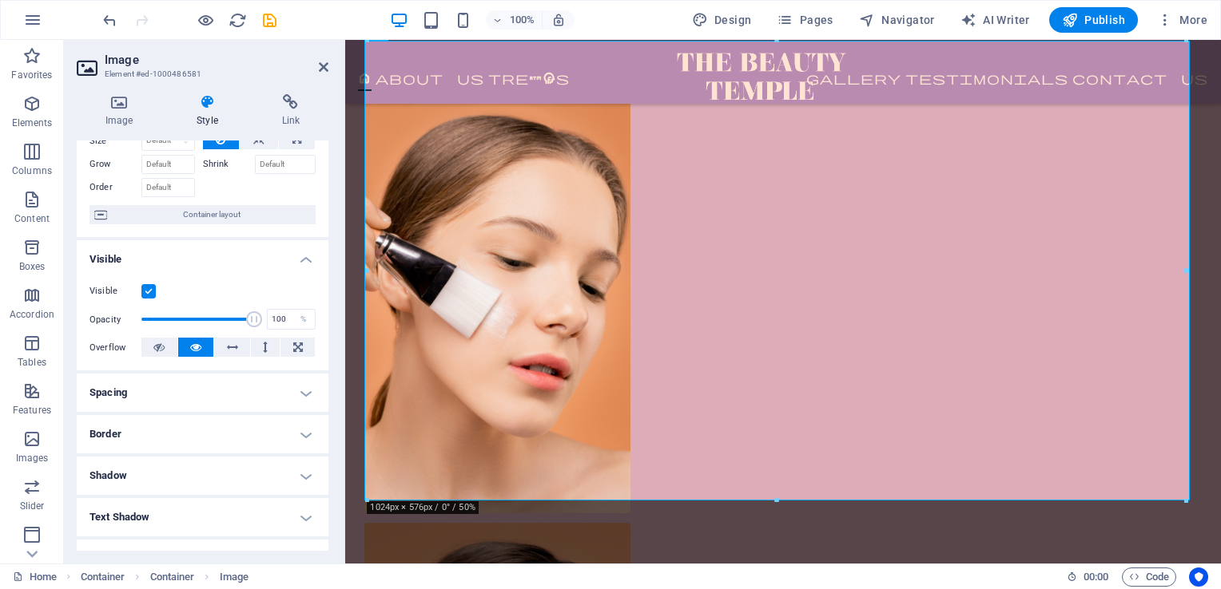
scroll to position [68, 0]
click at [114, 439] on h4 "Border" at bounding box center [203, 438] width 252 height 38
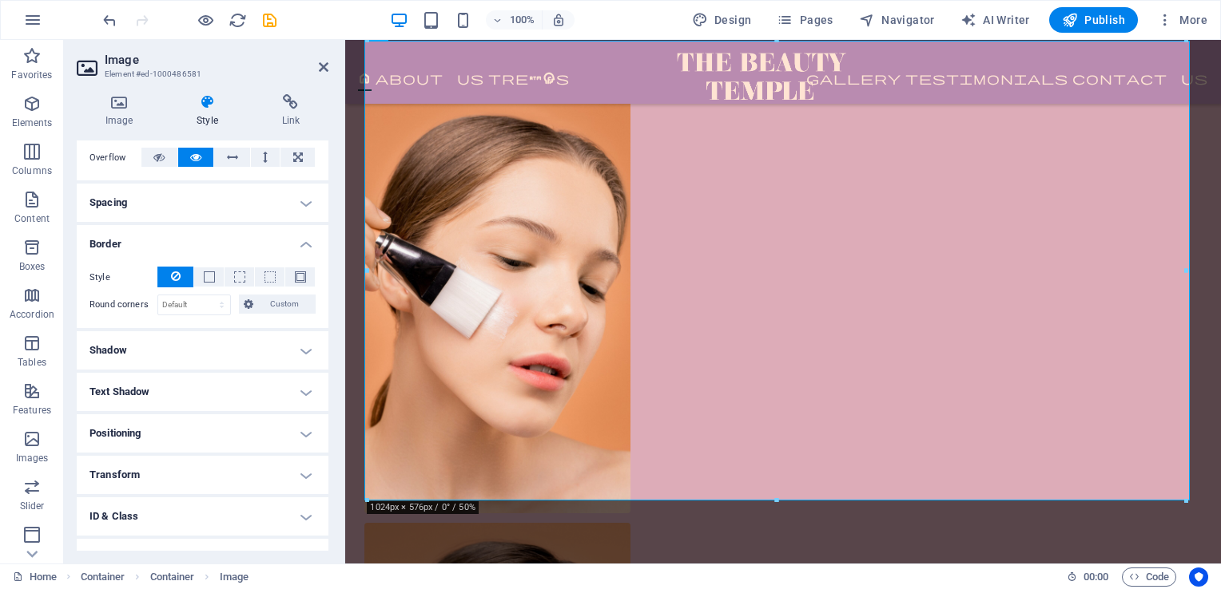
scroll to position [262, 0]
click at [209, 300] on select "Default px rem % vh vw Custom" at bounding box center [194, 304] width 72 height 19
select select "px"
click at [206, 295] on select "Default px rem % vh vw Custom" at bounding box center [194, 304] width 72 height 19
type input "0"
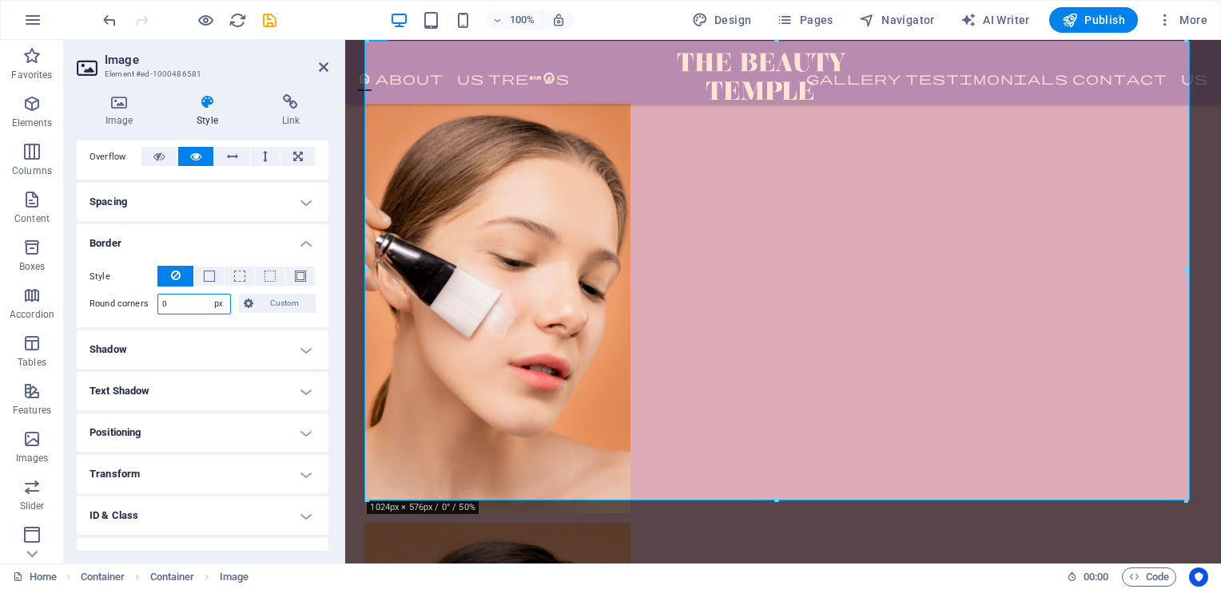
click at [217, 304] on select "Default px rem % vh vw Custom" at bounding box center [219, 304] width 22 height 19
select select "%"
click at [208, 295] on select "Default px rem % vh vw Custom" at bounding box center [219, 304] width 22 height 19
type input "3"
type input "0"
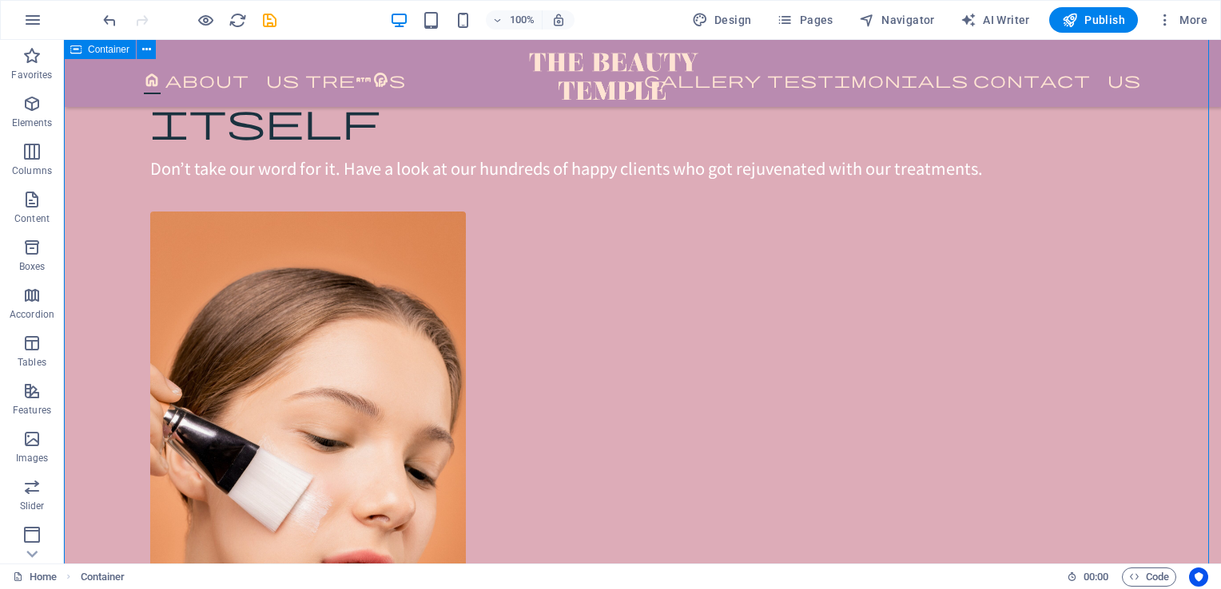
scroll to position [5893, 0]
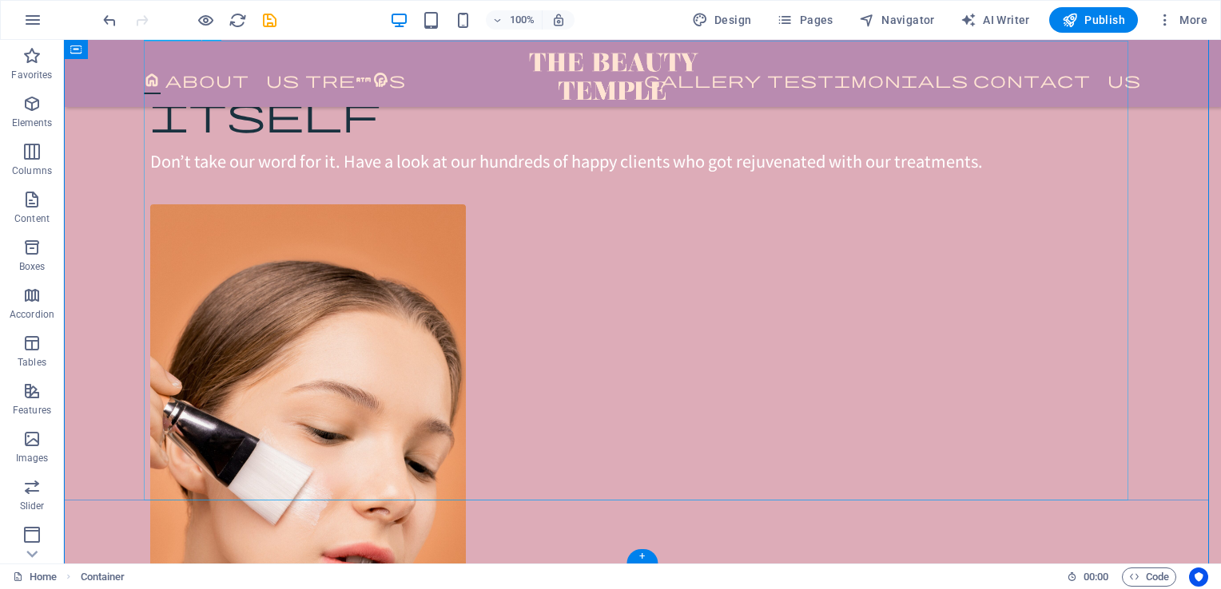
select select "%"
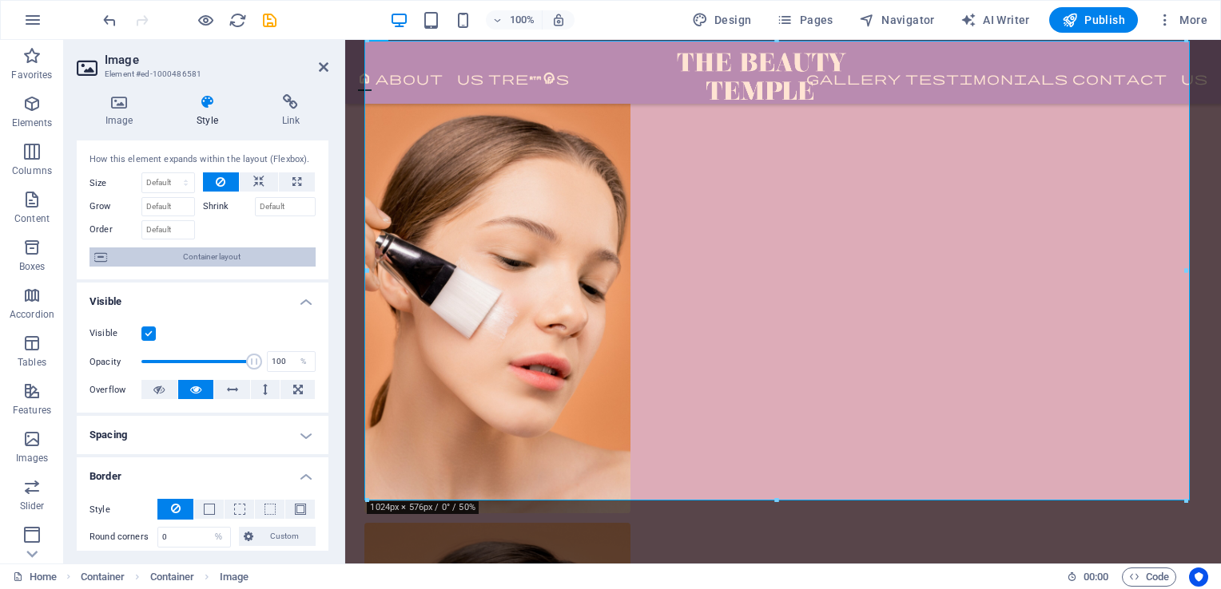
scroll to position [0, 0]
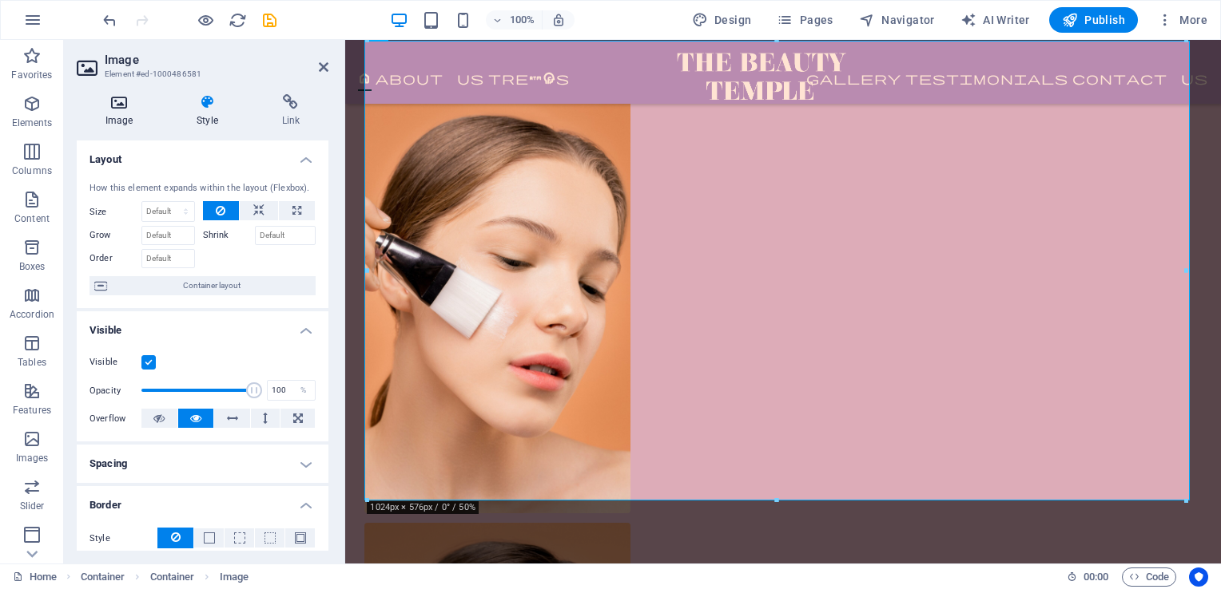
click at [109, 97] on icon at bounding box center [119, 102] width 85 height 16
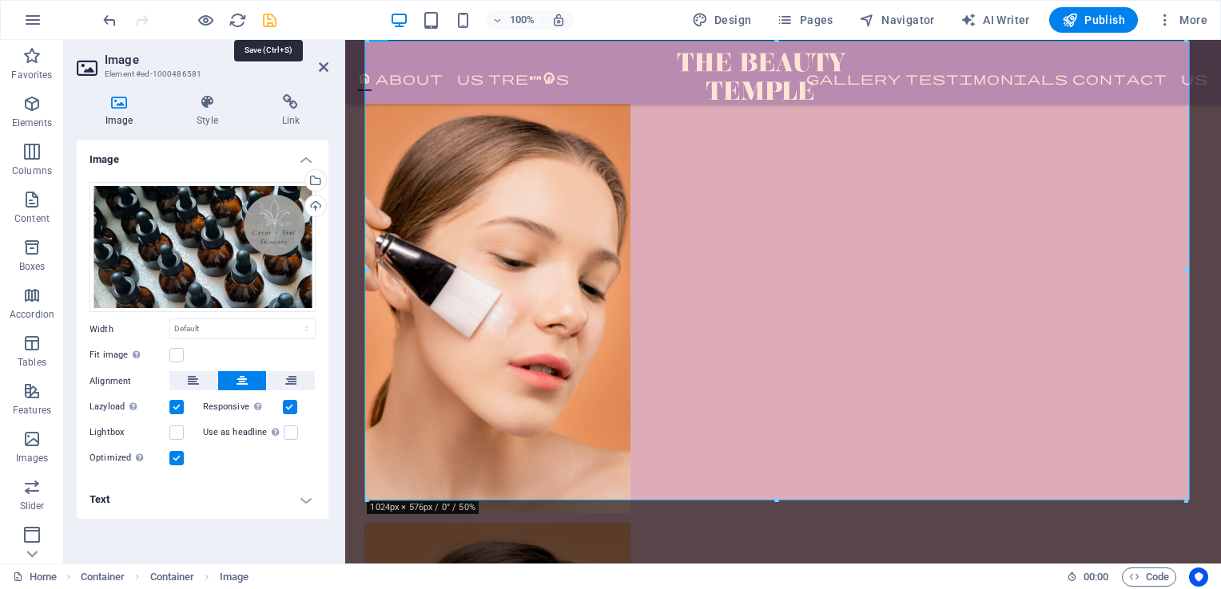
click at [271, 20] on icon "save" at bounding box center [269, 20] width 18 height 18
checkbox input "false"
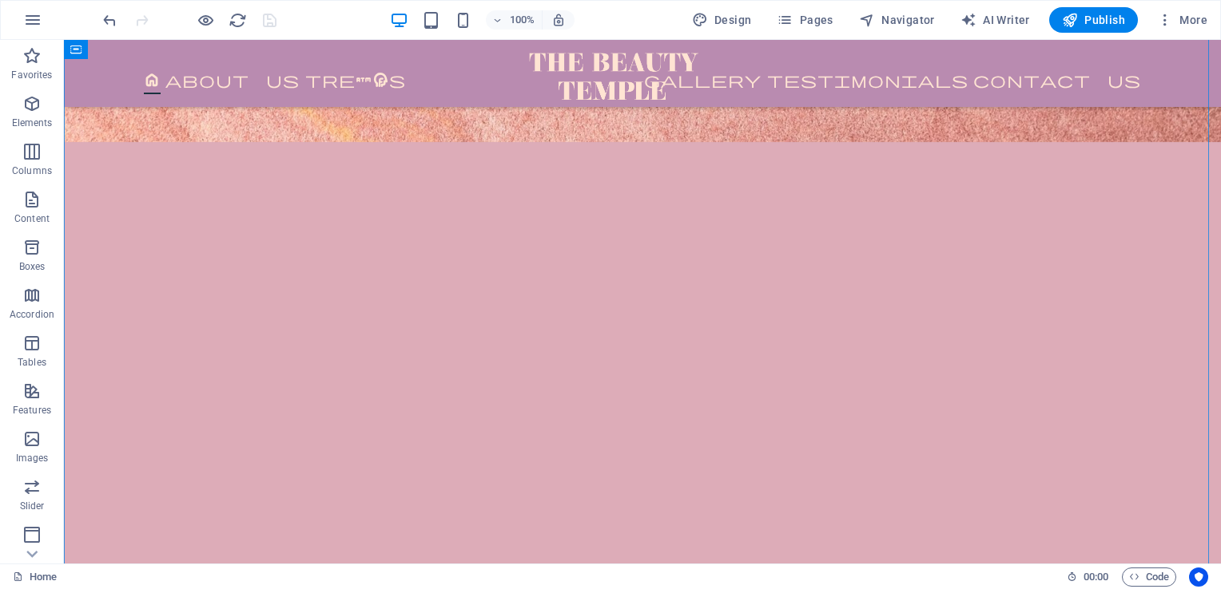
scroll to position [5324, 0]
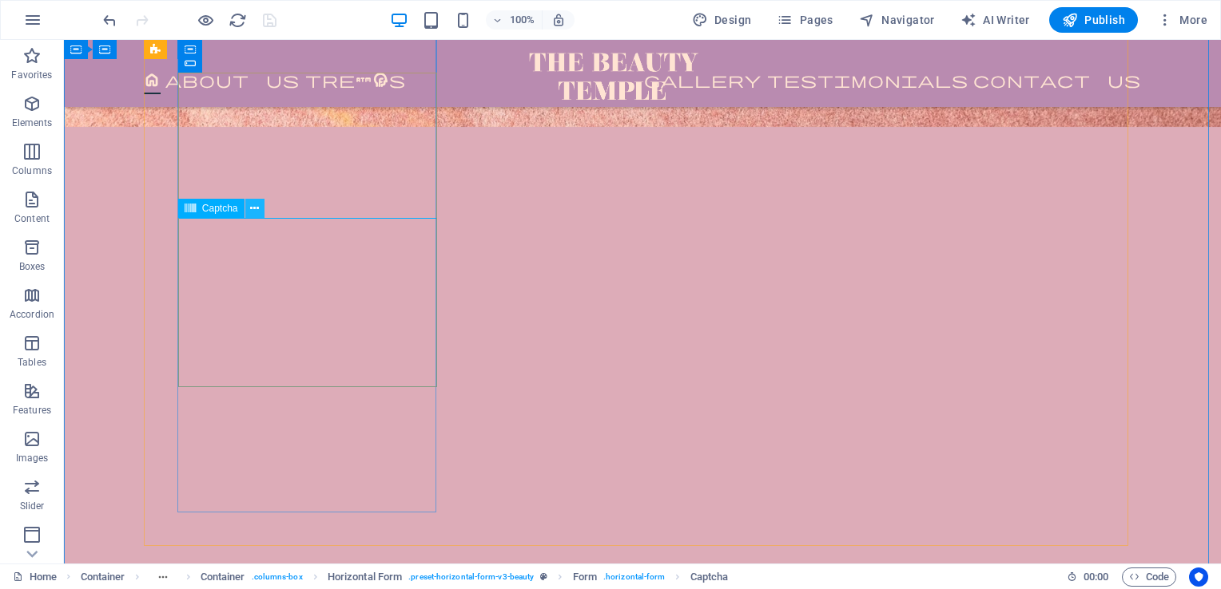
click at [259, 207] on icon at bounding box center [254, 208] width 9 height 17
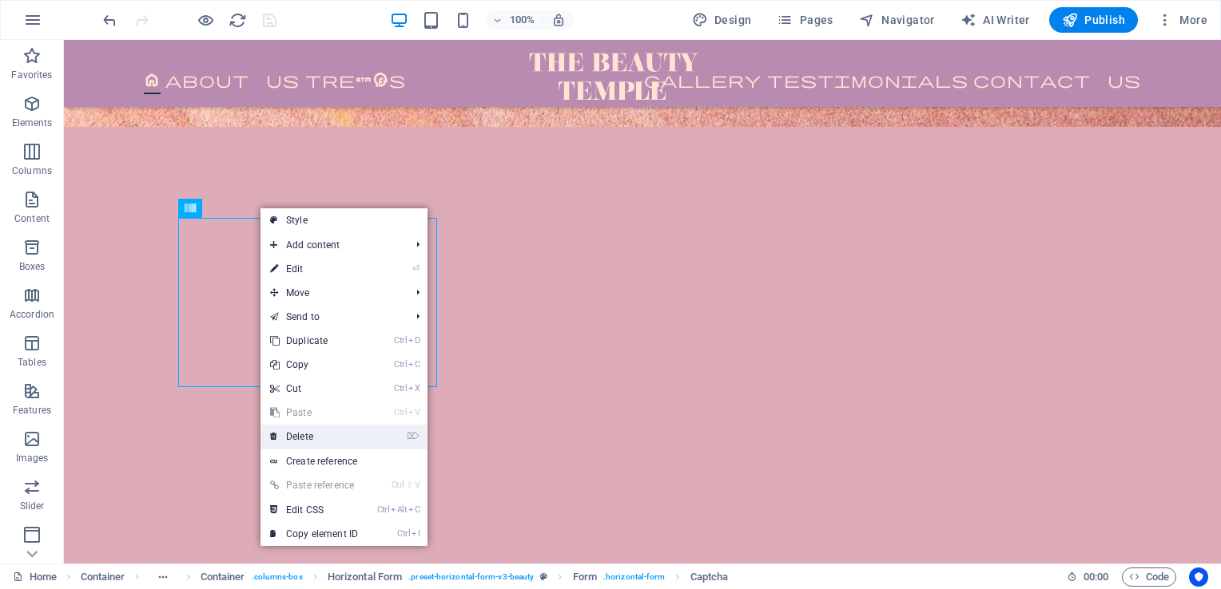
click at [303, 430] on link "⌦ Delete" at bounding box center [313, 437] width 107 height 24
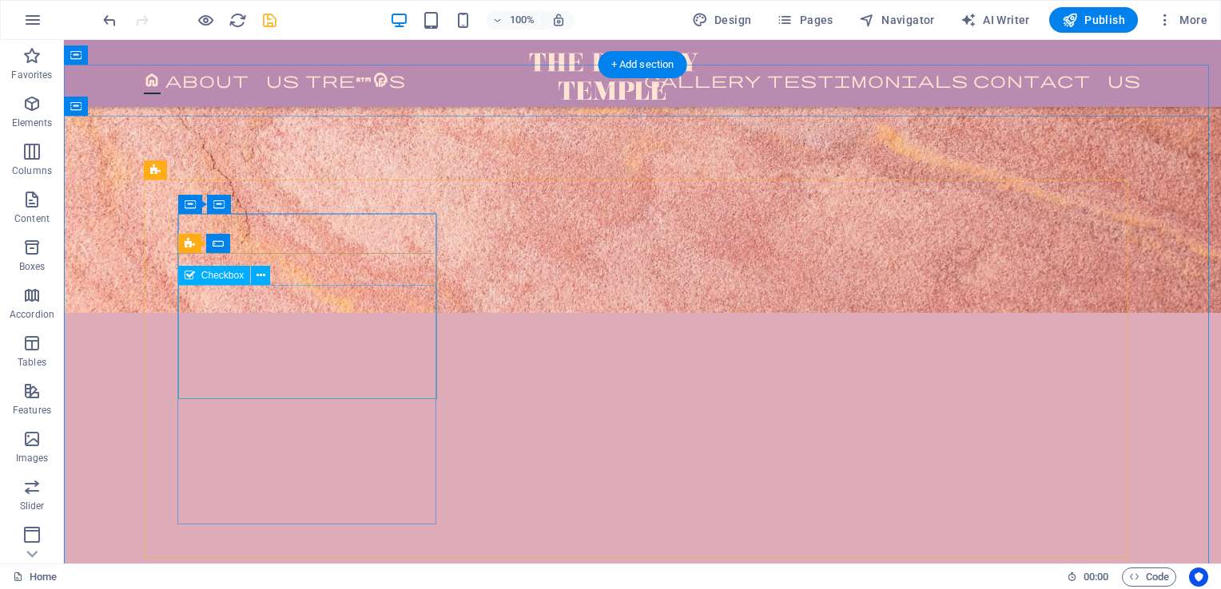
scroll to position [5135, 0]
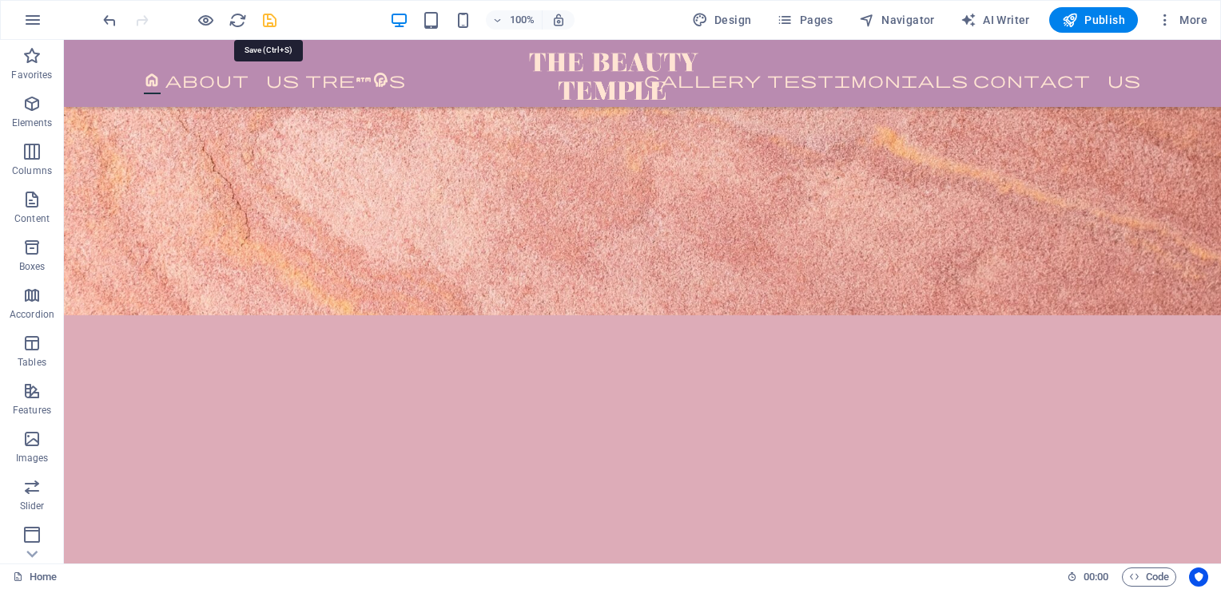
click at [272, 14] on icon "save" at bounding box center [269, 20] width 18 height 18
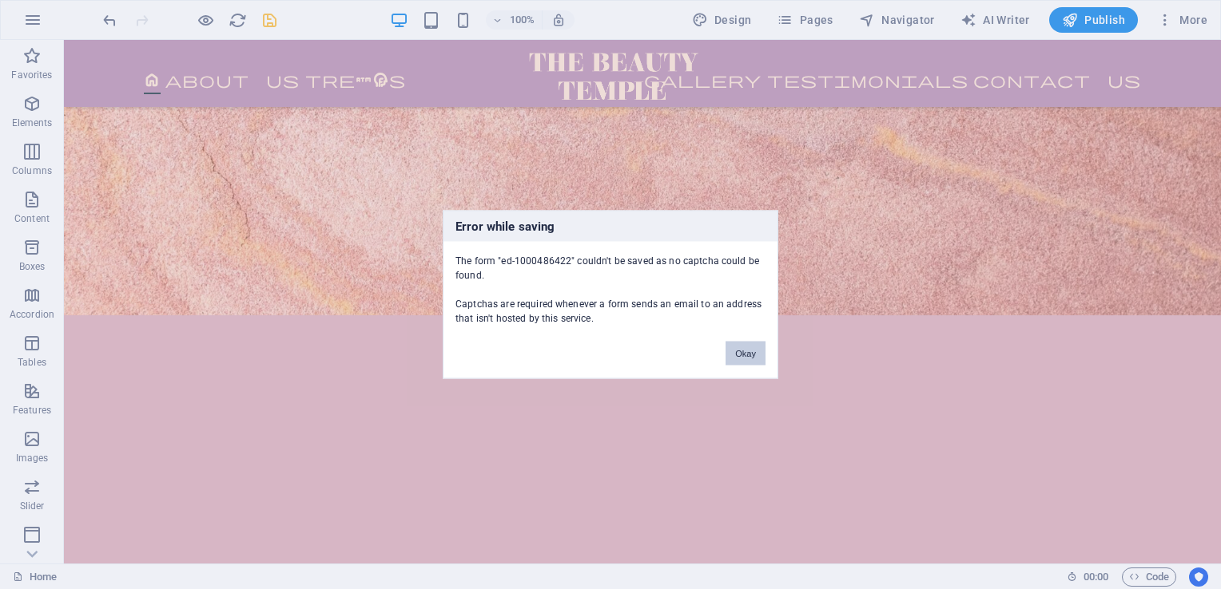
scroll to position [5356, 0]
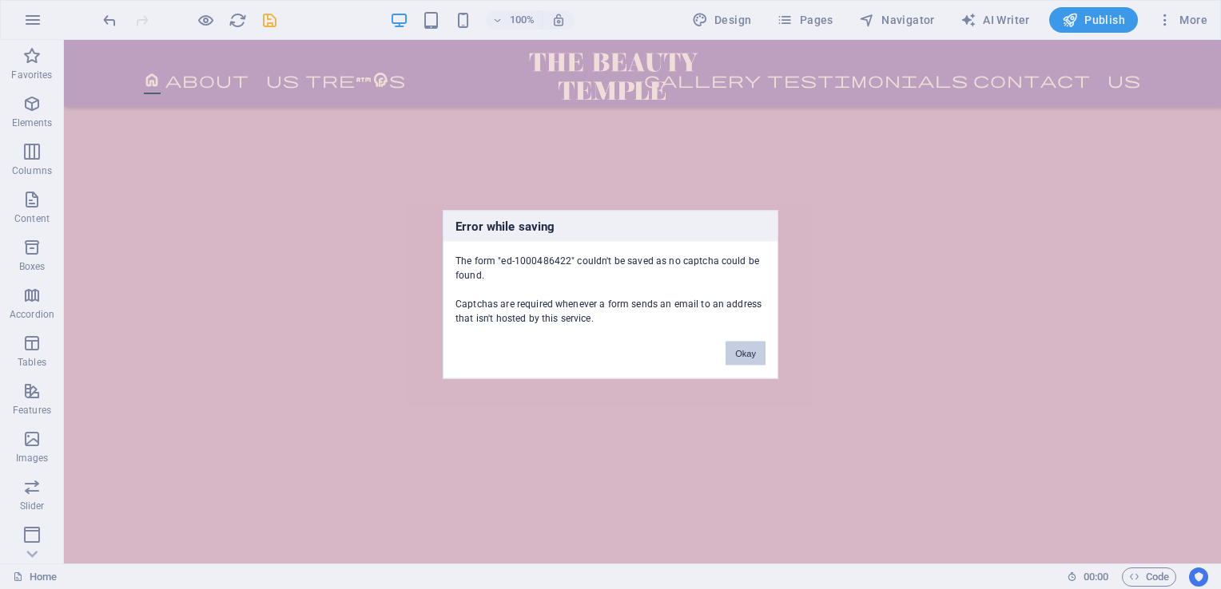
click at [747, 354] on button "Okay" at bounding box center [745, 354] width 40 height 24
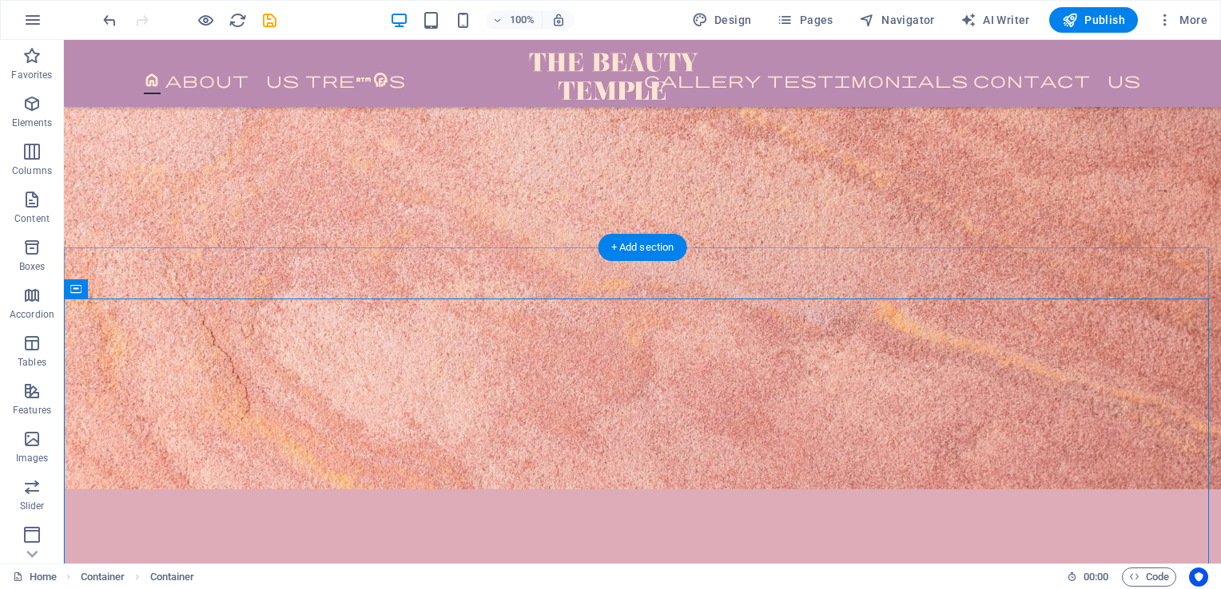
scroll to position [4960, 0]
click at [264, 27] on icon "save" at bounding box center [269, 20] width 18 height 18
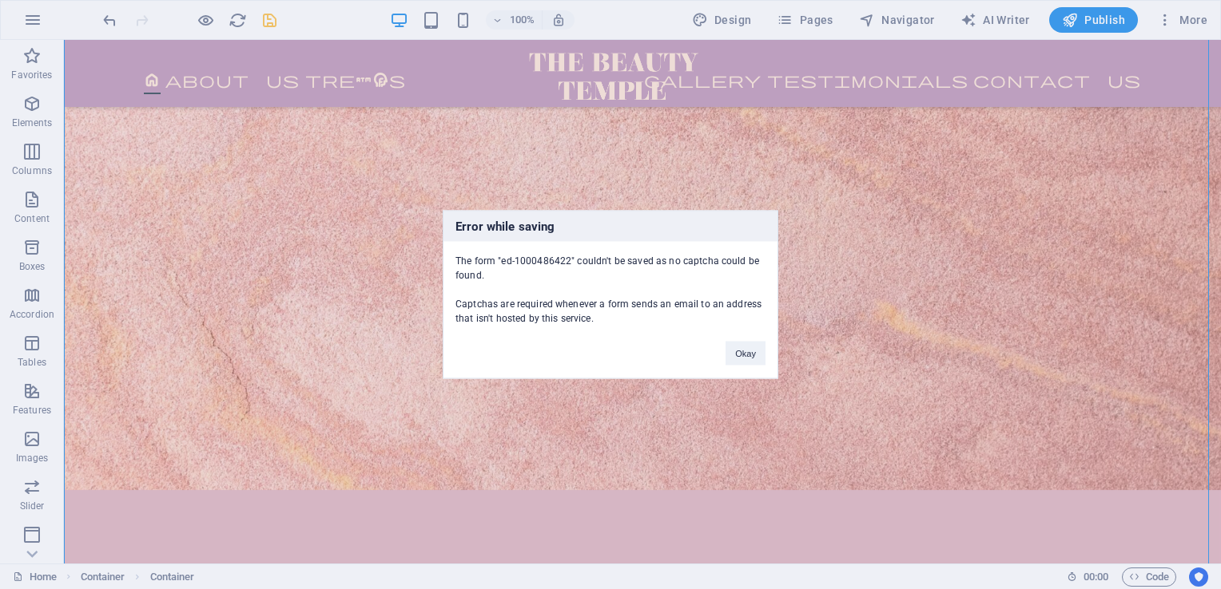
scroll to position [5356, 0]
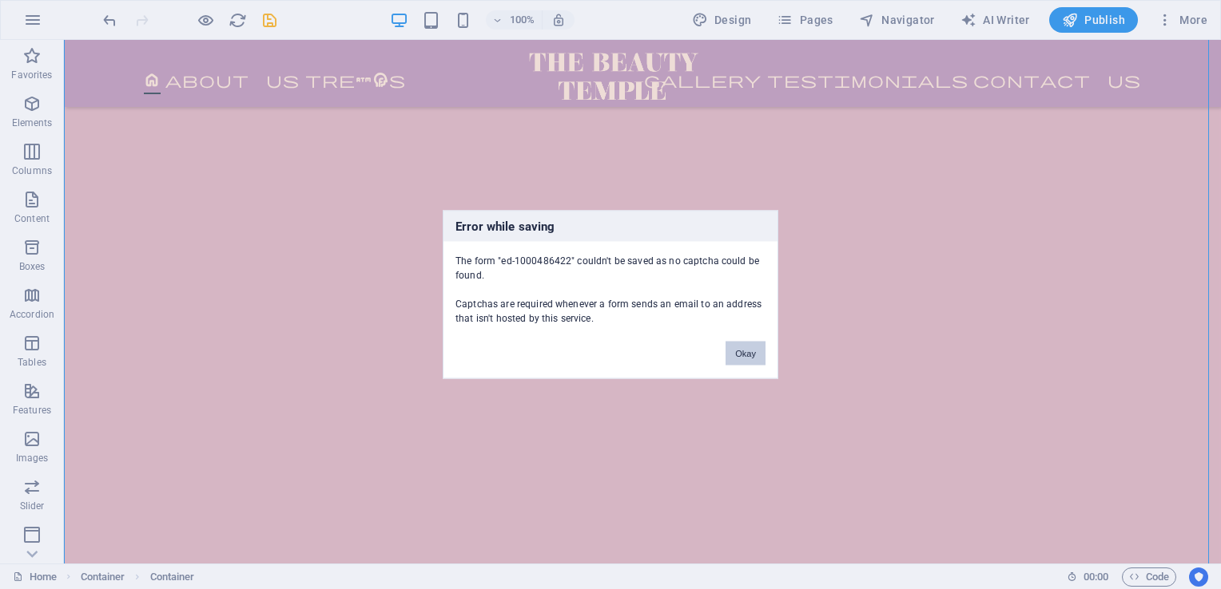
click at [734, 358] on button "Okay" at bounding box center [745, 354] width 40 height 24
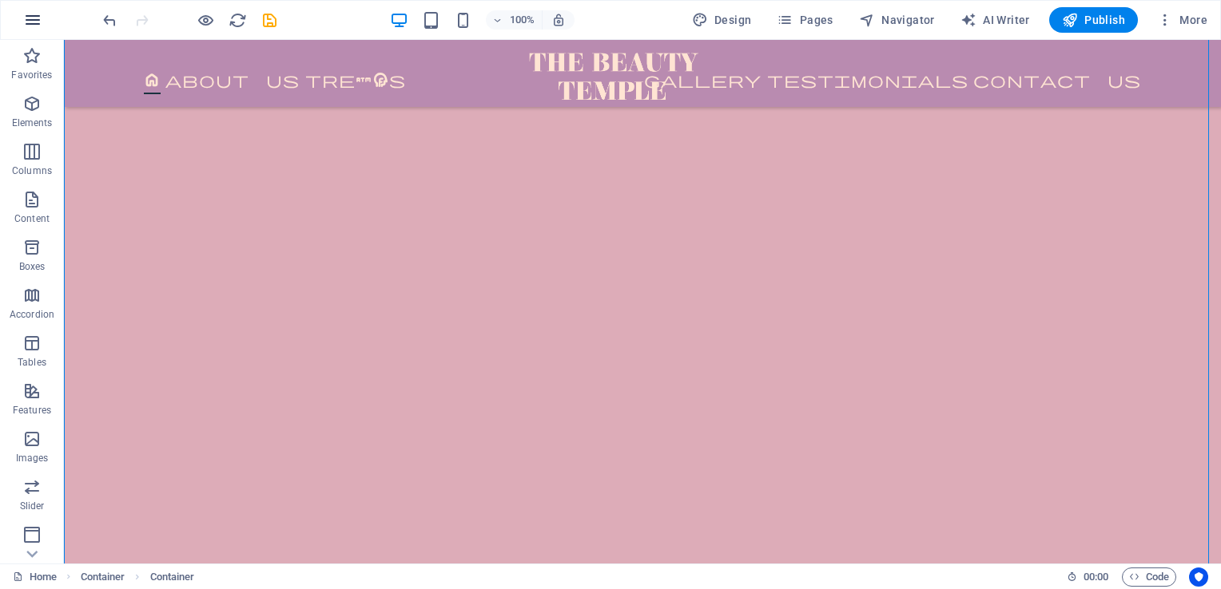
click at [48, 24] on button "button" at bounding box center [33, 20] width 38 height 38
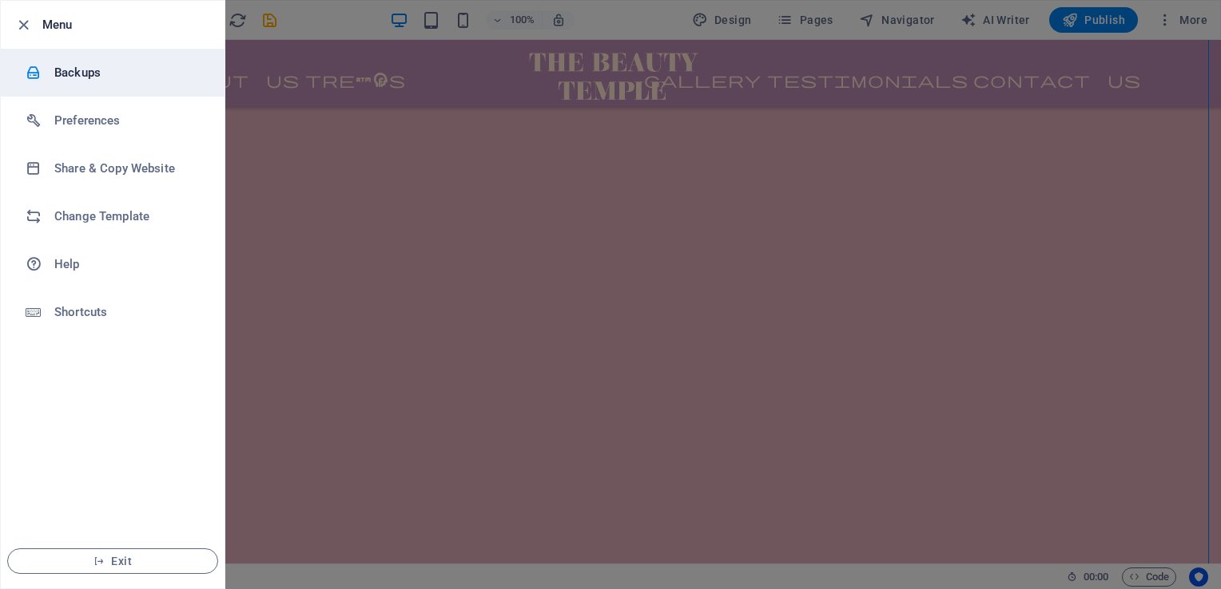
click at [99, 78] on h6 "Backups" at bounding box center [128, 72] width 148 height 19
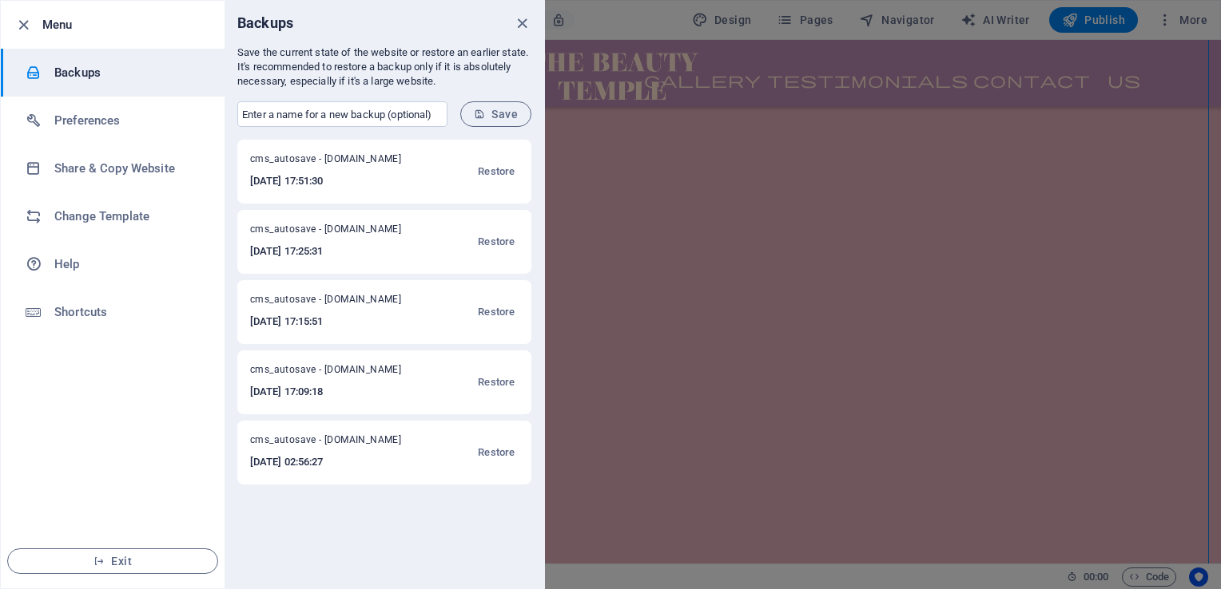
click at [1167, 308] on div at bounding box center [610, 294] width 1221 height 589
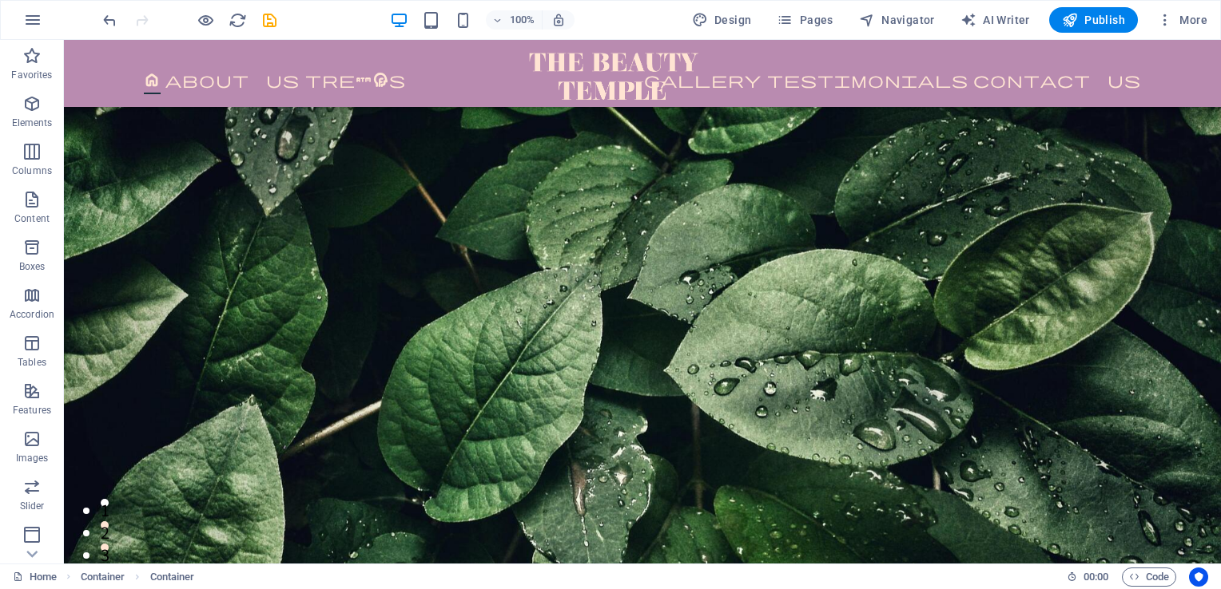
scroll to position [0, 0]
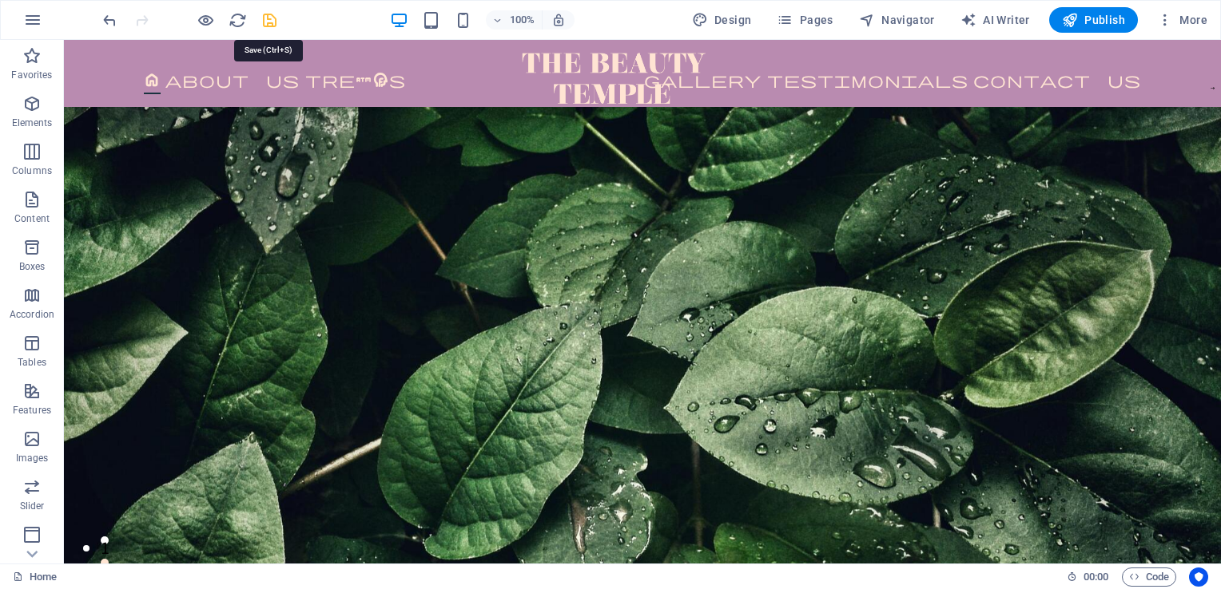
click at [262, 14] on icon "save" at bounding box center [269, 20] width 18 height 18
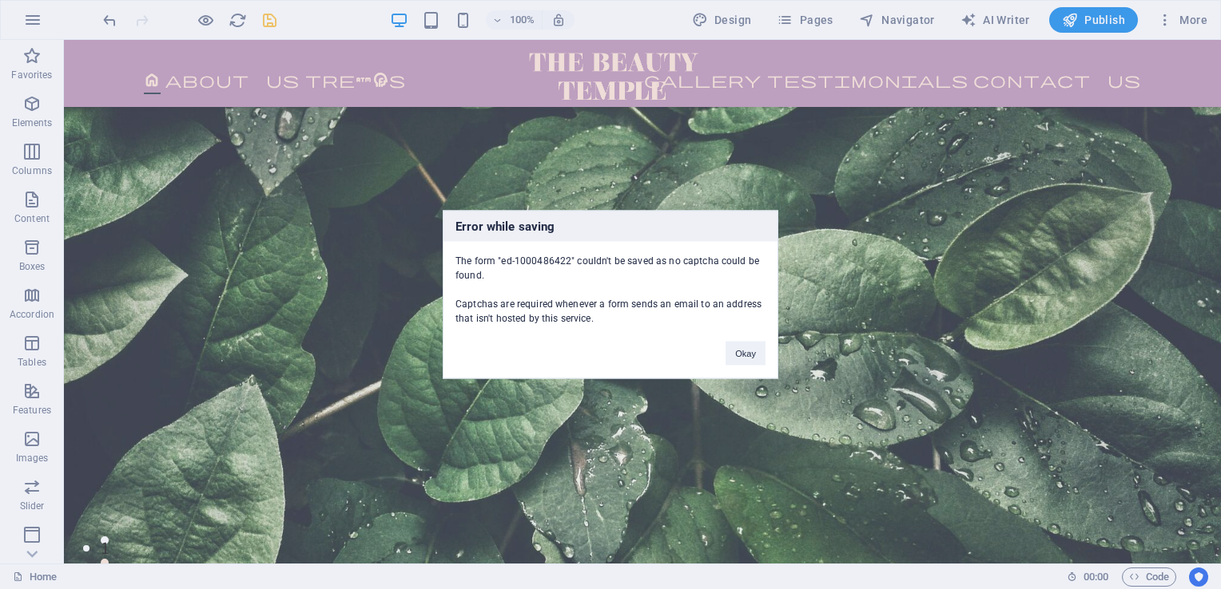
scroll to position [5424, 0]
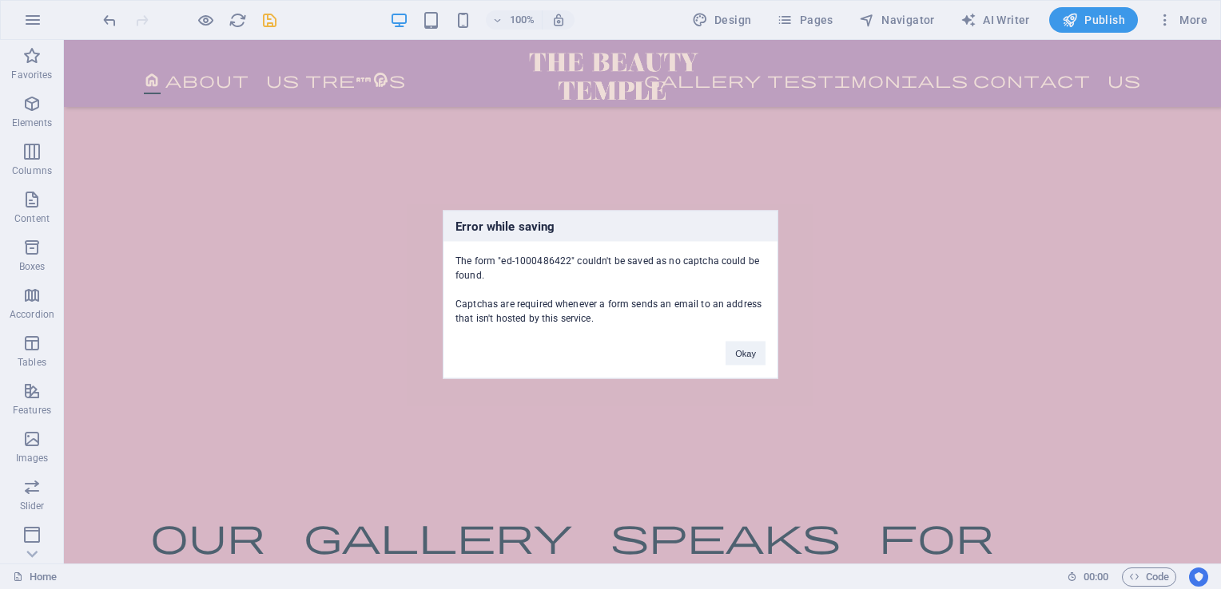
click at [509, 264] on div "The form "ed-1000486422" couldn't be saved as no captcha could be found. Captch…" at bounding box center [610, 284] width 334 height 84
copy div "The form "ed-1000486422" couldn't be saved as no captcha could be found."
click at [530, 308] on div "The form "ed-1000486422" couldn't be saved as no captcha could be found. Captch…" at bounding box center [610, 284] width 334 height 84
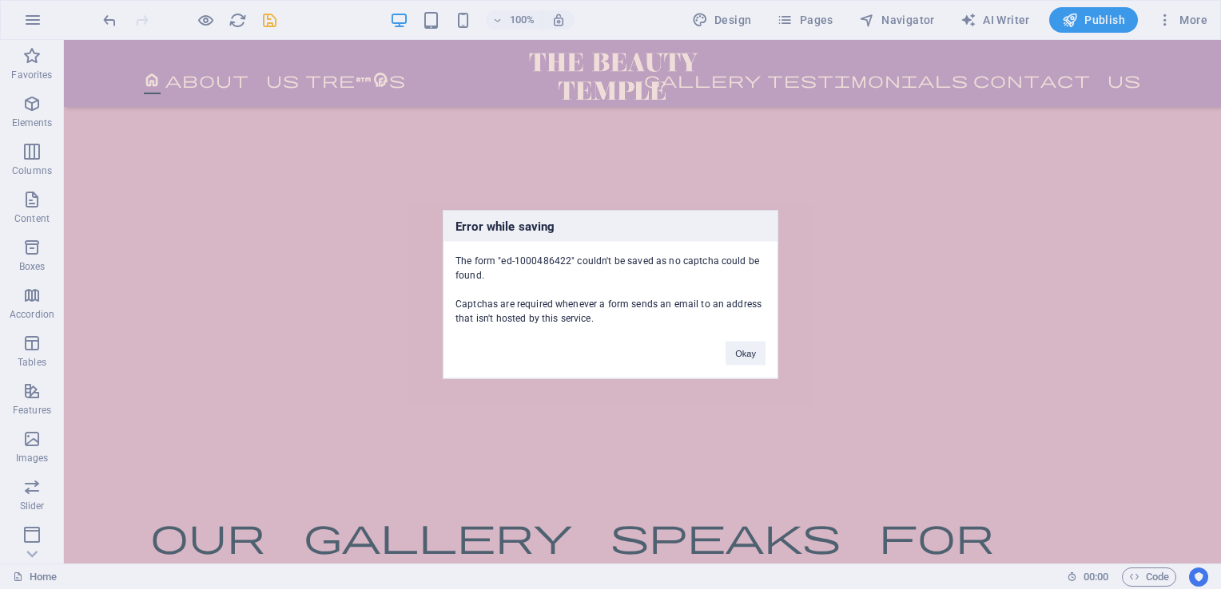
click at [530, 308] on div "The form "ed-1000486422" couldn't be saved as no captcha could be found. Captch…" at bounding box center [610, 284] width 334 height 84
copy div "Captchas are required whenever a form sends an email to an address that isn't h…"
click at [739, 360] on button "Okay" at bounding box center [745, 354] width 40 height 24
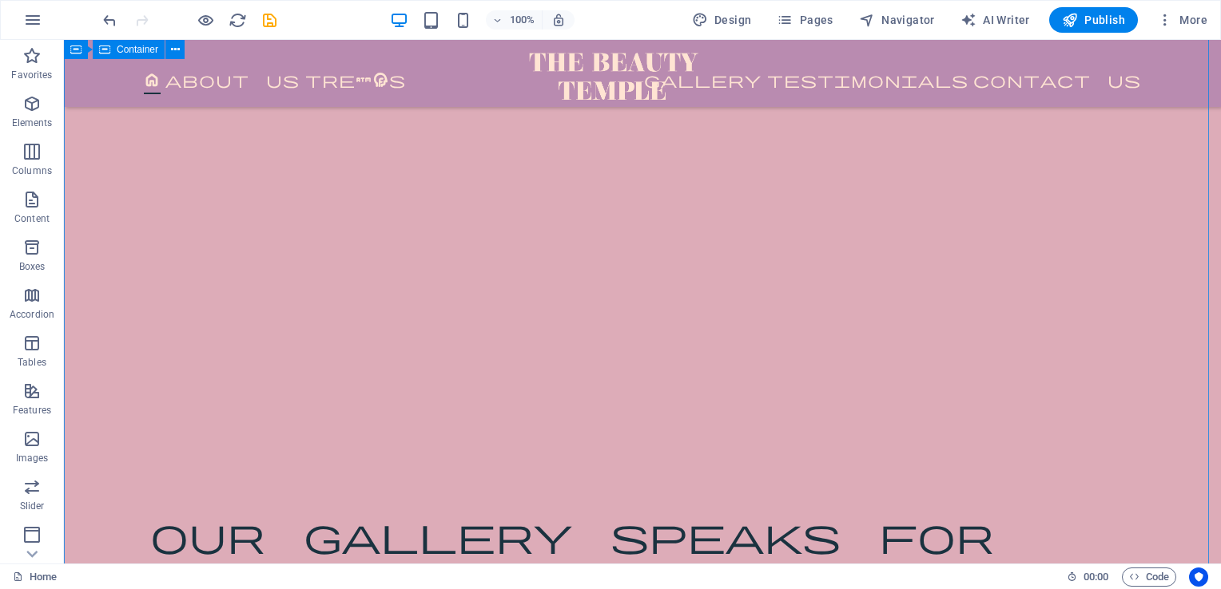
click at [1193, 16] on span "More" at bounding box center [1182, 20] width 50 height 16
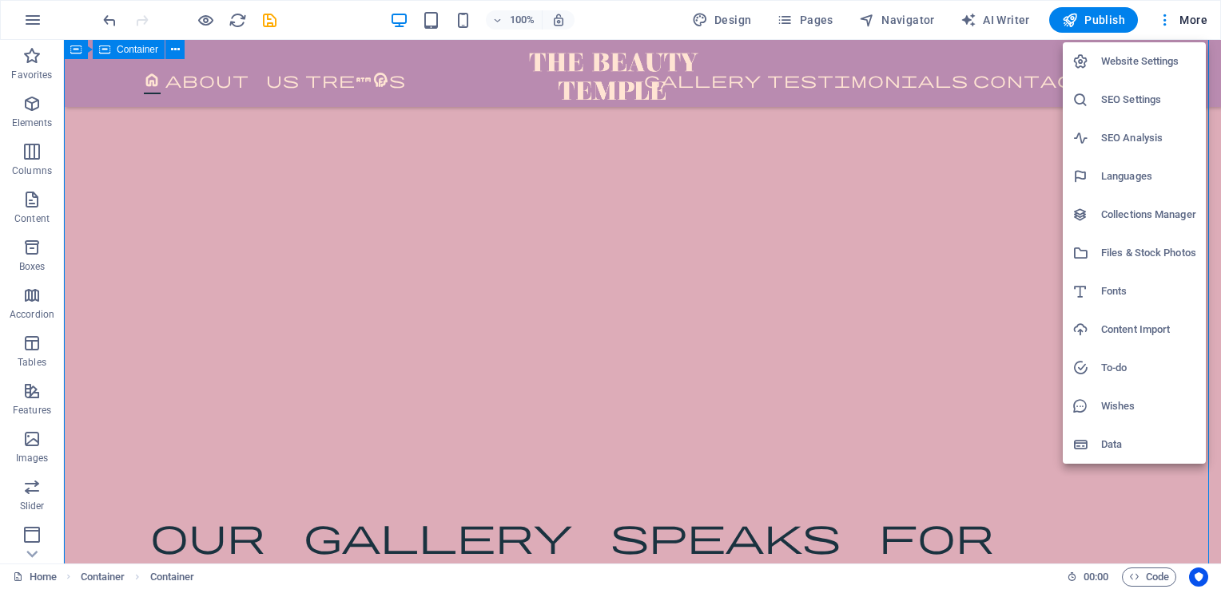
click at [84, 173] on div at bounding box center [610, 294] width 1221 height 589
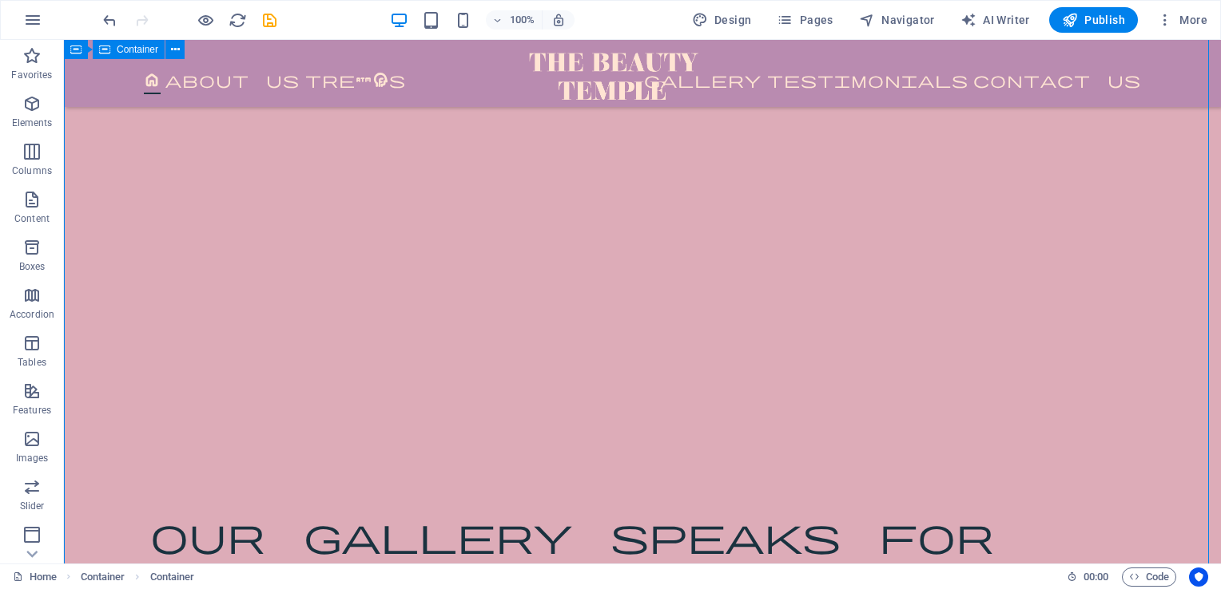
click at [84, 173] on div "Website Settings SEO Settings SEO Analysis Languages Collections Manager Files …" at bounding box center [610, 300] width 1221 height 580
click at [38, 24] on icon "button" at bounding box center [32, 19] width 19 height 19
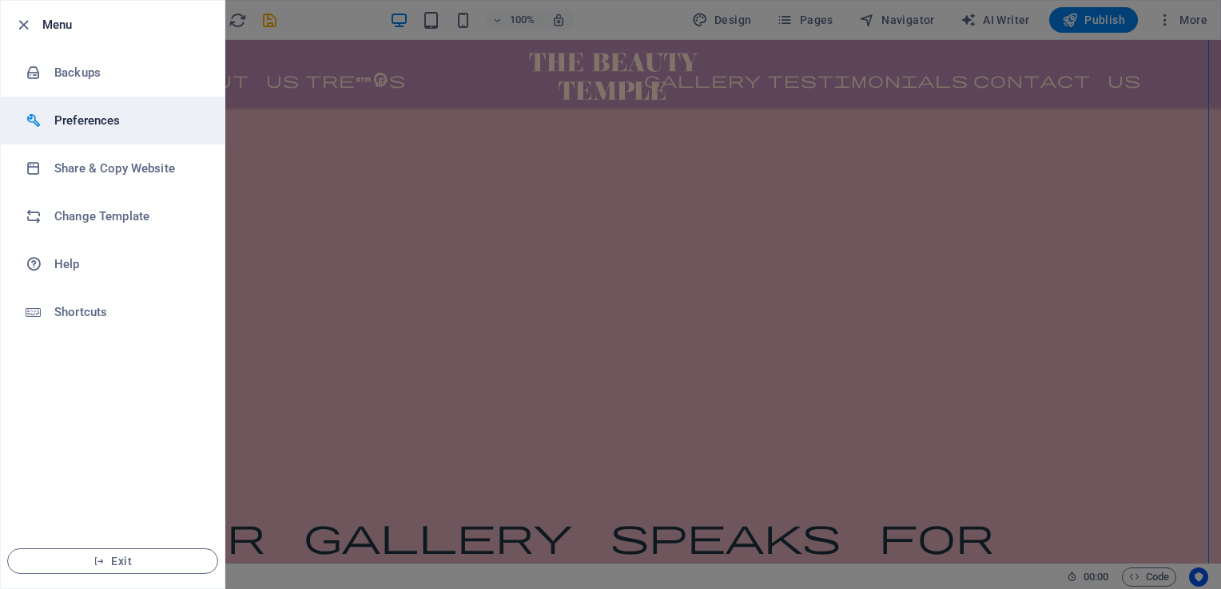
click at [62, 123] on h6 "Preferences" at bounding box center [128, 120] width 148 height 19
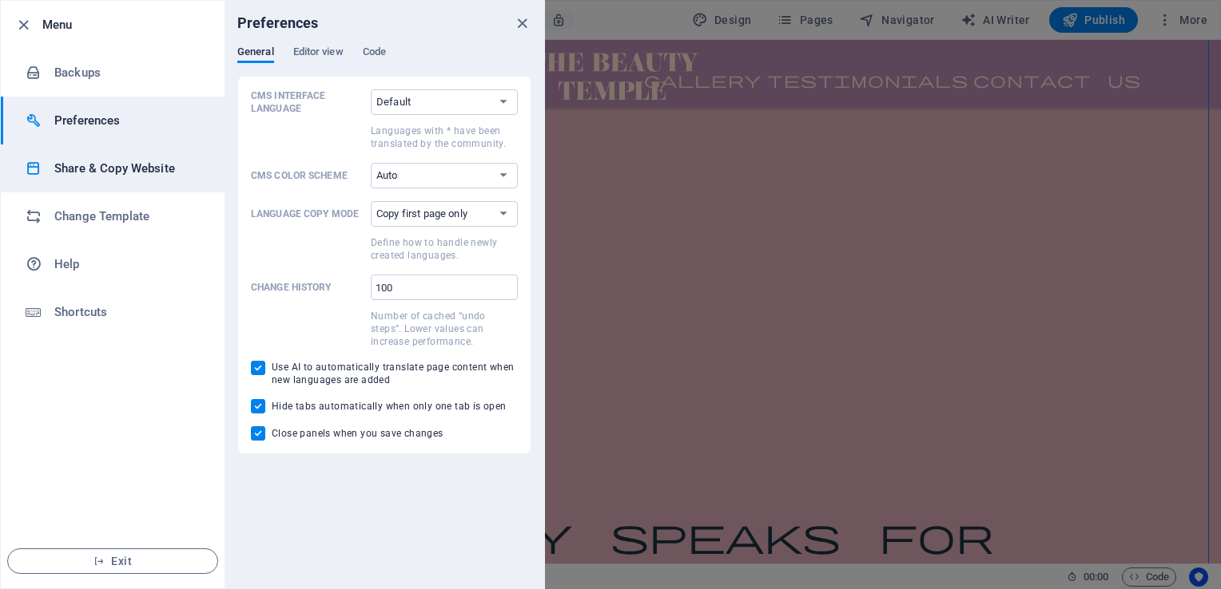
click at [108, 165] on h6 "Share & Copy Website" at bounding box center [128, 168] width 148 height 19
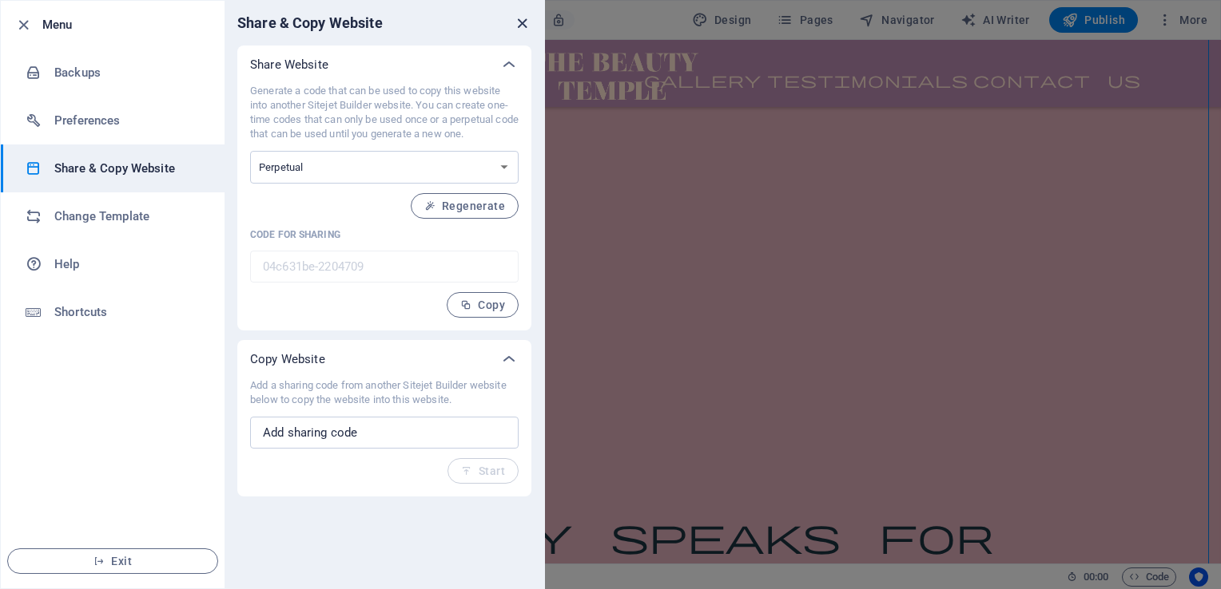
click at [522, 18] on icon "close" at bounding box center [522, 23] width 18 height 18
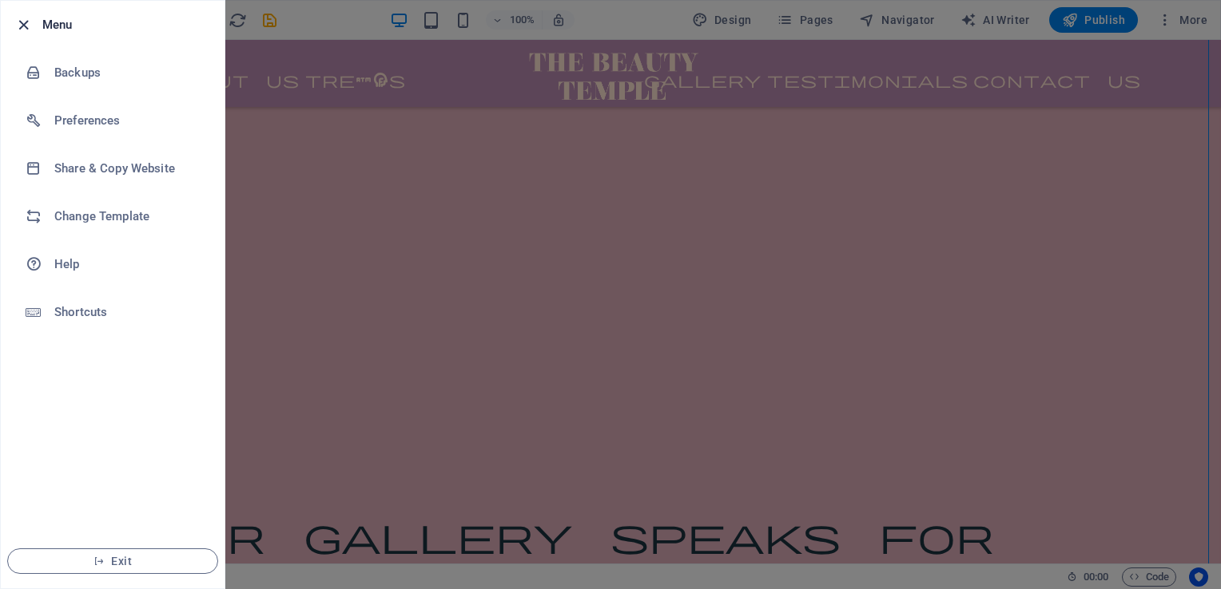
click at [25, 27] on icon "button" at bounding box center [23, 25] width 18 height 18
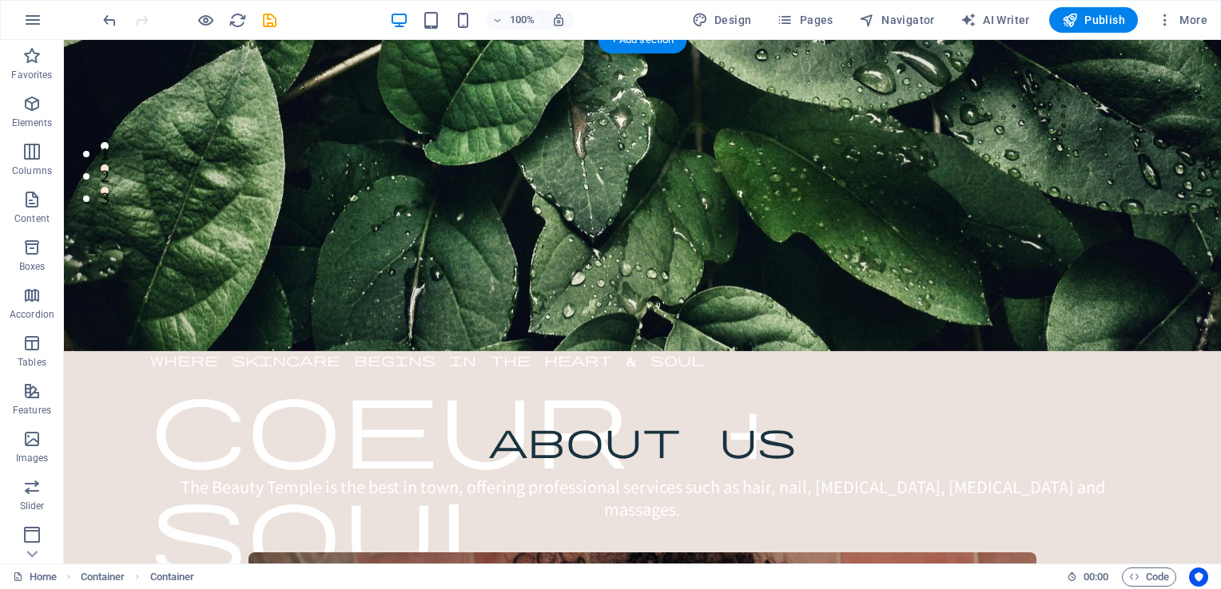
scroll to position [0, 0]
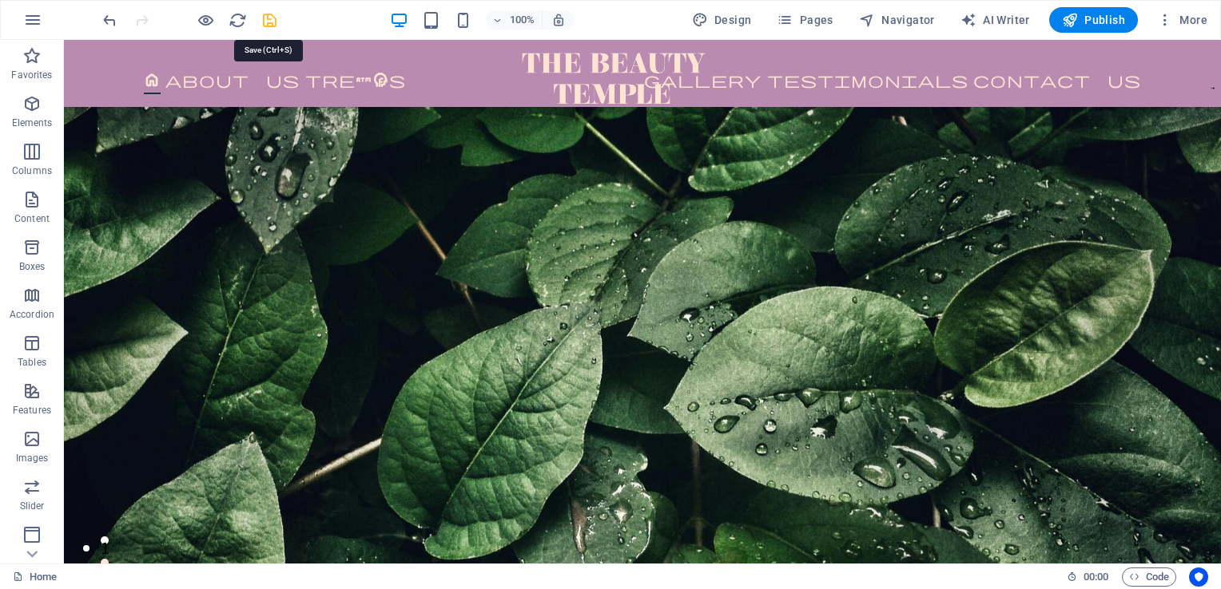
click at [275, 21] on icon "save" at bounding box center [269, 20] width 18 height 18
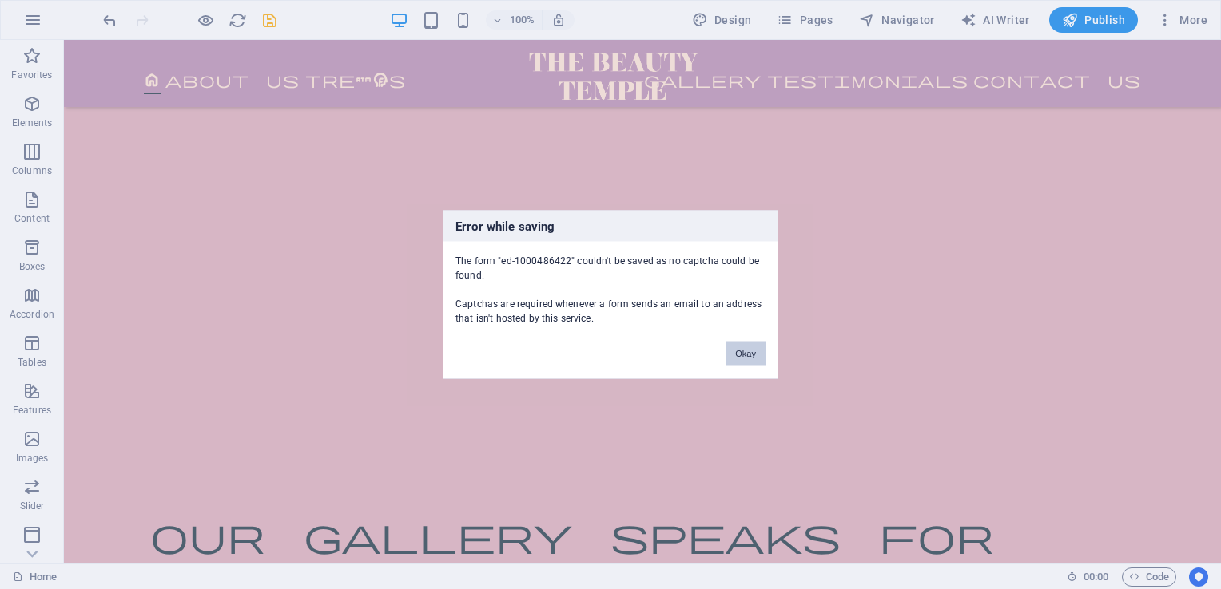
click at [748, 361] on button "Okay" at bounding box center [745, 354] width 40 height 24
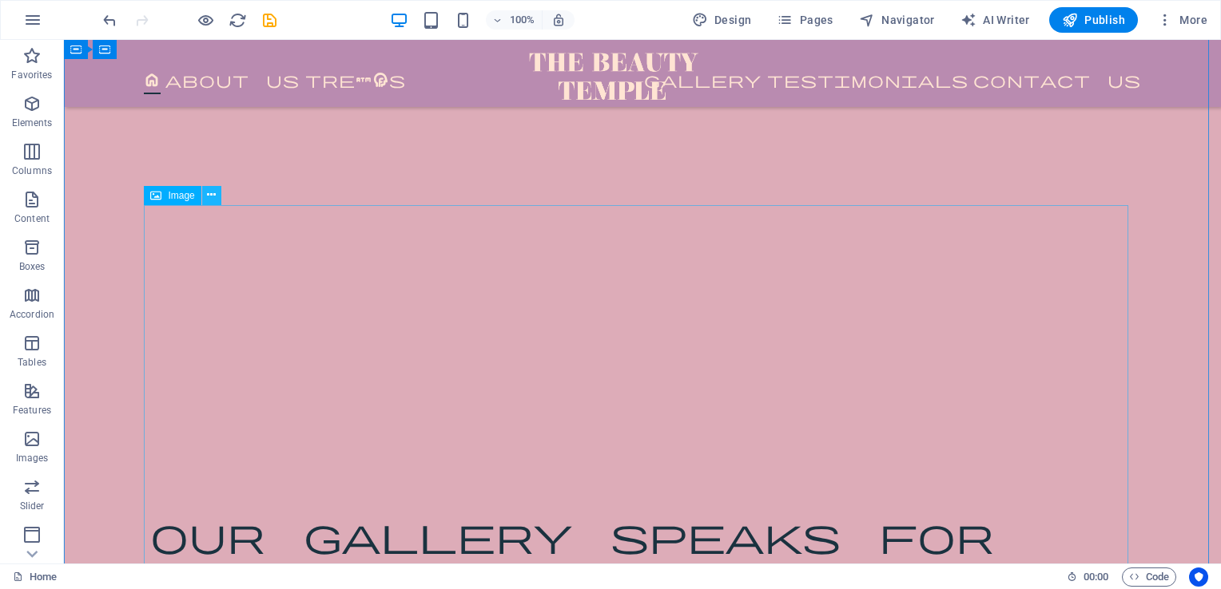
click at [210, 194] on icon at bounding box center [211, 195] width 9 height 17
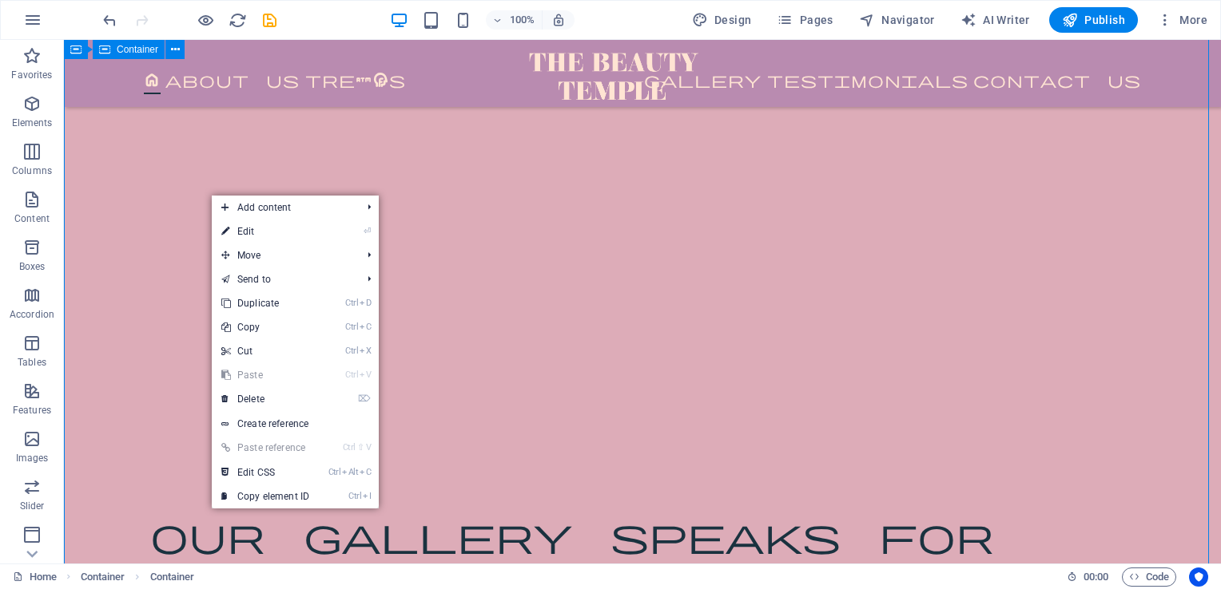
drag, startPoint x: 704, startPoint y: 197, endPoint x: 121, endPoint y: 108, distance: 589.1
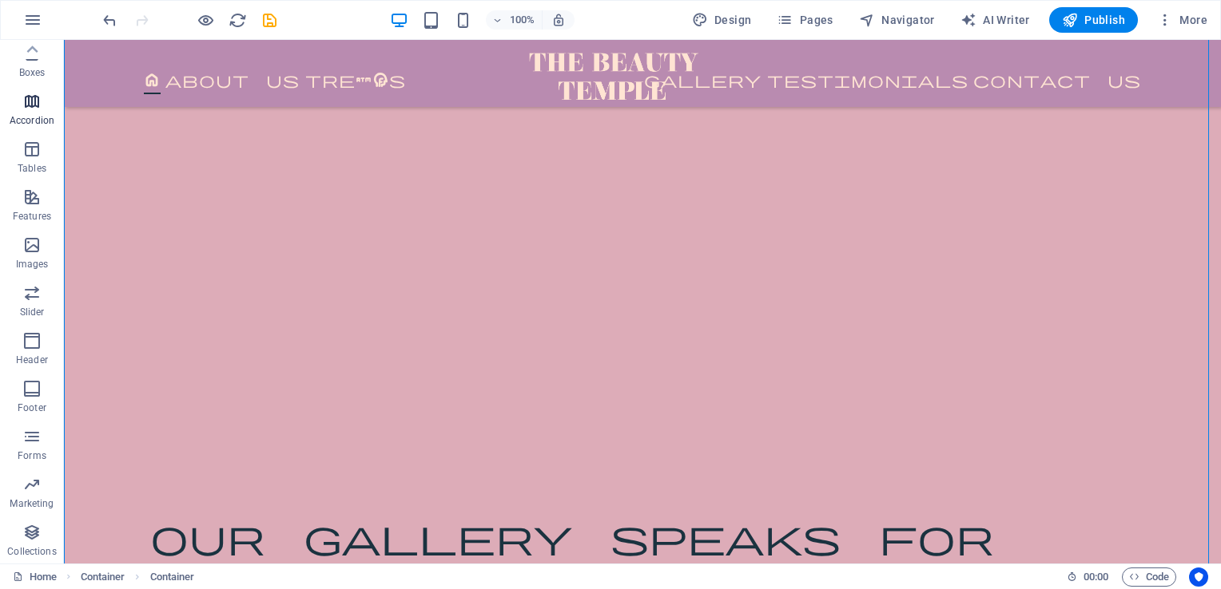
scroll to position [0, 0]
click at [30, 18] on icon "button" at bounding box center [32, 19] width 19 height 19
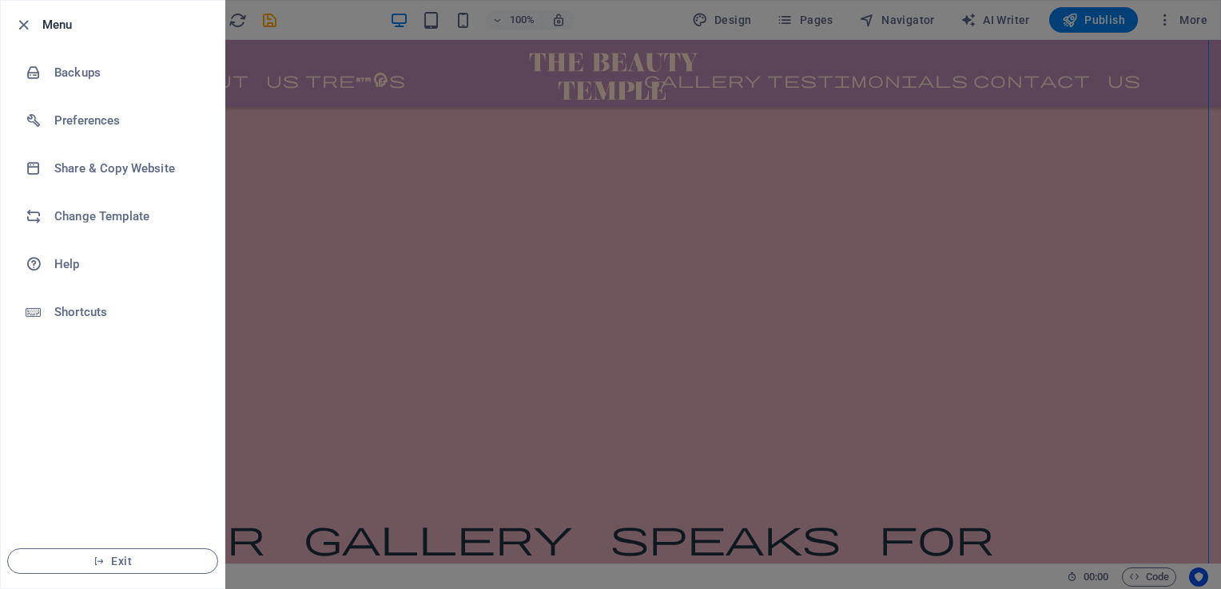
click at [1175, 174] on div at bounding box center [610, 294] width 1221 height 589
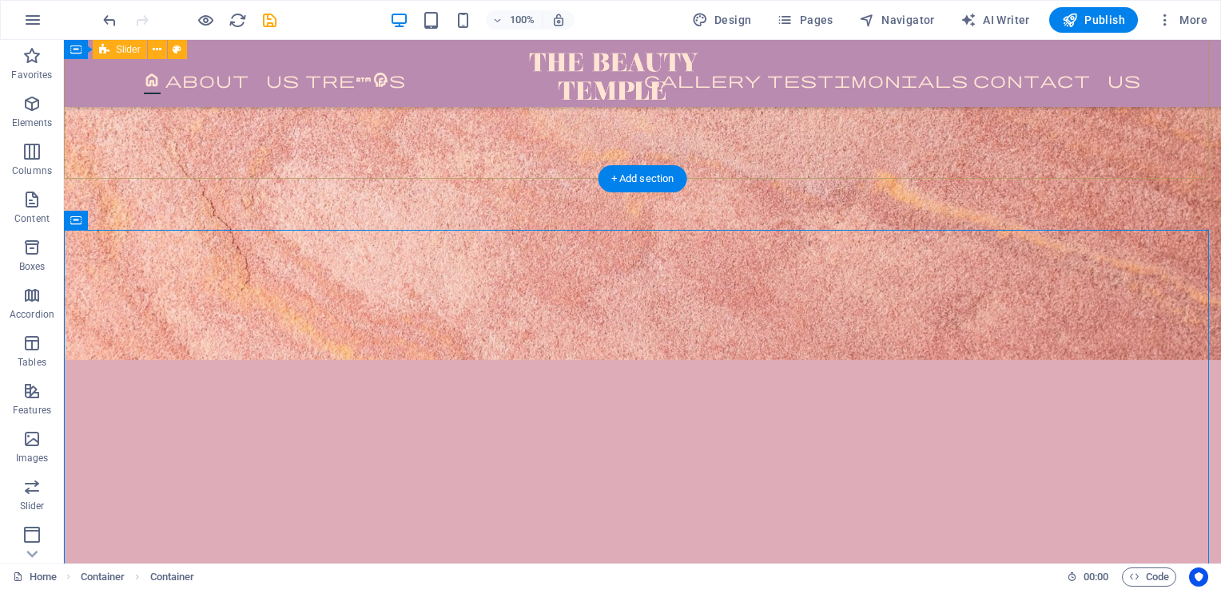
scroll to position [5014, 0]
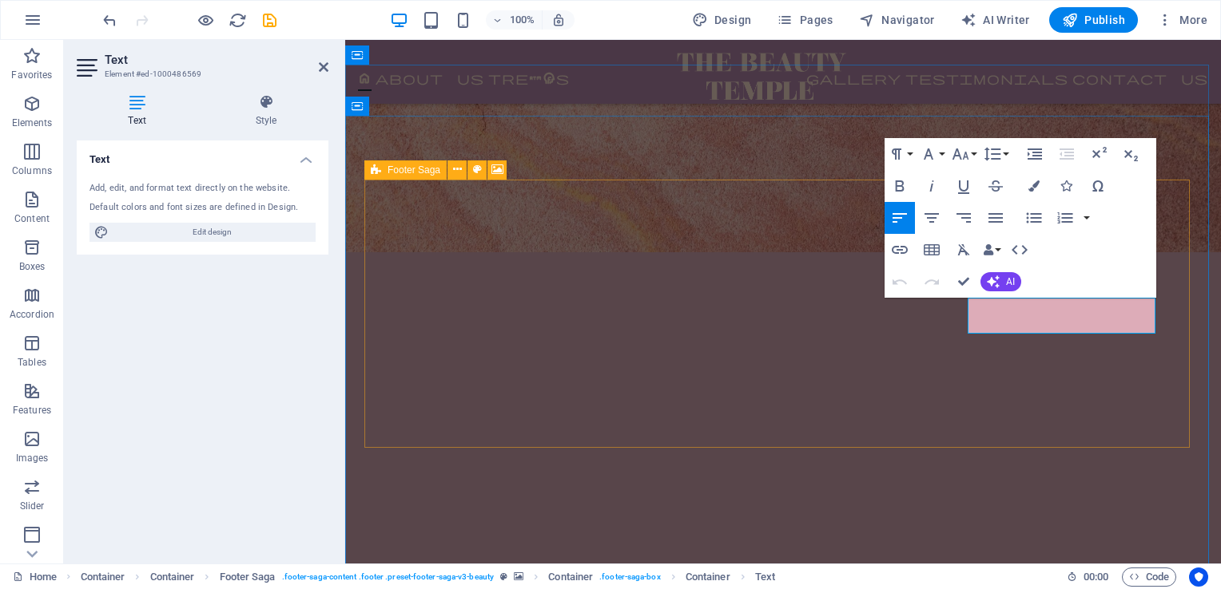
scroll to position [5007, 0]
